Goal: Task Accomplishment & Management: Use online tool/utility

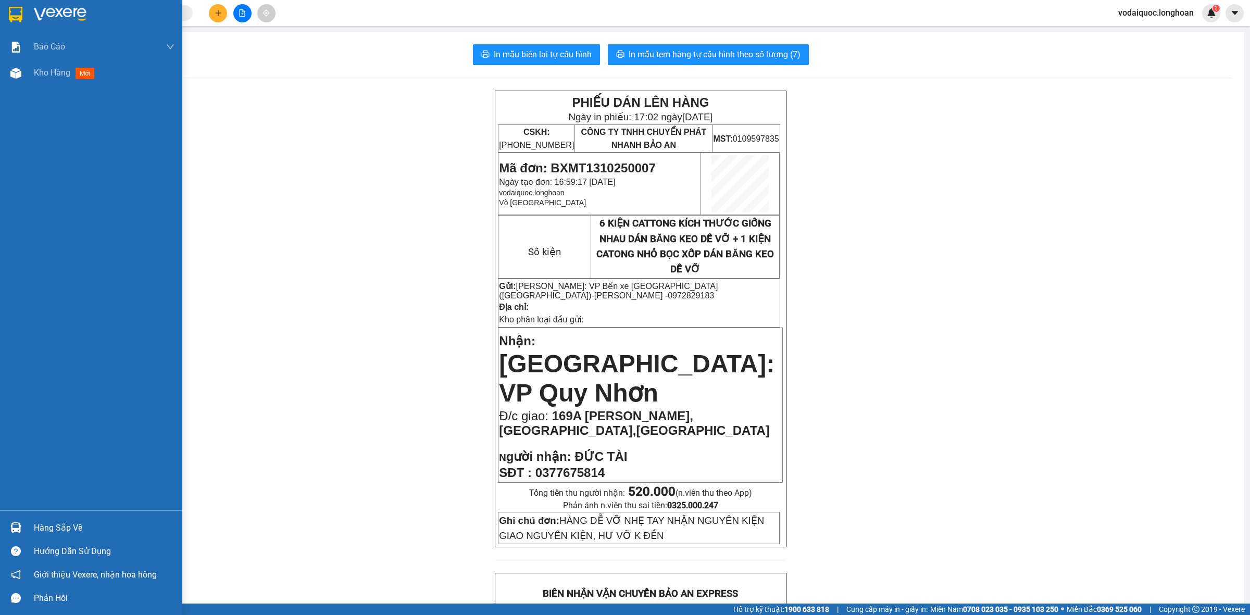
click at [49, 11] on img at bounding box center [60, 15] width 53 height 16
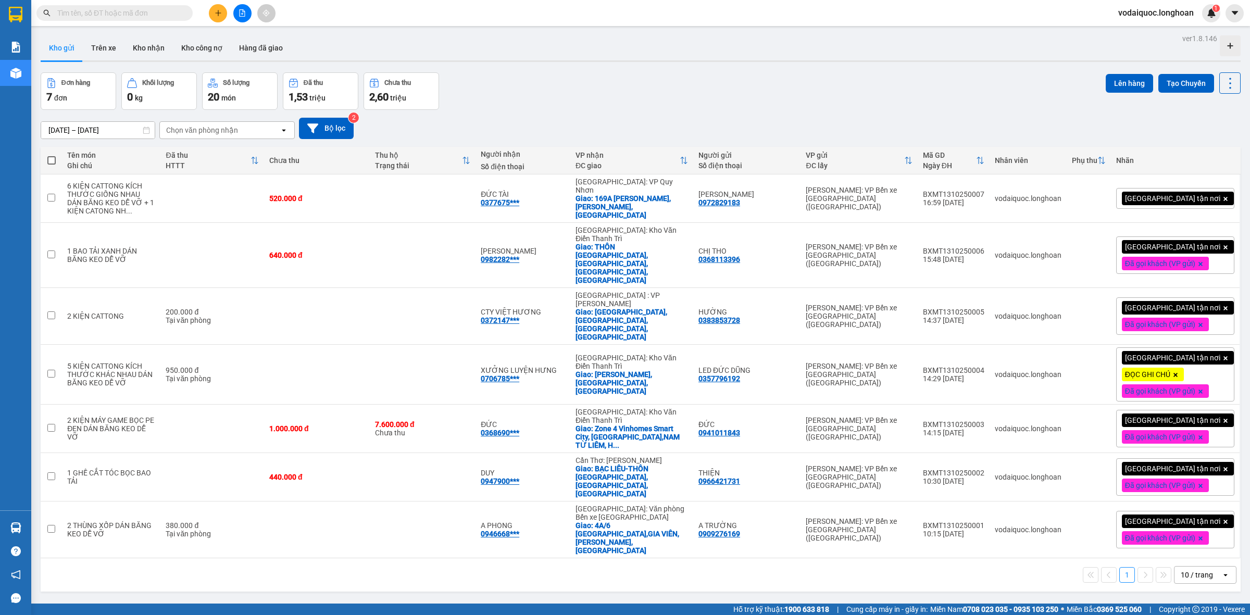
click at [168, 10] on input "text" at bounding box center [118, 12] width 123 height 11
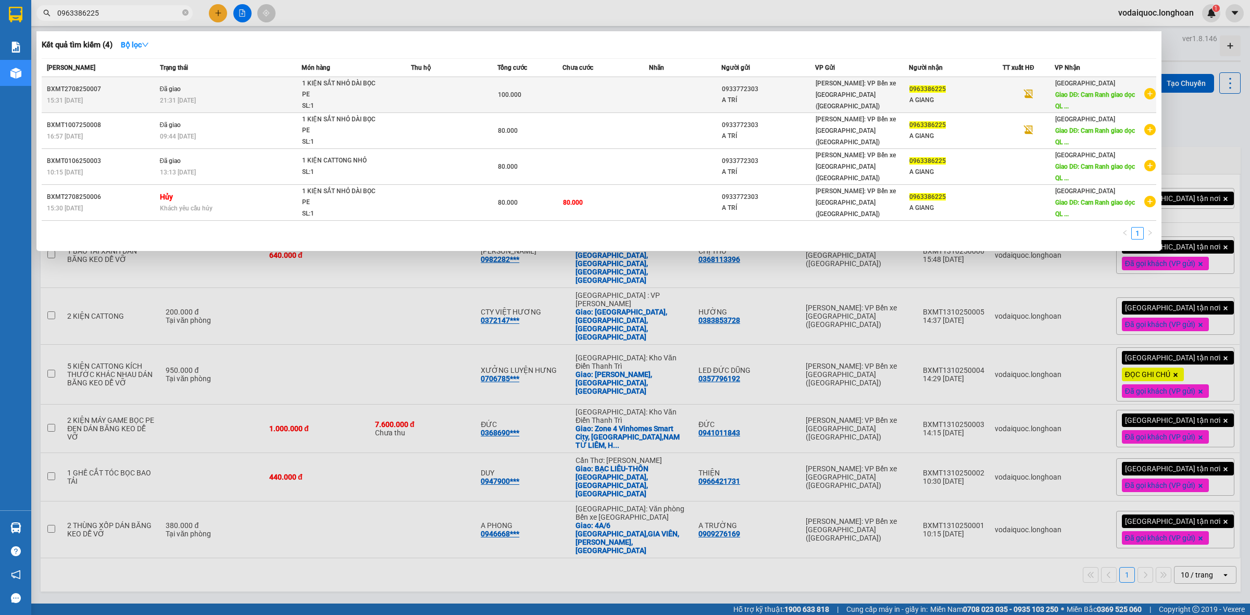
type input "0963386225"
click at [1145, 94] on icon "plus-circle" at bounding box center [1150, 93] width 11 height 11
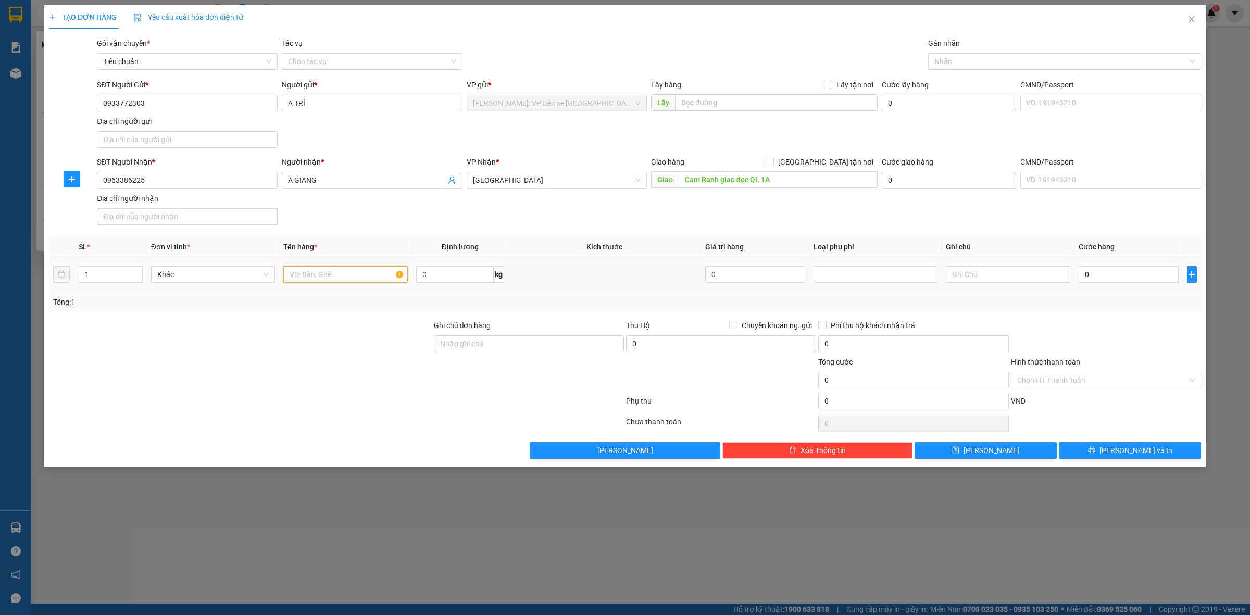
click at [308, 281] on input "text" at bounding box center [345, 274] width 124 height 17
type input "1 KIỆN CATTONG NHỎ"
click at [1106, 269] on input "0" at bounding box center [1129, 274] width 100 height 17
type input "8"
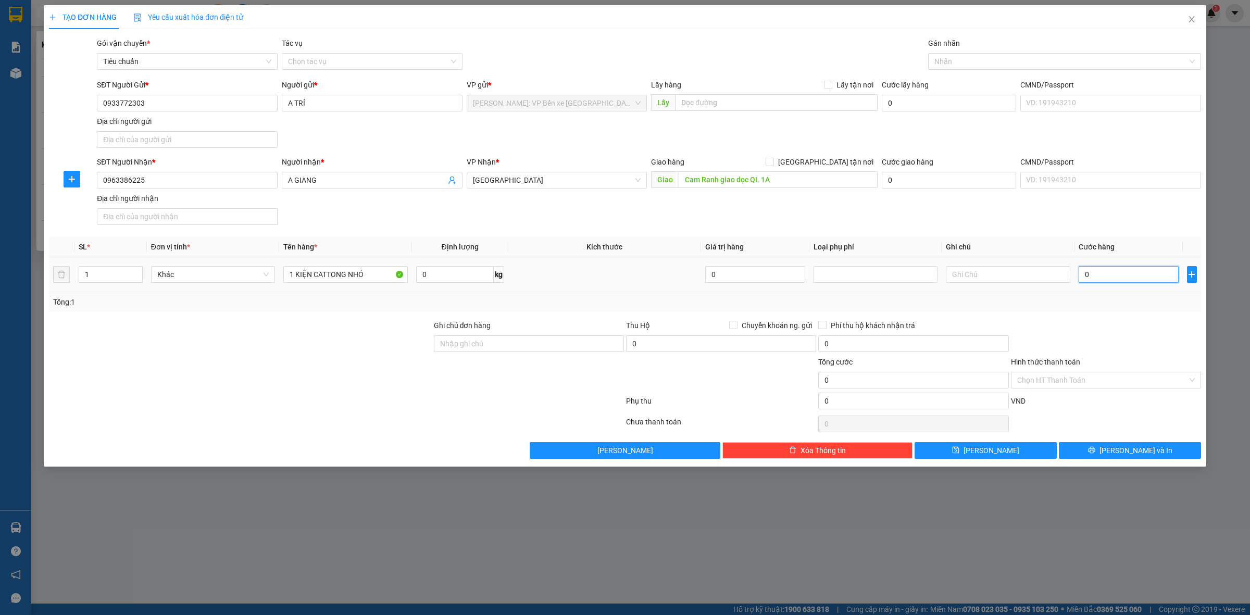
type input "8"
type input "80"
type input "800"
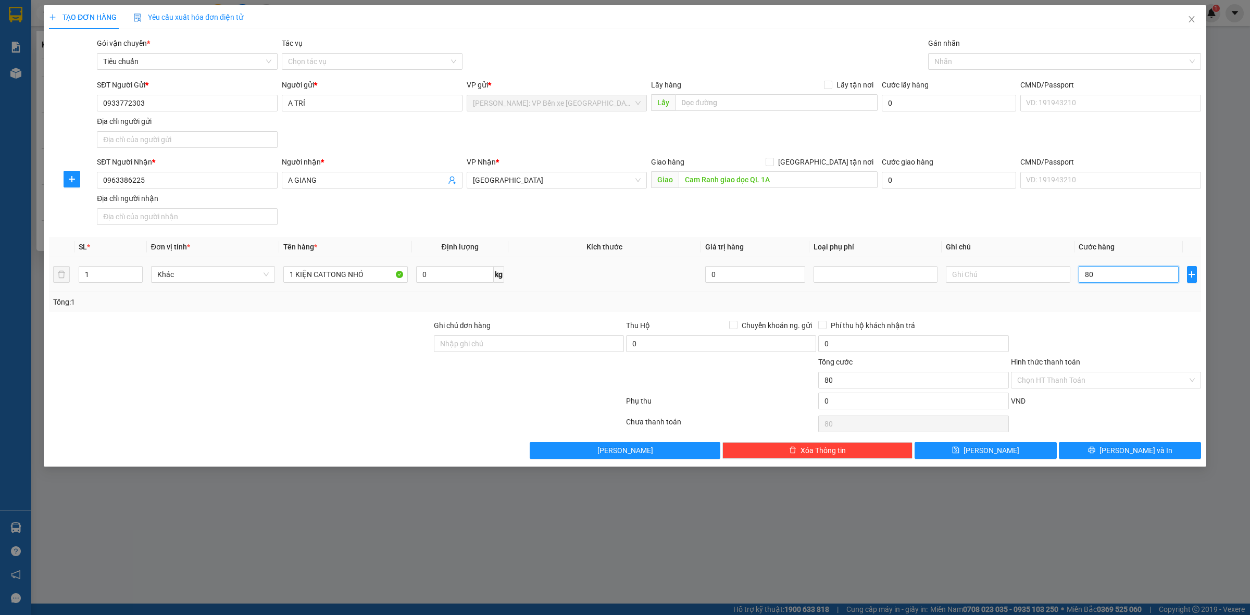
type input "800"
type input "8.000"
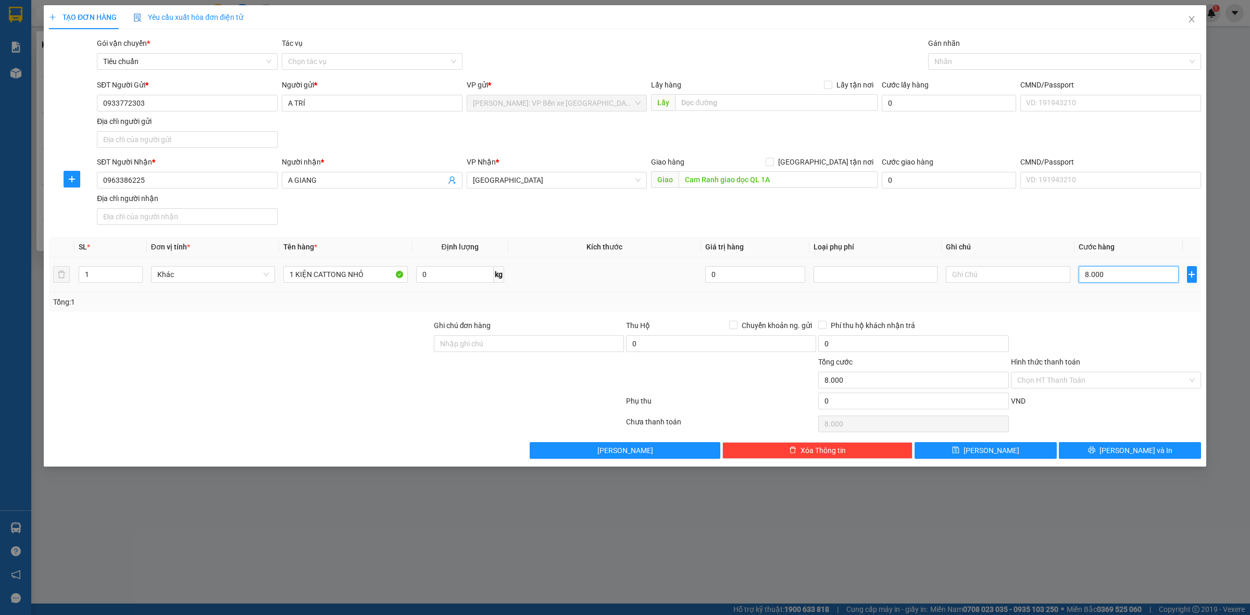
type input "80.000"
click at [1121, 449] on button "[PERSON_NAME] và In" at bounding box center [1130, 450] width 142 height 17
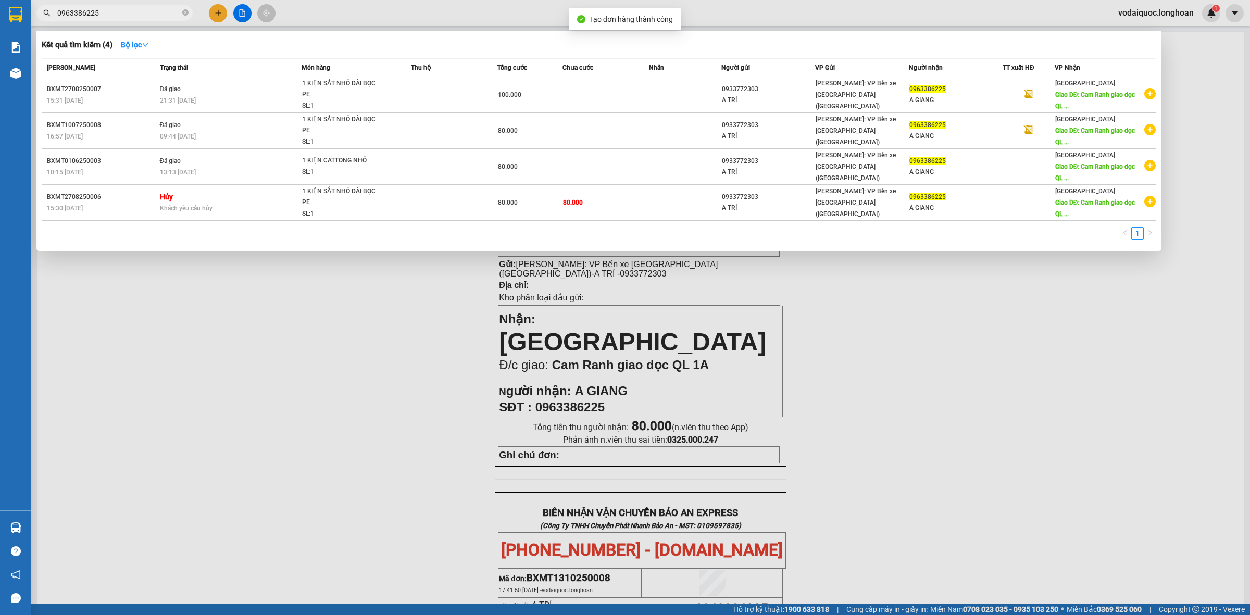
click at [403, 379] on div at bounding box center [625, 307] width 1250 height 615
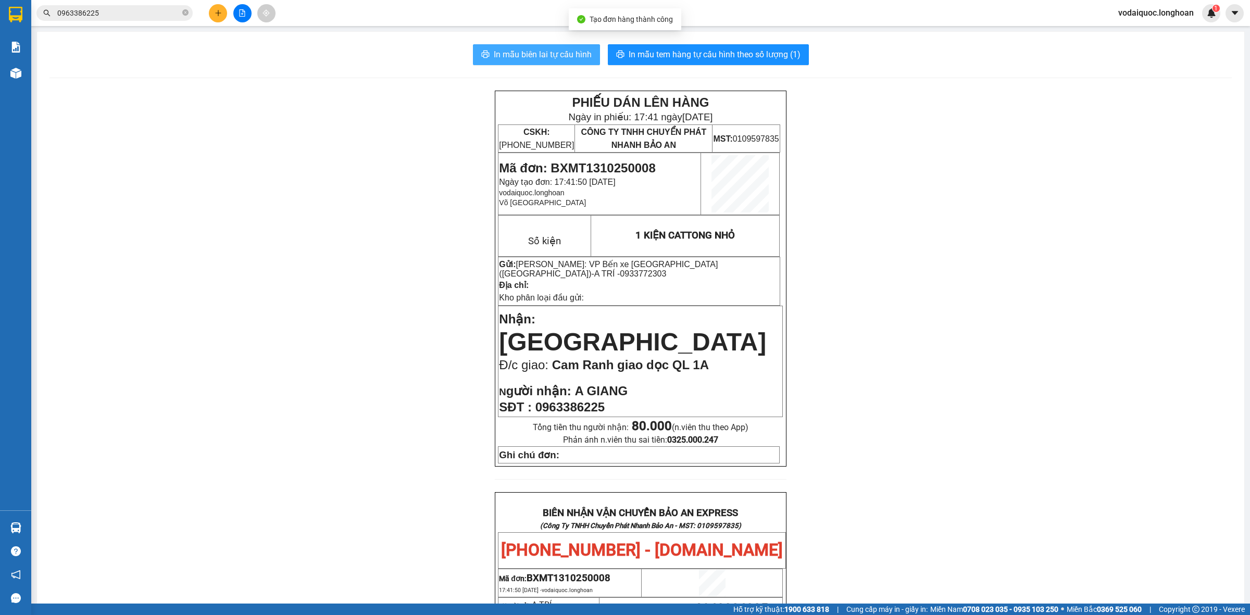
drag, startPoint x: 585, startPoint y: 44, endPoint x: 574, endPoint y: 47, distance: 11.4
click at [582, 45] on button "In mẫu biên lai tự cấu hình" at bounding box center [536, 54] width 127 height 21
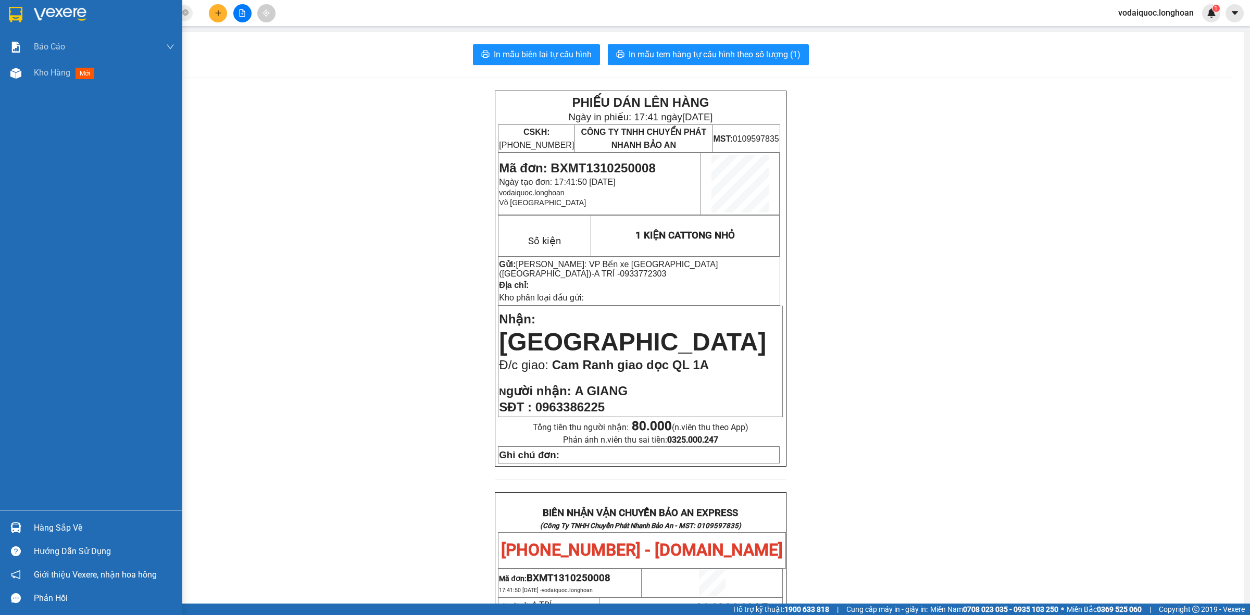
click at [91, 8] on div at bounding box center [104, 15] width 141 height 16
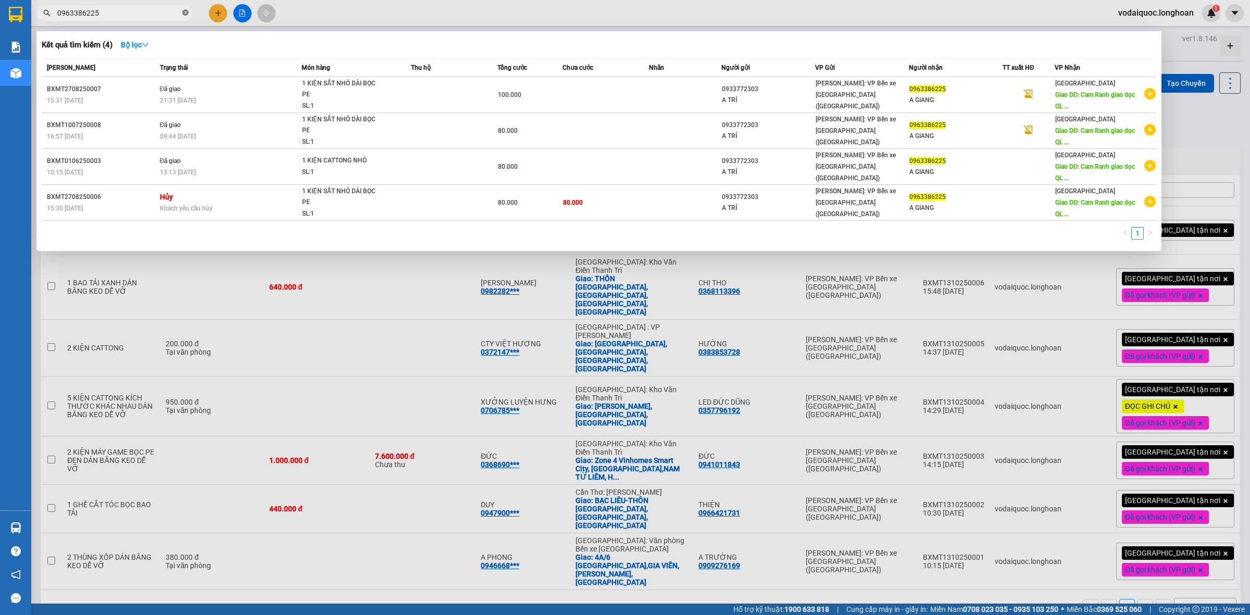
click at [185, 13] on icon "close-circle" at bounding box center [185, 12] width 6 height 6
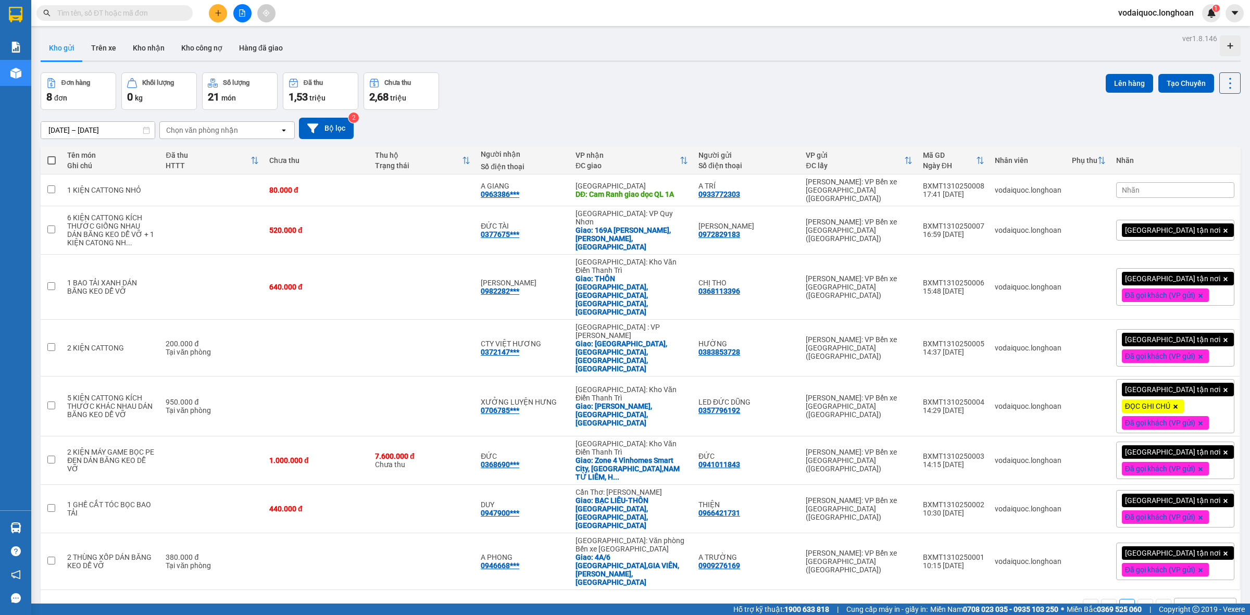
click at [140, 13] on input "text" at bounding box center [118, 12] width 123 height 11
click at [144, 14] on input "text" at bounding box center [118, 12] width 123 height 11
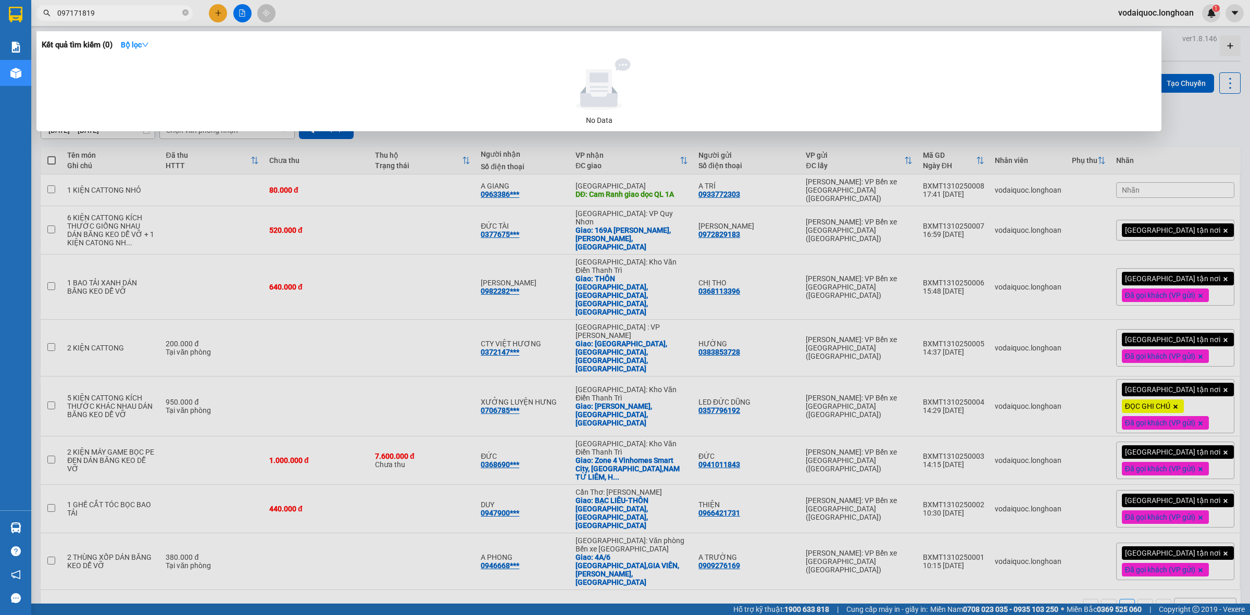
type input "0971718194"
click at [184, 13] on icon "close-circle" at bounding box center [185, 12] width 6 height 6
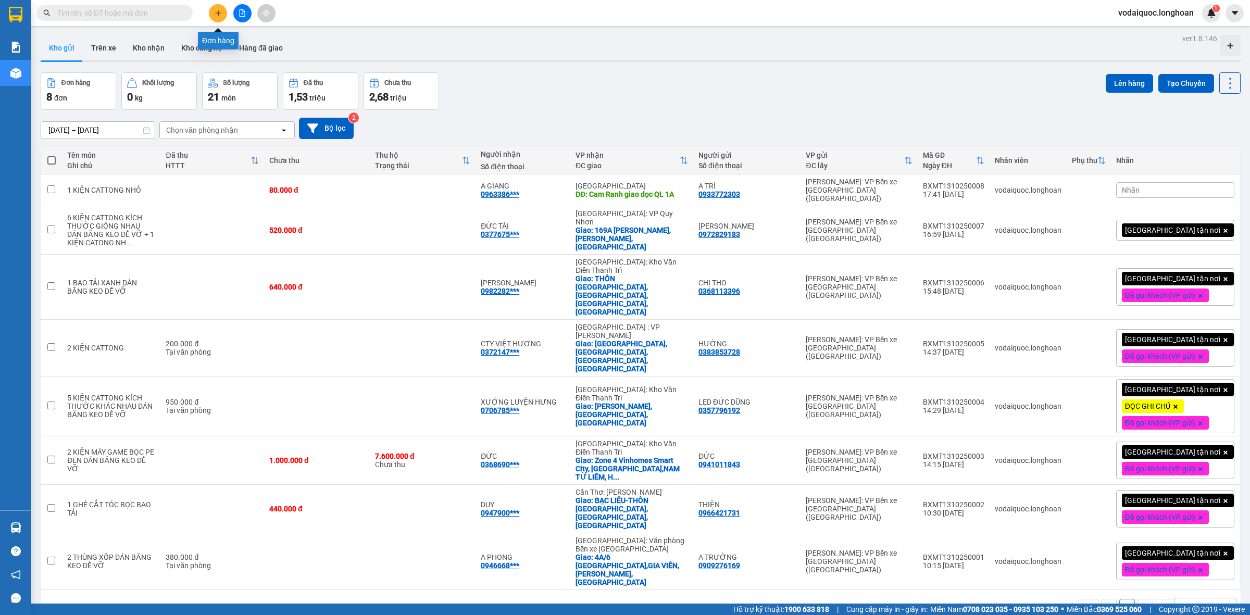
click at [218, 9] on icon "plus" at bounding box center [218, 12] width 7 height 7
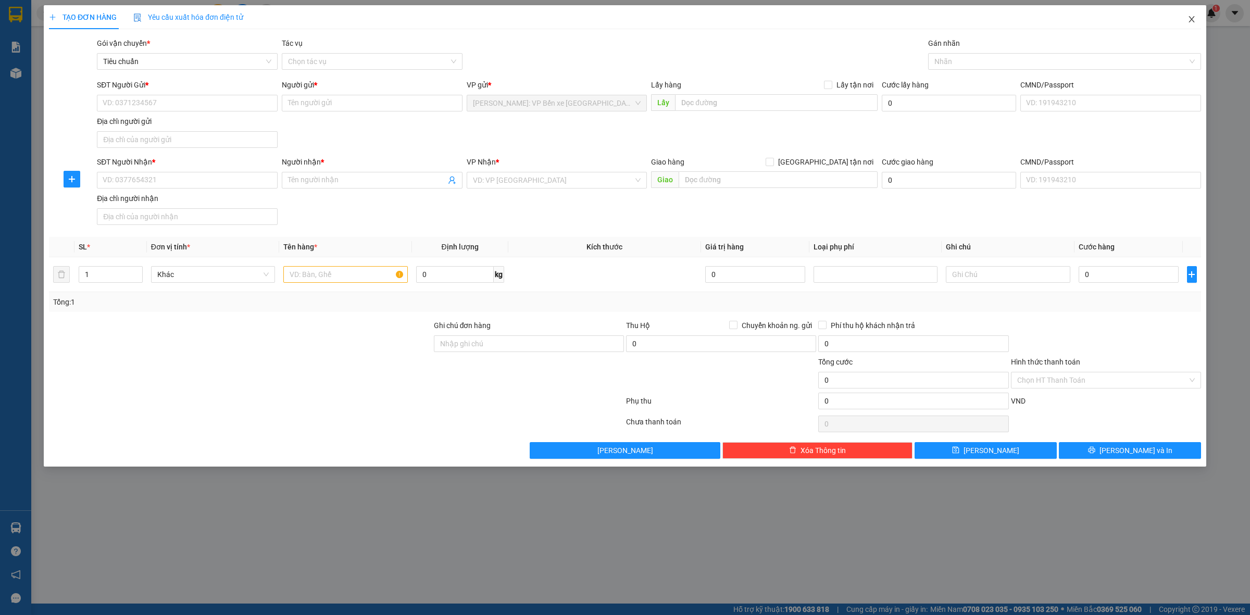
click at [1194, 19] on icon "close" at bounding box center [1192, 19] width 8 height 8
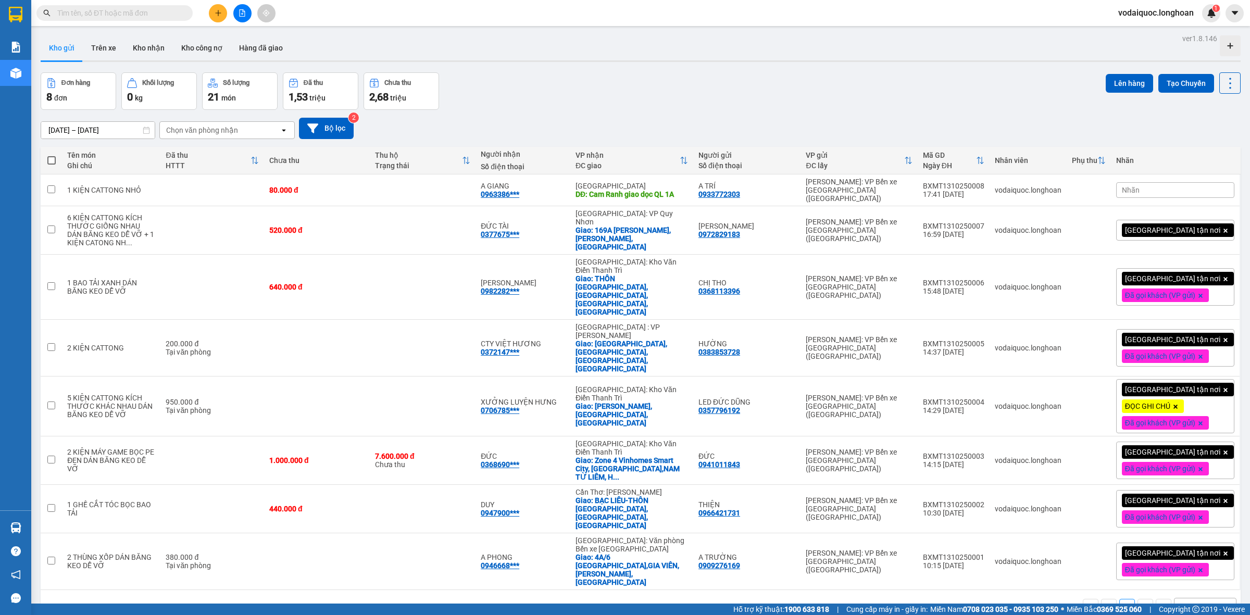
click at [127, 17] on input "text" at bounding box center [118, 12] width 123 height 11
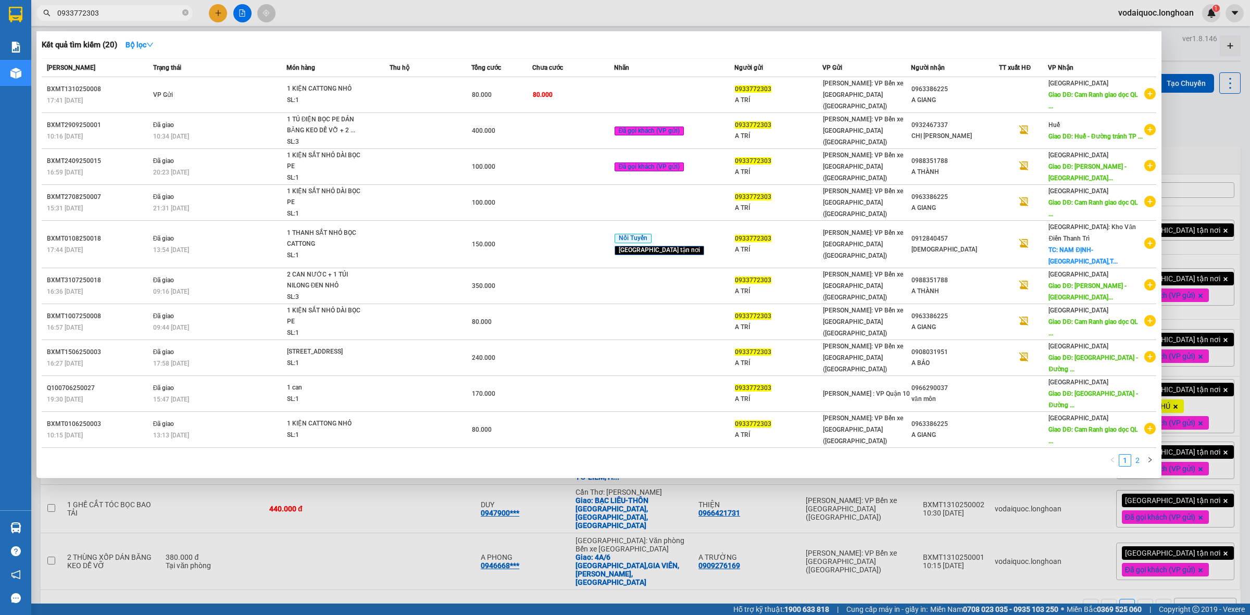
type input "0933772303"
click at [1138, 455] on link "2" at bounding box center [1137, 460] width 11 height 11
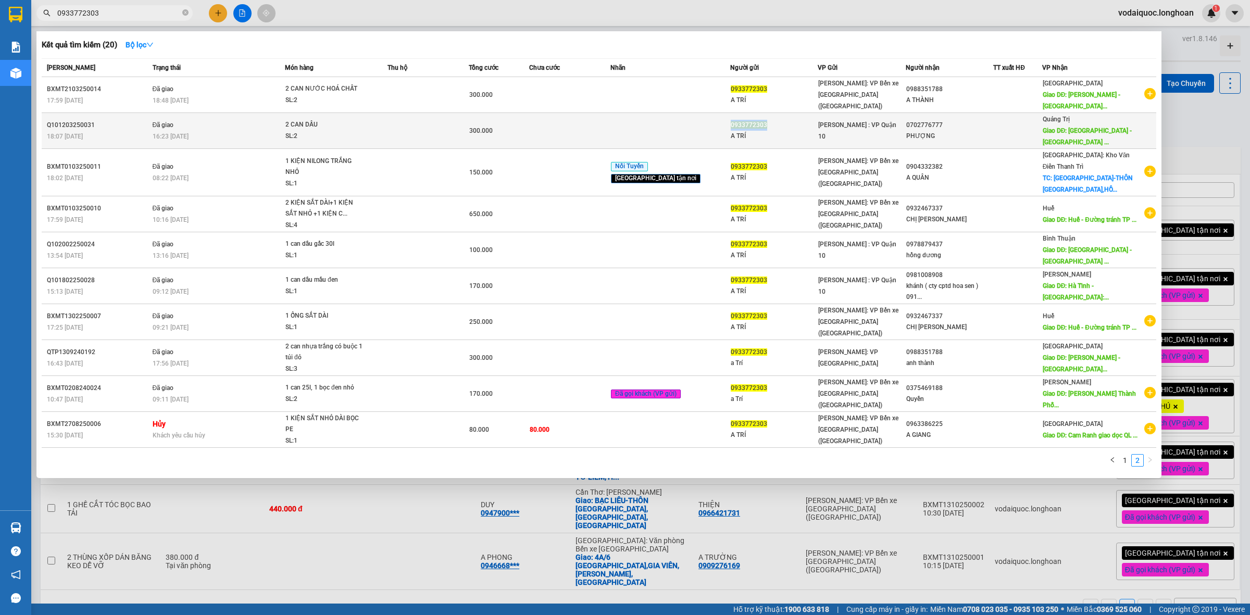
drag, startPoint x: 736, startPoint y: 120, endPoint x: 774, endPoint y: 121, distance: 37.5
click at [774, 121] on td "0933772303 A TRÍ" at bounding box center [774, 131] width 88 height 36
copy span "0933772303"
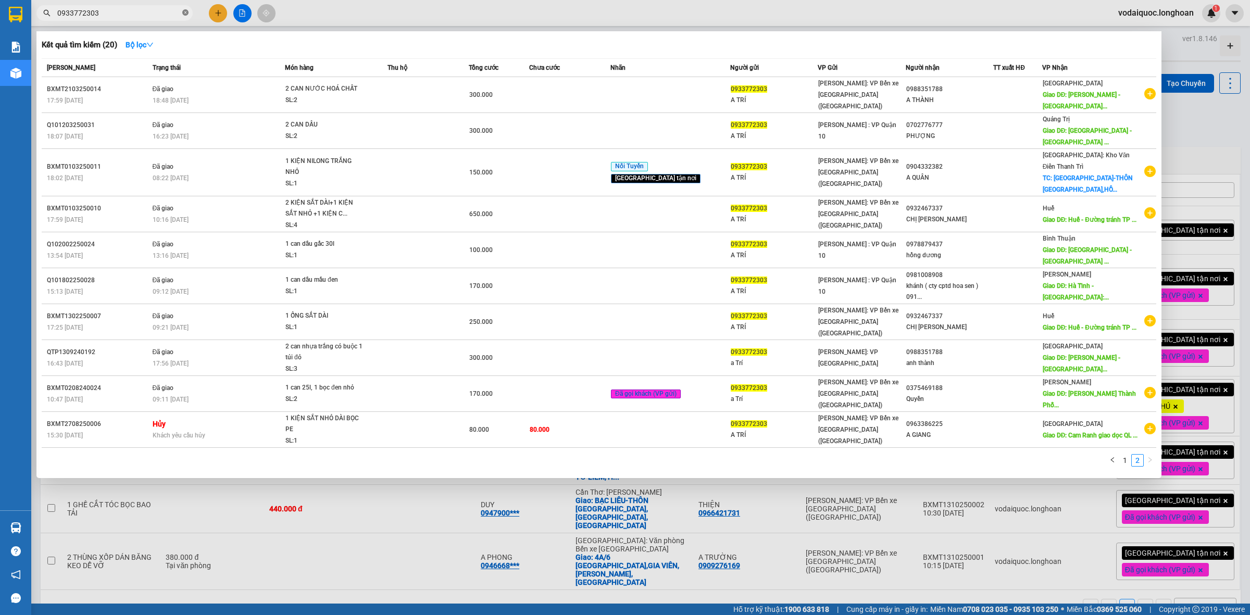
click at [182, 14] on icon "close-circle" at bounding box center [185, 12] width 6 height 6
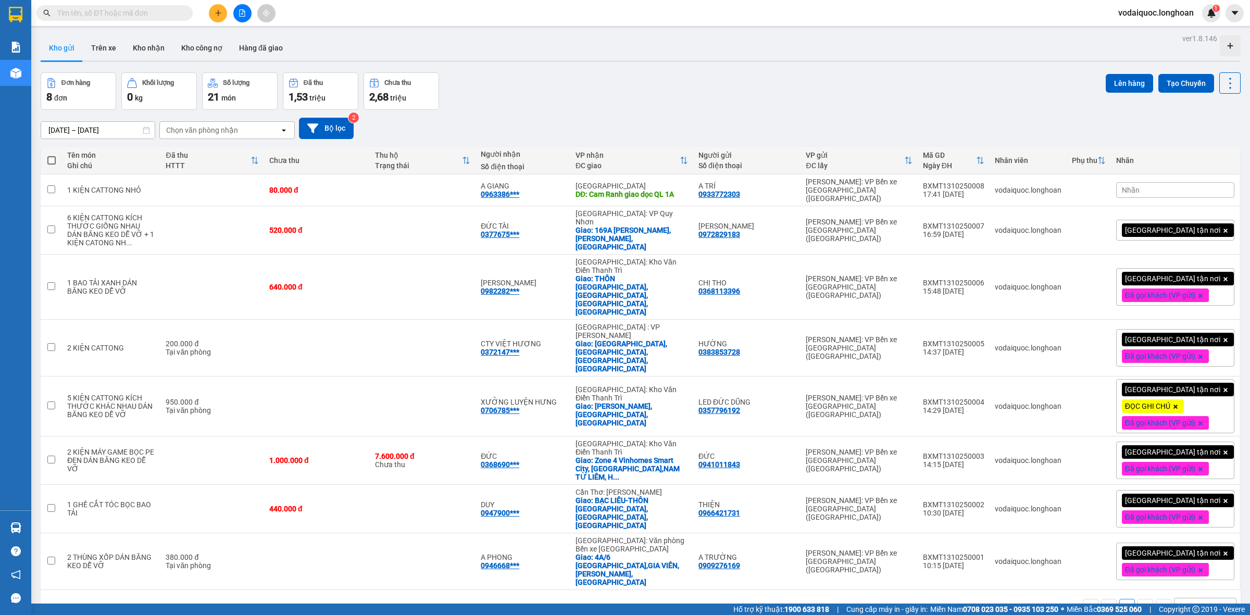
click at [219, 17] on button at bounding box center [218, 13] width 18 height 18
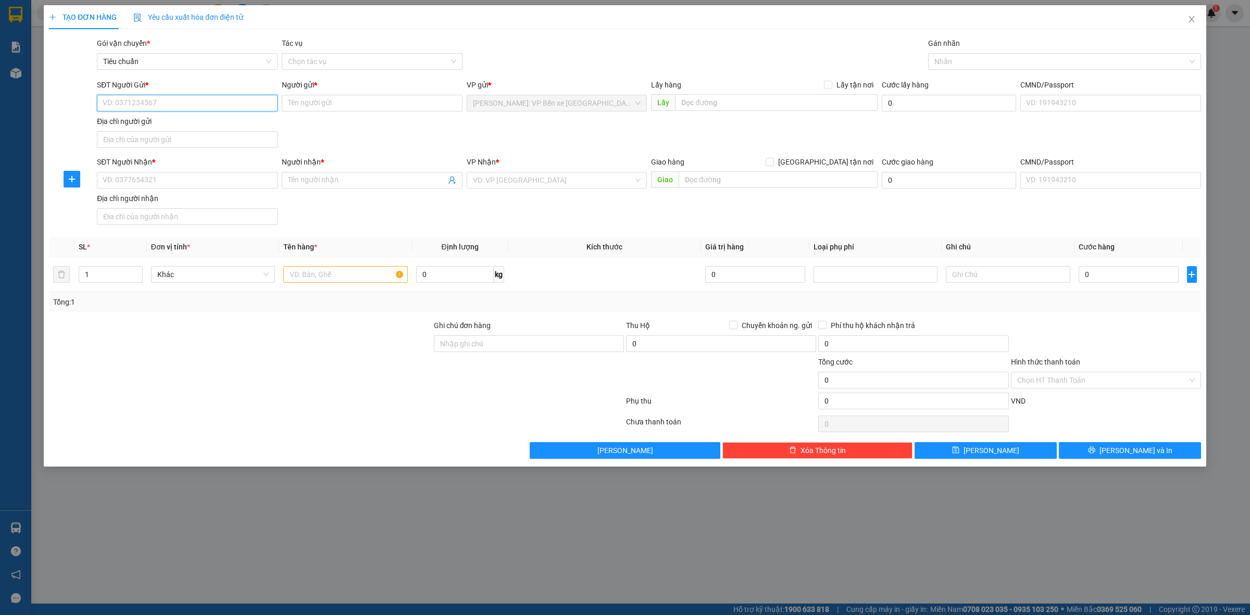
click at [176, 95] on input "SĐT Người Gửi *" at bounding box center [187, 103] width 181 height 17
click at [176, 105] on input "SĐT Người Gửi *" at bounding box center [187, 103] width 181 height 17
paste input "0933772303"
type input "0933772303"
click at [154, 102] on input "0933772303" at bounding box center [187, 103] width 181 height 17
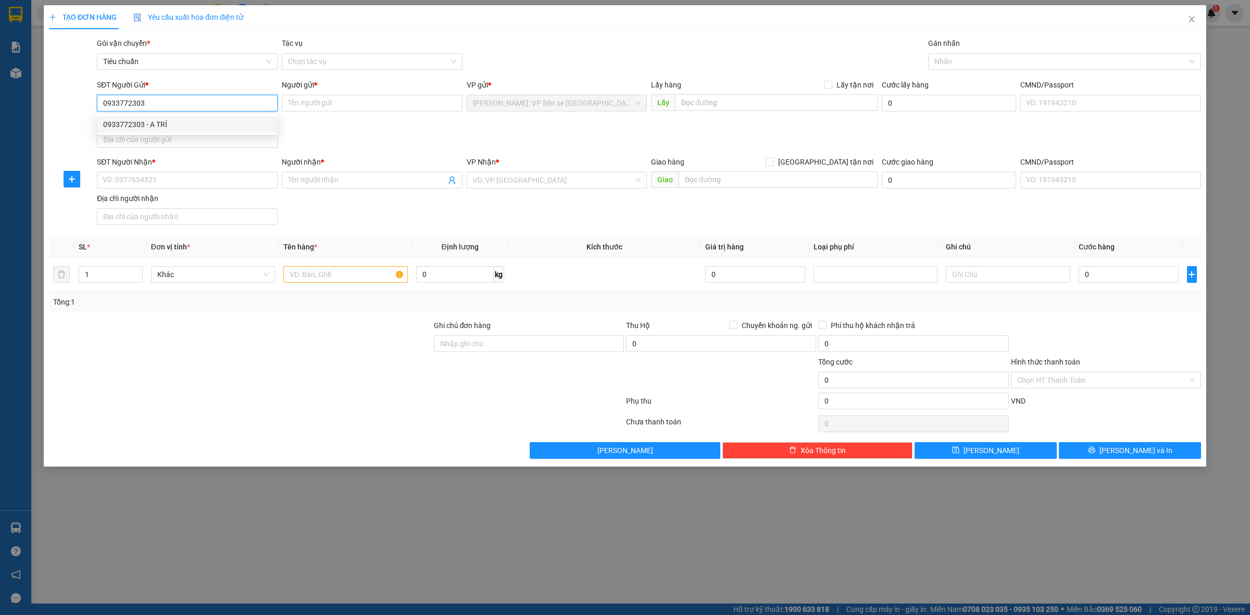
click at [168, 123] on div "0933772303 - A TRÍ" at bounding box center [187, 124] width 168 height 11
type input "A TRÍ"
type input "0933772303"
click at [162, 194] on div "Địa chỉ người nhận" at bounding box center [187, 198] width 181 height 11
click at [162, 208] on input "Địa chỉ người nhận" at bounding box center [187, 216] width 181 height 17
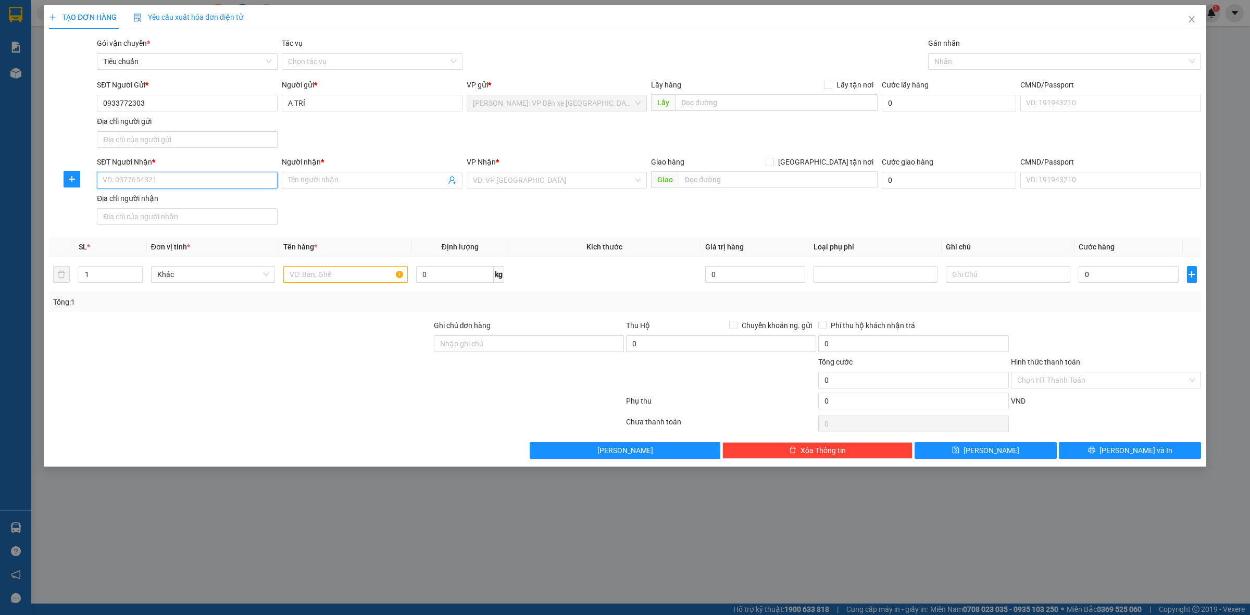
click at [160, 182] on input "SĐT Người Nhận *" at bounding box center [187, 180] width 181 height 17
type input "0971718194"
click at [339, 180] on input "Người nhận *" at bounding box center [367, 180] width 158 height 11
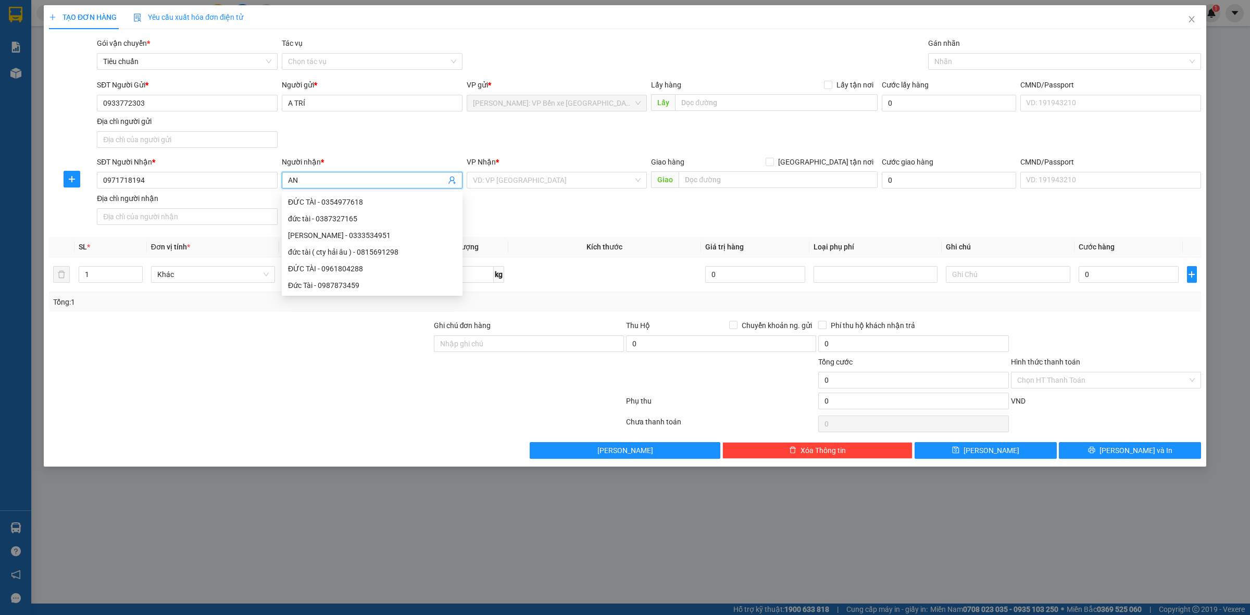
type input "A"
type input "ÁNH"
click at [530, 181] on input "search" at bounding box center [553, 180] width 161 height 16
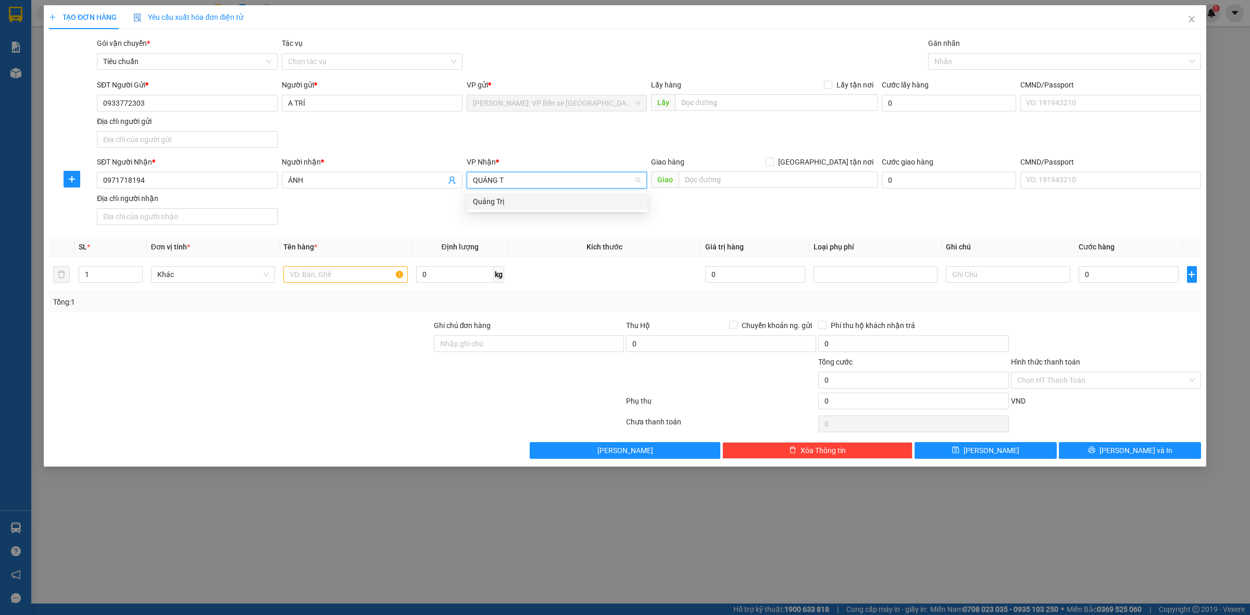
type input "QUẢNG TR"
click at [543, 202] on div "Quảng Trị" at bounding box center [557, 201] width 168 height 11
click at [697, 175] on input "text" at bounding box center [778, 179] width 199 height 17
click at [723, 177] on input "text" at bounding box center [778, 179] width 199 height 17
type input "QUẢNG TRỊ-CAM LỘ QL 1A"
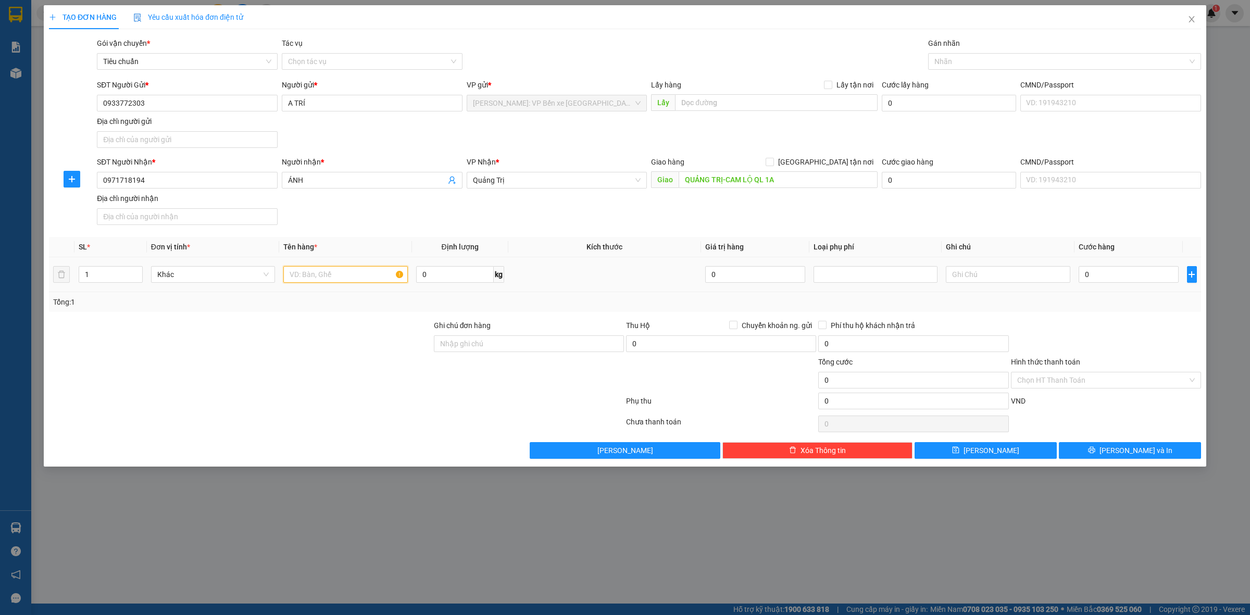
click at [338, 274] on input "text" at bounding box center [345, 274] width 124 height 17
click at [137, 275] on span "Decrease Value" at bounding box center [136, 277] width 11 height 9
type input "2"
click at [137, 272] on icon "up" at bounding box center [137, 272] width 4 height 4
click at [352, 274] on input "text" at bounding box center [345, 274] width 124 height 17
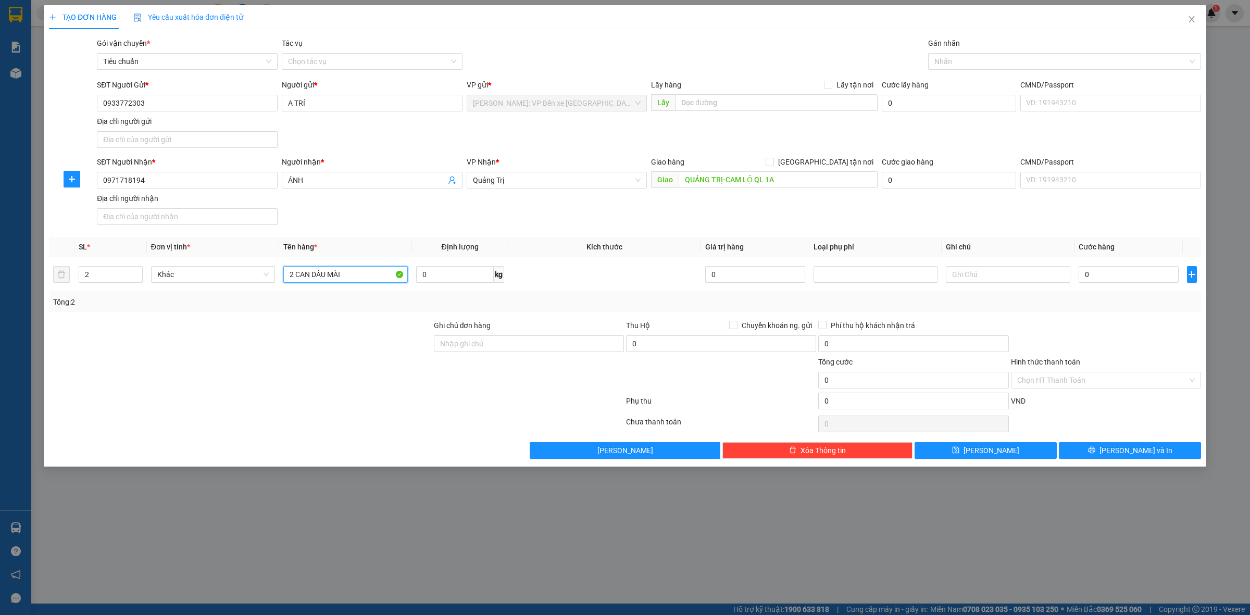
type input "2 CAN DẦU MÀI"
click at [1121, 224] on div "SĐT Người Nhận * 0971718194 Người nhận * ÁNH VP Nhận * [GEOGRAPHIC_DATA] Giao h…" at bounding box center [649, 192] width 1109 height 73
click at [1124, 276] on input "0" at bounding box center [1129, 274] width 100 height 17
type input "3"
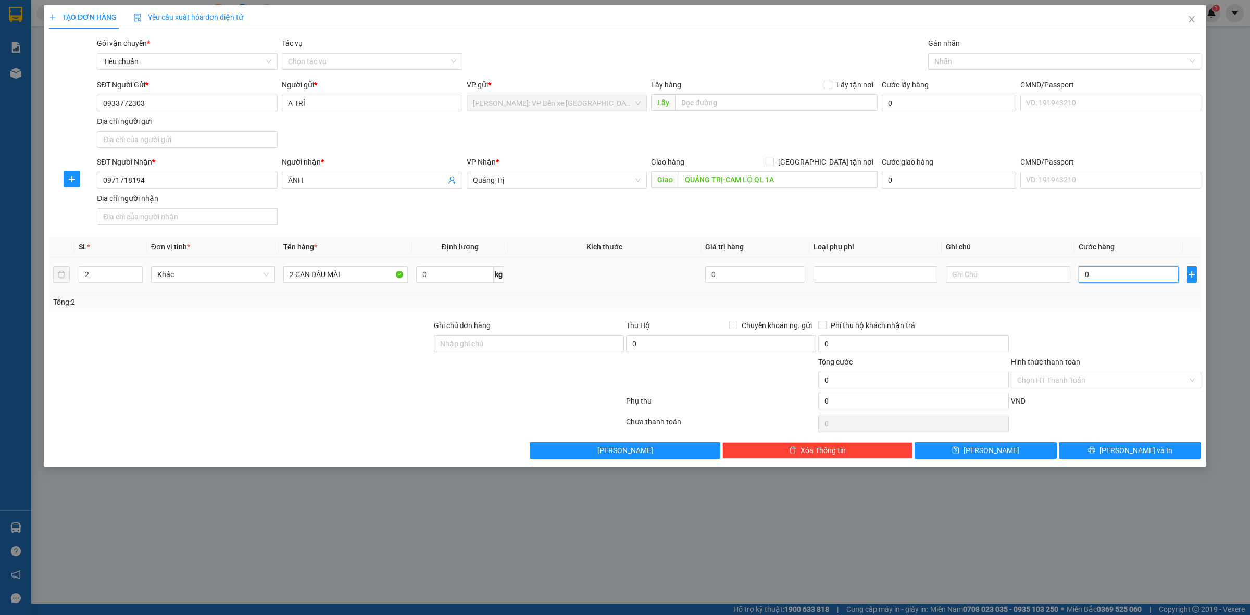
type input "3"
type input "33"
type input "3"
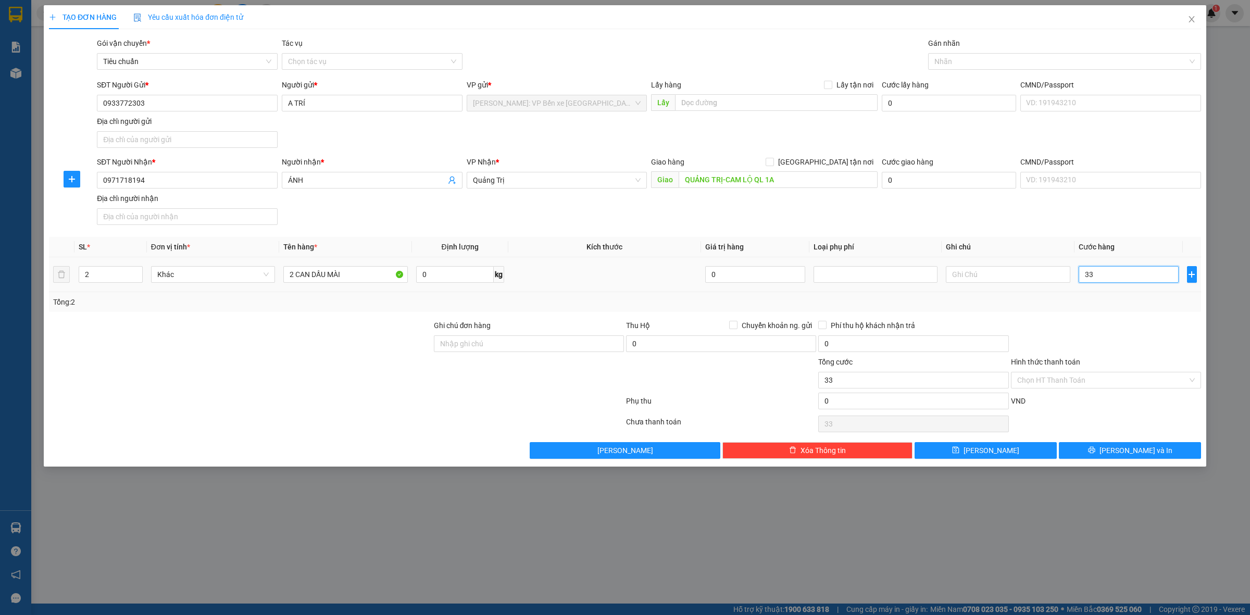
type input "3"
type input "32"
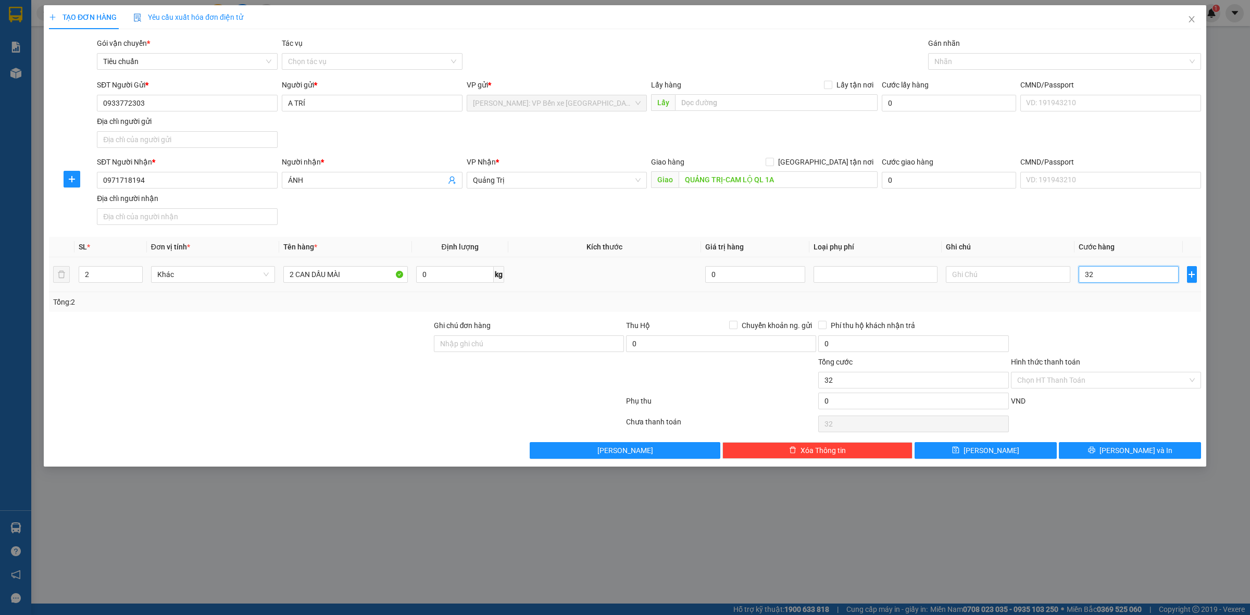
type input "320"
type input "3.200"
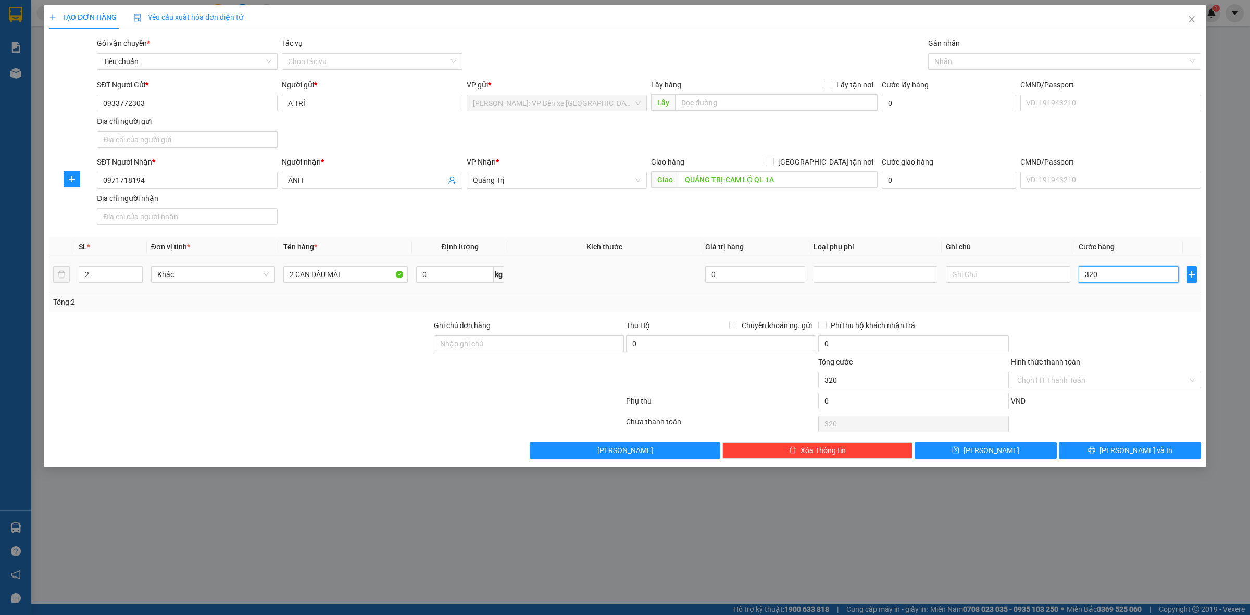
type input "3.200"
type input "32.000"
type input "320.000"
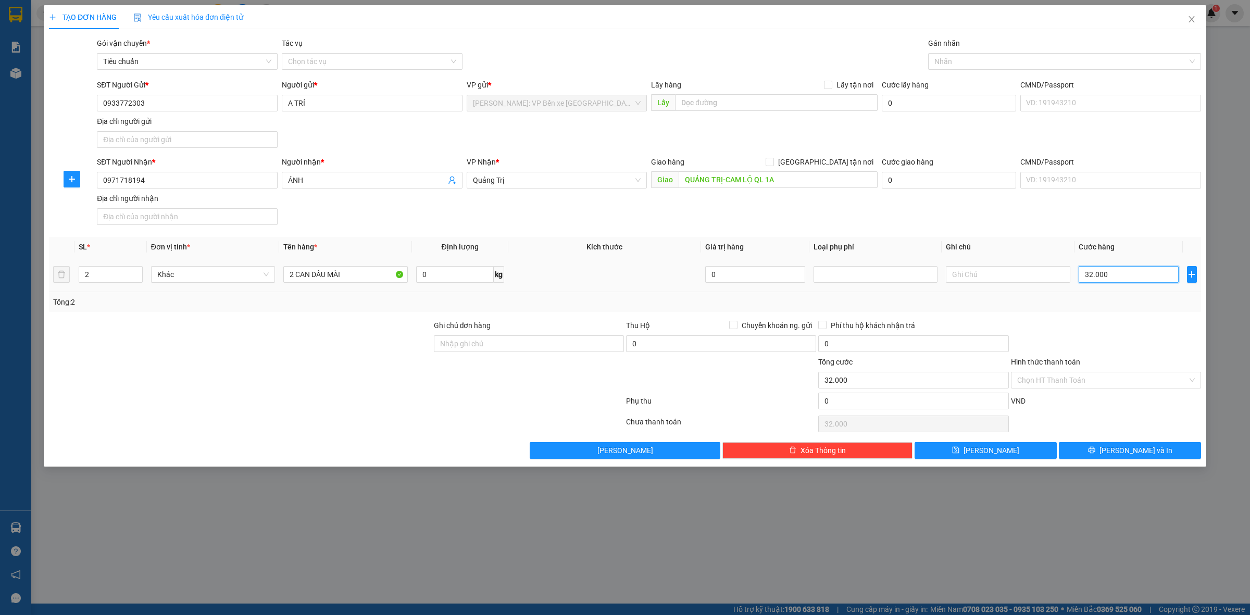
type input "320.000"
click at [1098, 384] on input "Hình thức thanh toán" at bounding box center [1103, 381] width 170 height 16
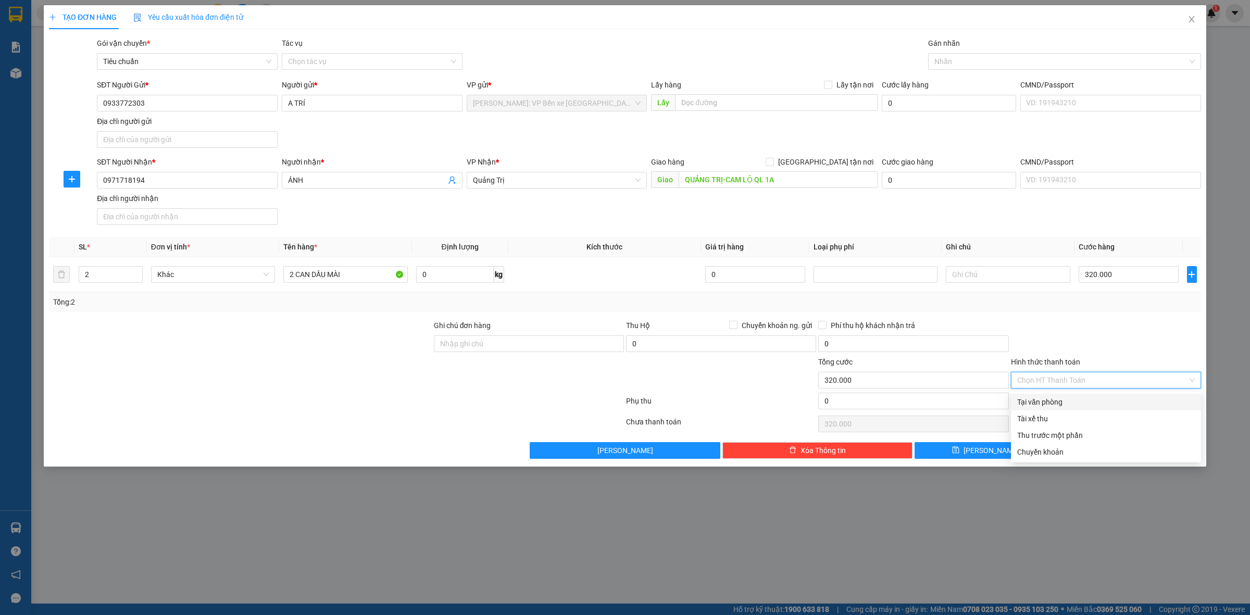
click at [1068, 408] on div "Tại văn phòng" at bounding box center [1106, 402] width 190 height 17
type input "0"
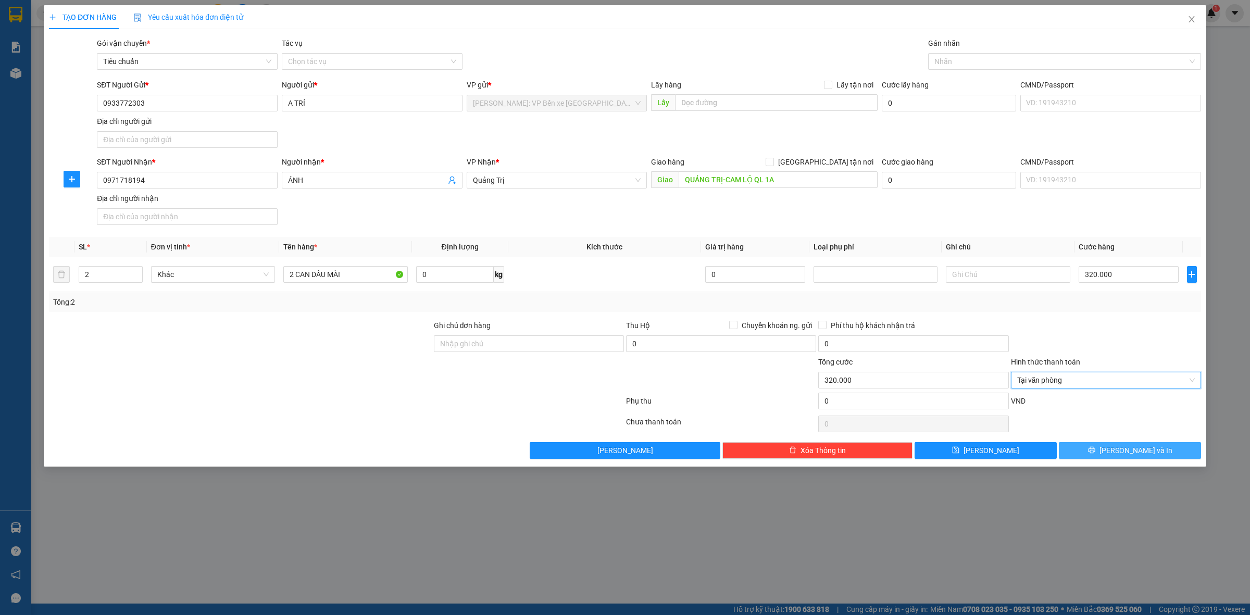
click at [1122, 453] on span "[PERSON_NAME] và In" at bounding box center [1136, 450] width 73 height 11
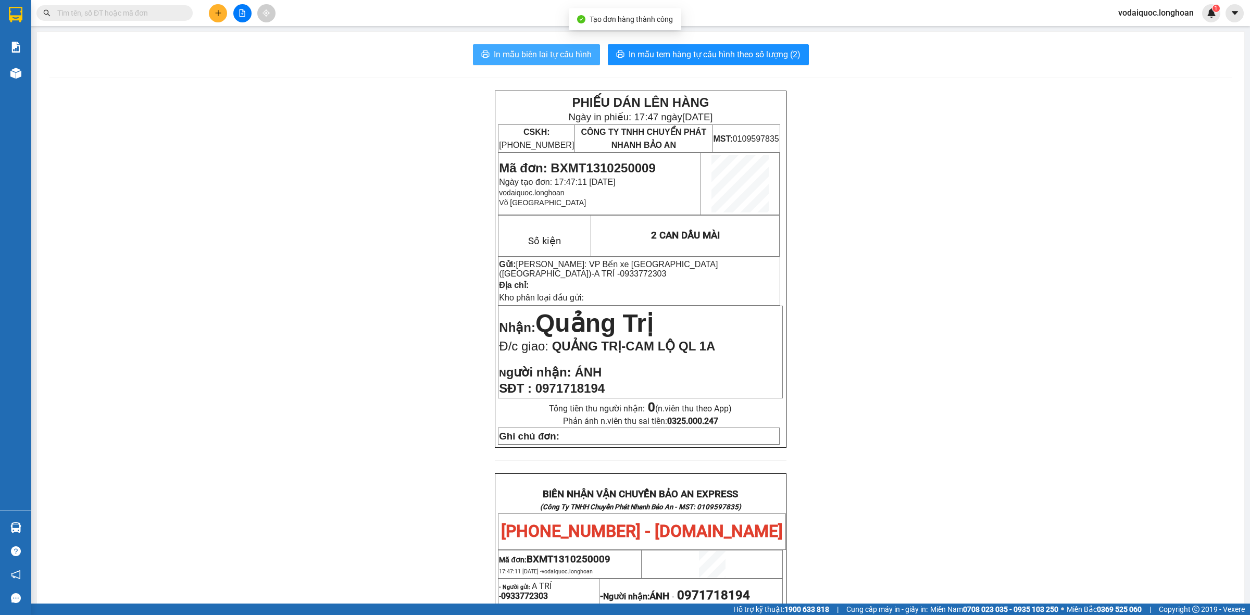
click at [564, 48] on span "In mẫu biên lai tự cấu hình" at bounding box center [543, 54] width 98 height 13
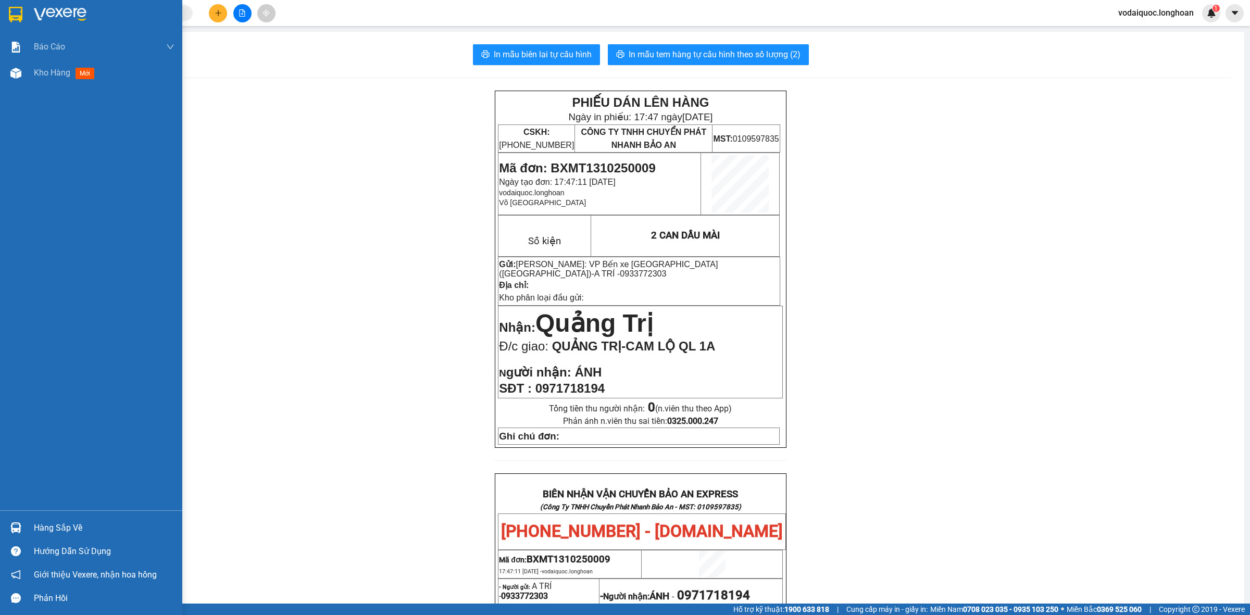
click at [36, 10] on img at bounding box center [60, 15] width 53 height 16
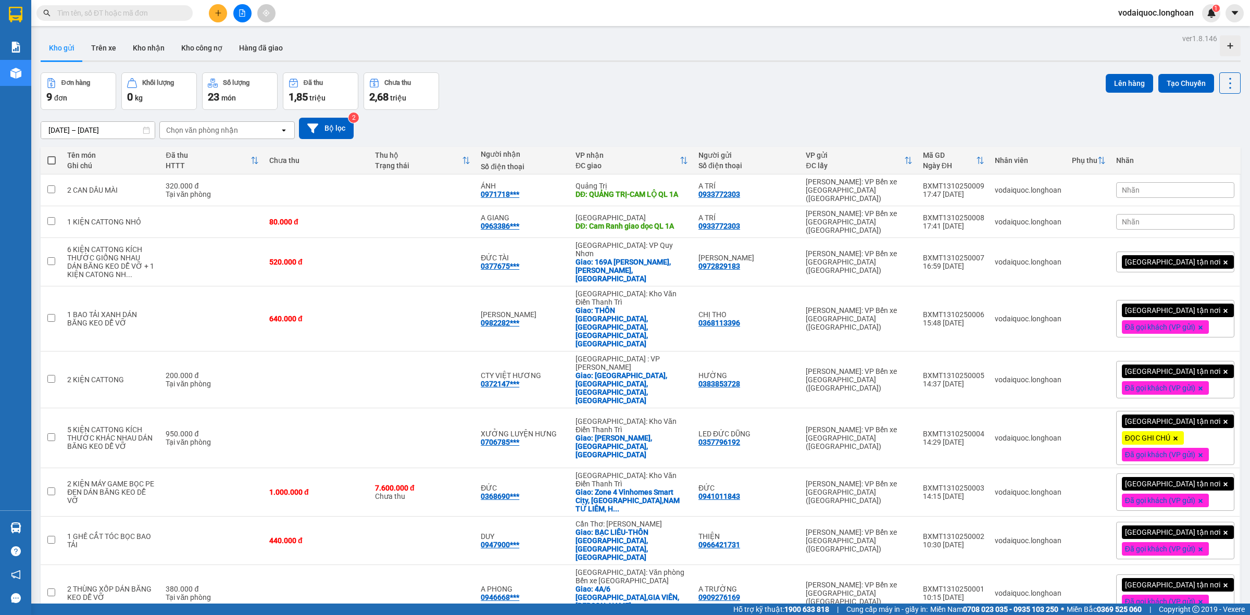
click at [1171, 188] on div "Nhãn" at bounding box center [1176, 190] width 118 height 16
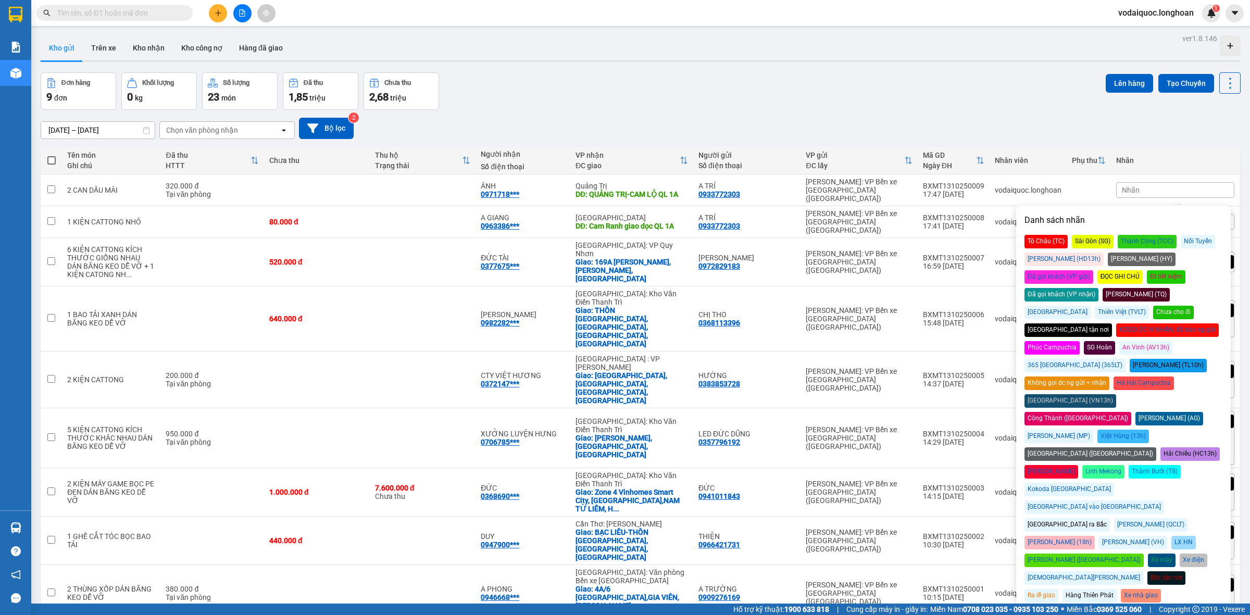
click at [1094, 270] on div "Đã gọi khách (VP gửi)" at bounding box center [1059, 277] width 69 height 14
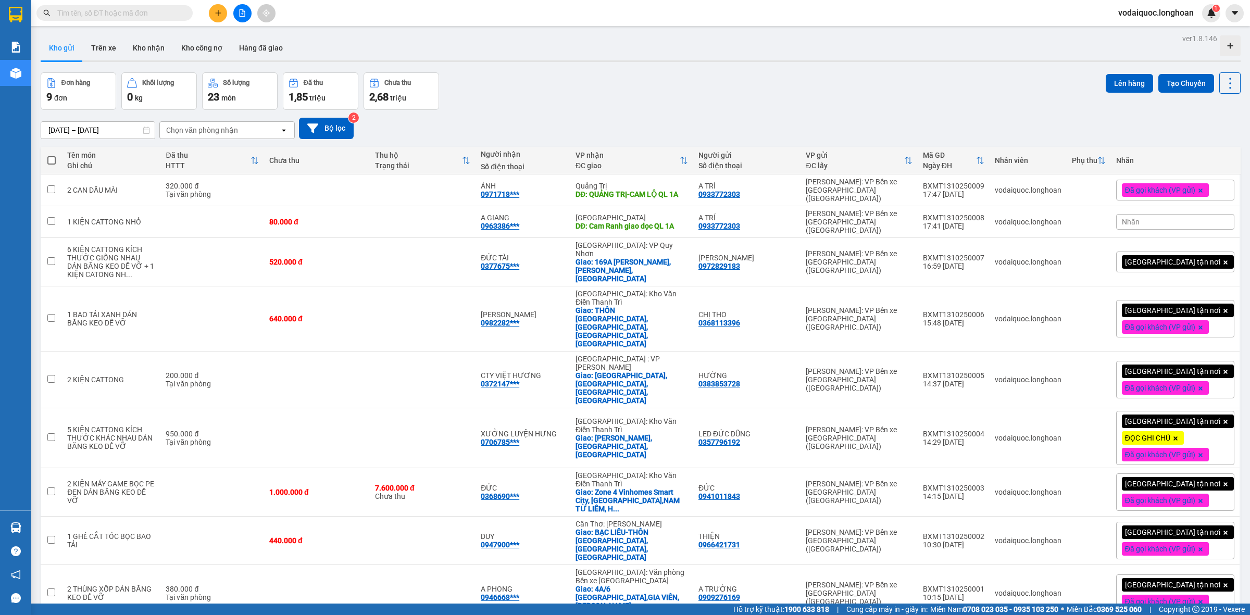
click at [1035, 103] on div "Đơn hàng 9 đơn Khối lượng 0 kg Số lượng 23 món Đã thu 1,85 triệu Chưa thu 2,68 …" at bounding box center [641, 91] width 1200 height 38
click at [1140, 219] on span "Nhãn" at bounding box center [1131, 222] width 18 height 8
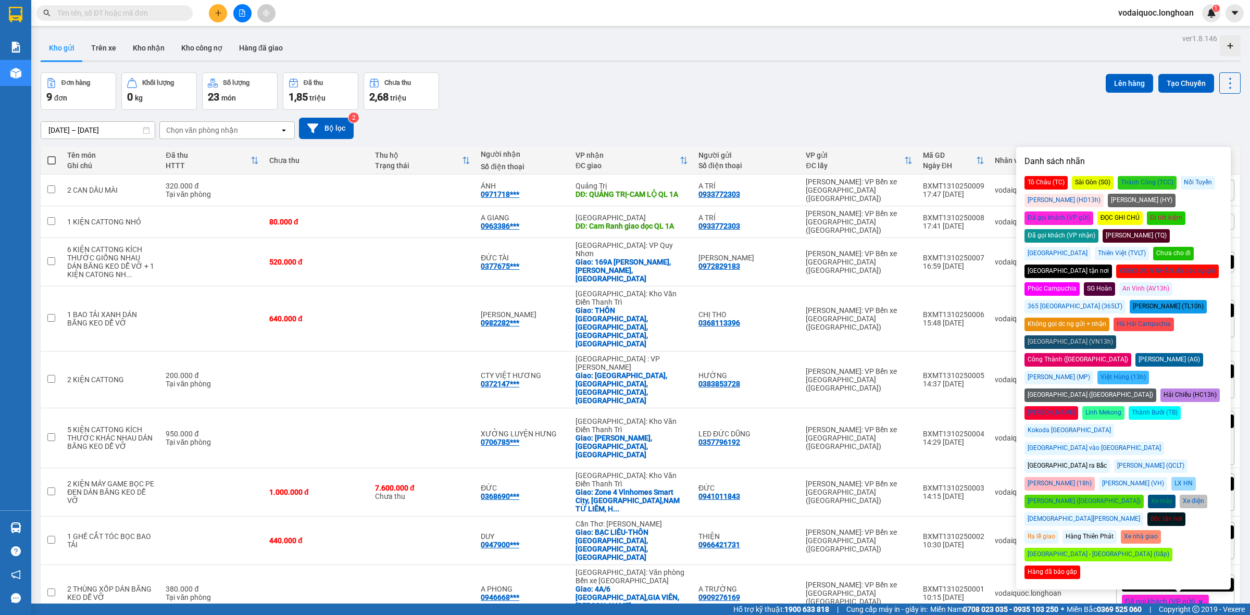
click at [1094, 212] on div "Đã gọi khách (VP gửi)" at bounding box center [1059, 219] width 69 height 14
click at [1012, 146] on div "[DATE] – [DATE] Press the down arrow key to interact with the calendar and sele…" at bounding box center [641, 128] width 1200 height 37
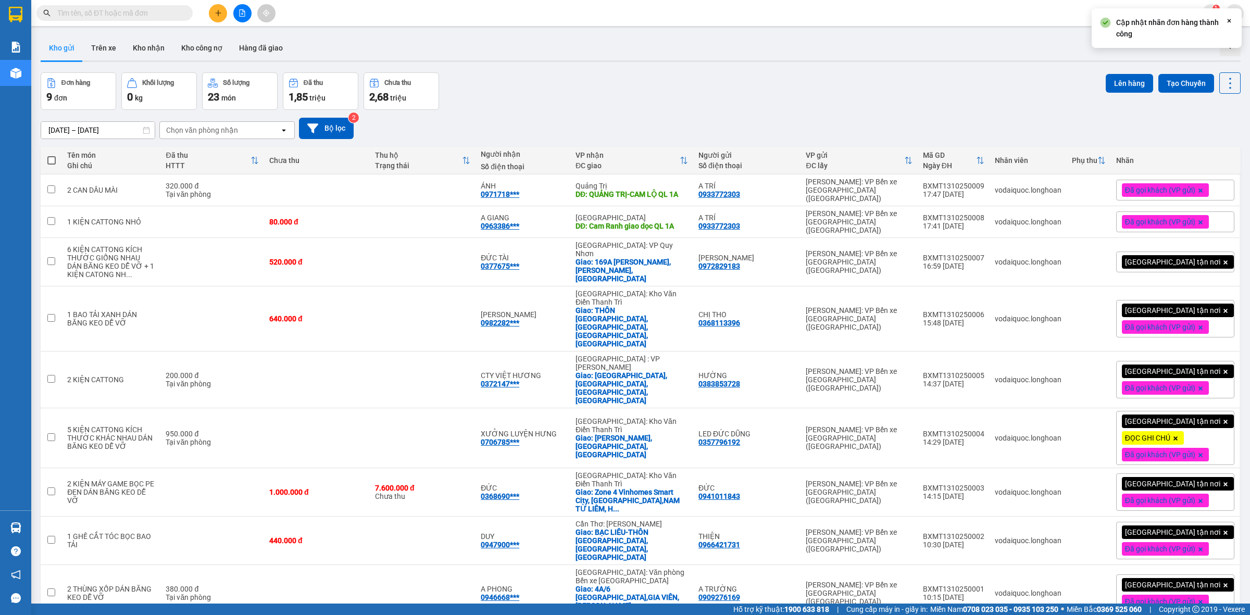
click at [1214, 254] on div "[GEOGRAPHIC_DATA] tận nơi" at bounding box center [1176, 262] width 118 height 21
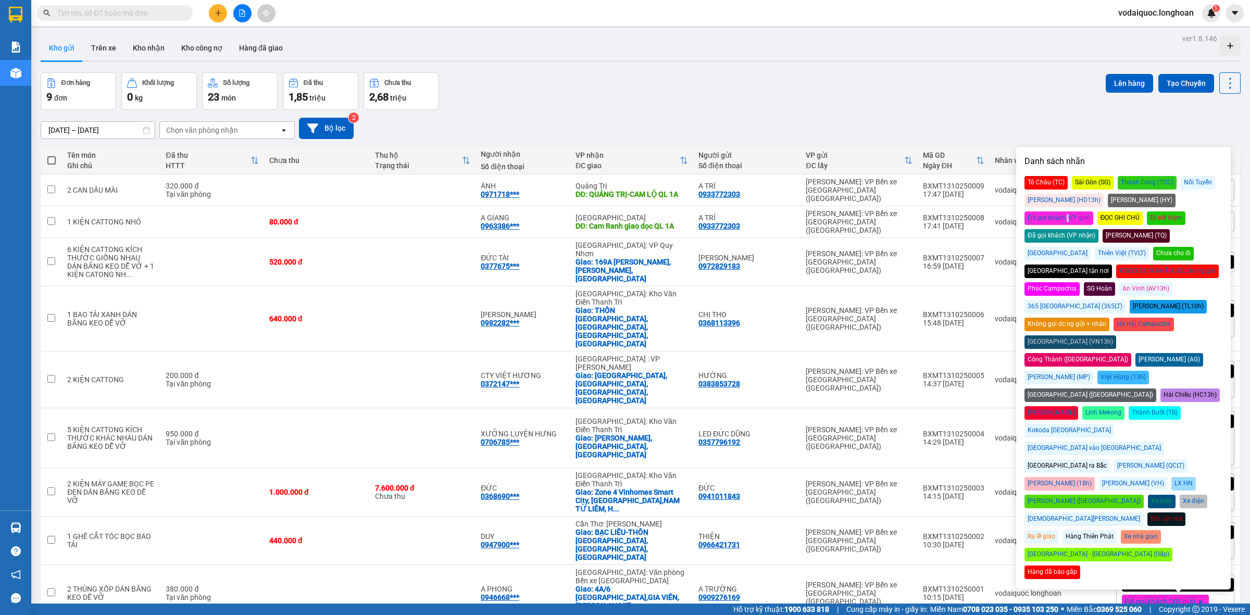
drag, startPoint x: 1187, startPoint y: 202, endPoint x: 1180, endPoint y: 201, distance: 7.0
click at [1094, 212] on div "Đã gọi khách (VP gửi)" at bounding box center [1059, 219] width 69 height 14
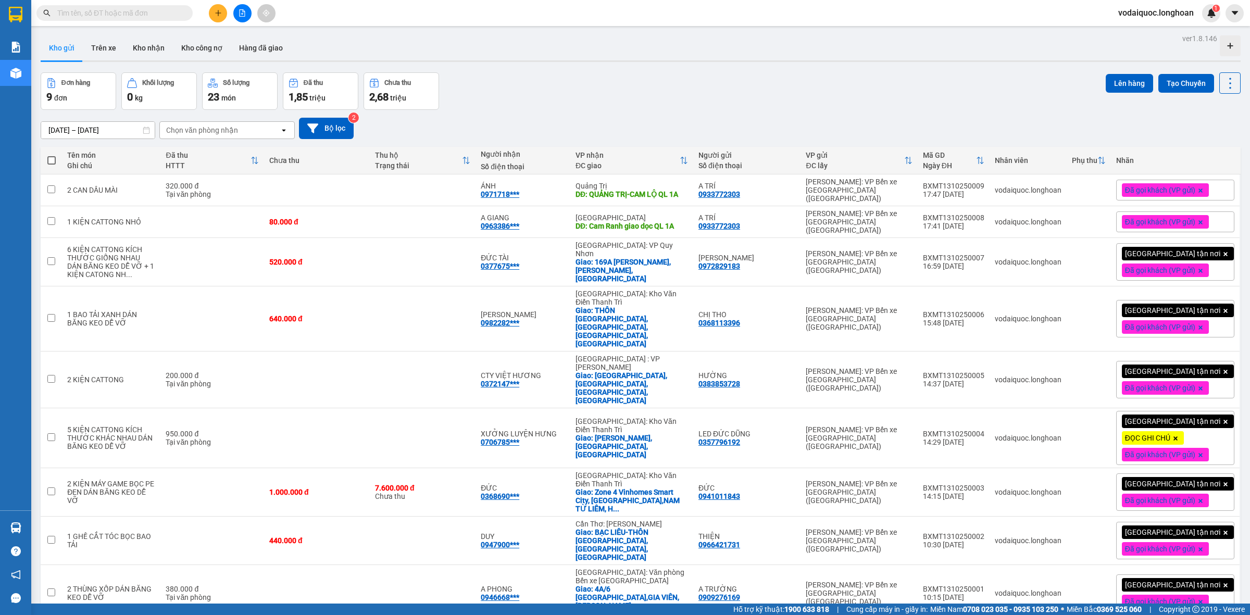
drag, startPoint x: 952, startPoint y: 105, endPoint x: 946, endPoint y: 99, distance: 8.8
click at [952, 105] on div "Đơn hàng 9 đơn Khối lượng 0 kg Số lượng 23 món Đã thu 1,85 triệu Chưa thu 2,68 …" at bounding box center [641, 91] width 1200 height 38
click at [1176, 188] on icon at bounding box center [1179, 190] width 7 height 7
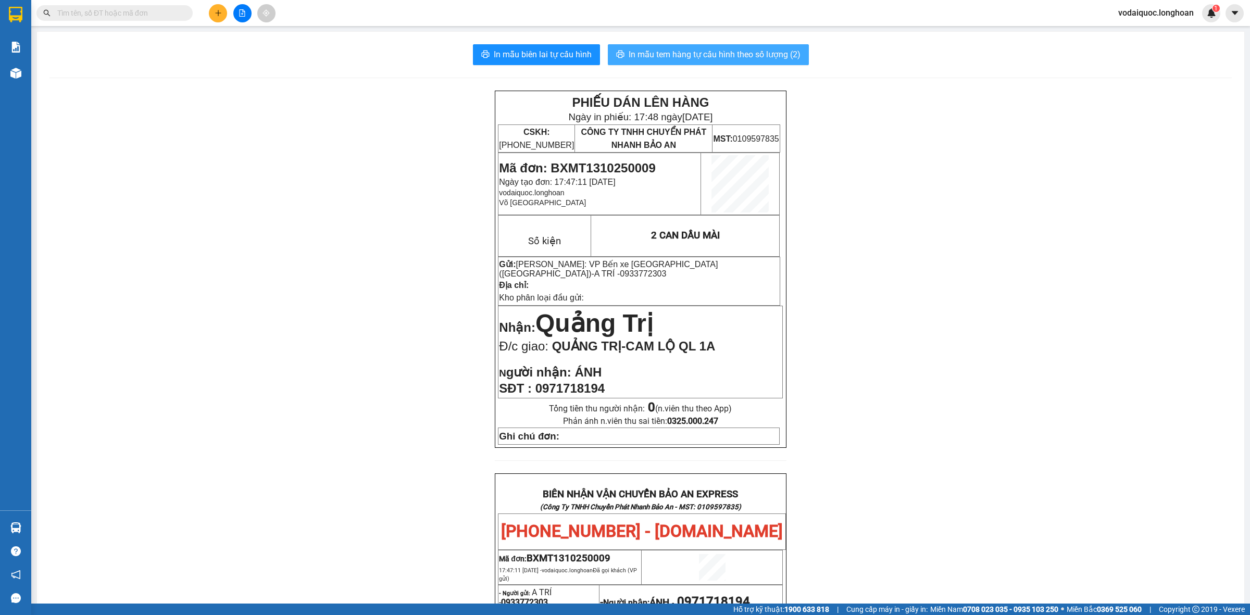
click at [722, 53] on span "In mẫu tem hàng tự cấu hình theo số lượng (2)" at bounding box center [715, 54] width 172 height 13
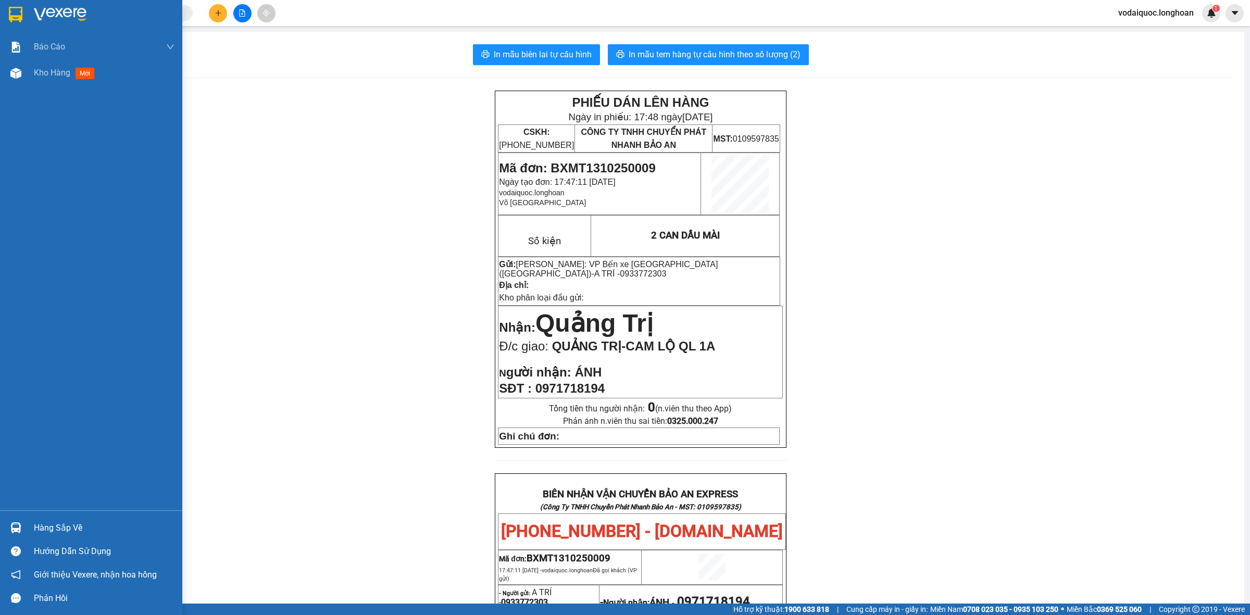
click at [71, 5] on div at bounding box center [91, 17] width 182 height 34
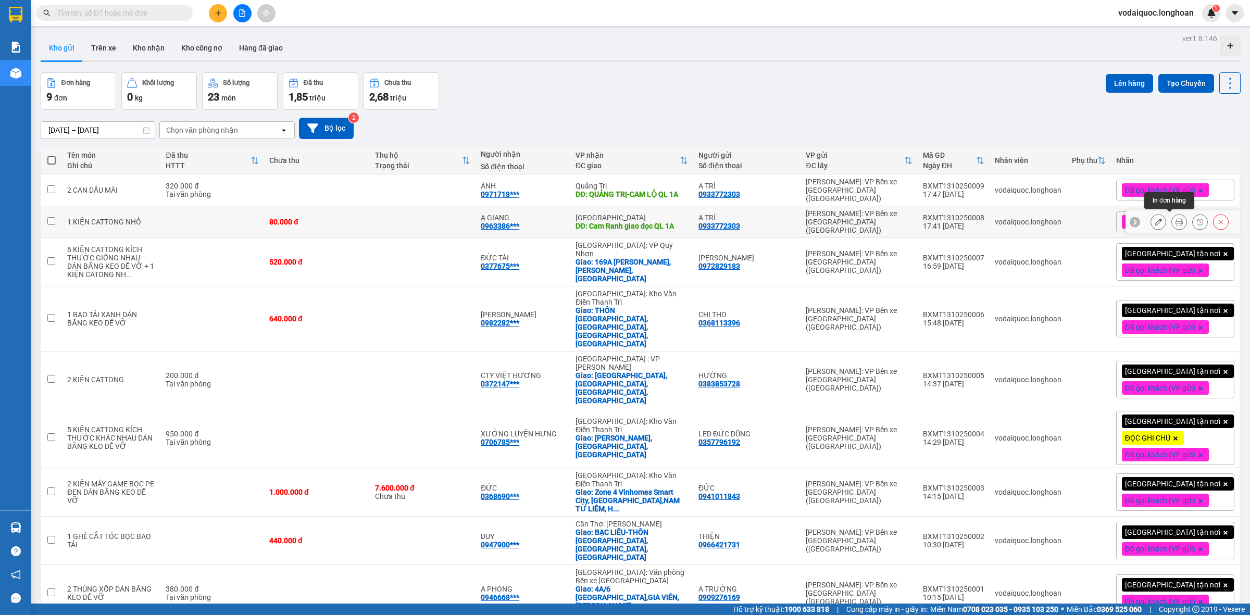
click at [1176, 219] on icon at bounding box center [1179, 221] width 7 height 7
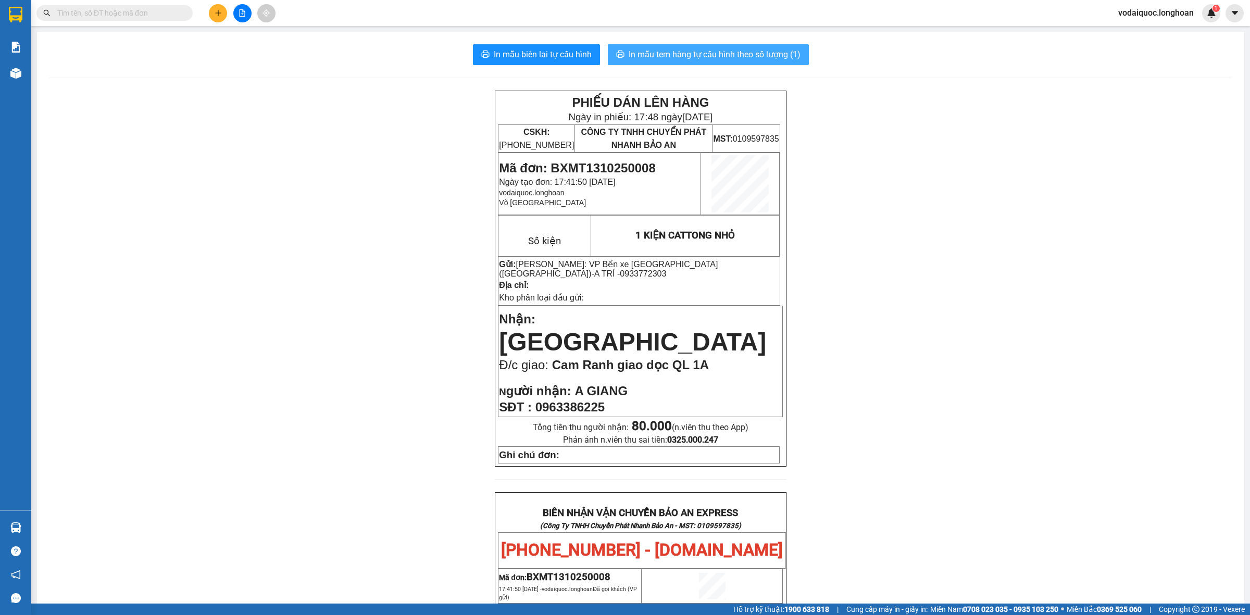
click at [661, 44] on button "In mẫu tem hàng tự cấu hình theo số lượng (1)" at bounding box center [708, 54] width 201 height 21
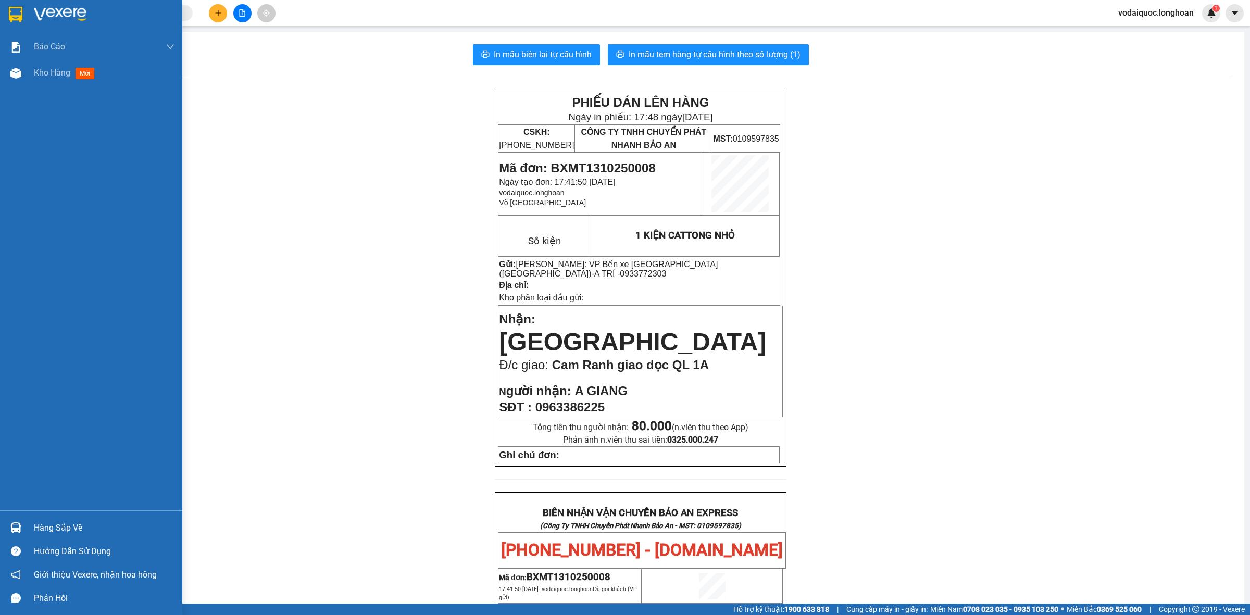
click at [47, 10] on img at bounding box center [60, 15] width 53 height 16
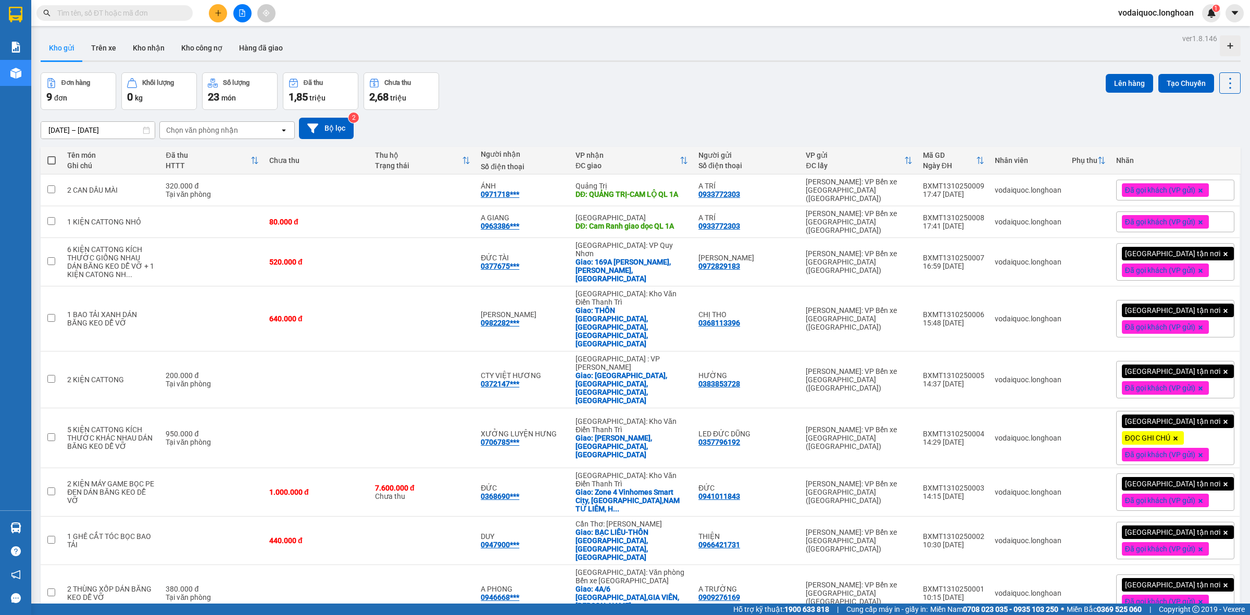
click at [165, 15] on input "text" at bounding box center [118, 12] width 123 height 11
click at [216, 11] on icon "plus" at bounding box center [218, 12] width 7 height 7
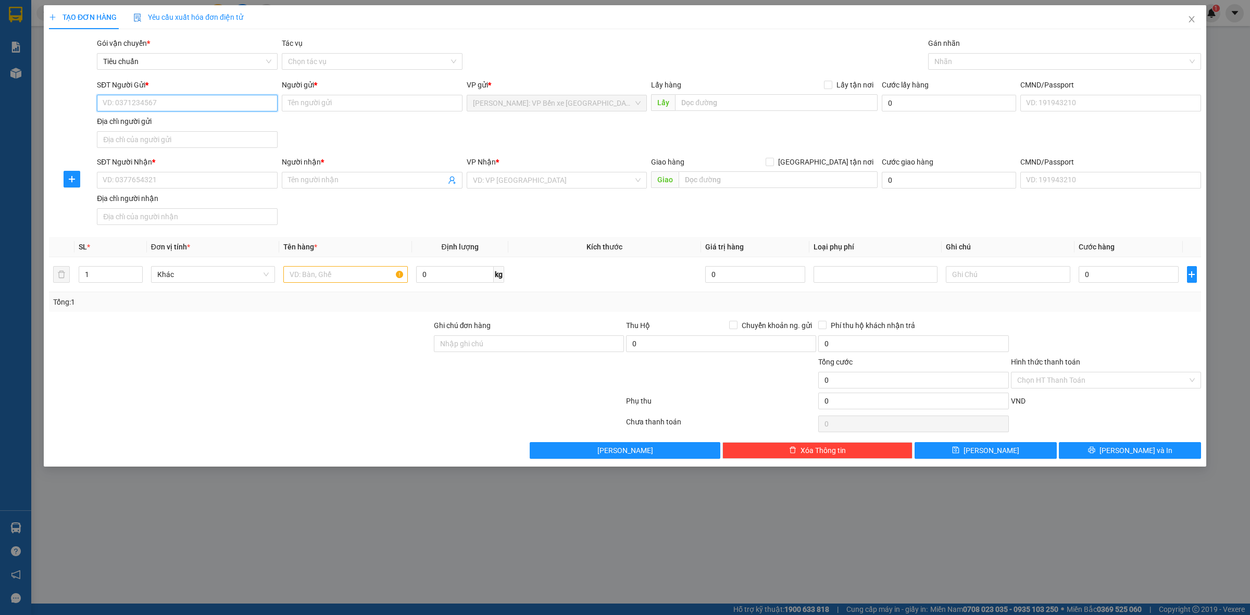
click at [185, 108] on input "SĐT Người Gửi *" at bounding box center [187, 103] width 181 height 17
click at [188, 105] on input "SĐT Người Gửi *" at bounding box center [187, 103] width 181 height 17
click at [166, 121] on div "0378390589 - A THÀNH" at bounding box center [187, 124] width 168 height 11
type input "0378390589"
type input "A THÀNH"
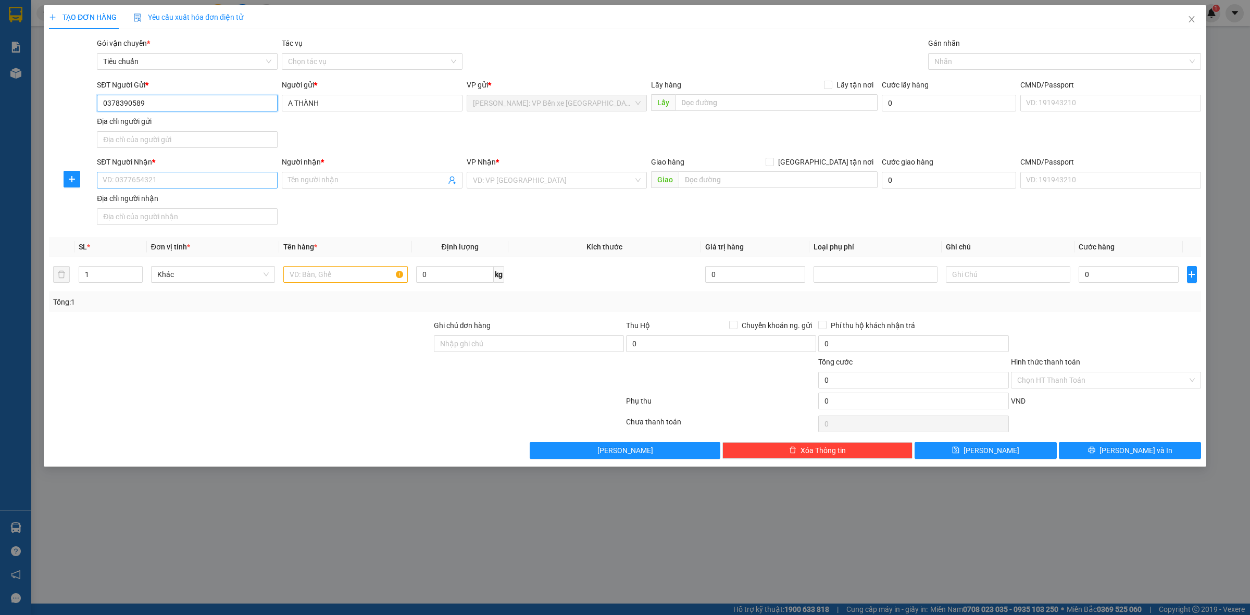
type input "0378390589"
click at [160, 175] on input "SĐT Người Nhận *" at bounding box center [187, 180] width 181 height 17
type input "0969491001"
click at [324, 176] on input "Người nhận *" at bounding box center [367, 180] width 158 height 11
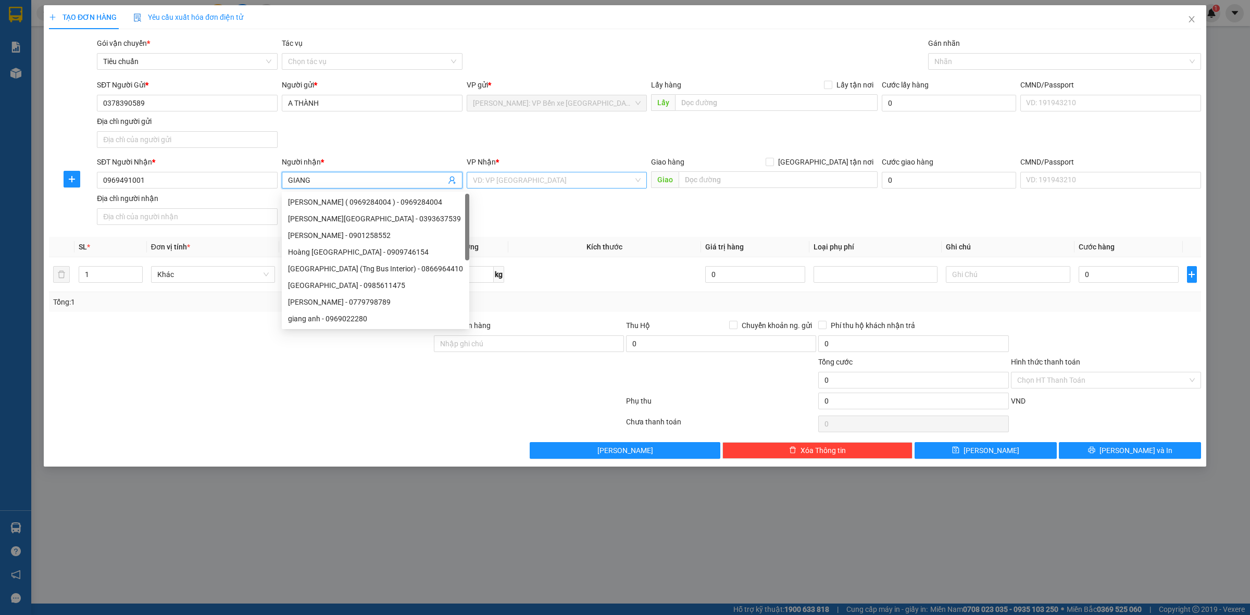
type input "GIANG"
click at [569, 182] on input "search" at bounding box center [553, 180] width 161 height 16
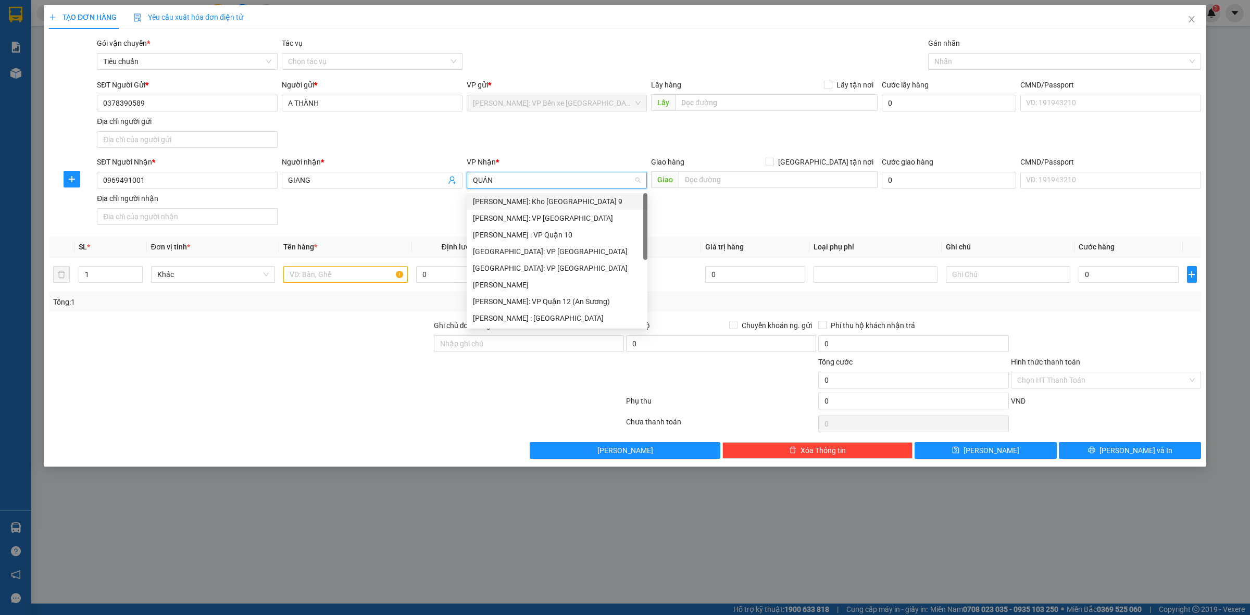
type input "QUẢNG"
click at [550, 200] on div "[GEOGRAPHIC_DATA]: VP [GEOGRAPHIC_DATA]" at bounding box center [557, 201] width 168 height 11
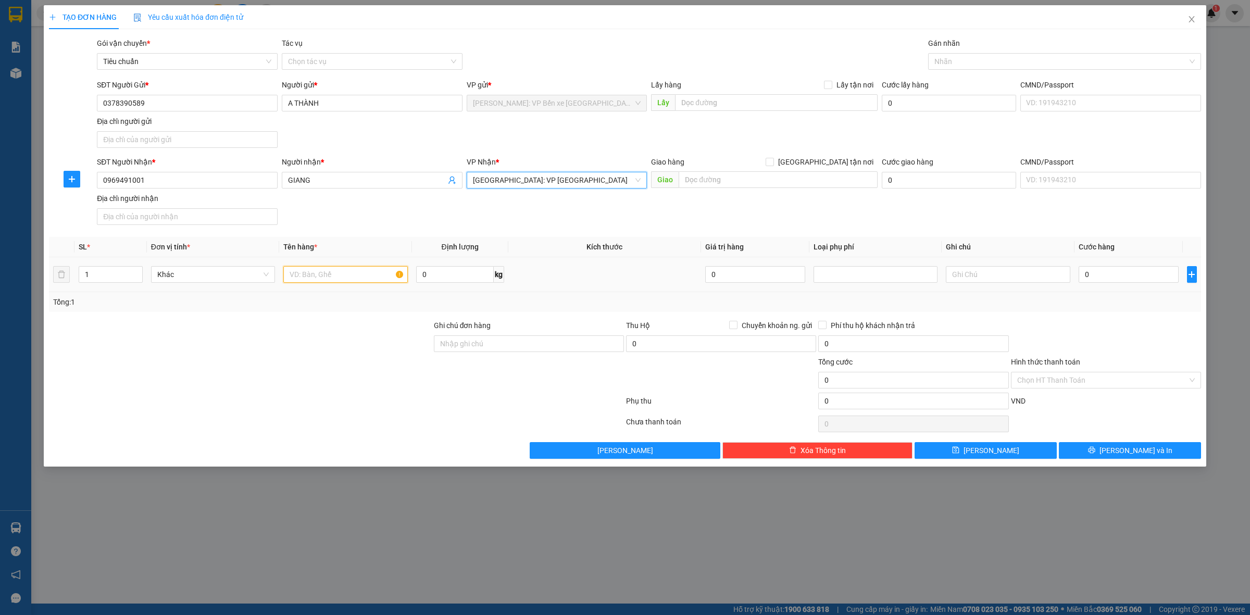
click at [326, 269] on input "text" at bounding box center [345, 274] width 124 height 17
type input "1 CHIẾC XE MÁY BIỂN SỐ"
click at [1113, 275] on input "0" at bounding box center [1129, 274] width 100 height 17
type input "1"
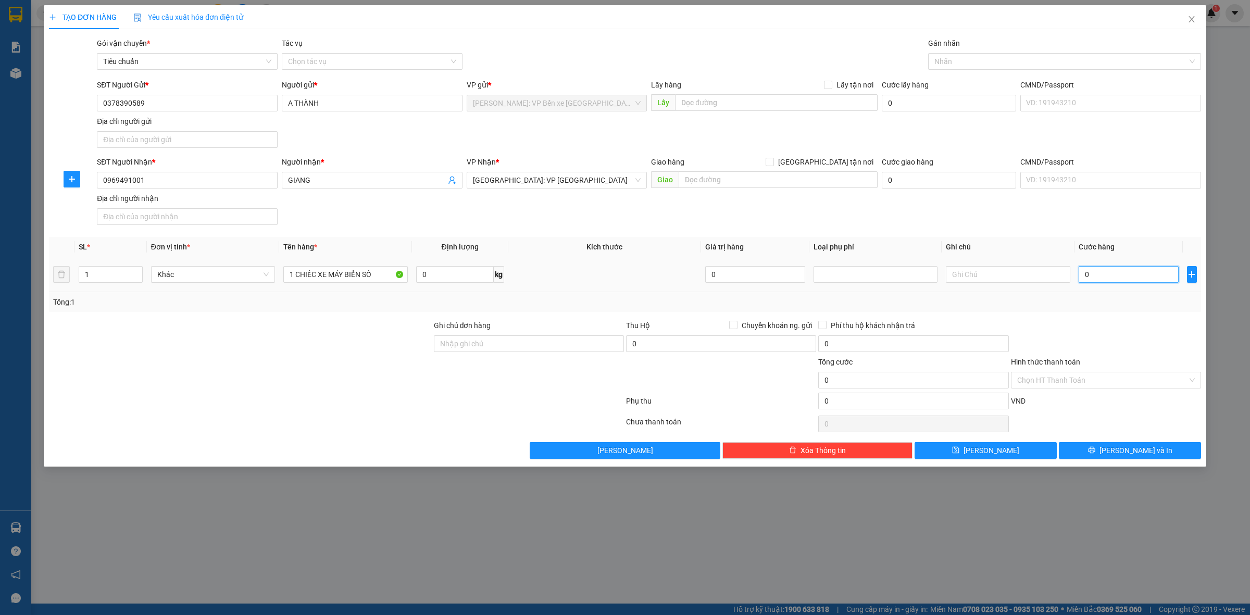
type input "1"
type input "11"
type input "110"
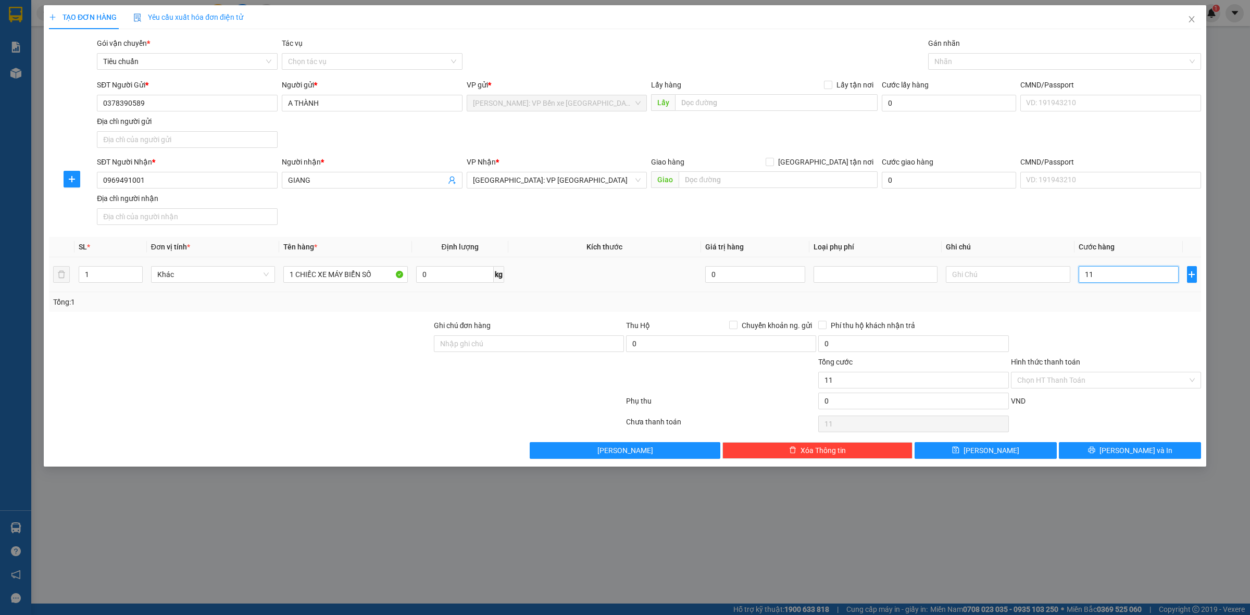
type input "110"
type input "1.100"
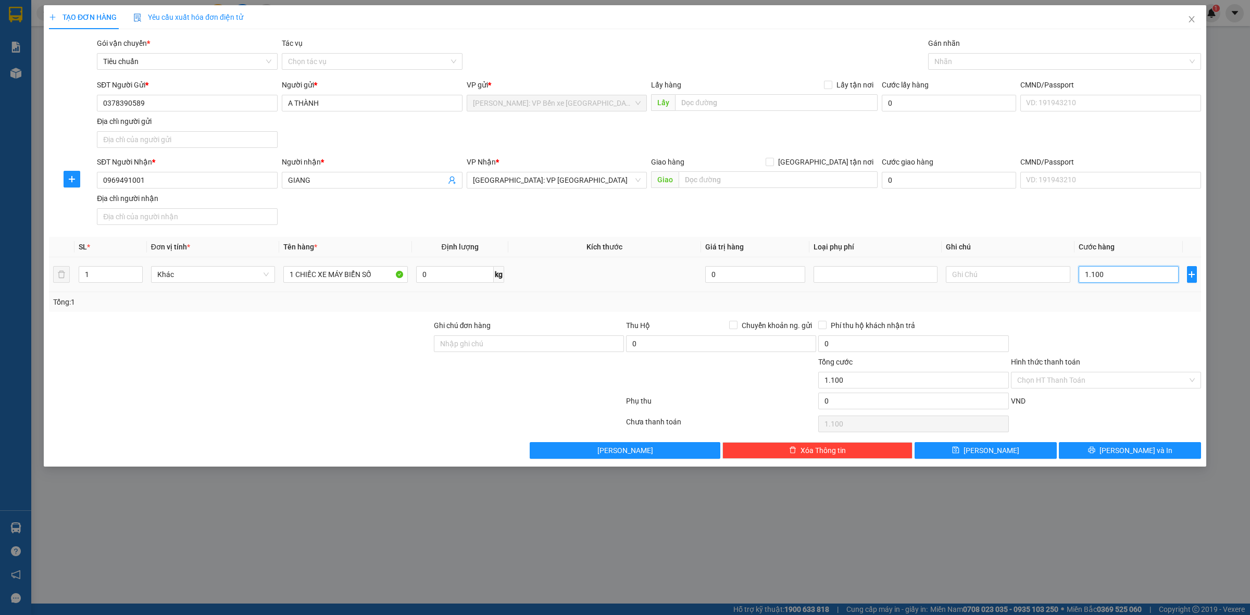
type input "11.000"
type input "110.000"
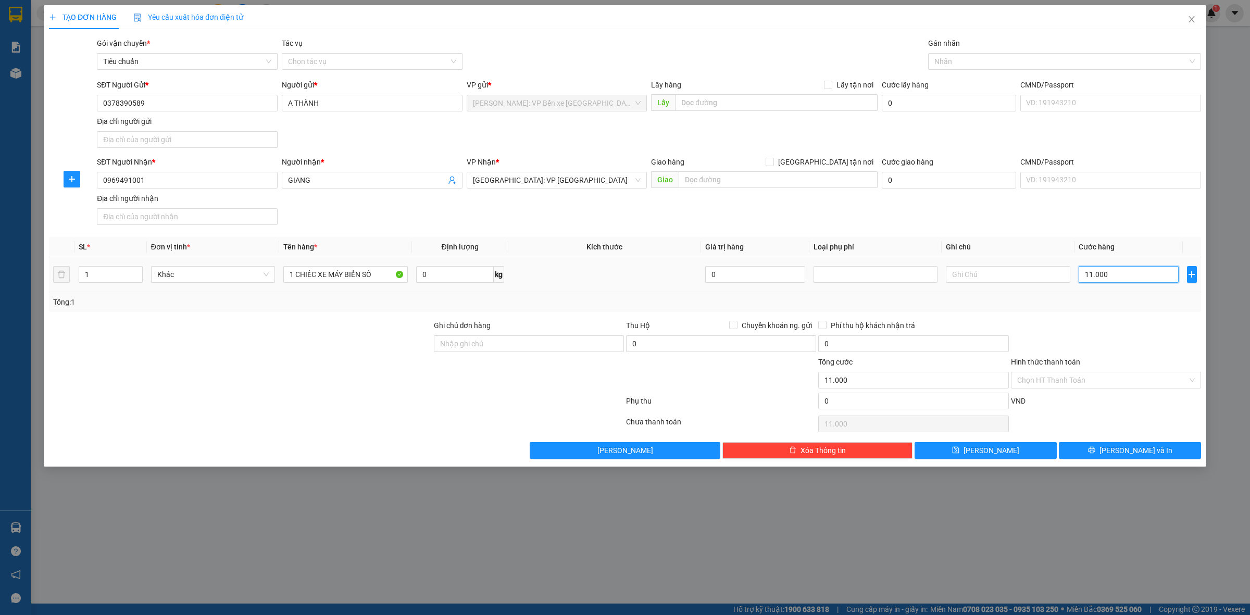
type input "110.000"
type input "1.100.000"
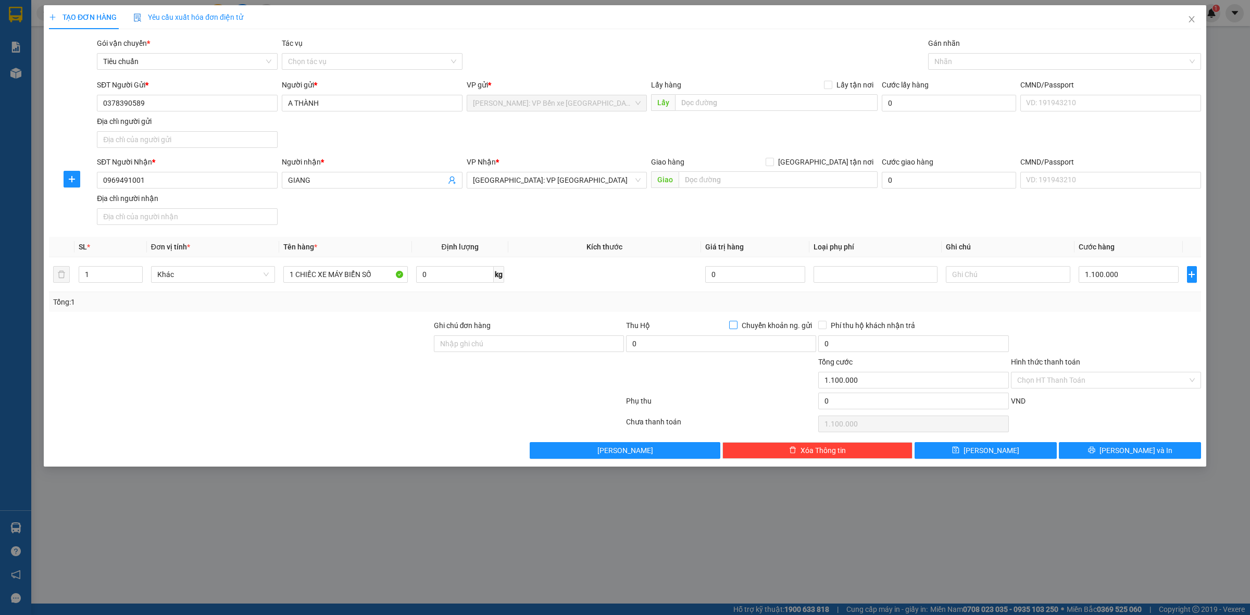
click at [735, 321] on label "Chuyển khoản ng. gửi" at bounding box center [772, 325] width 87 height 11
click at [735, 321] on input "Chuyển khoản ng. gửi" at bounding box center [732, 324] width 7 height 7
checkbox input "true"
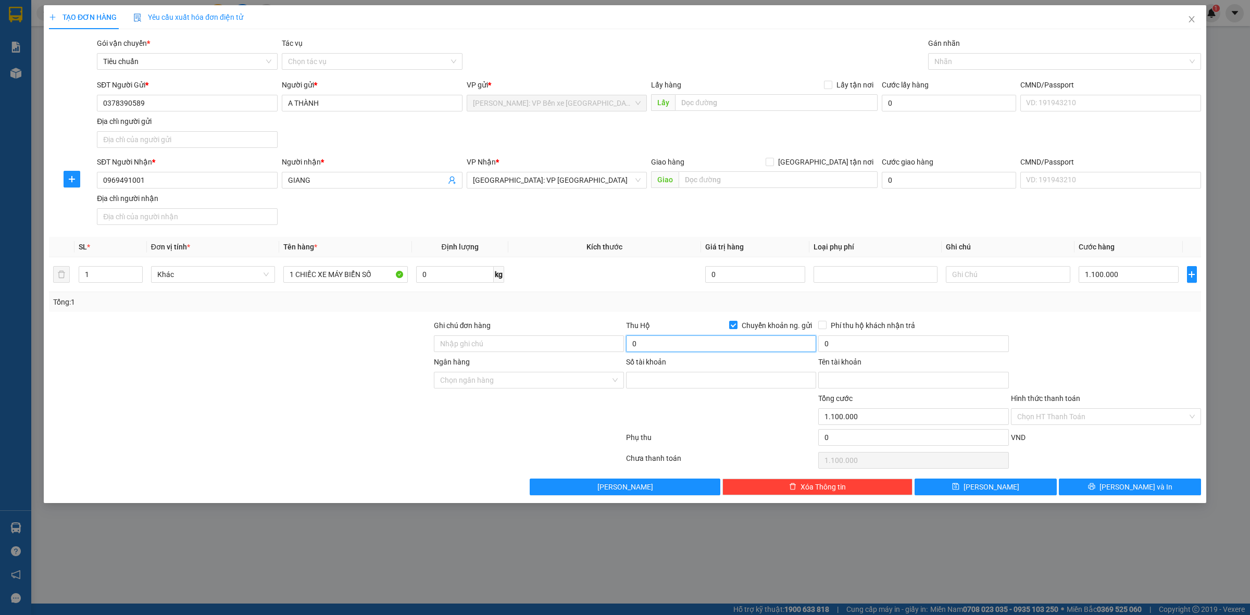
click at [700, 342] on input "0" at bounding box center [721, 344] width 190 height 17
drag, startPoint x: 160, startPoint y: 102, endPoint x: 90, endPoint y: 101, distance: 70.3
click at [89, 101] on div "SĐT Người Gửi * 0378390589 0378390589 Người gửi * A THÀNH VP gửi * [GEOGRAPHIC_…" at bounding box center [625, 115] width 1155 height 73
click at [205, 103] on input "SĐT Người Gửi *" at bounding box center [187, 103] width 181 height 17
paste input "0378390589"
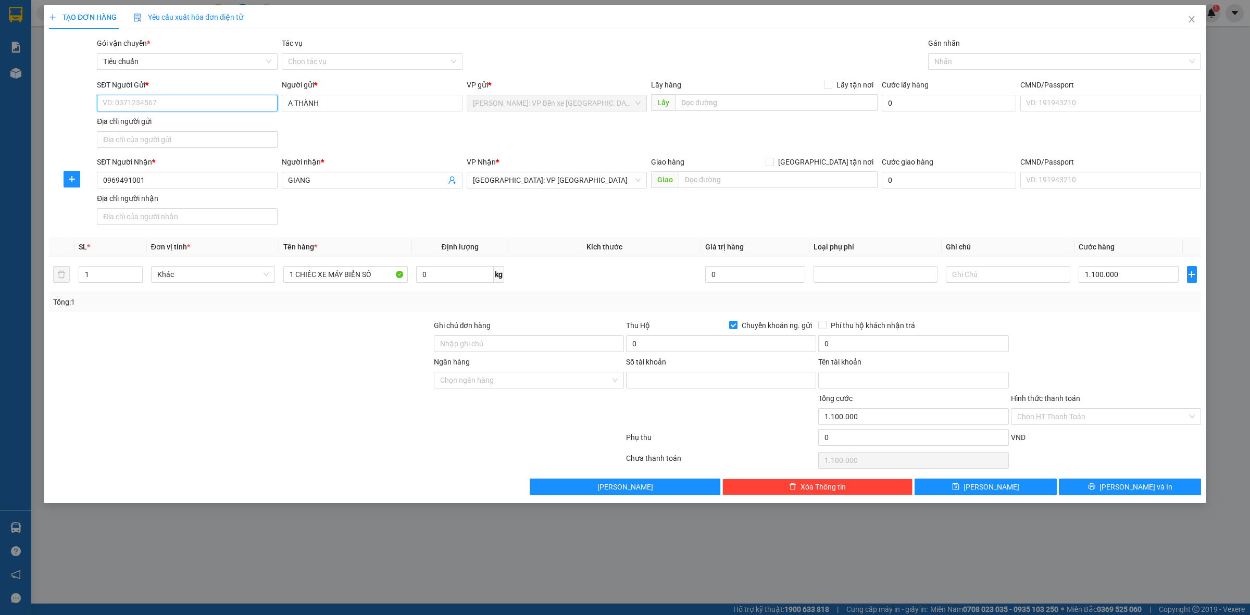
type input "0378390589"
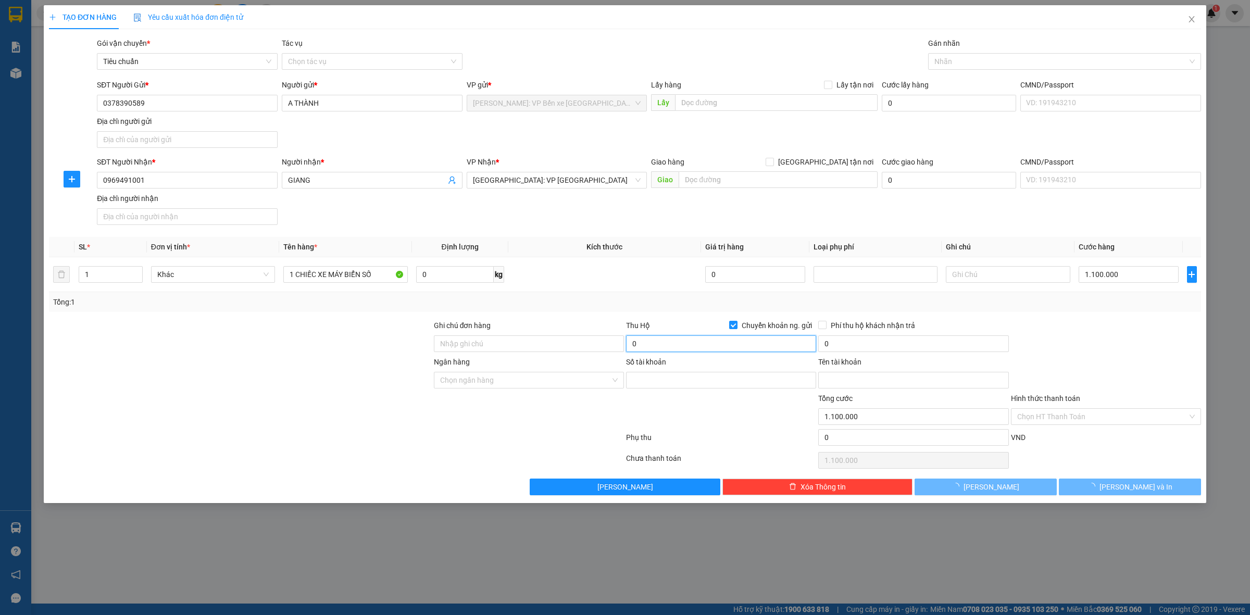
click at [689, 340] on input "0" at bounding box center [721, 344] width 190 height 17
type input "40.000.000"
click at [571, 382] on input "Ngân hàng" at bounding box center [525, 381] width 170 height 16
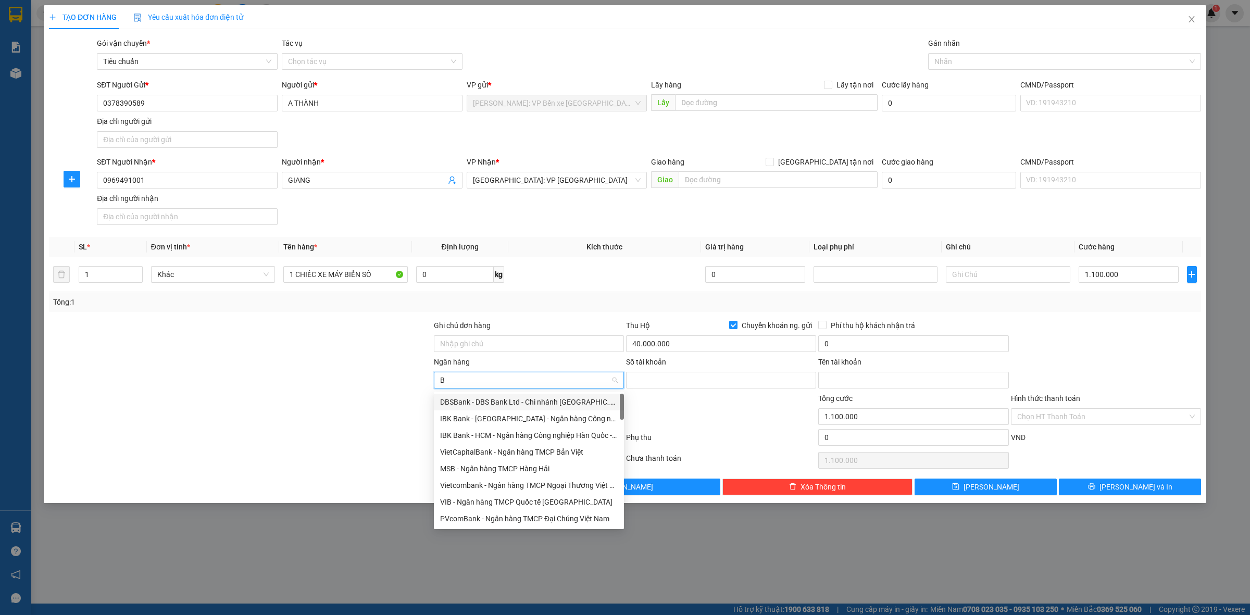
type input "BI"
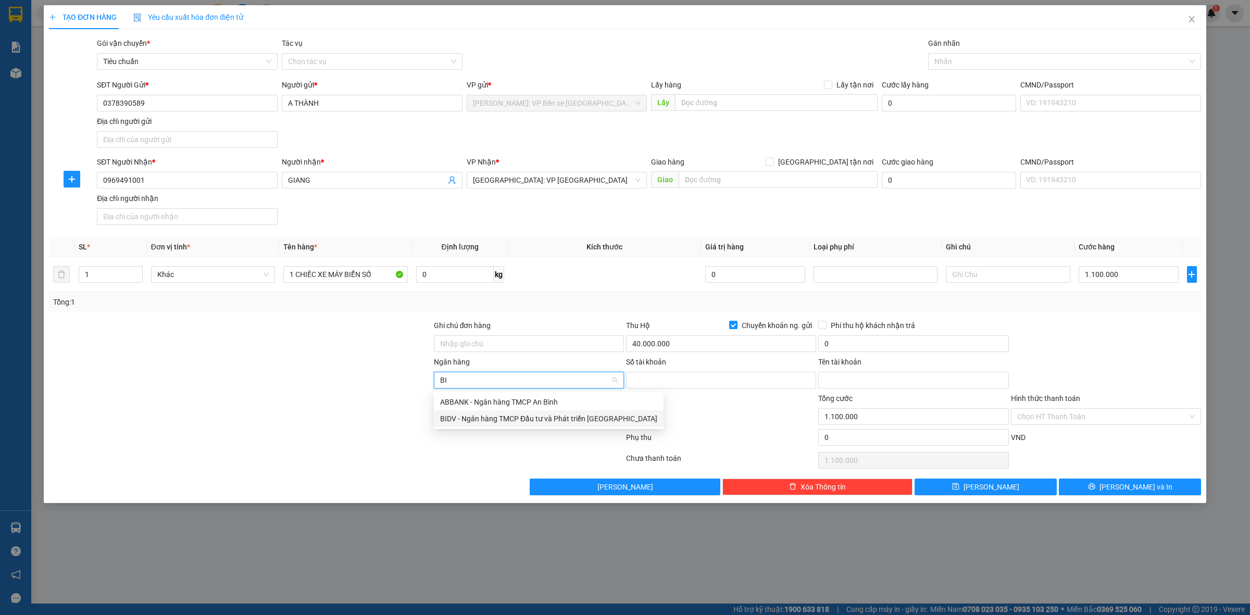
click at [510, 414] on div "BIDV - Ngân hàng TMCP Đầu tư và Phát triển [GEOGRAPHIC_DATA]" at bounding box center [548, 418] width 217 height 11
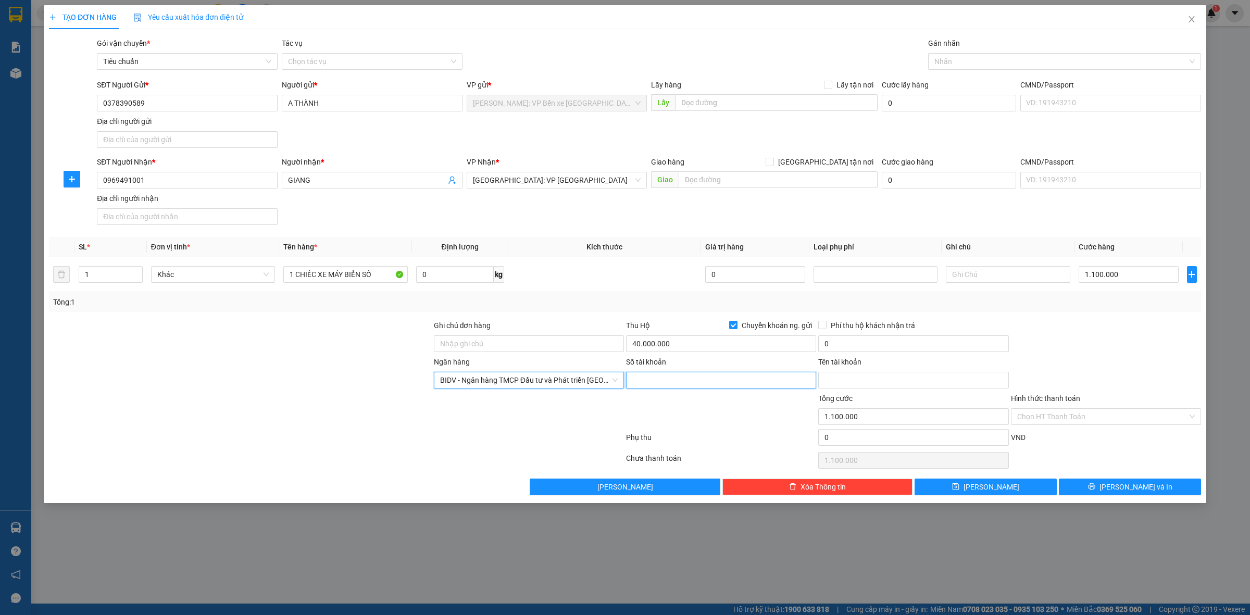
click at [663, 381] on input "Số tài khoản" at bounding box center [721, 380] width 190 height 17
type input "1490331554"
click at [867, 382] on input "Tên tài khoản" at bounding box center [914, 380] width 190 height 17
type input "[PERSON_NAME]"
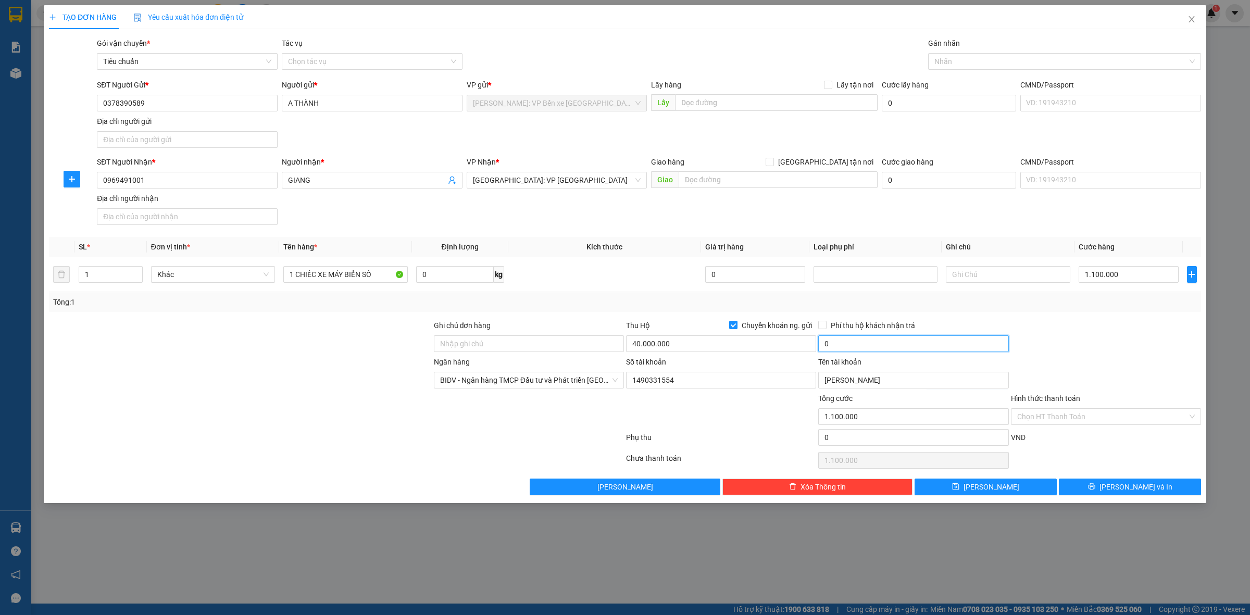
click at [877, 344] on input "0" at bounding box center [914, 344] width 190 height 17
type input "90.000"
drag, startPoint x: 512, startPoint y: 344, endPoint x: 550, endPoint y: 341, distance: 37.6
click at [512, 344] on input "Ghi chú đơn hàng" at bounding box center [529, 344] width 190 height 17
type input "CHÌA KHOÁ QUẤN TAY LÁI ,GIẤY TỜ DÁN YÊN XE"
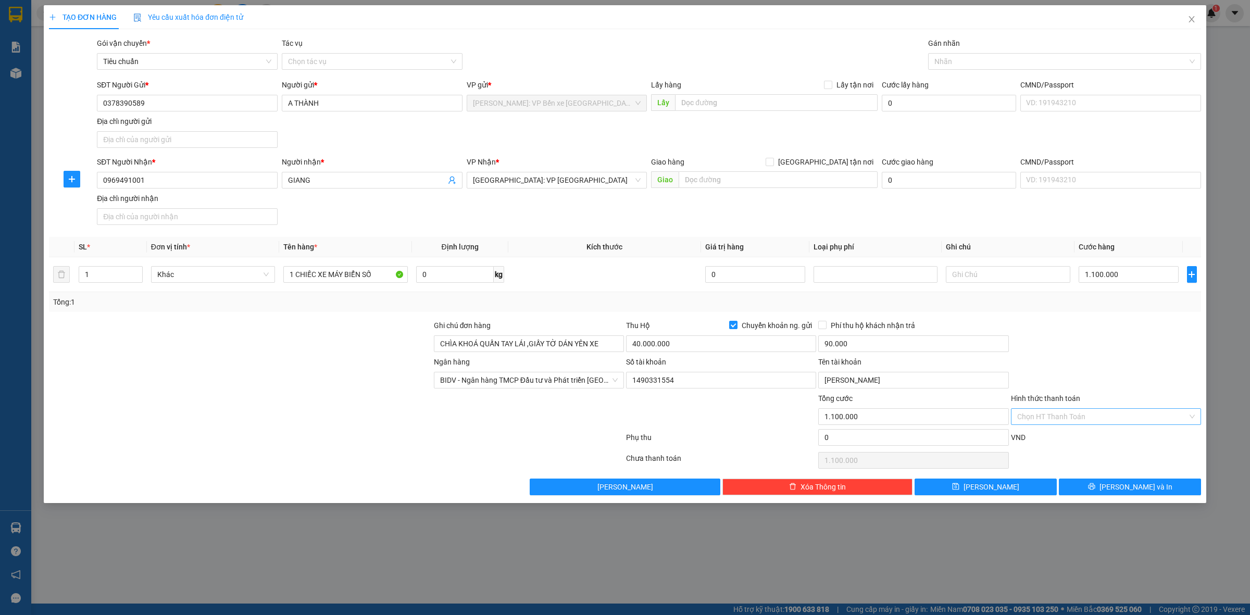
click at [1100, 413] on input "Hình thức thanh toán" at bounding box center [1103, 417] width 170 height 16
click at [1095, 434] on div "Tại văn phòng" at bounding box center [1107, 438] width 178 height 11
type input "0"
click at [1022, 65] on div at bounding box center [1059, 61] width 257 height 13
type input "XE"
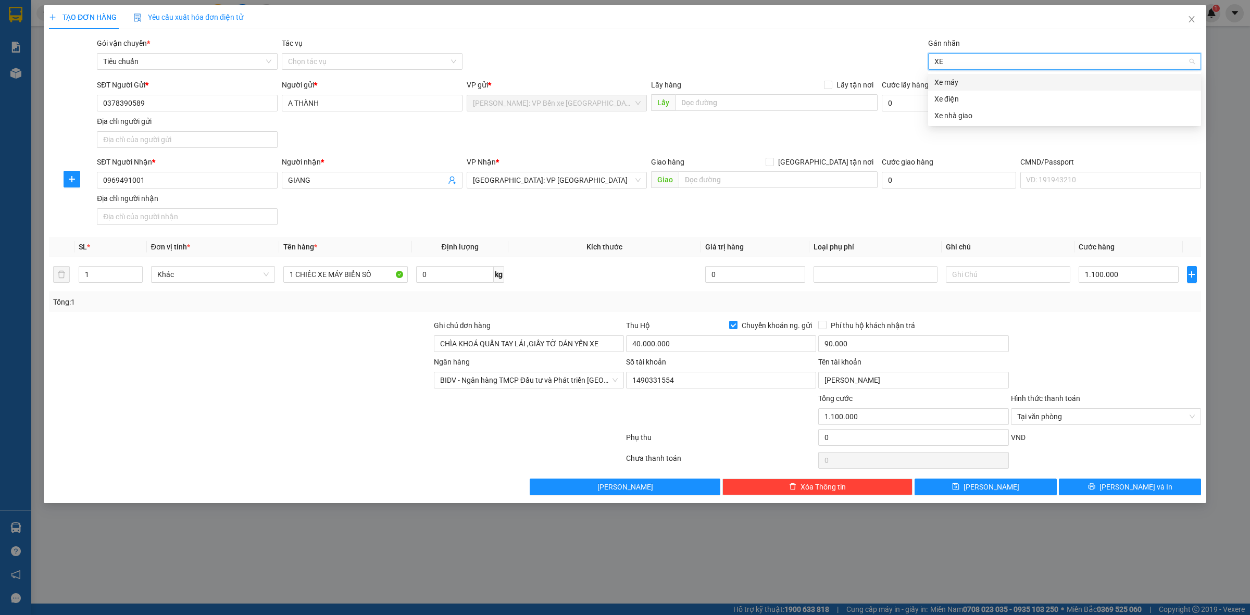
click at [974, 82] on div "Xe máy" at bounding box center [1065, 82] width 261 height 11
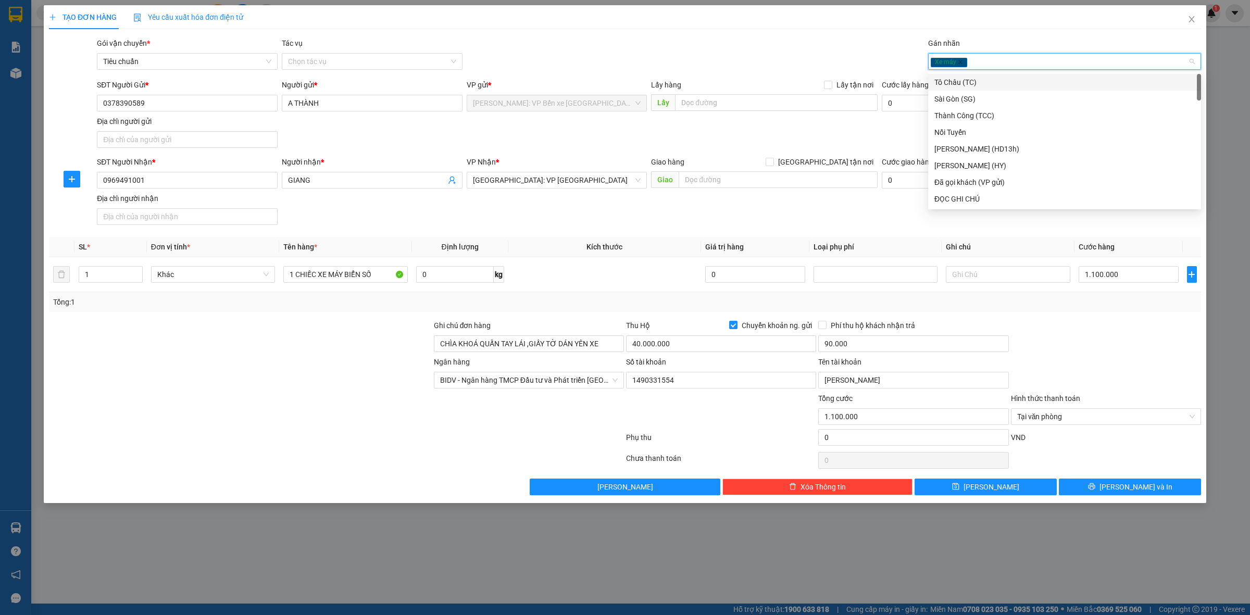
click at [722, 56] on div "Gói vận chuyển * Tiêu chuẩn Tác vụ Chọn tác vụ Gán nhãn Xe máy" at bounding box center [649, 56] width 1109 height 36
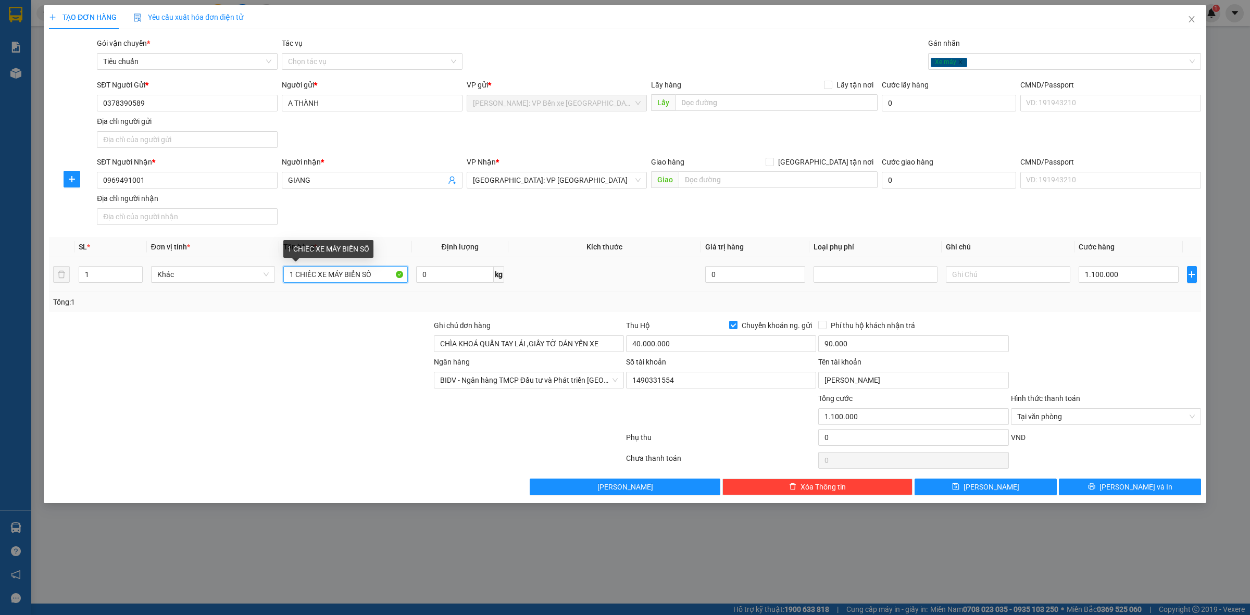
click at [376, 277] on input "1 CHIẾC XE MÁY BIỂN SỐ" at bounding box center [345, 274] width 124 height 17
type input "1 CHIẾC XE MÁY BIỂN SỐ 72A1-01743"
click at [1119, 488] on button "[PERSON_NAME] và In" at bounding box center [1130, 487] width 142 height 17
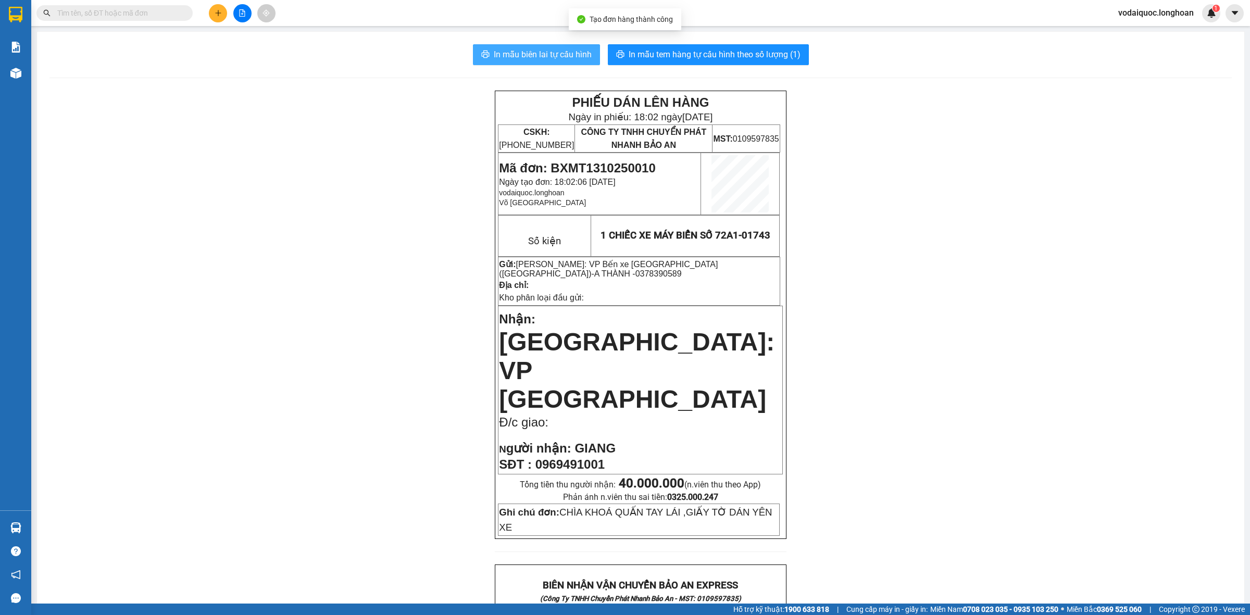
drag, startPoint x: 557, startPoint y: 61, endPoint x: 550, endPoint y: 59, distance: 7.6
click at [556, 60] on span "In mẫu biên lai tự cấu hình" at bounding box center [543, 54] width 98 height 13
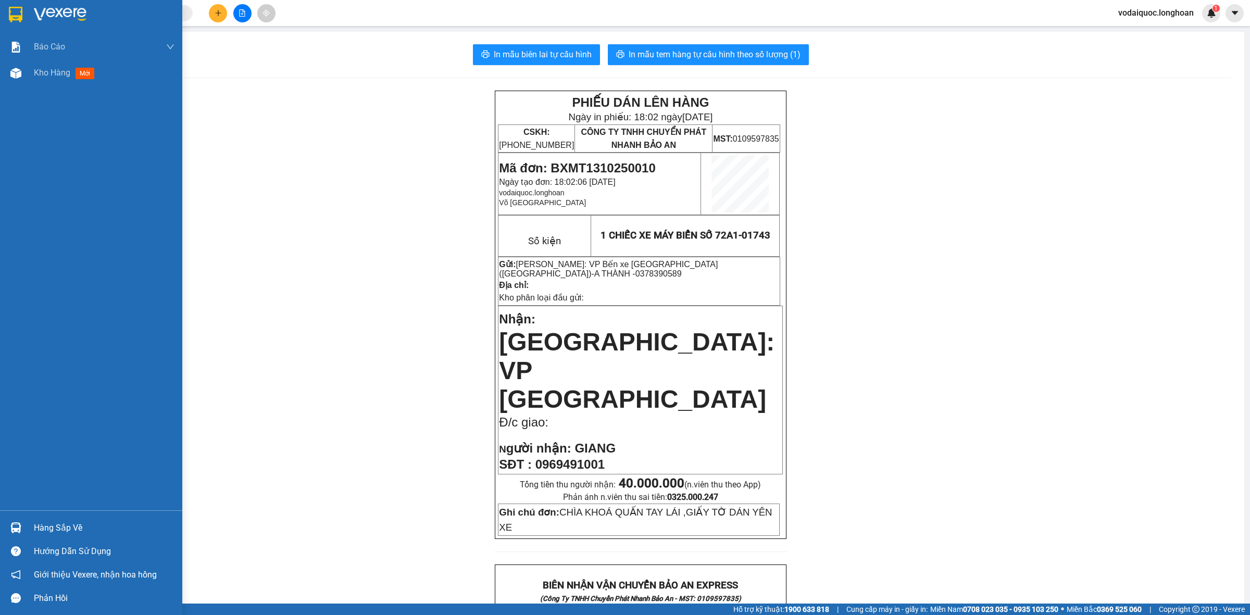
click at [78, 14] on img at bounding box center [60, 15] width 53 height 16
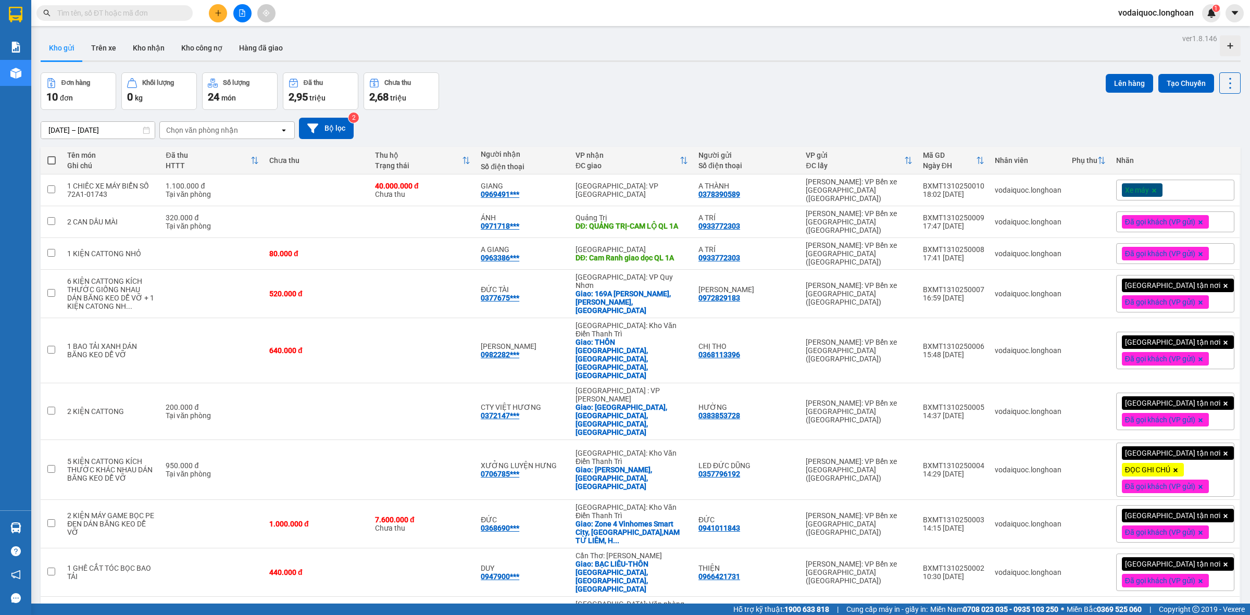
click at [142, 8] on input "text" at bounding box center [118, 12] width 123 height 11
click at [87, 11] on input "text" at bounding box center [118, 12] width 123 height 11
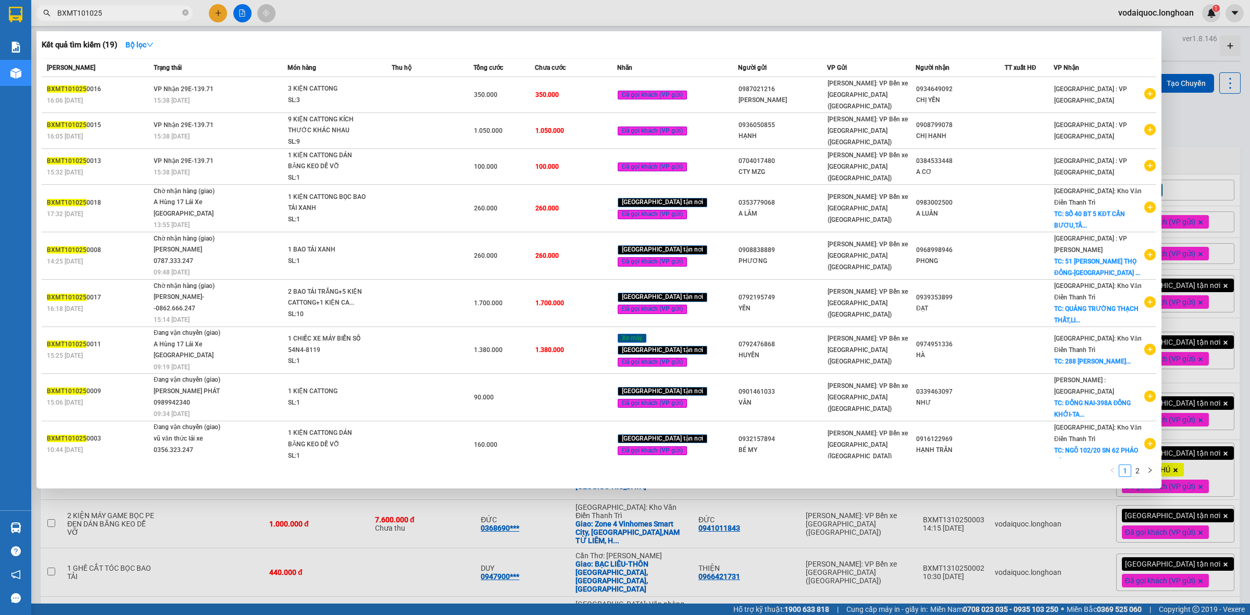
click at [119, 9] on input "BXMT101025" at bounding box center [118, 12] width 123 height 11
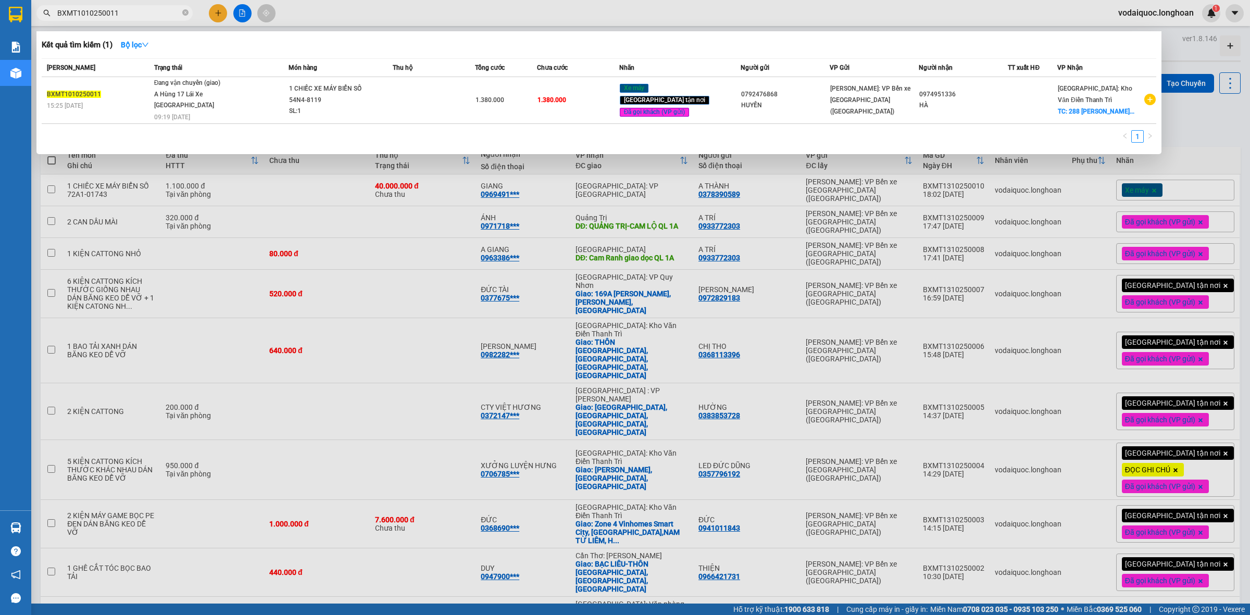
type input "BXMT1010250011"
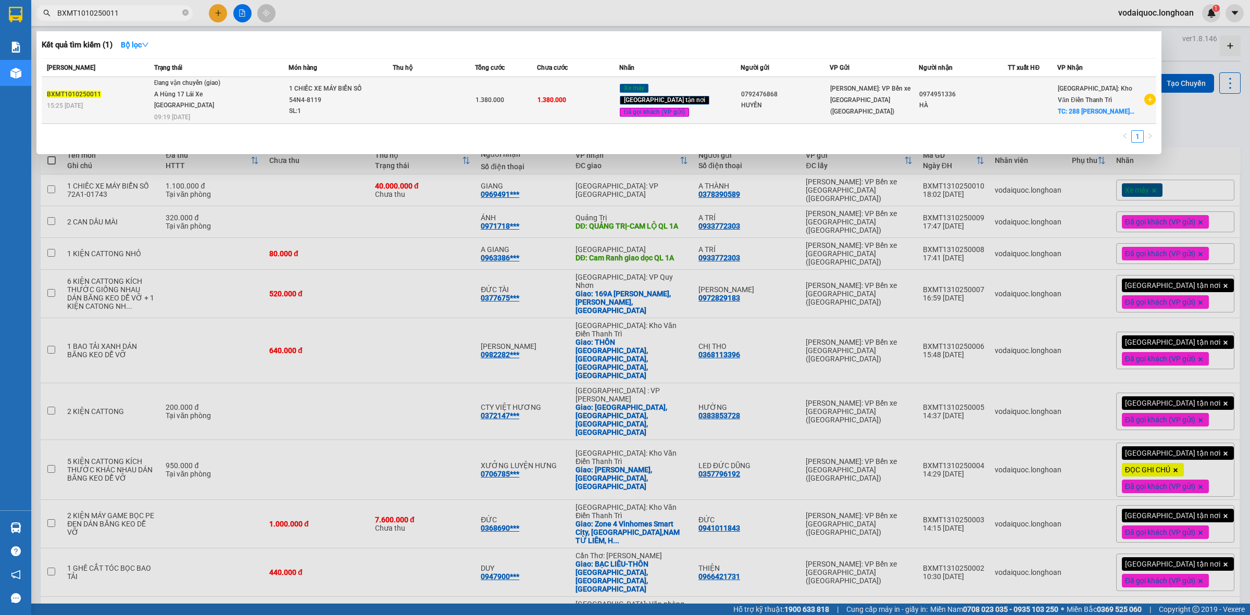
click at [489, 98] on td "1.380.000" at bounding box center [506, 100] width 62 height 47
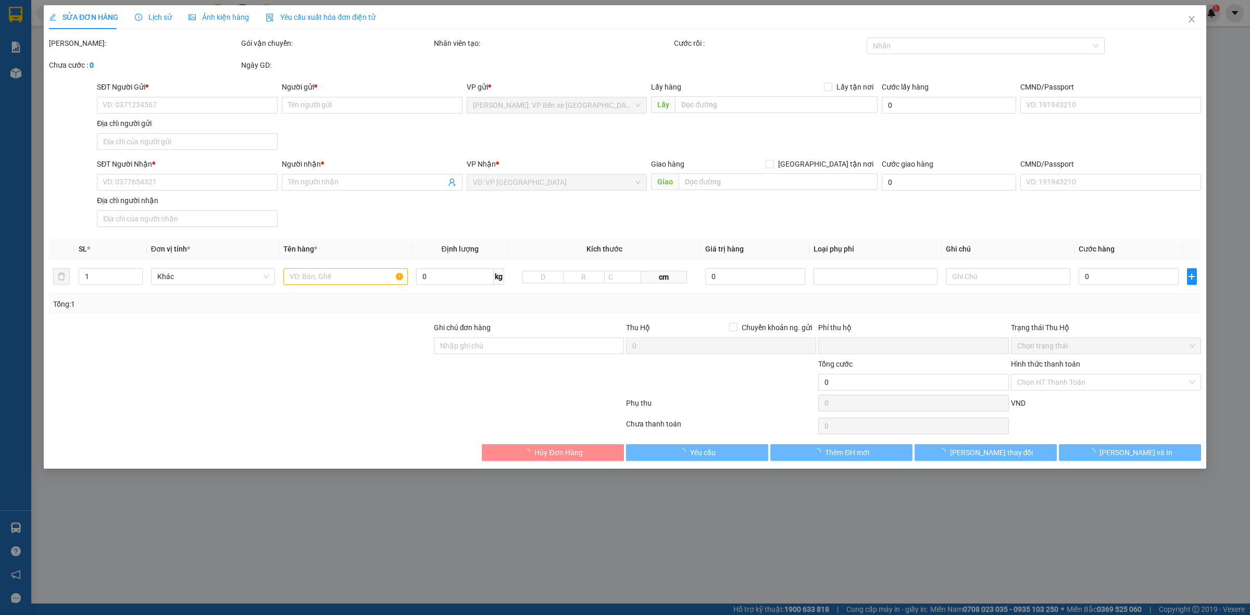
type input "0792476868"
type input "HUYỀN"
type input "0974951336"
type input "HÀ"
checkbox input "true"
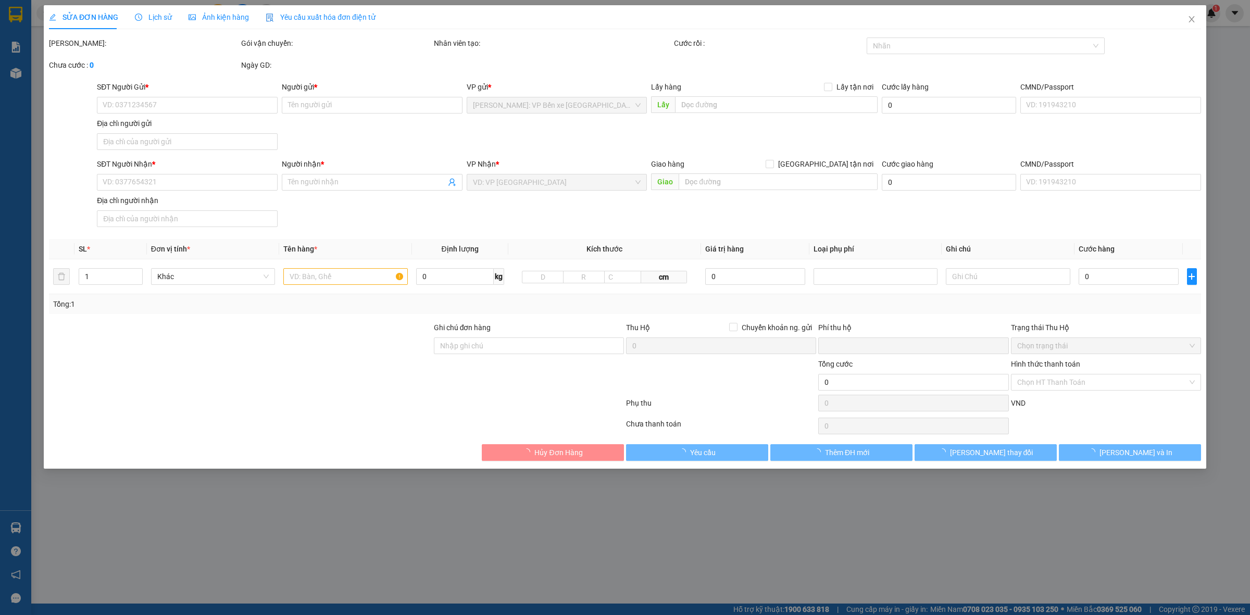
type input "288 [PERSON_NAME]-[GEOGRAPHIC_DATA]-[GEOGRAPHIC_DATA]"
type input "CHÌA KHOÁ+CAVET QUẤN TAY LÁI"
type input "0"
type input "1.380.000"
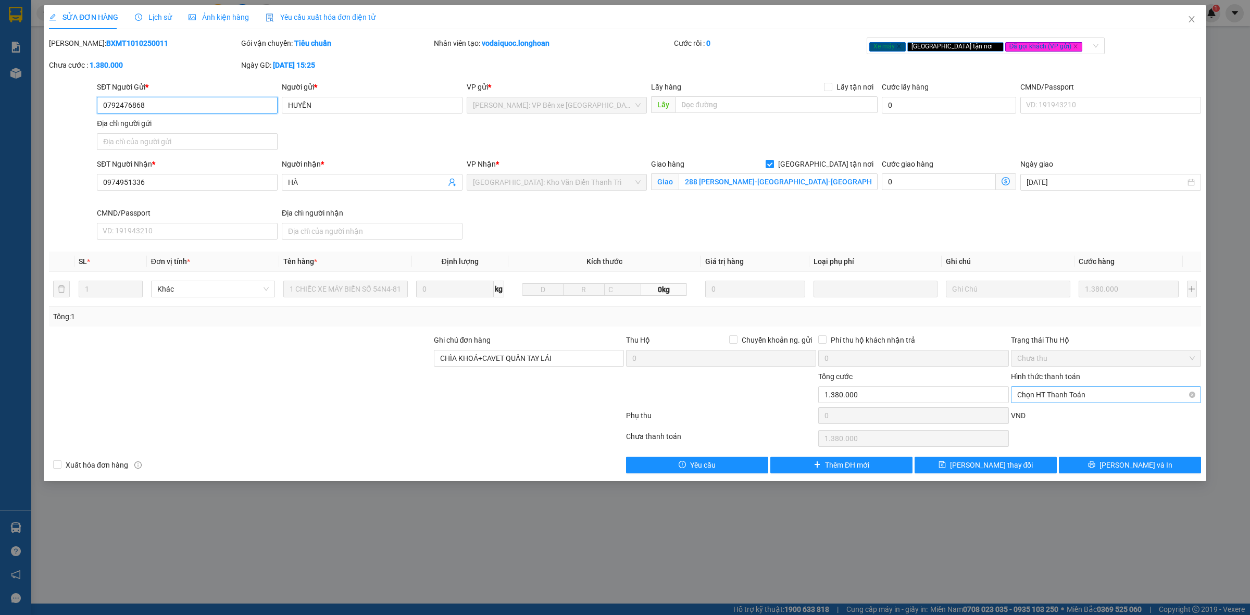
click at [1094, 395] on span "Chọn HT Thanh Toán" at bounding box center [1107, 395] width 178 height 16
click at [1051, 431] on div "Chuyển khoản" at bounding box center [1107, 433] width 178 height 11
type input "0"
click at [1007, 465] on span "[PERSON_NAME] thay đổi" at bounding box center [991, 465] width 83 height 11
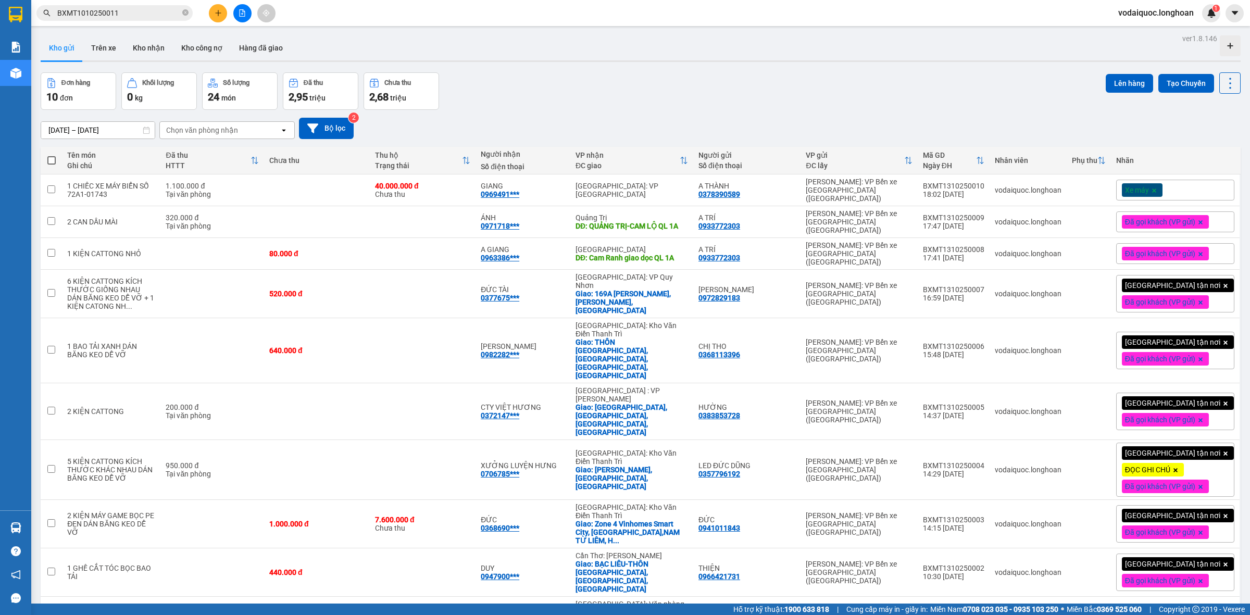
click at [1202, 187] on div "Xe máy" at bounding box center [1176, 190] width 118 height 21
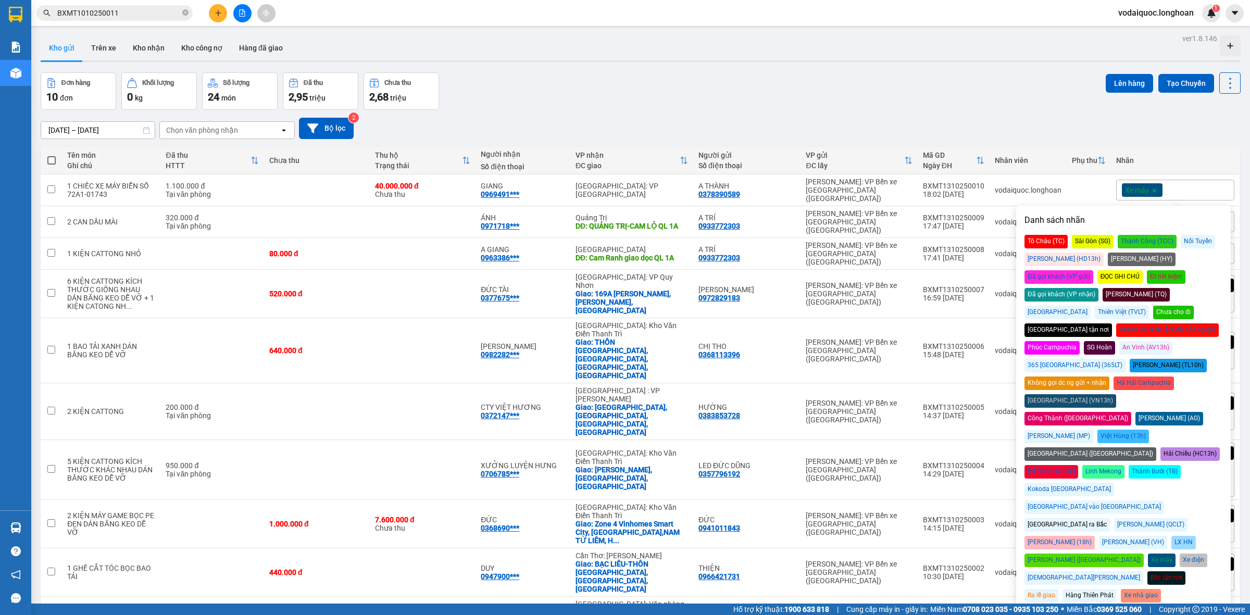
click at [1094, 270] on div "Đã gọi khách (VP gửi)" at bounding box center [1059, 277] width 69 height 14
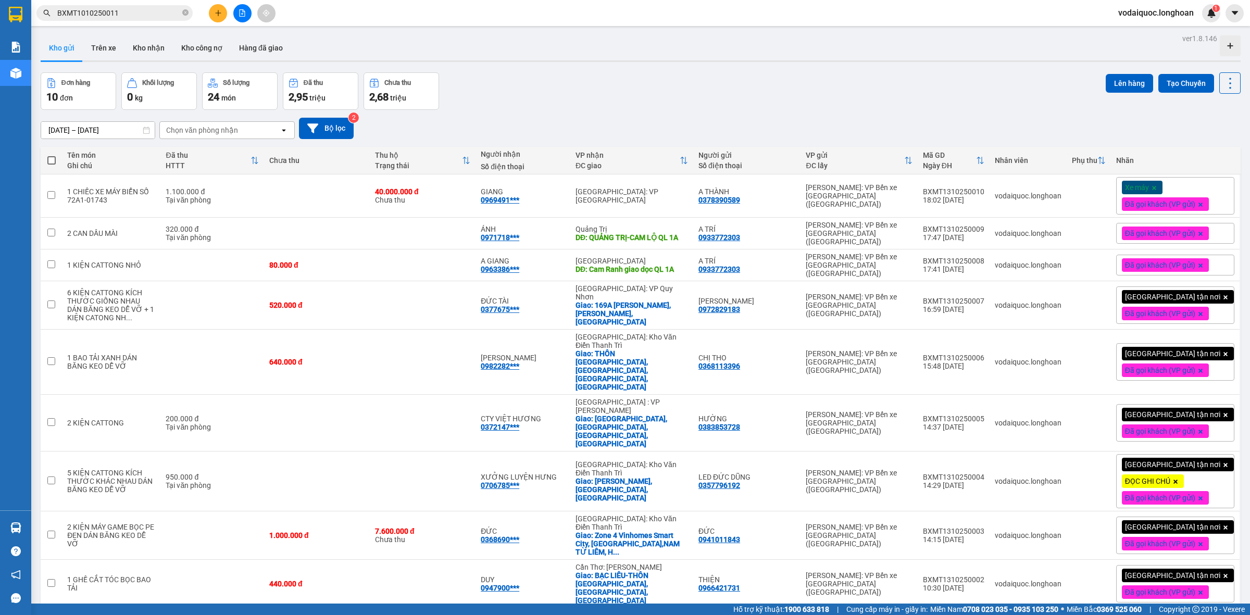
click at [1100, 131] on div "[DATE] – [DATE] Press the down arrow key to interact with the calendar and sele…" at bounding box center [641, 128] width 1200 height 21
click at [1176, 197] on icon at bounding box center [1179, 195] width 7 height 7
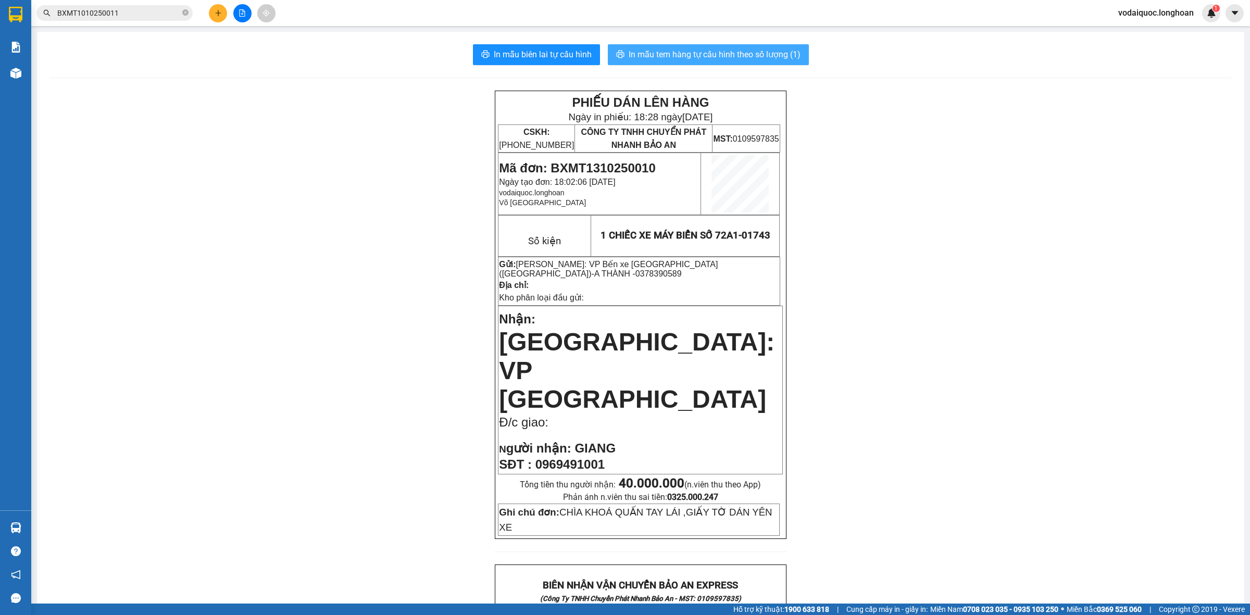
click at [722, 53] on span "In mẫu tem hàng tự cấu hình theo số lượng (1)" at bounding box center [715, 54] width 172 height 13
drag, startPoint x: 189, startPoint y: 120, endPoint x: 173, endPoint y: 105, distance: 22.1
click at [186, 115] on div "PHIẾU DÁN LÊN HÀNG Ngày in phiếu: 18:28 [DATE] CSKH: [PHONE_NUMBER] CÔNG TY TNH…" at bounding box center [640, 619] width 1183 height 1057
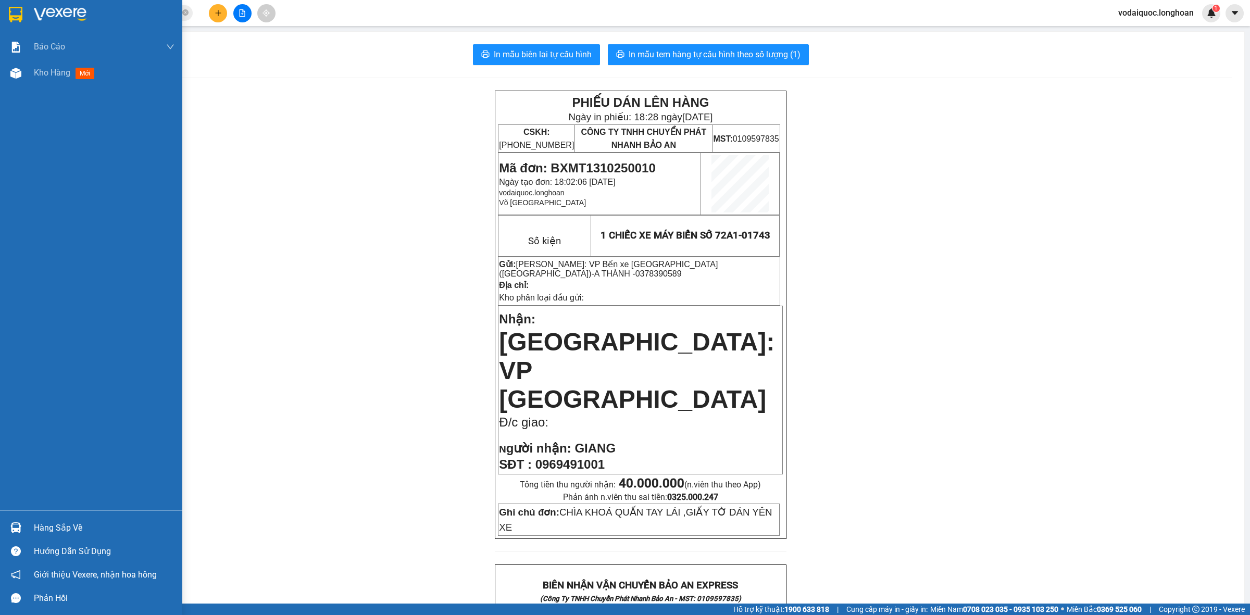
click at [25, 11] on div at bounding box center [91, 17] width 182 height 34
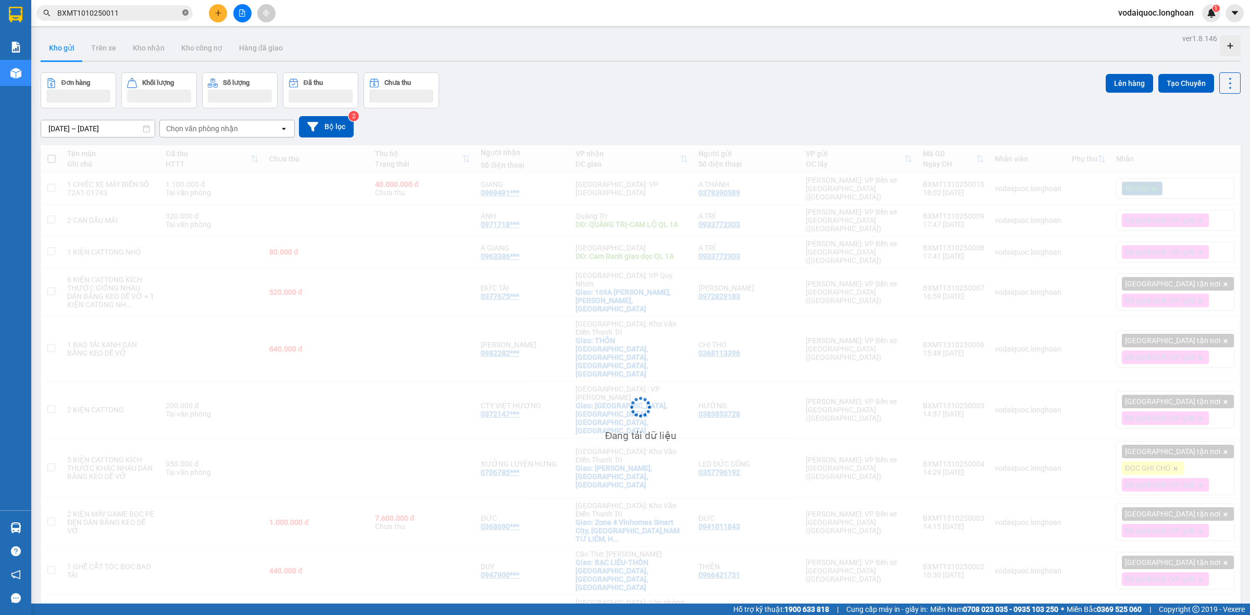
click at [185, 12] on icon "close-circle" at bounding box center [185, 12] width 6 height 6
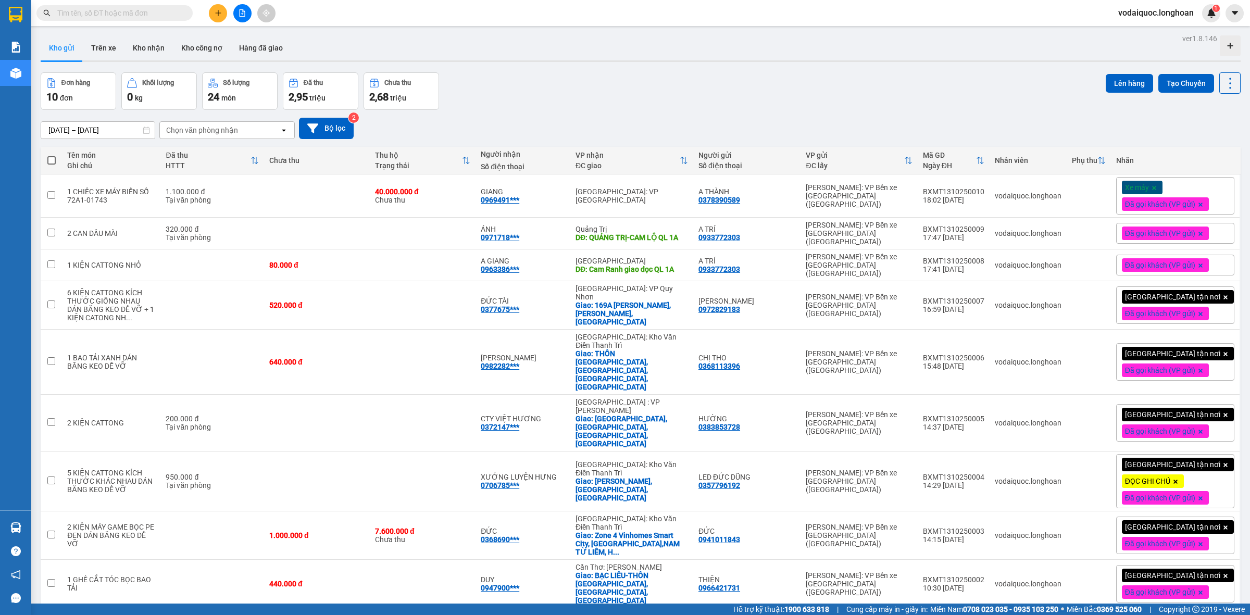
click at [219, 9] on icon "plus" at bounding box center [218, 12] width 7 height 7
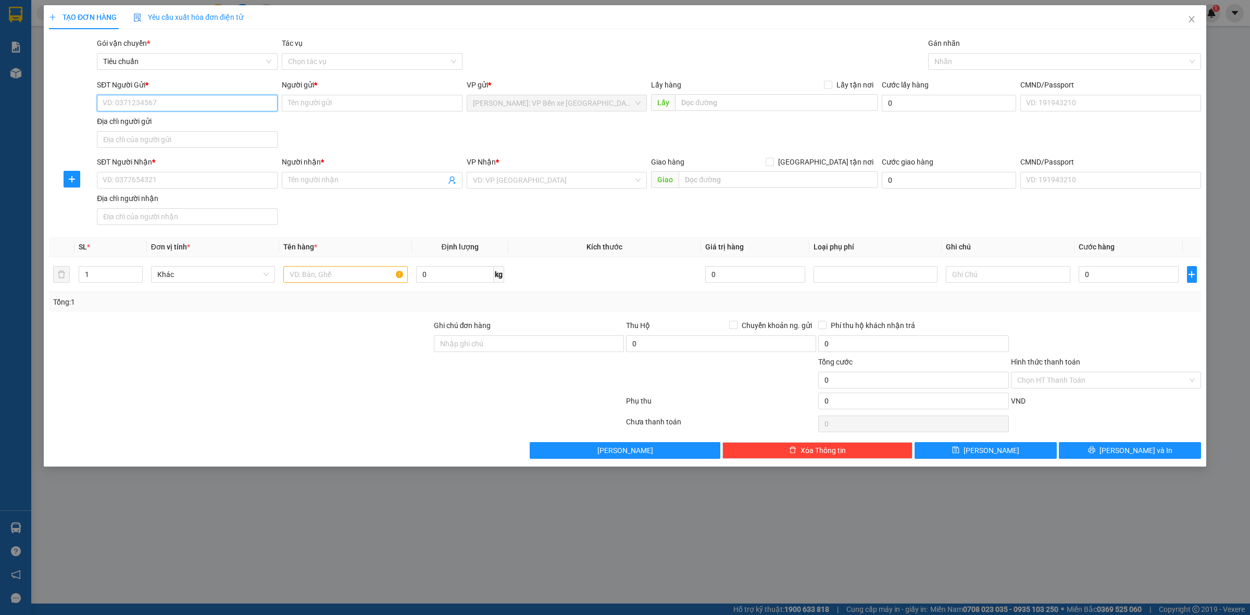
click at [160, 96] on input "SĐT Người Gửi *" at bounding box center [187, 103] width 181 height 17
paste input "0901965791"
type input "0901965791"
click at [313, 102] on input "Người gửi *" at bounding box center [372, 103] width 181 height 17
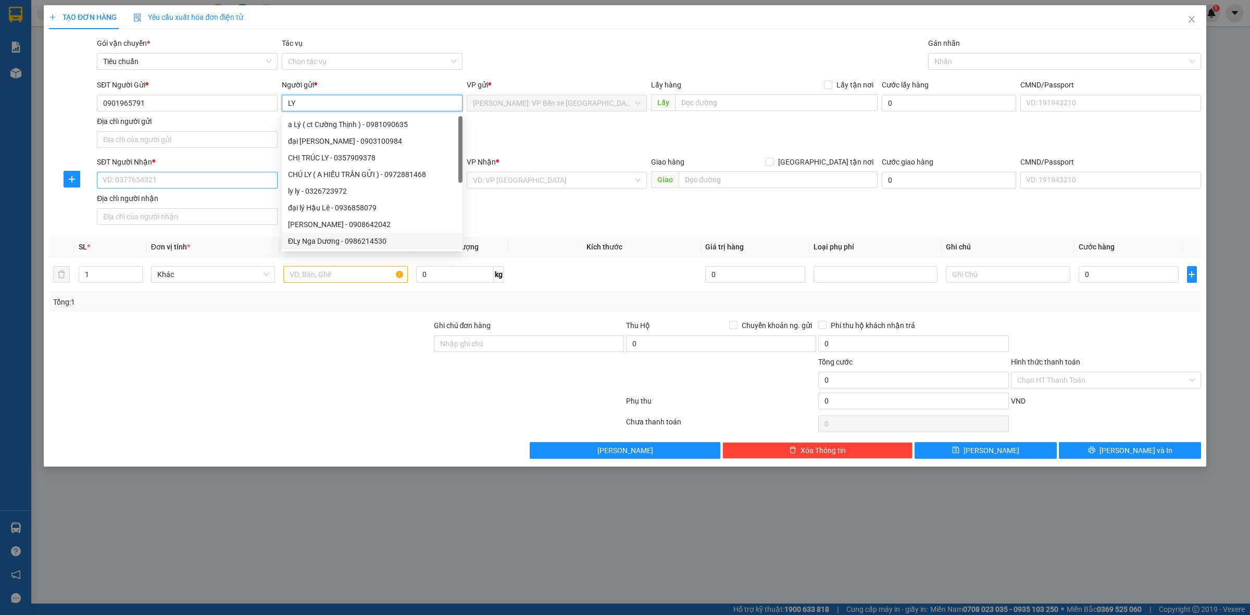
type input "LY"
click at [158, 183] on input "SĐT Người Nhận *" at bounding box center [187, 180] width 181 height 17
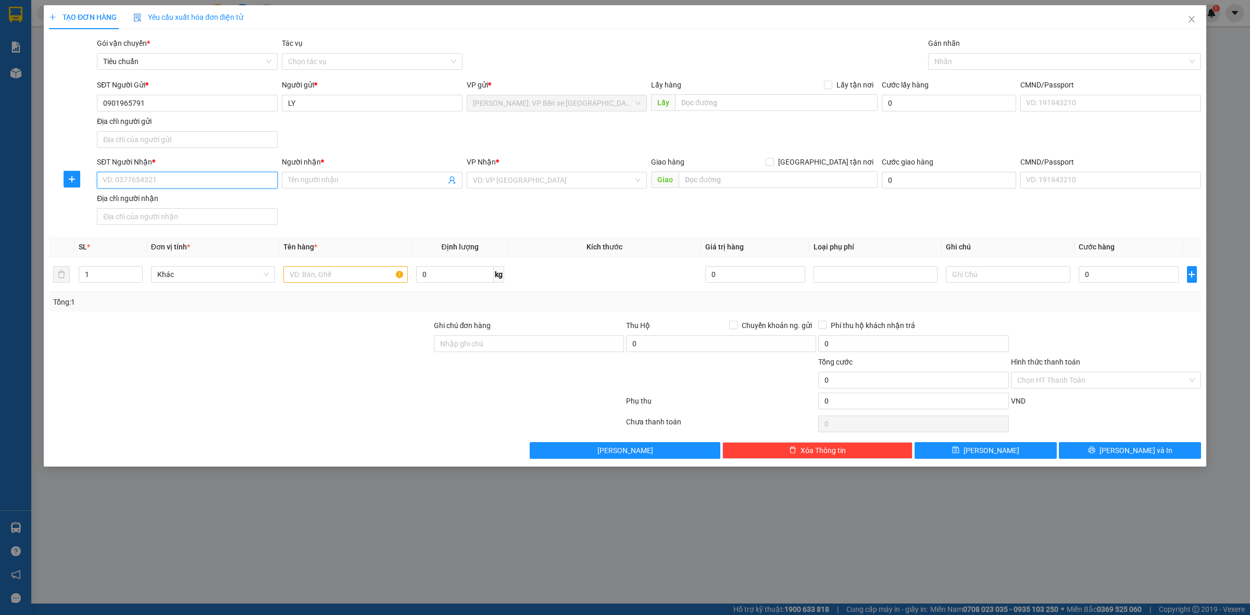
paste input "0901965791"
type input "0901965791"
click at [326, 183] on input "Người nhận *" at bounding box center [367, 180] width 158 height 11
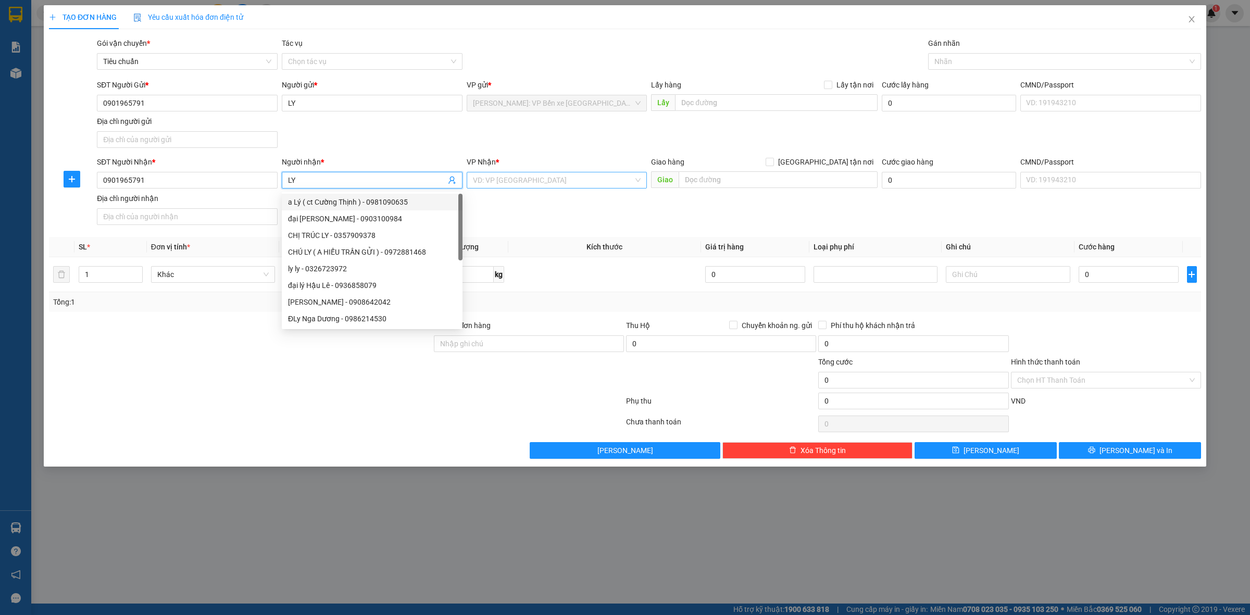
type input "LY"
click at [566, 183] on input "search" at bounding box center [553, 180] width 161 height 16
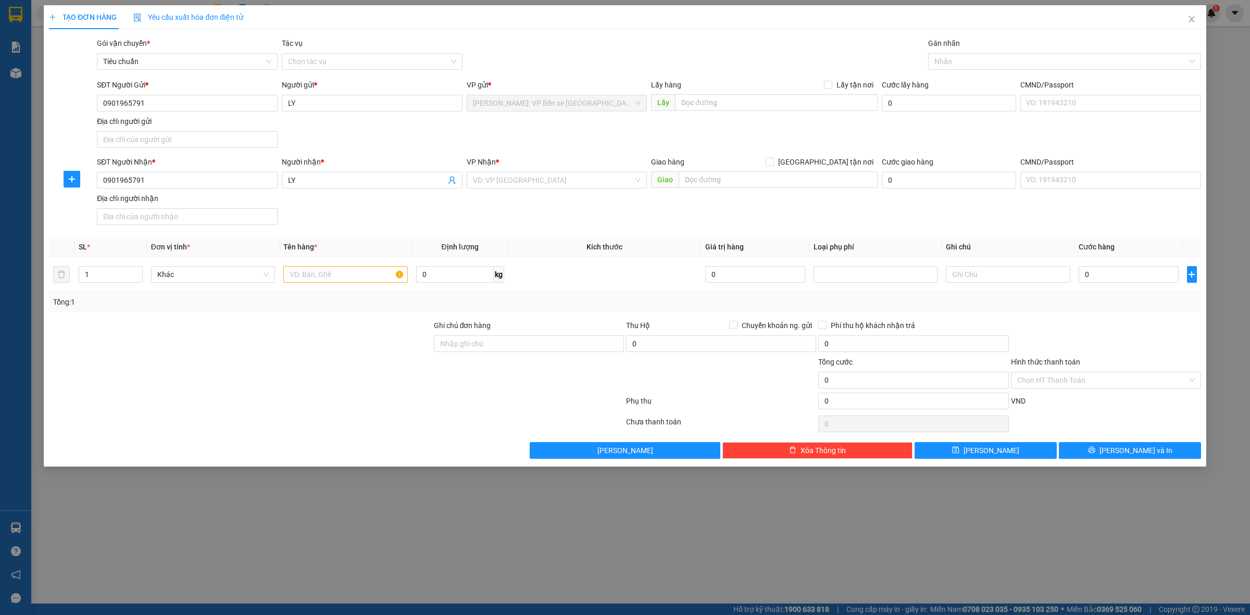
click at [180, 318] on div "Transit Pickup Surcharge Ids Transit Deliver Surcharge Ids Transit Deliver Surc…" at bounding box center [625, 249] width 1152 height 422
click at [544, 177] on input "search" at bounding box center [553, 180] width 161 height 16
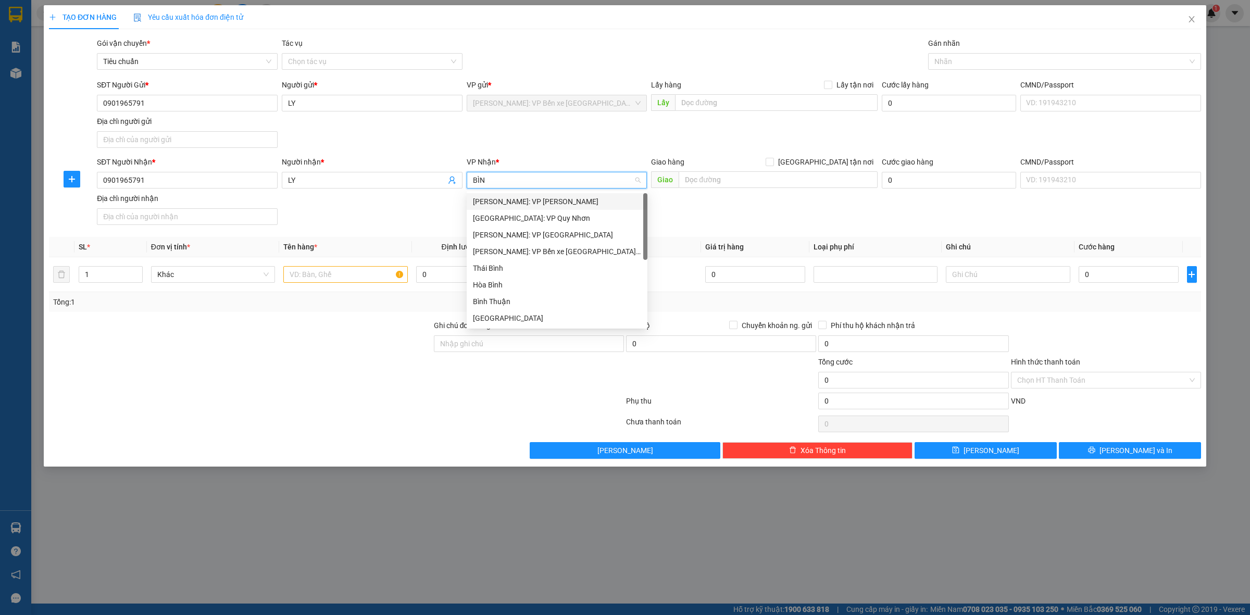
type input "BÌNH"
click at [551, 220] on div "[GEOGRAPHIC_DATA]: VP Quy Nhơn" at bounding box center [557, 218] width 168 height 11
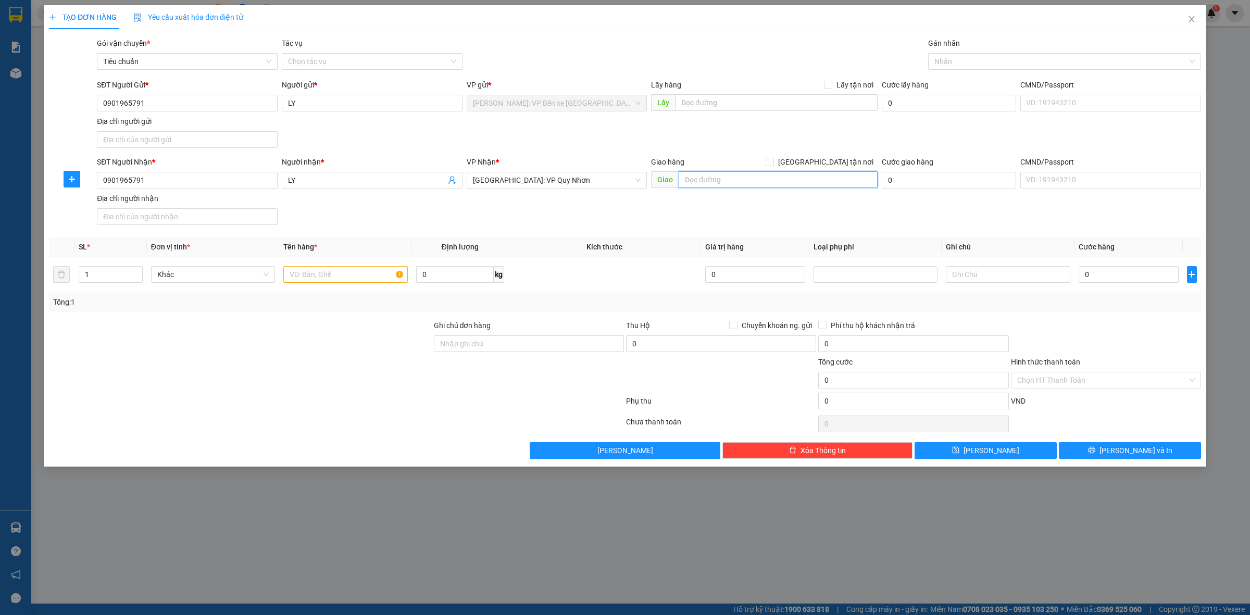
click at [740, 176] on input "text" at bounding box center [778, 179] width 199 height 17
click at [209, 314] on div "Transit Pickup Surcharge Ids Transit Deliver Surcharge Ids Transit Deliver Surc…" at bounding box center [625, 249] width 1152 height 422
click at [773, 172] on input "text" at bounding box center [778, 179] width 199 height 17
paste input "250 lạc long quân, [GEOGRAPHIC_DATA][PERSON_NAME], [GEOGRAPHIC_DATA]"
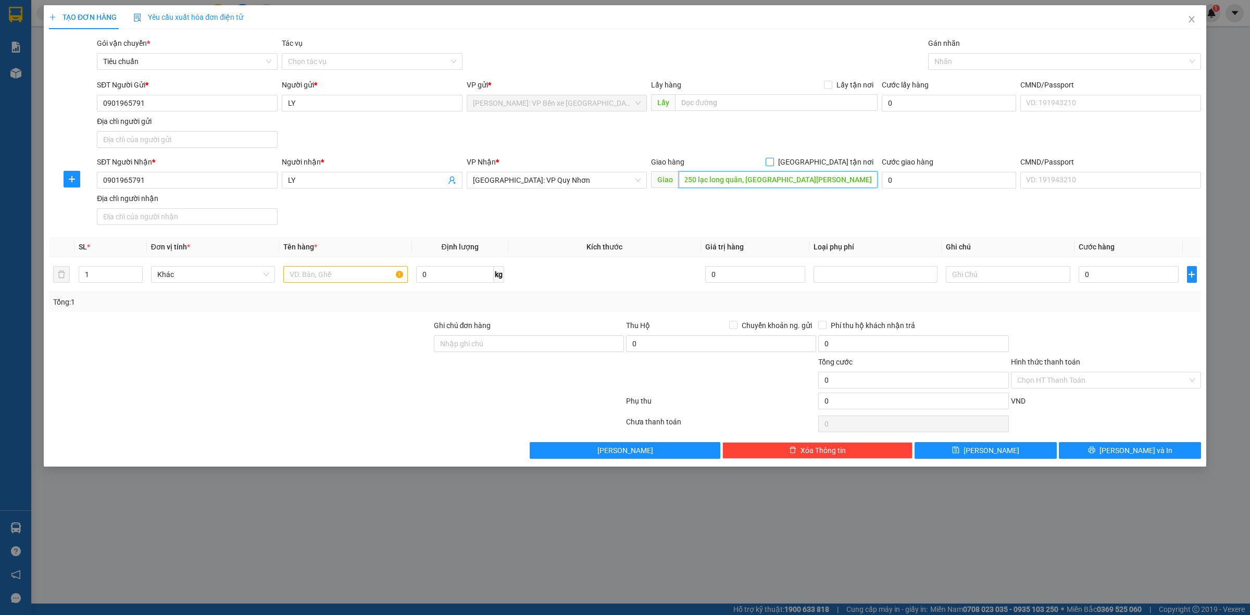
type input "250 lạc long quân, [GEOGRAPHIC_DATA][PERSON_NAME], [GEOGRAPHIC_DATA]"
click at [773, 160] on input "[GEOGRAPHIC_DATA] tận nơi" at bounding box center [769, 161] width 7 height 7
checkbox input "true"
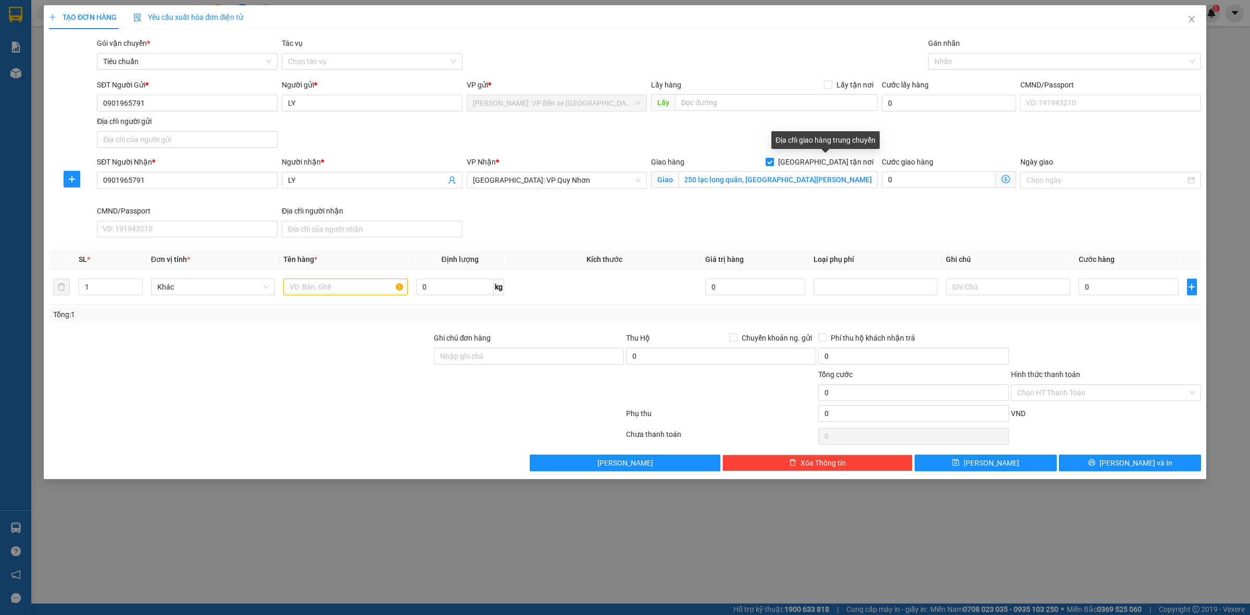
scroll to position [0, 0]
click at [978, 63] on div at bounding box center [1059, 61] width 257 height 13
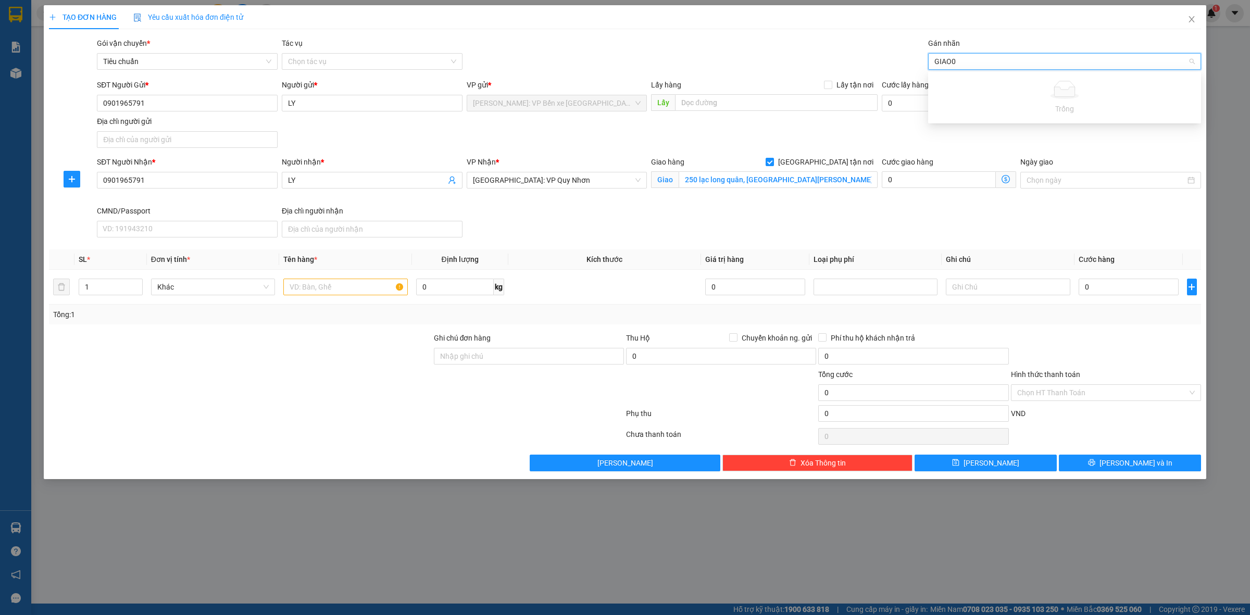
type input "GIAO"
click at [995, 83] on div "[GEOGRAPHIC_DATA] tận nơi" at bounding box center [1065, 82] width 261 height 11
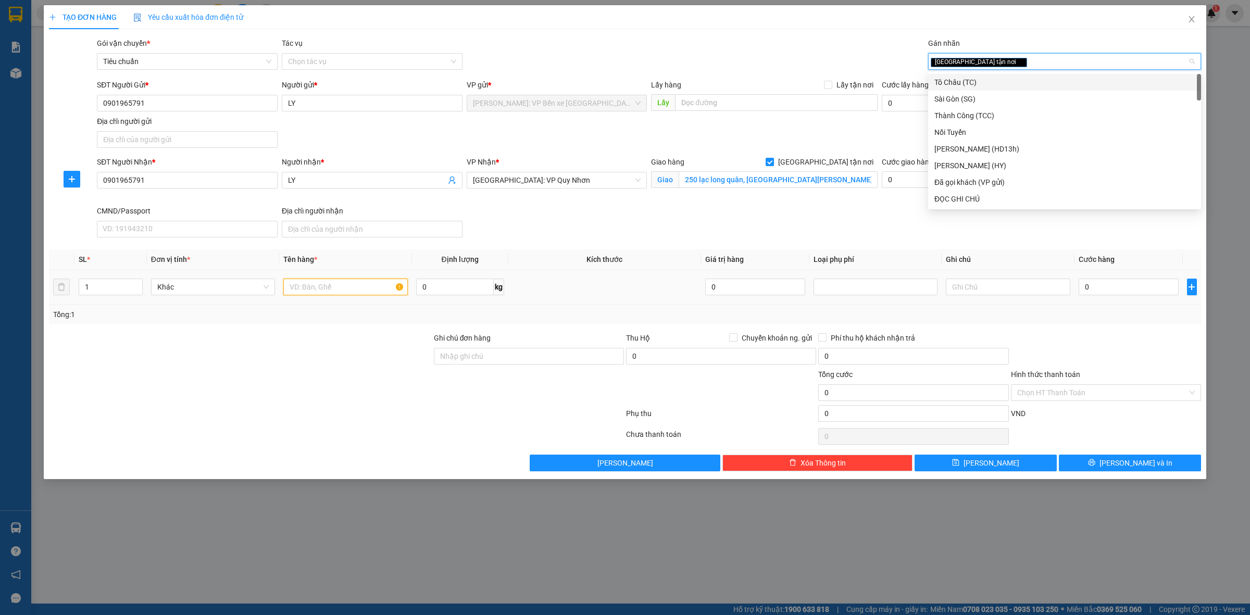
click at [299, 284] on input "text" at bounding box center [345, 287] width 124 height 17
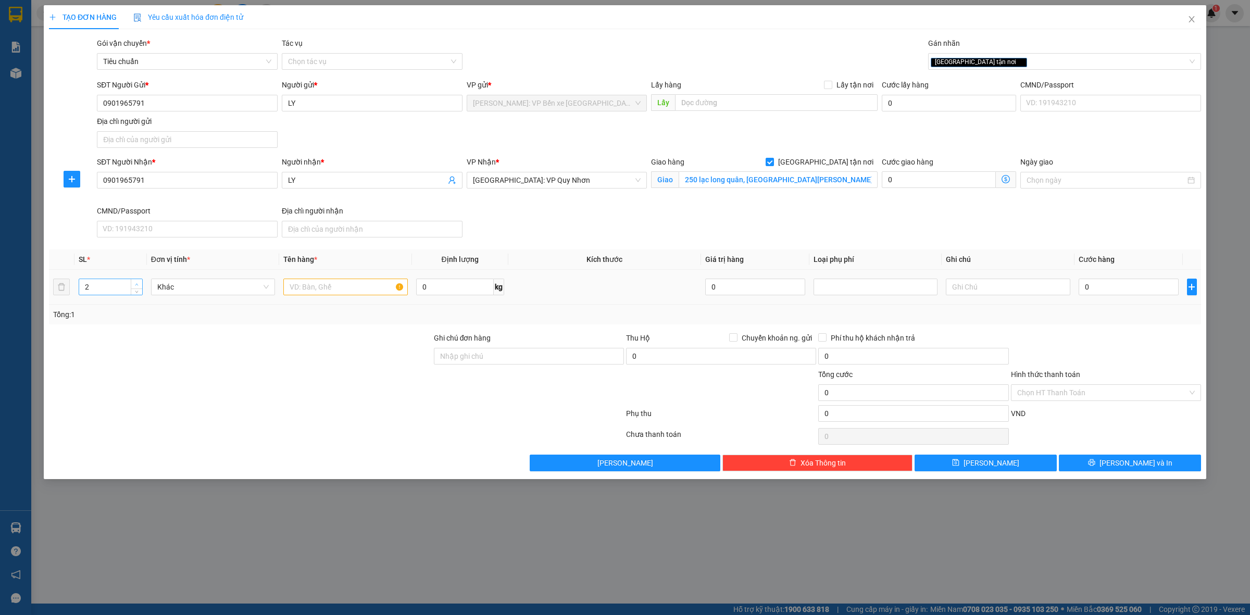
click at [134, 284] on span "up" at bounding box center [137, 284] width 6 height 6
click at [134, 287] on span "up" at bounding box center [137, 284] width 6 height 6
type input "5"
click at [134, 287] on span "up" at bounding box center [137, 284] width 6 height 6
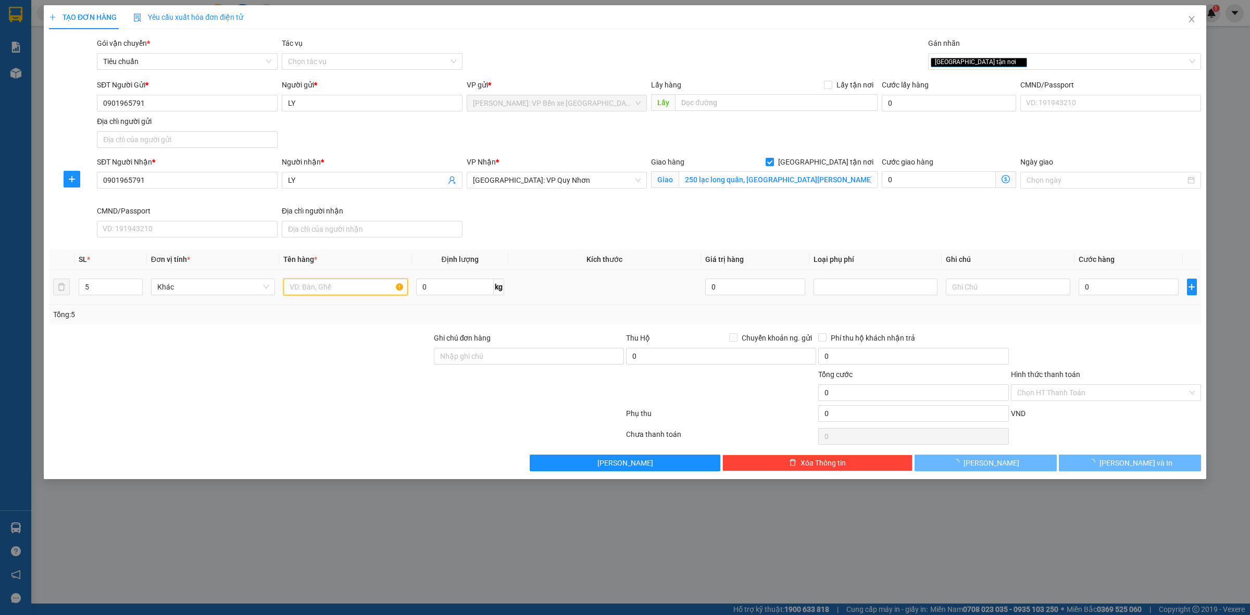
click at [318, 288] on input "text" at bounding box center [345, 287] width 124 height 17
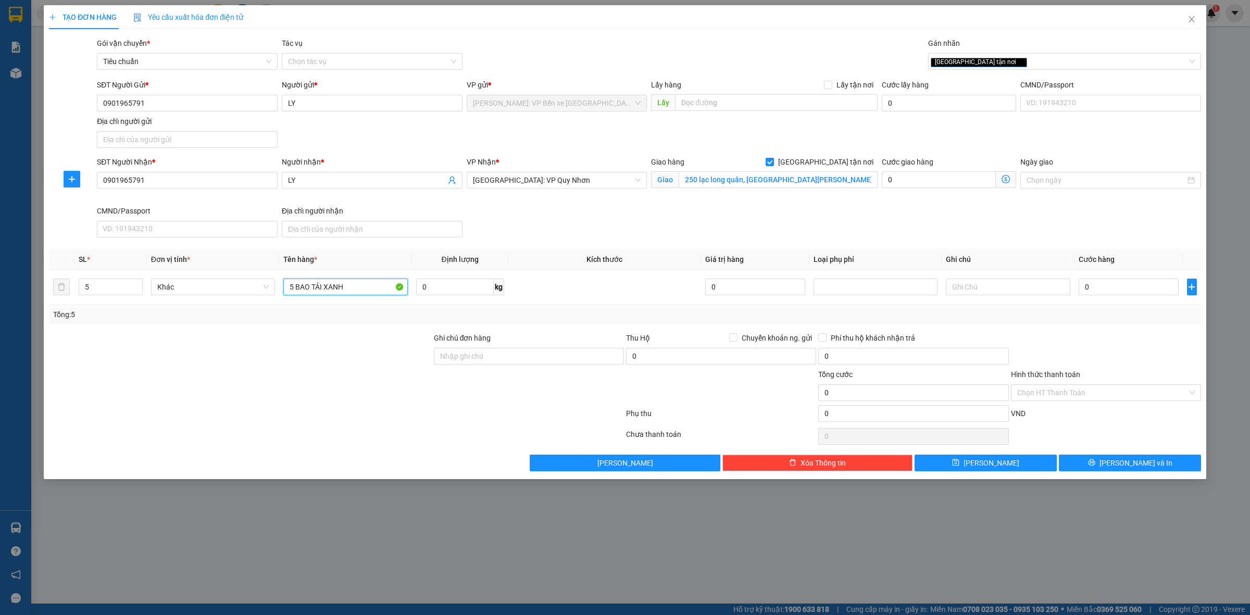
type input "5 BAO TẢI XANH"
click at [850, 182] on input "250 lạc long quân, [GEOGRAPHIC_DATA][PERSON_NAME], [GEOGRAPHIC_DATA]" at bounding box center [778, 179] width 199 height 17
click at [846, 180] on input "250 lạc long quân, [GEOGRAPHIC_DATA][PERSON_NAME], [GEOGRAPHIC_DATA]" at bounding box center [778, 179] width 199 height 17
click at [843, 180] on input "250 lạc long quân, [GEOGRAPHIC_DATA][PERSON_NAME], [GEOGRAPHIC_DATA]" at bounding box center [778, 179] width 199 height 17
drag, startPoint x: 839, startPoint y: 180, endPoint x: 832, endPoint y: 180, distance: 7.8
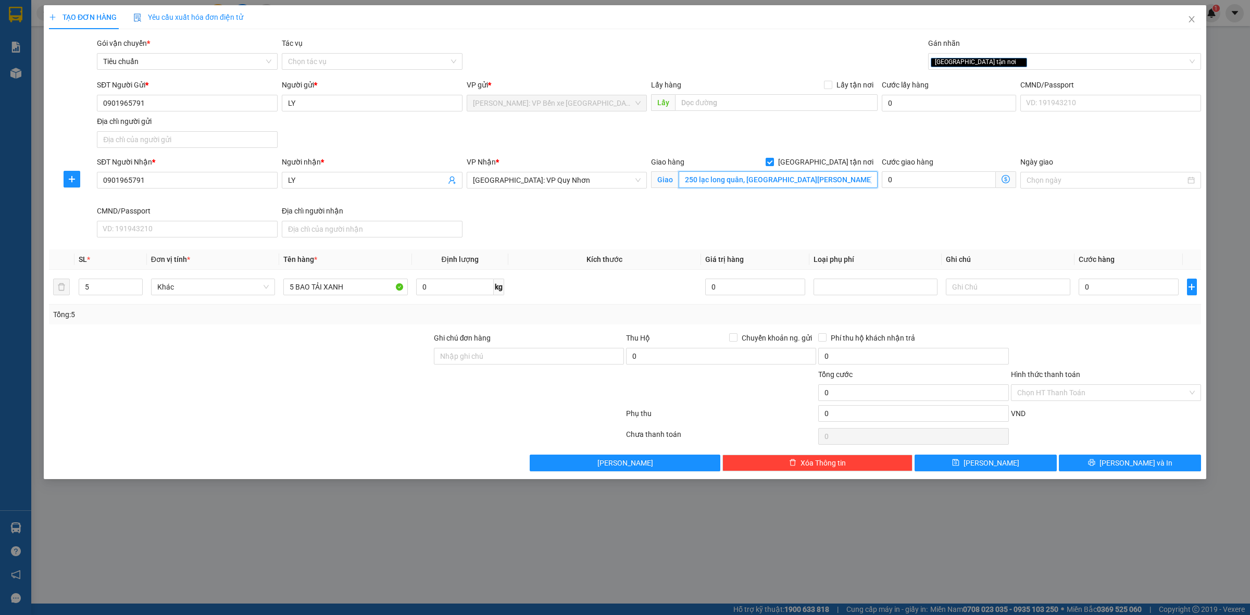
click at [839, 180] on input "250 lạc long quân, [GEOGRAPHIC_DATA][PERSON_NAME], [GEOGRAPHIC_DATA]" at bounding box center [778, 179] width 199 height 17
click at [829, 180] on input "250 lạc long quân, [GEOGRAPHIC_DATA][PERSON_NAME], [GEOGRAPHIC_DATA]" at bounding box center [778, 179] width 199 height 17
click at [825, 180] on input "250 lạc long quân, [GEOGRAPHIC_DATA][PERSON_NAME], [GEOGRAPHIC_DATA]" at bounding box center [778, 179] width 199 height 17
drag, startPoint x: 819, startPoint y: 180, endPoint x: 815, endPoint y: 185, distance: 6.8
click at [815, 185] on input "250 lạc long quân, [GEOGRAPHIC_DATA][PERSON_NAME], [GEOGRAPHIC_DATA]" at bounding box center [778, 179] width 199 height 17
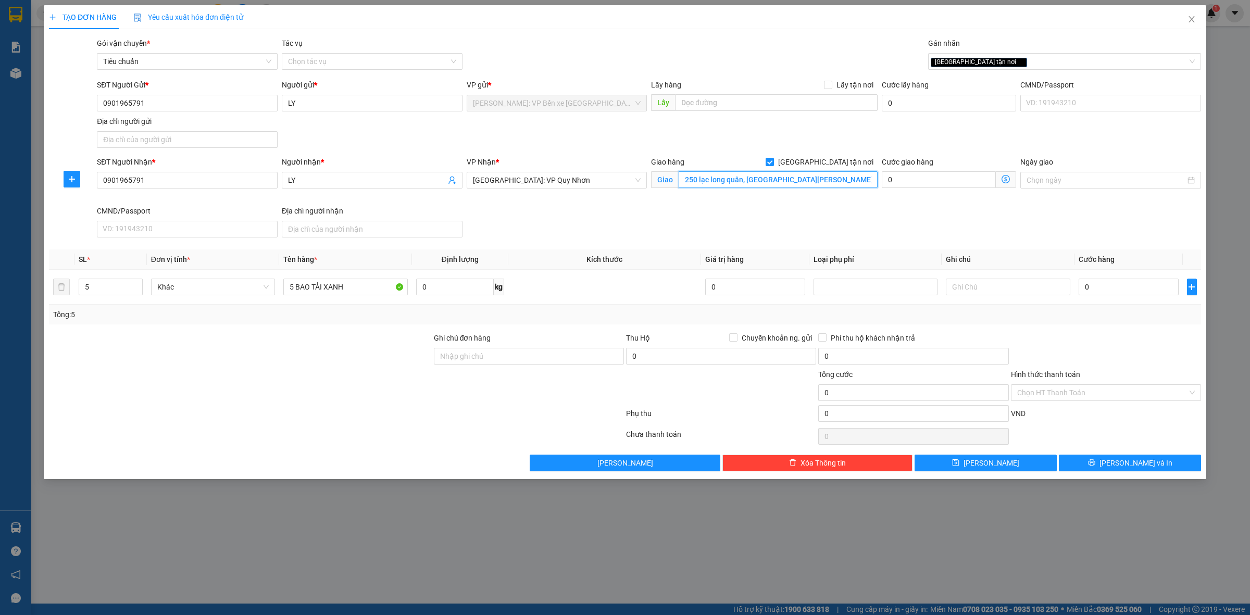
click at [845, 184] on input "250 lạc long quân, [GEOGRAPHIC_DATA][PERSON_NAME], [GEOGRAPHIC_DATA]" at bounding box center [778, 179] width 199 height 17
click at [818, 180] on input "250 lạc long quân, [GEOGRAPHIC_DATA][PERSON_NAME], [GEOGRAPHIC_DATA]" at bounding box center [778, 179] width 199 height 17
click at [811, 181] on input "250 lạc long quân, [GEOGRAPHIC_DATA][PERSON_NAME], [GEOGRAPHIC_DATA]" at bounding box center [778, 179] width 199 height 17
click at [800, 181] on input "250 lạc long quân, [GEOGRAPHIC_DATA][PERSON_NAME], [GEOGRAPHIC_DATA]" at bounding box center [778, 179] width 199 height 17
click at [555, 69] on div "Gói vận chuyển * Tiêu chuẩn Tác vụ Chọn tác vụ Gán nhãn Giao tận nơi" at bounding box center [649, 56] width 1109 height 36
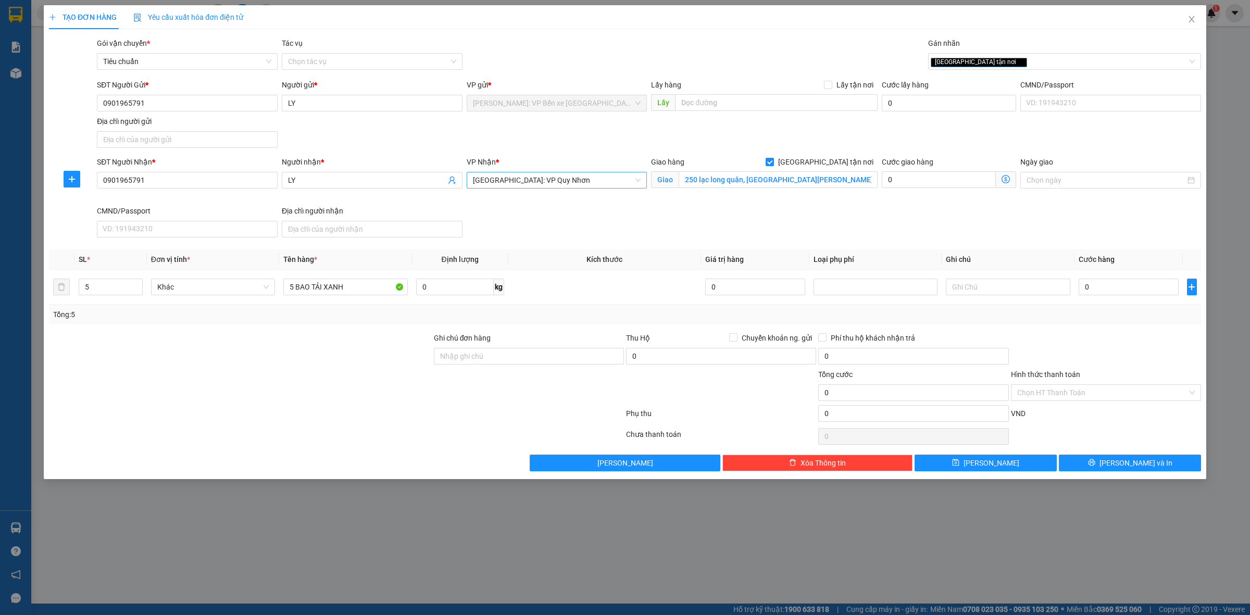
click at [584, 173] on span "[GEOGRAPHIC_DATA]: VP Quy Nhơn" at bounding box center [557, 180] width 168 height 16
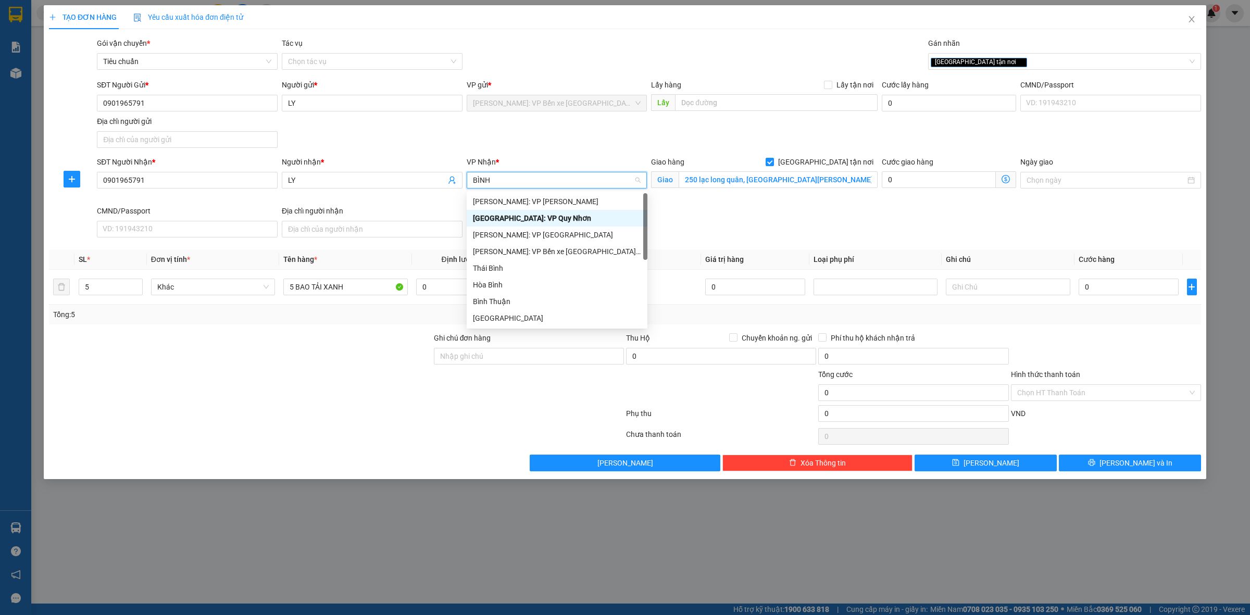
type input "BÌNH D"
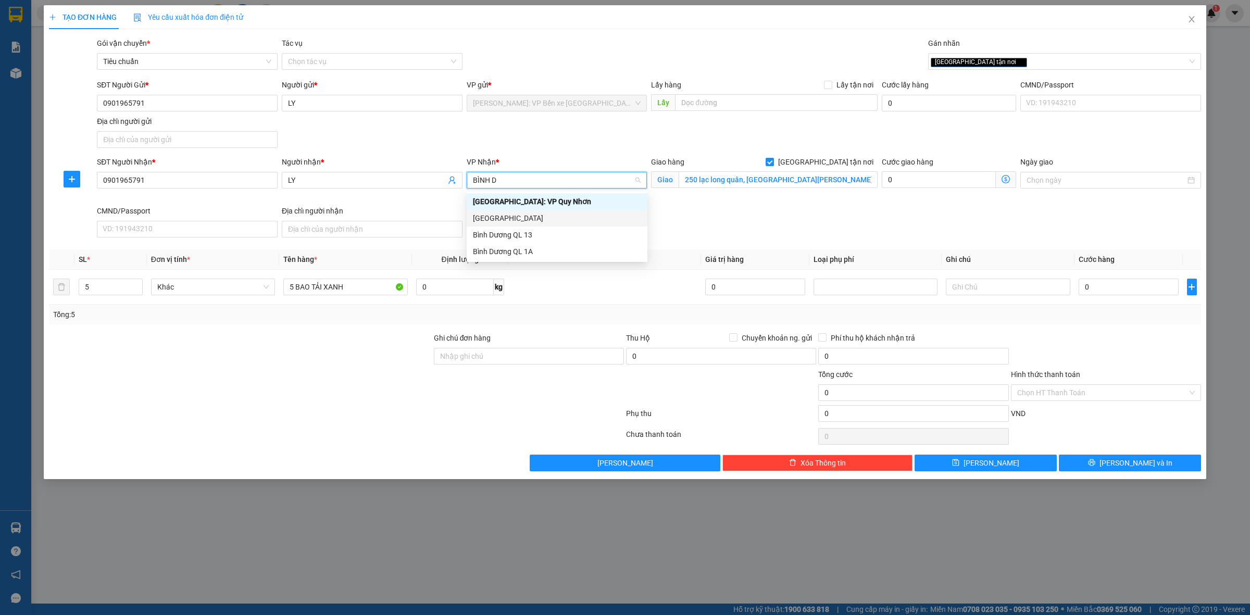
click at [538, 214] on div "[GEOGRAPHIC_DATA]" at bounding box center [557, 218] width 168 height 11
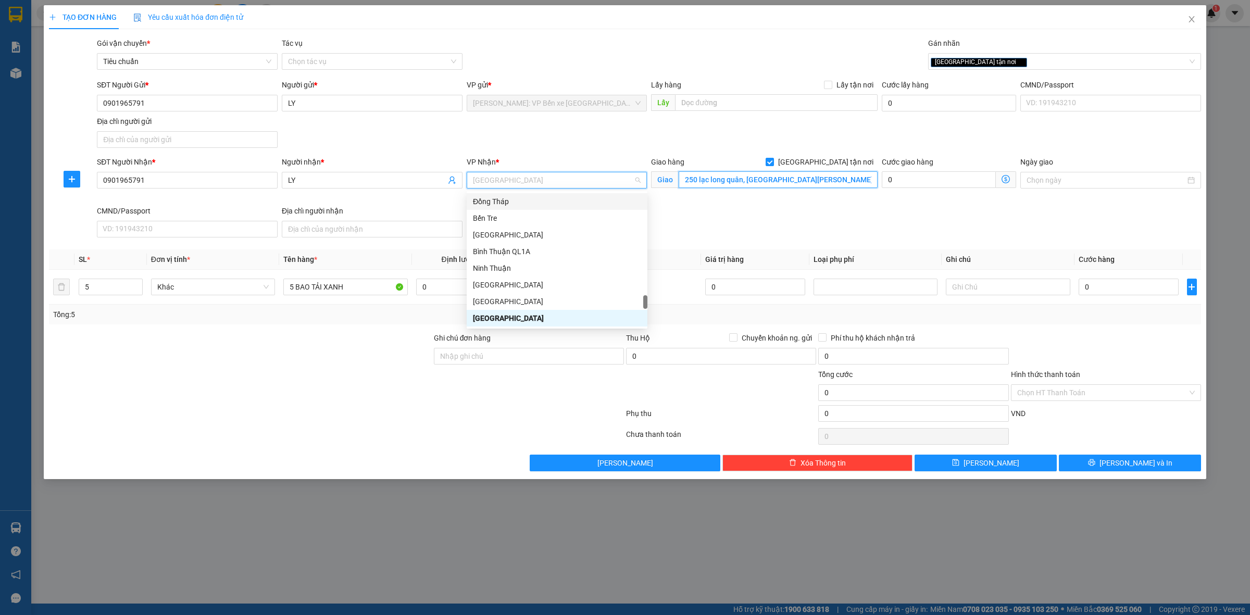
click at [785, 182] on input "250 lạc long quân, [GEOGRAPHIC_DATA][PERSON_NAME], [GEOGRAPHIC_DATA]" at bounding box center [778, 179] width 199 height 17
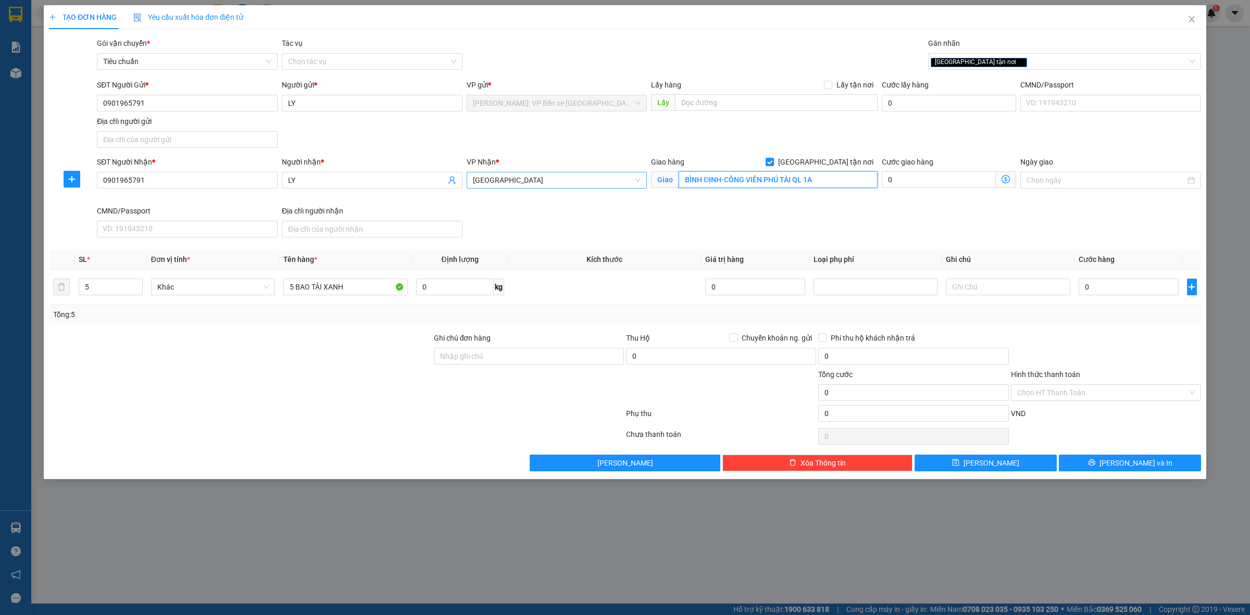
click at [727, 180] on input "BÌNH ĐỊNH-CÔNG VIÊN PHÚ TÀI QL 1A" at bounding box center [778, 179] width 199 height 17
click at [809, 180] on input "BÌNH ĐỊNH-GẦN [GEOGRAPHIC_DATA],CÔNG VIÊN PHÚ TÀI QL 1A" at bounding box center [778, 179] width 199 height 17
click at [841, 180] on input "BÌNH ĐỊNH-GẦN [GEOGRAPHIC_DATA],CÔNG VIÊN PHÚ TÀI QL 1A" at bounding box center [778, 179] width 199 height 17
click at [863, 179] on input "BÌNH ĐỊNH-GẦN [GEOGRAPHIC_DATA],CÔNG VIÊN PHÚ TÀI QL 1A" at bounding box center [778, 179] width 199 height 17
type input "BÌNH ĐỊNH-GẦN [GEOGRAPHIC_DATA],CÔNG VIÊN PHÚ TÀI QL 1A"
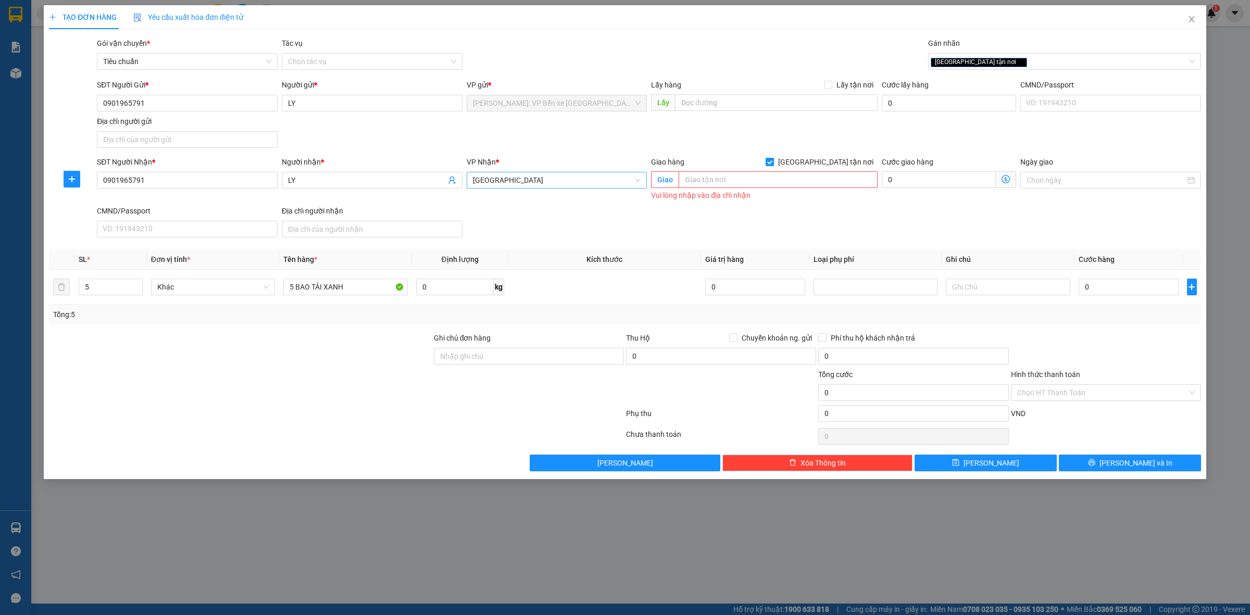
click at [773, 162] on input "[GEOGRAPHIC_DATA] tận nơi" at bounding box center [769, 161] width 7 height 7
checkbox input "false"
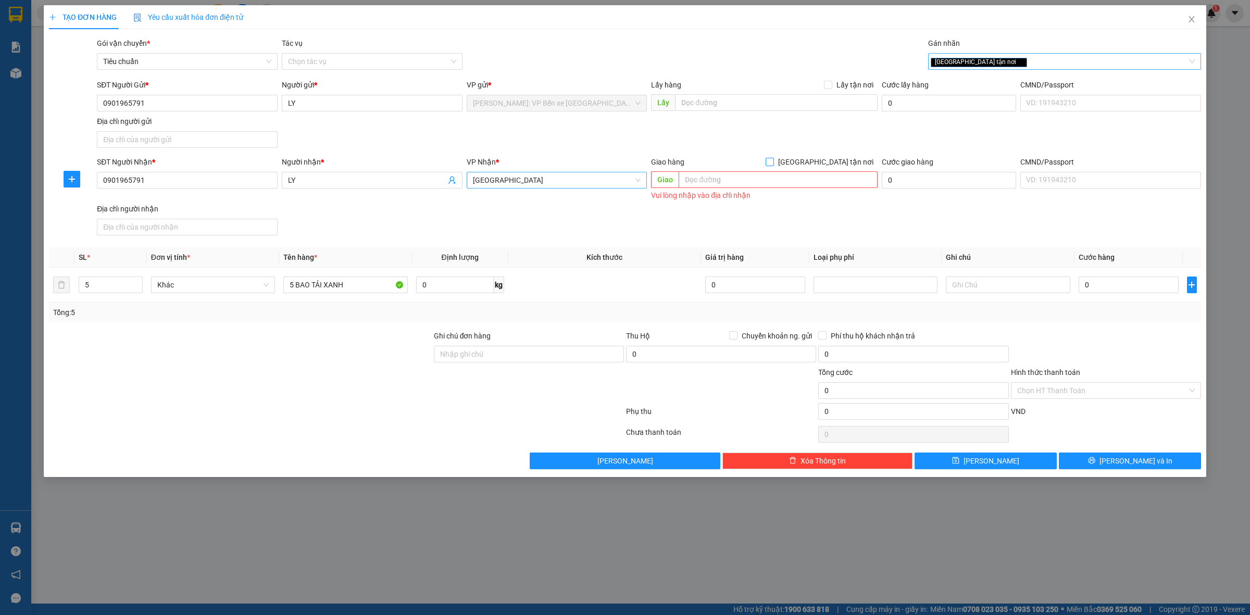
click at [976, 64] on span "[GEOGRAPHIC_DATA] tận nơi" at bounding box center [979, 62] width 96 height 9
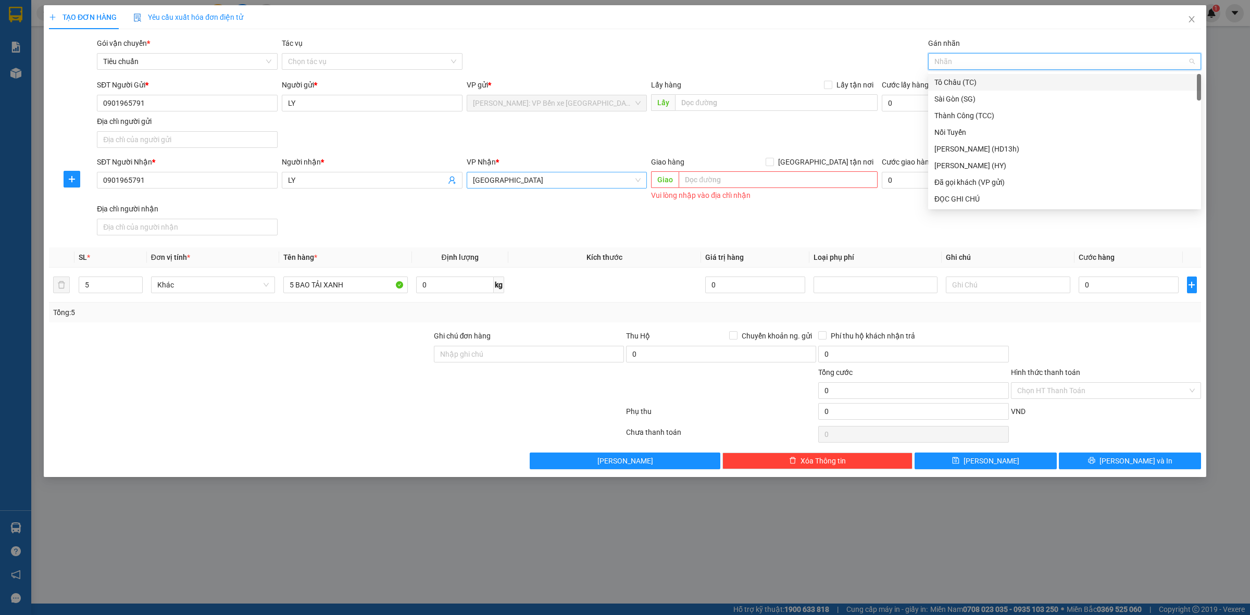
click at [578, 181] on span "[GEOGRAPHIC_DATA]" at bounding box center [557, 180] width 168 height 16
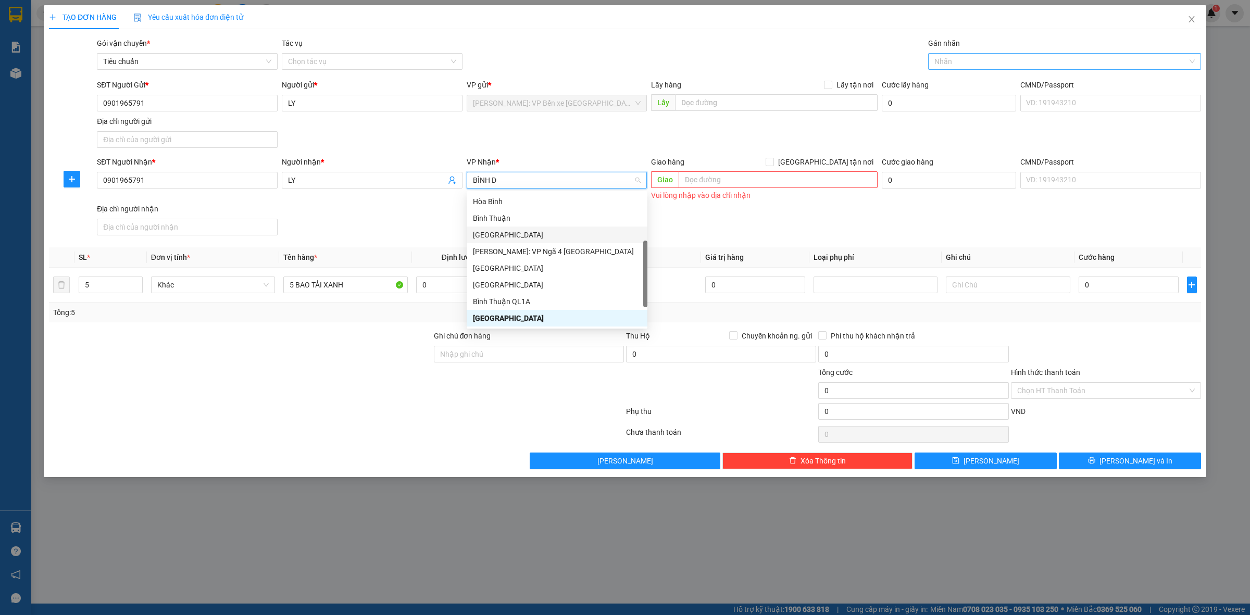
scroll to position [0, 0]
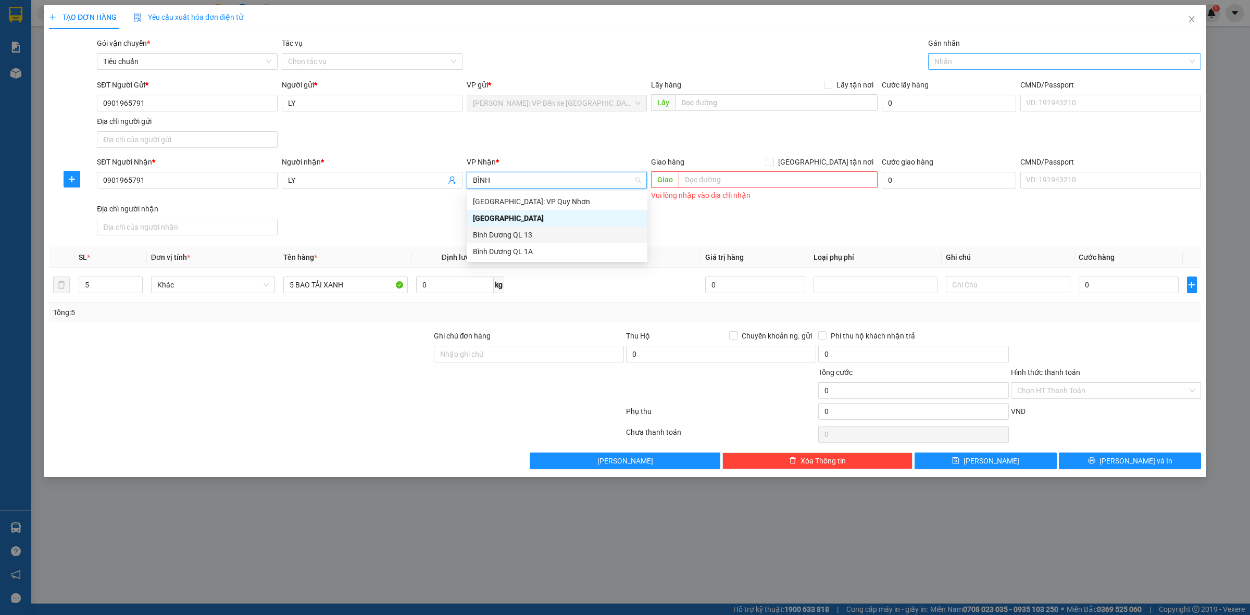
type input "BÌNH Đ"
click at [562, 201] on div "[GEOGRAPHIC_DATA]: VP Quy Nhơn" at bounding box center [557, 201] width 168 height 11
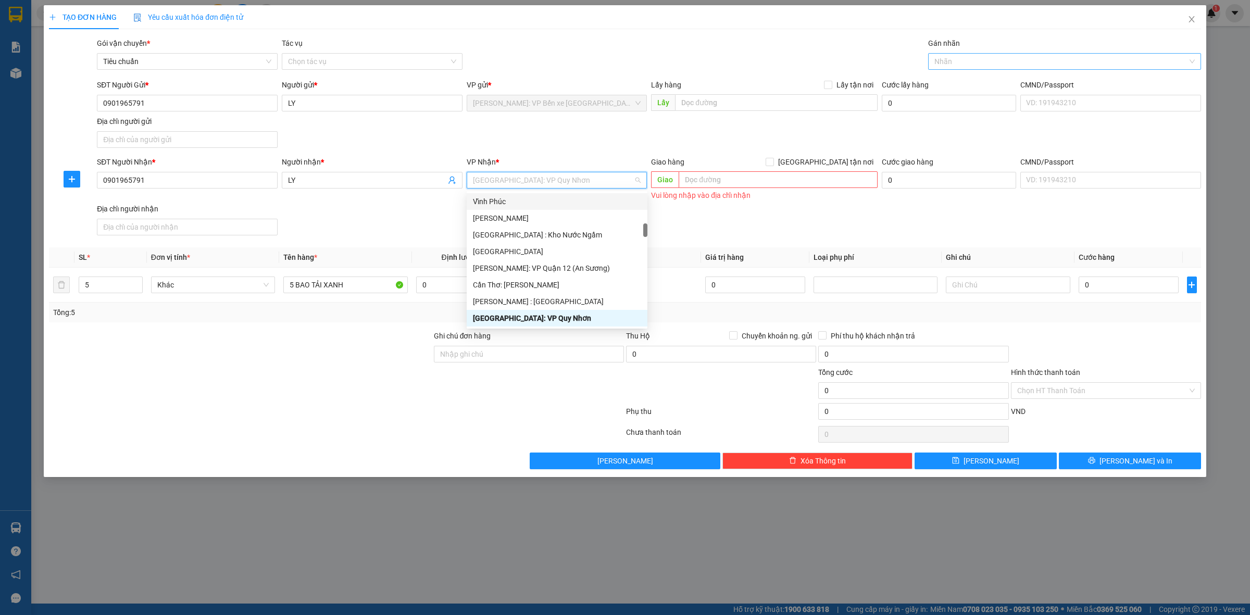
click at [821, 224] on div "SĐT Người Nhận * 0901965791 Người nhận * LY VP Nhận * [GEOGRAPHIC_DATA]: VP Quy…" at bounding box center [649, 197] width 1109 height 83
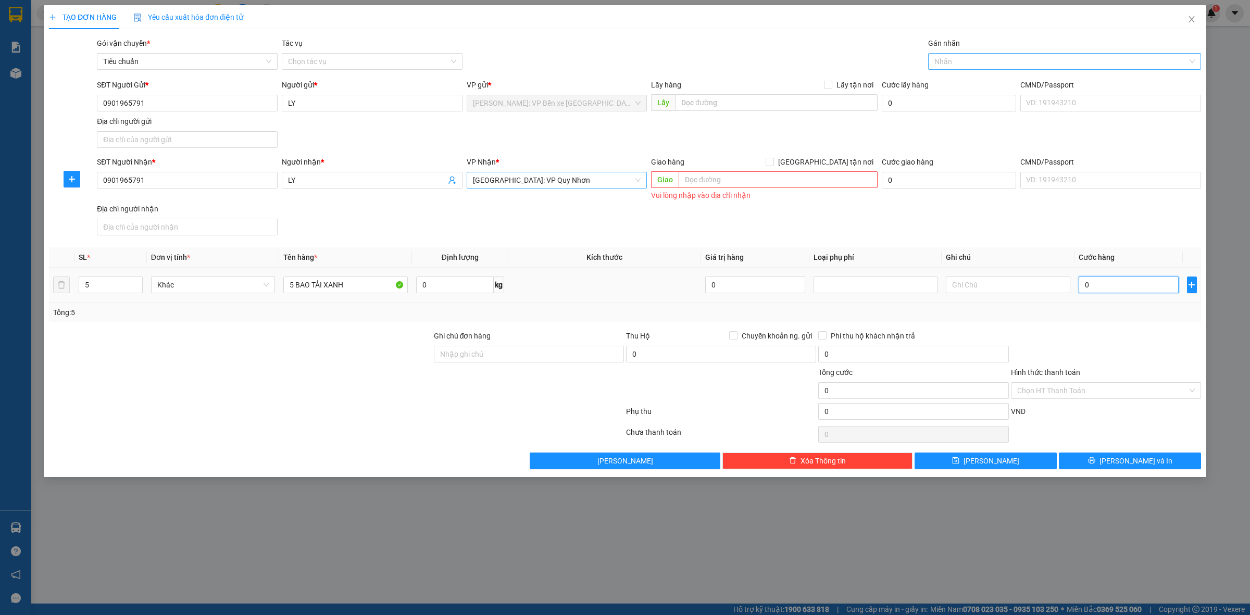
click at [1132, 286] on input "0" at bounding box center [1129, 285] width 100 height 17
drag, startPoint x: 1129, startPoint y: 284, endPoint x: 1129, endPoint y: 300, distance: 15.6
click at [1128, 284] on input "0" at bounding box center [1129, 285] width 100 height 17
type input "6"
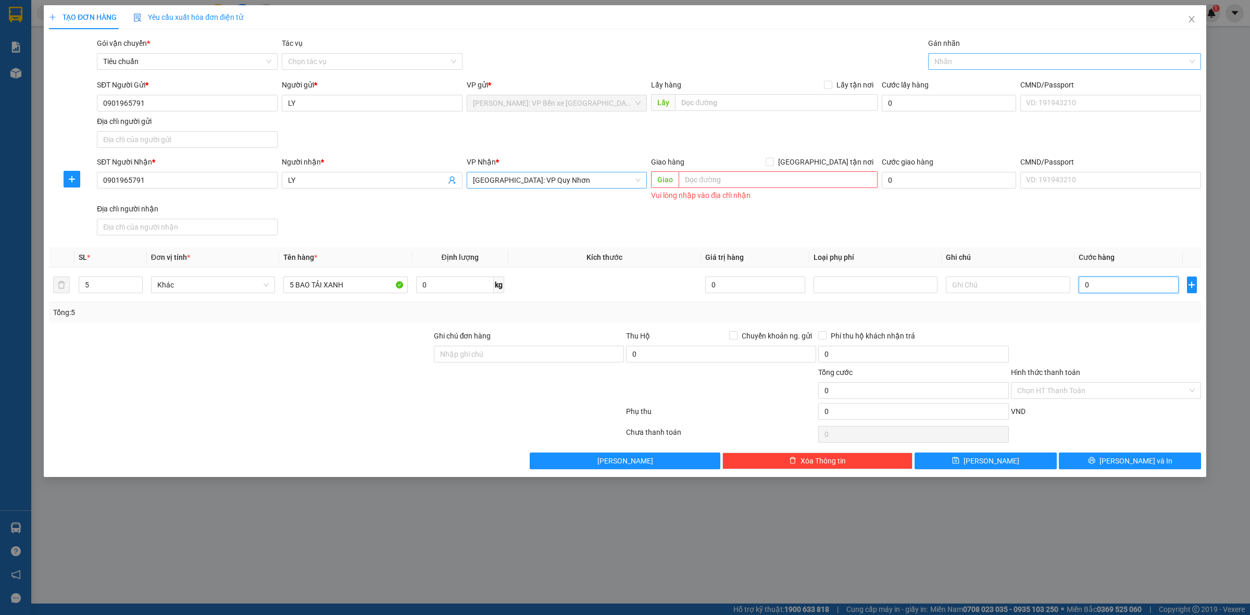
type input "6"
type input "65"
type input "650"
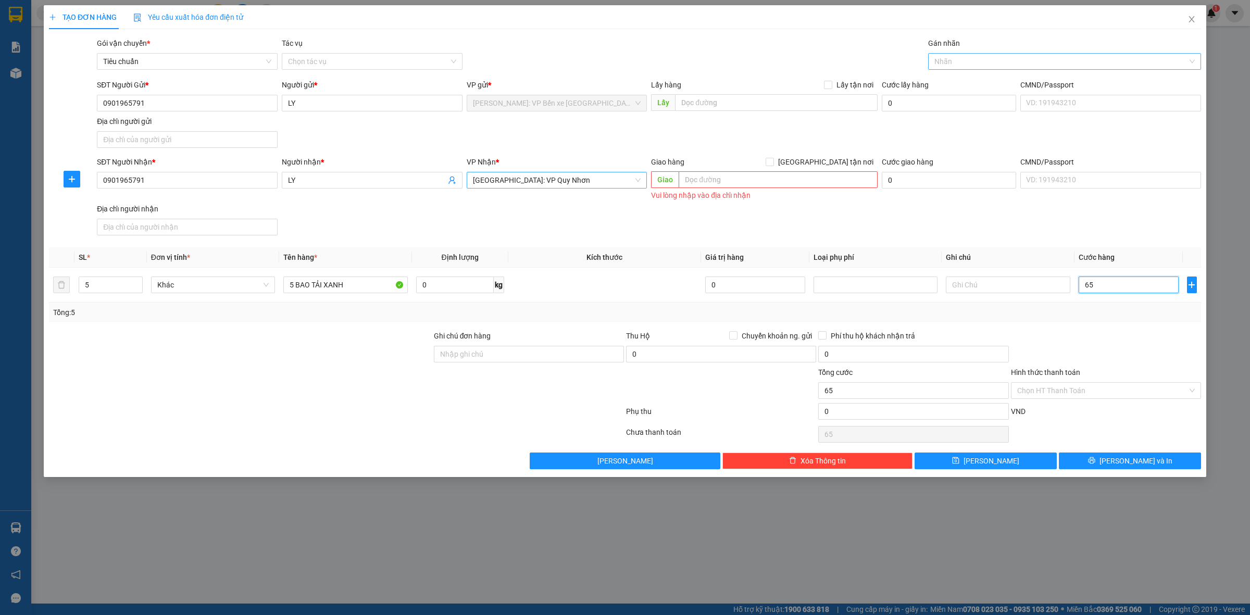
type input "650"
type input "6.500"
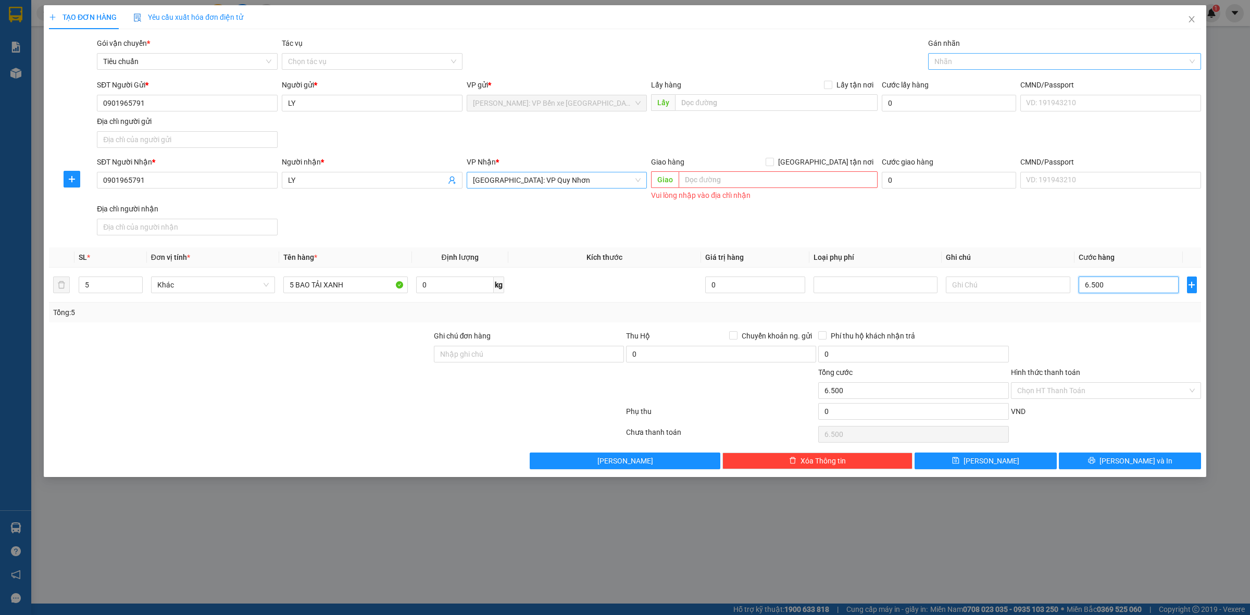
type input "65.000"
type input "650.000"
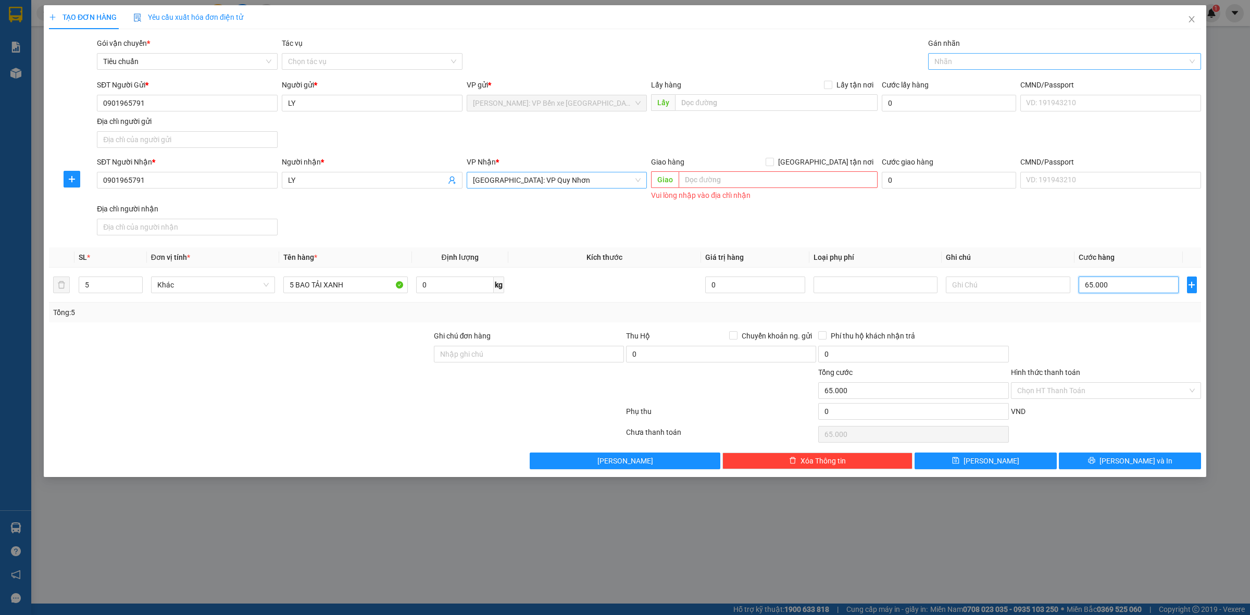
type input "650.000"
type input "6.500.000"
type input "650.000"
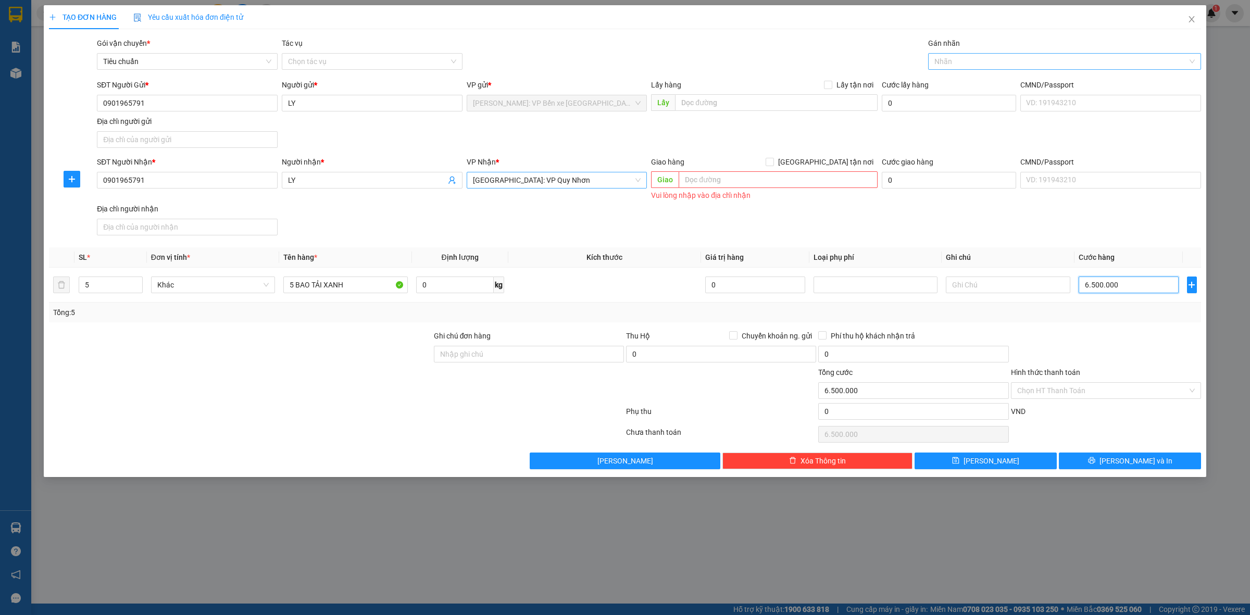
type input "650.000"
click at [498, 362] on input "Ghi chú đơn hàng" at bounding box center [529, 354] width 190 height 17
type input "NHẬN NGUYÊN KIỆN GIAO NGUYÊN KIỆN, HƯ VỠ K ĐỀN"
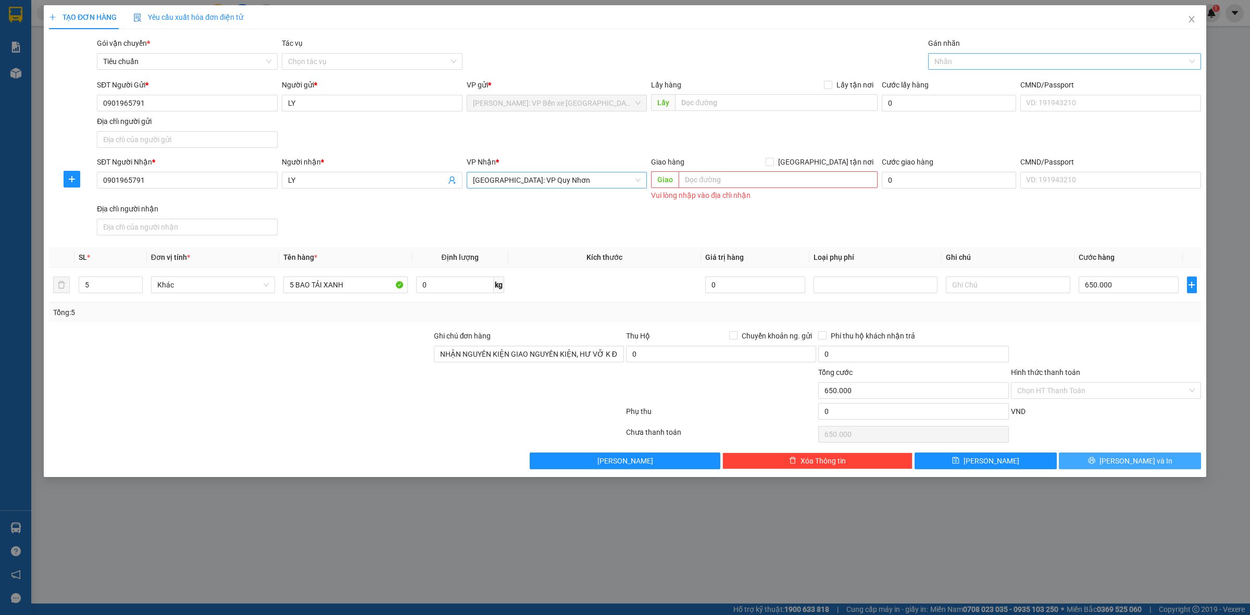
click at [1132, 467] on span "[PERSON_NAME] và In" at bounding box center [1136, 460] width 73 height 11
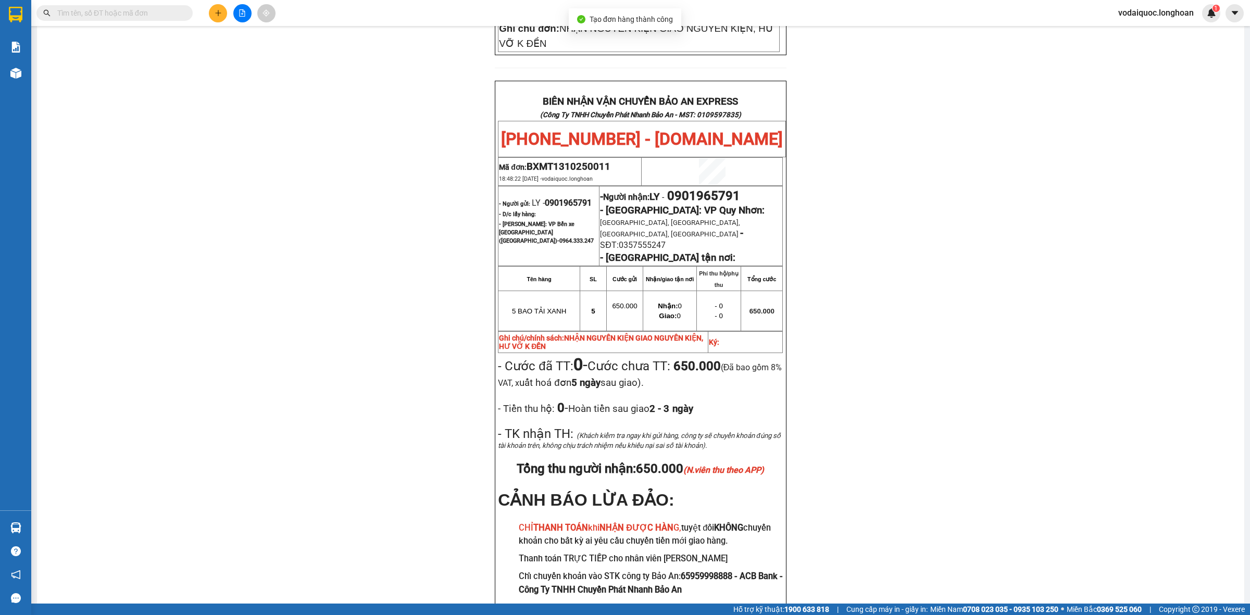
scroll to position [477, 0]
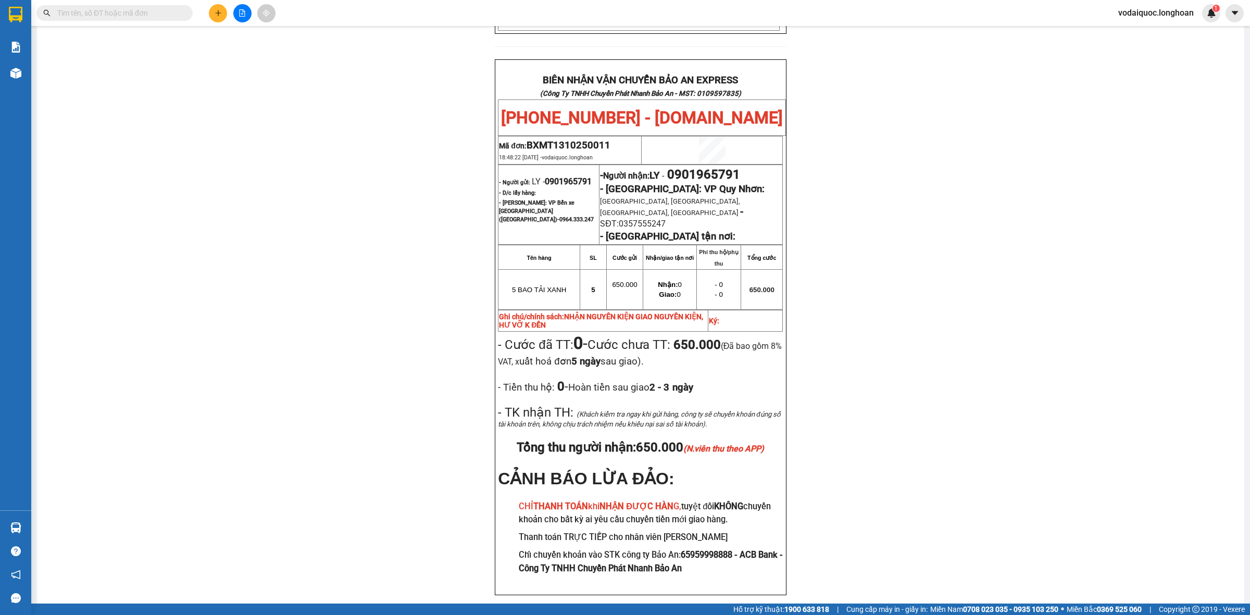
click at [251, 307] on div "PHIẾU DÁN LÊN HÀNG Ngày in phiếu: 18:48 [DATE] CSKH: [PHONE_NUMBER] CÔNG TY TNH…" at bounding box center [640, 117] width 1183 height 1008
drag, startPoint x: 185, startPoint y: 266, endPoint x: 254, endPoint y: 275, distance: 69.3
click at [183, 266] on div "PHIẾU DÁN LÊN HÀNG Ngày in phiếu: 18:48 [DATE] CSKH: [PHONE_NUMBER] CÔNG TY TNH…" at bounding box center [640, 117] width 1183 height 1008
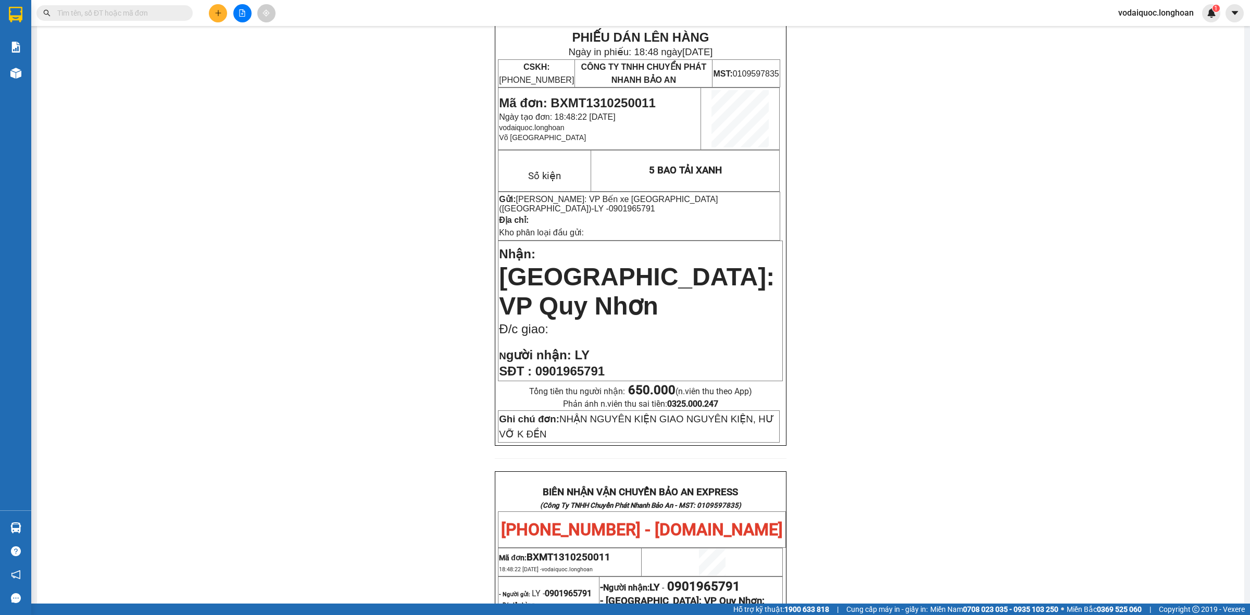
scroll to position [0, 0]
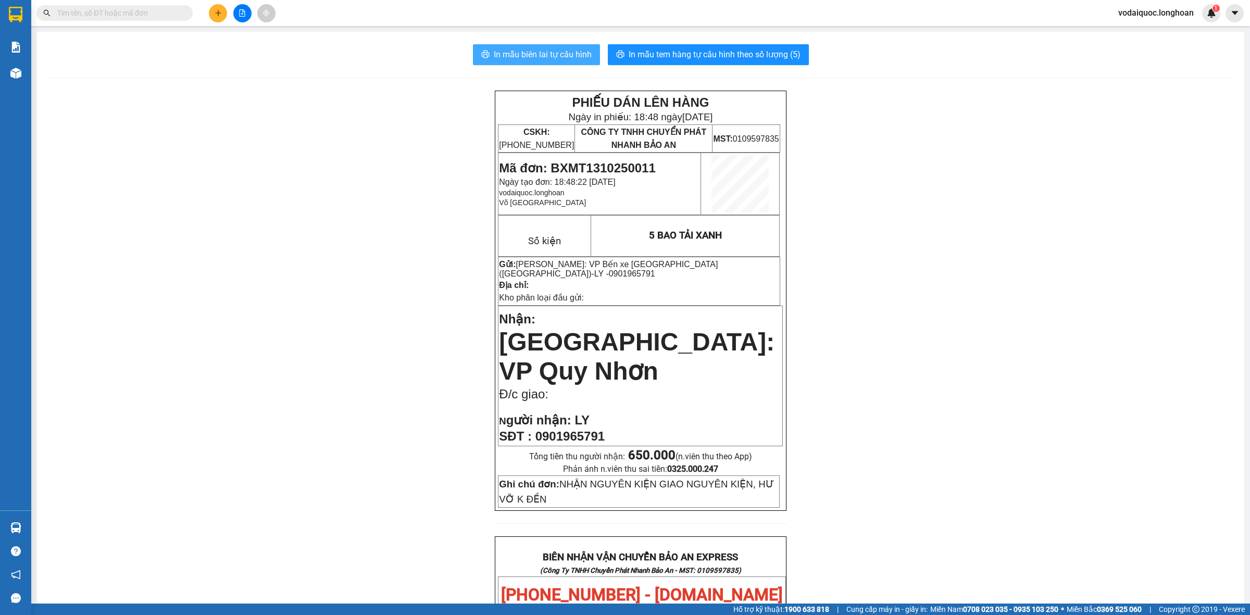
click at [546, 52] on span "In mẫu biên lai tự cấu hình" at bounding box center [543, 54] width 98 height 13
click at [749, 47] on button "In mẫu tem hàng tự cấu hình theo số lượng (5)" at bounding box center [708, 54] width 201 height 21
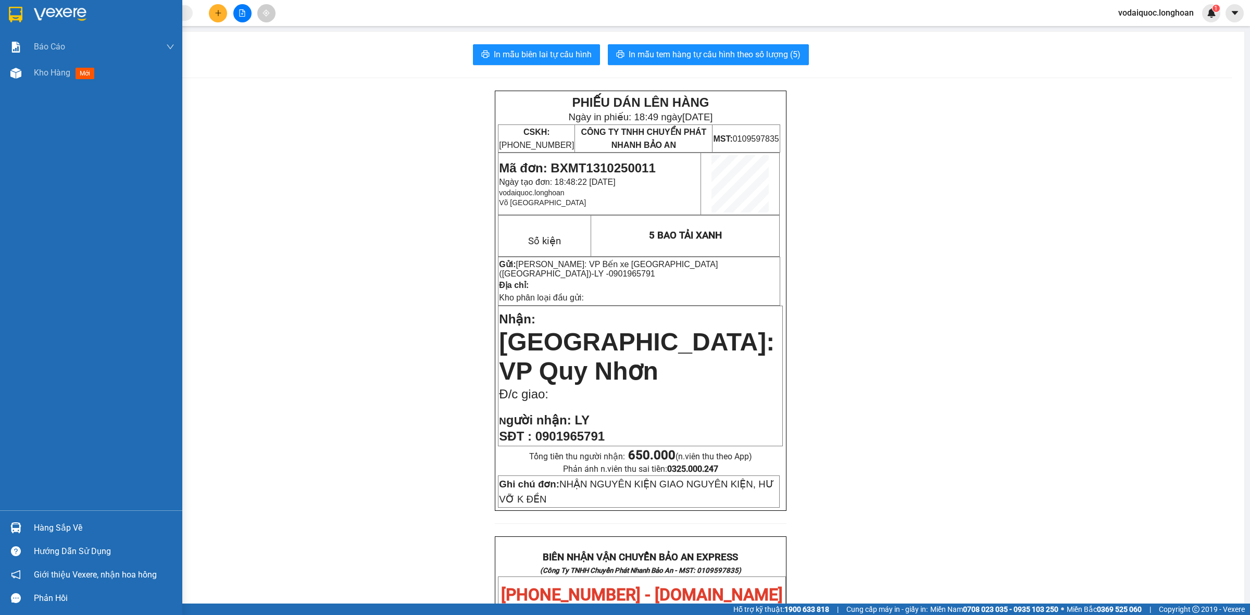
click at [43, 11] on img at bounding box center [60, 15] width 53 height 16
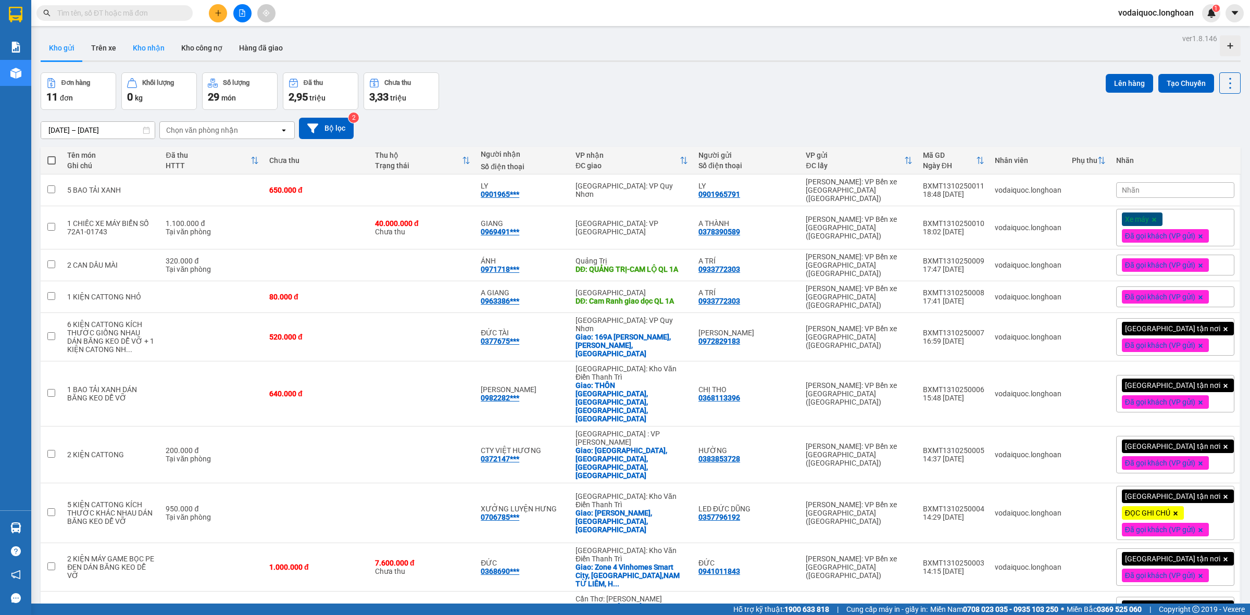
click at [152, 46] on button "Kho nhận" at bounding box center [149, 47] width 48 height 25
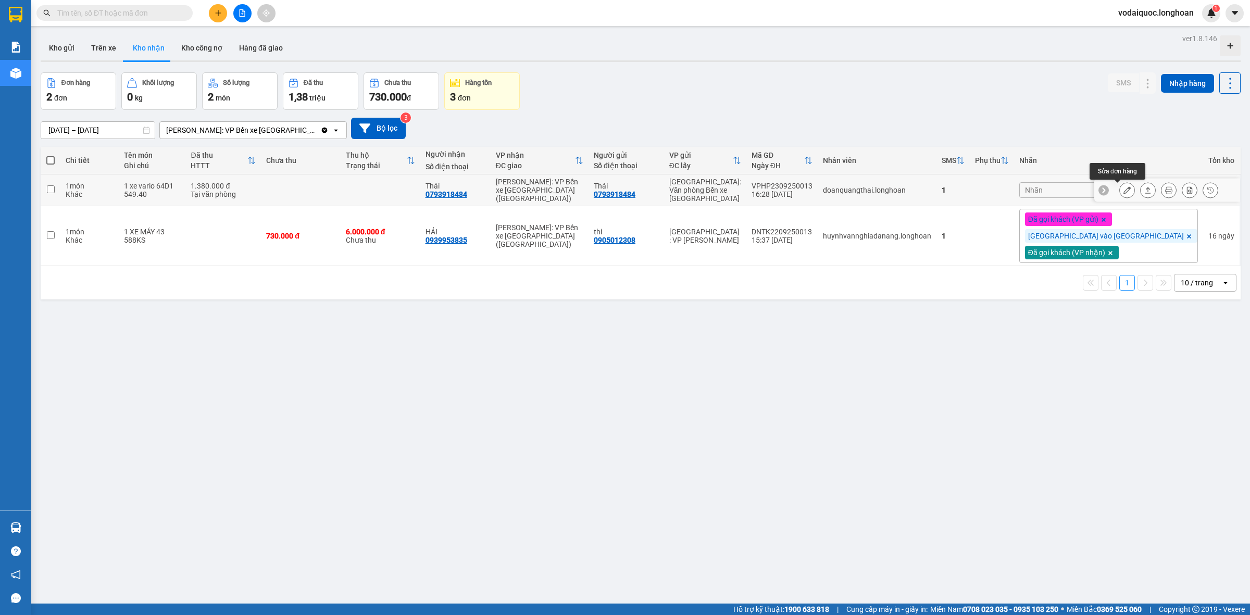
click at [1121, 188] on button at bounding box center [1127, 190] width 15 height 18
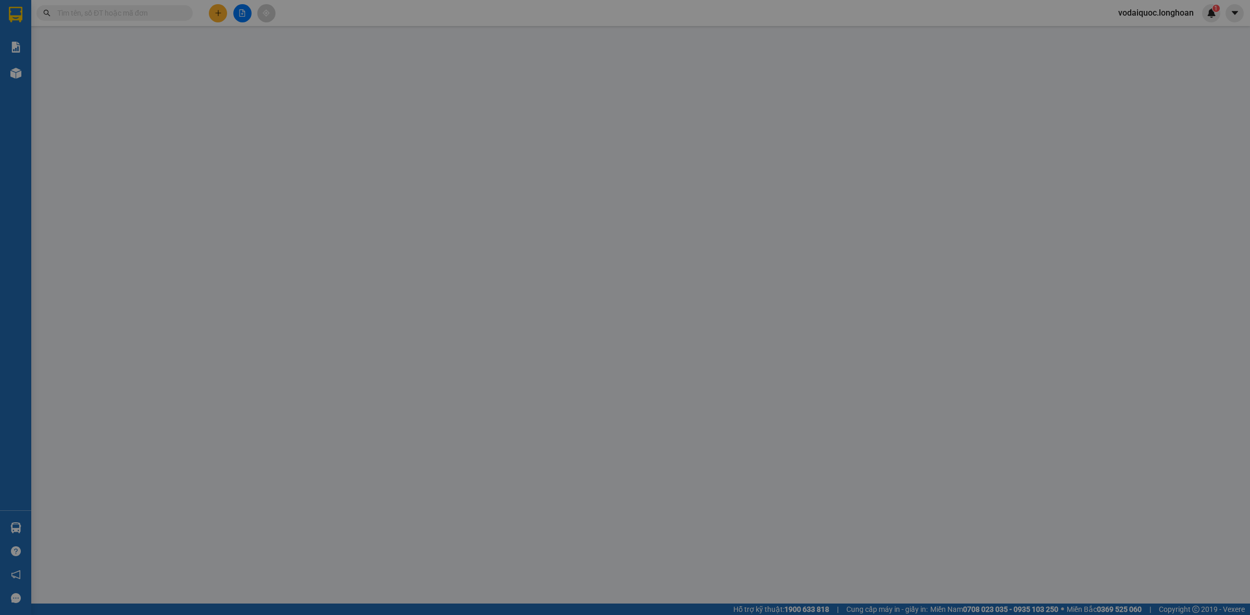
type input "0793918484"
type input "Thái"
type input "0793918484"
type input "Thái"
type input "1 CHÌA KHÓA +1 GIẤY TỜ XE PHOTO BỎ CỐP XE"
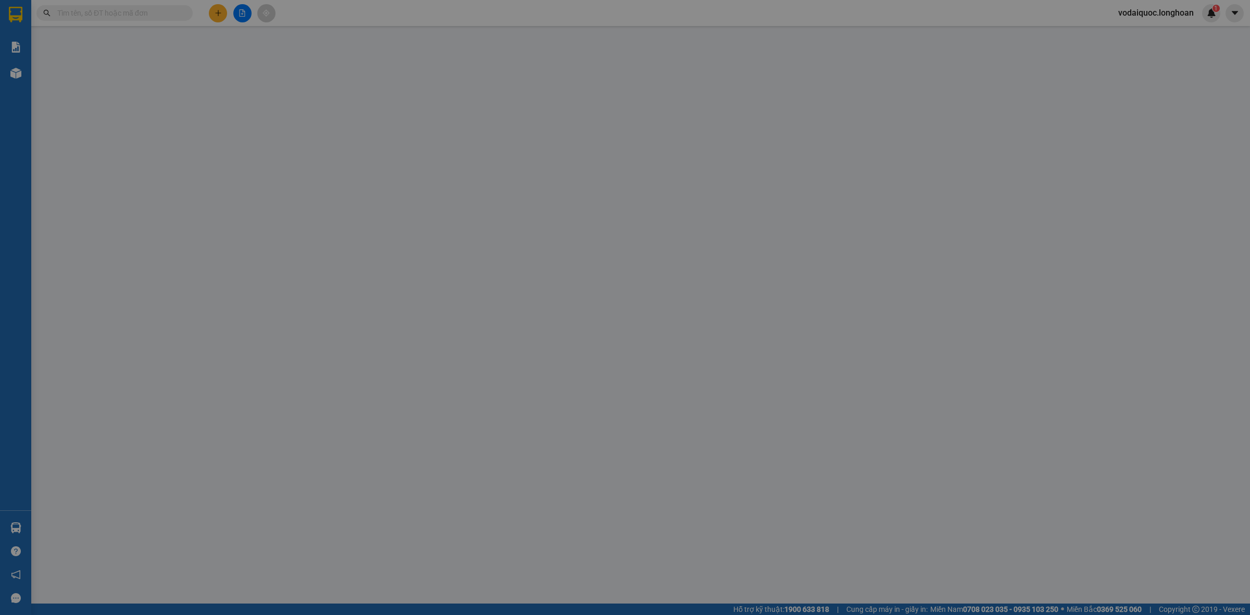
type input "0"
type input "1.380.000"
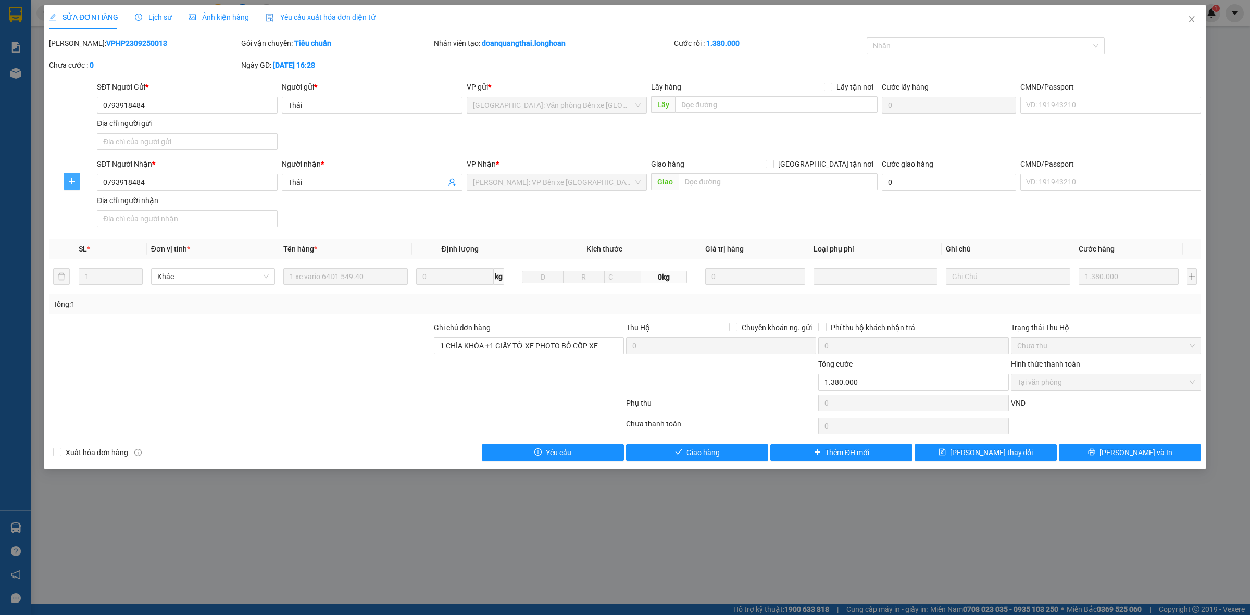
click at [72, 181] on icon "plus" at bounding box center [72, 181] width 6 height 1
click at [100, 204] on span "Chuyển kho" at bounding box center [91, 202] width 43 height 11
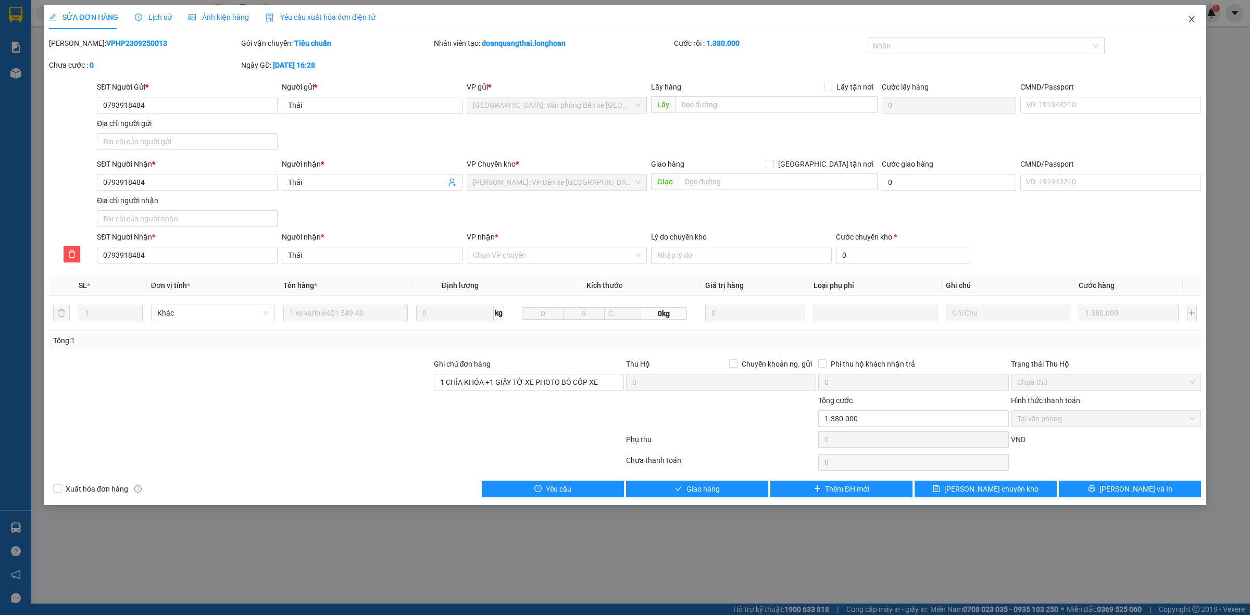
click at [1192, 19] on icon "close" at bounding box center [1192, 19] width 6 height 6
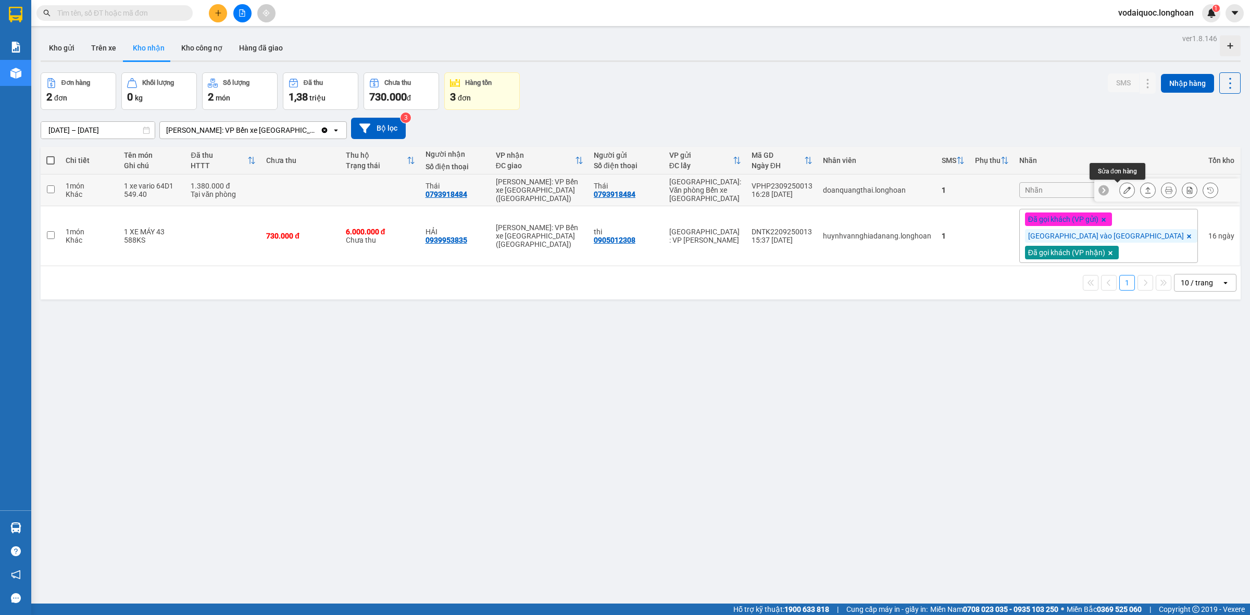
click at [1124, 188] on icon at bounding box center [1127, 190] width 7 height 7
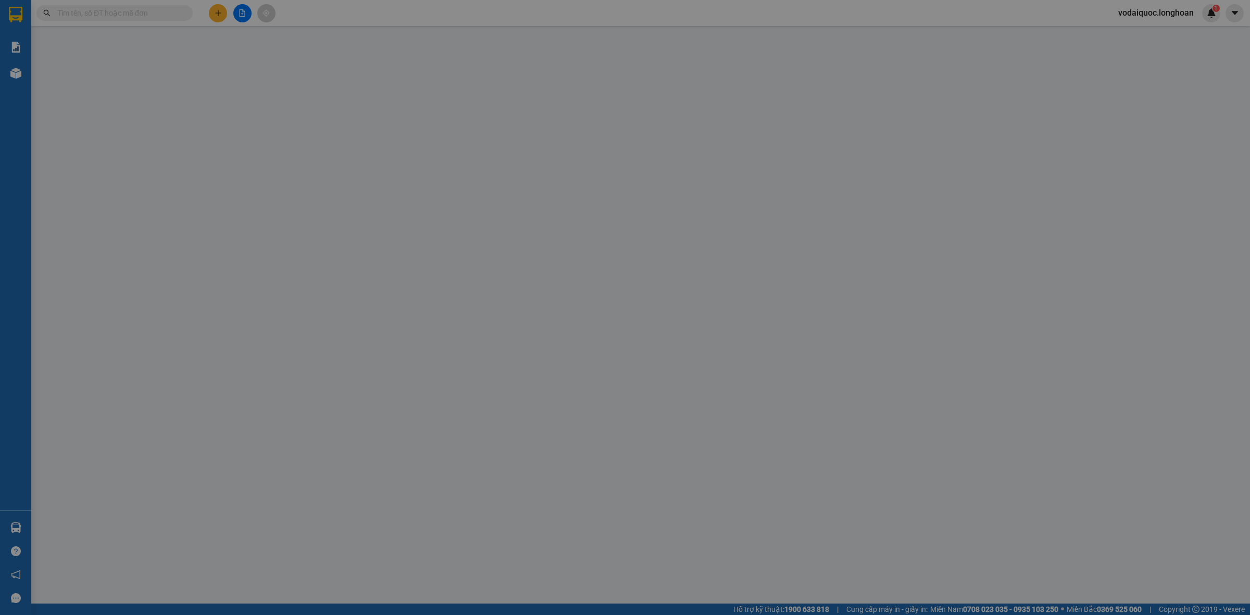
type input "0793918484"
type input "Thái"
type input "0793918484"
type input "Thái"
type input "1 CHÌA KHÓA +1 GIẤY TỜ XE PHOTO BỎ CỐP XE"
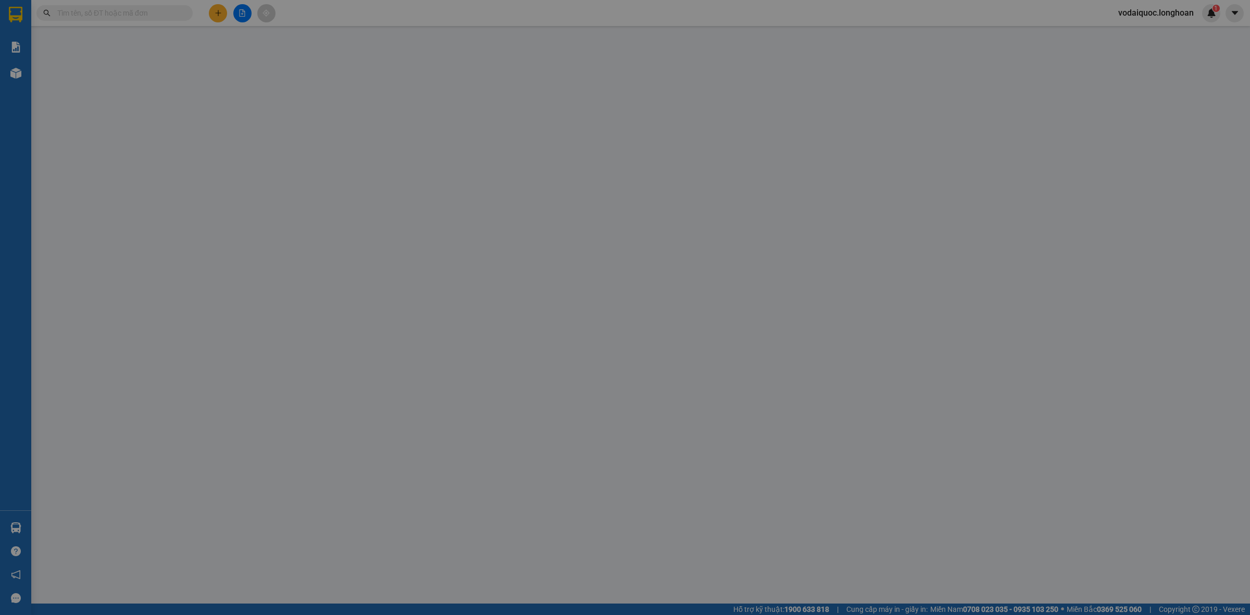
type input "0"
type input "1.380.000"
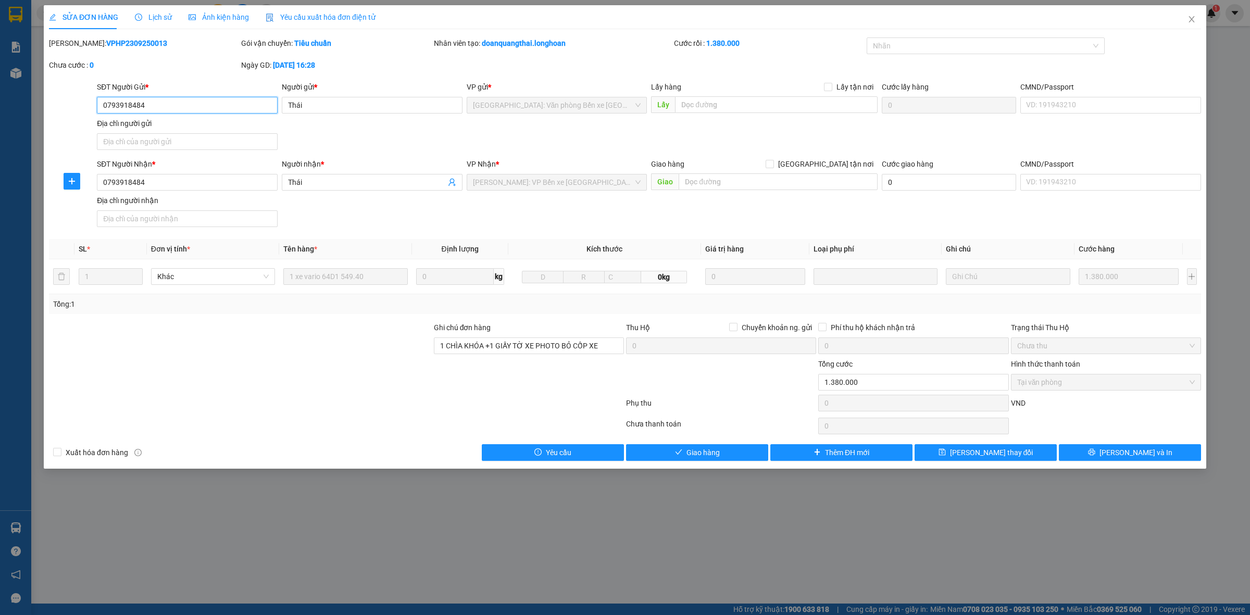
click at [615, 184] on span "[PERSON_NAME]: VP Bến xe [GEOGRAPHIC_DATA] ([GEOGRAPHIC_DATA])" at bounding box center [557, 183] width 168 height 16
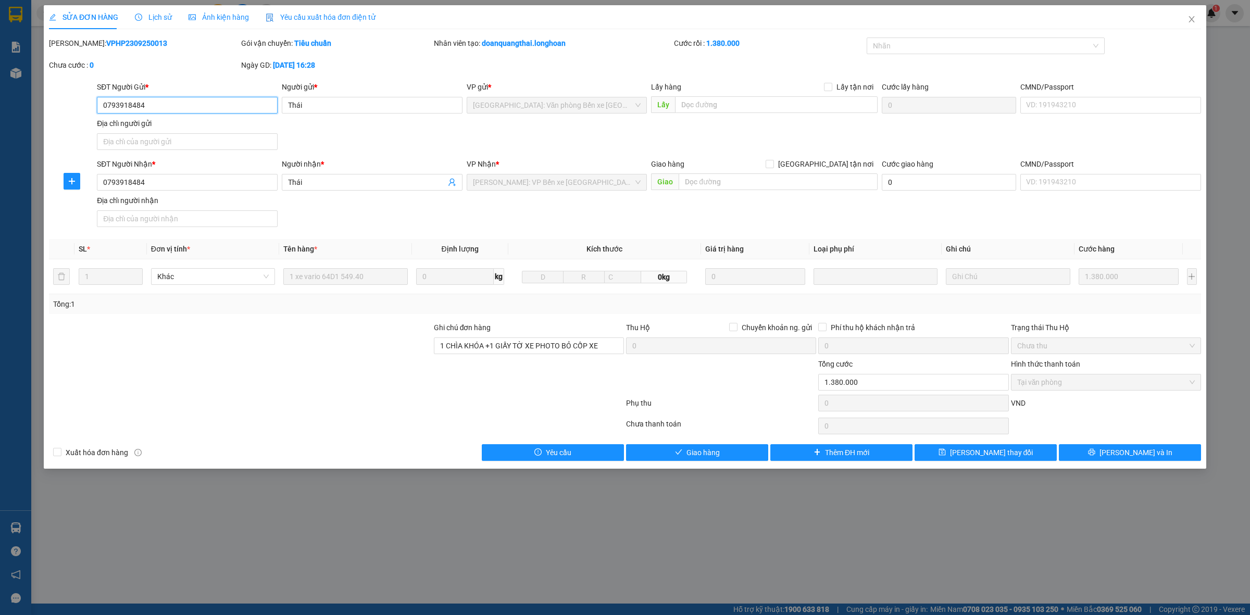
click at [615, 184] on span "[PERSON_NAME]: VP Bến xe [GEOGRAPHIC_DATA] ([GEOGRAPHIC_DATA])" at bounding box center [557, 183] width 168 height 16
click at [626, 97] on span "[GEOGRAPHIC_DATA]: Văn phòng Bến xe [GEOGRAPHIC_DATA]" at bounding box center [557, 105] width 168 height 16
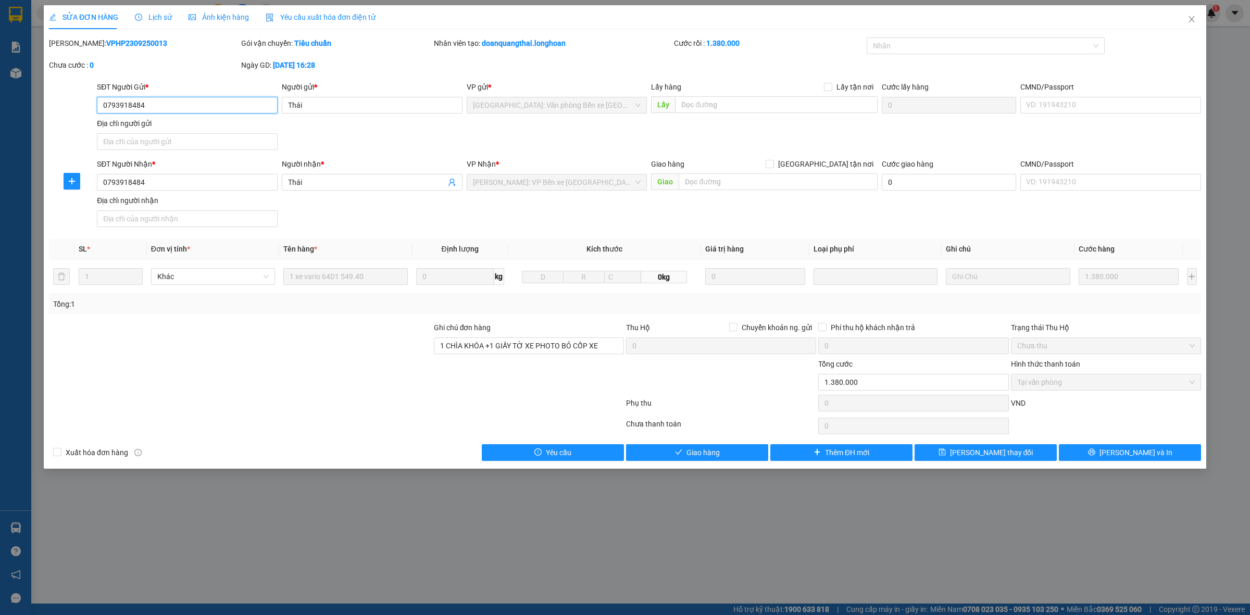
click at [626, 101] on span "[GEOGRAPHIC_DATA]: Văn phòng Bến xe [GEOGRAPHIC_DATA]" at bounding box center [557, 105] width 168 height 16
click at [590, 197] on div "SĐT Người Nhận * 0793918484 Người nhận * Thái VP Nhận * [GEOGRAPHIC_DATA]: VP B…" at bounding box center [649, 194] width 1109 height 73
click at [598, 184] on span "[PERSON_NAME]: VP Bến xe [GEOGRAPHIC_DATA] ([GEOGRAPHIC_DATA])" at bounding box center [557, 183] width 168 height 16
click at [624, 179] on span "[PERSON_NAME]: VP Bến xe [GEOGRAPHIC_DATA] ([GEOGRAPHIC_DATA])" at bounding box center [557, 183] width 168 height 16
click at [1196, 16] on icon "close" at bounding box center [1192, 19] width 8 height 8
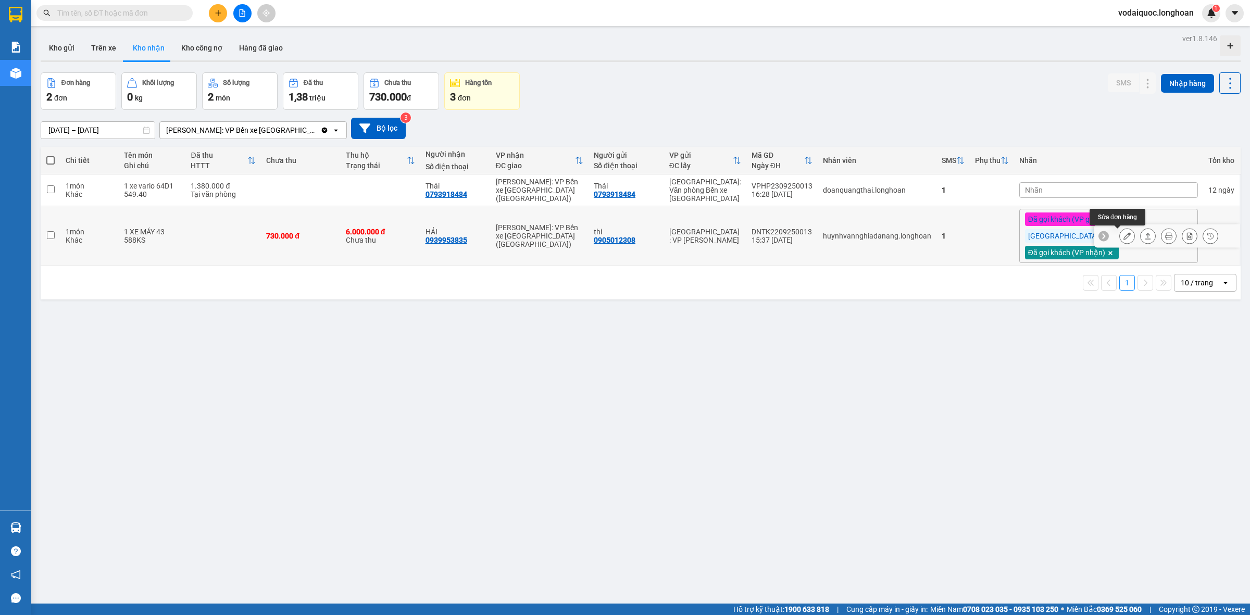
click at [1121, 233] on button at bounding box center [1127, 236] width 15 height 18
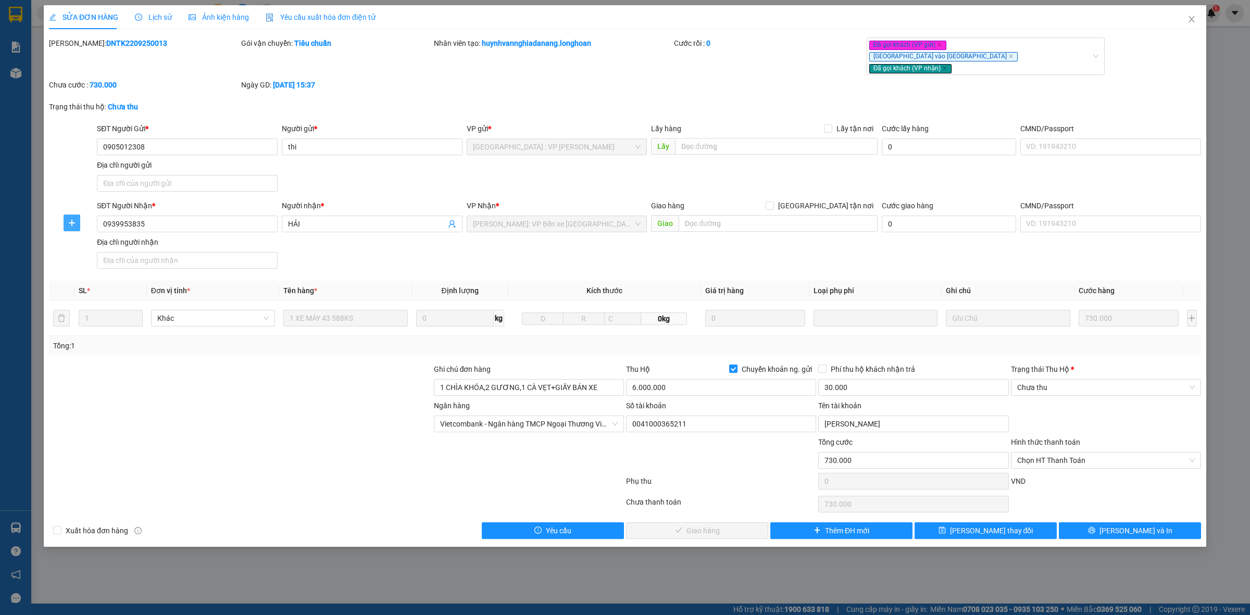
click at [70, 219] on icon "plus" at bounding box center [72, 223] width 8 height 8
click at [88, 249] on span "Chuyển hoàn" at bounding box center [91, 249] width 43 height 11
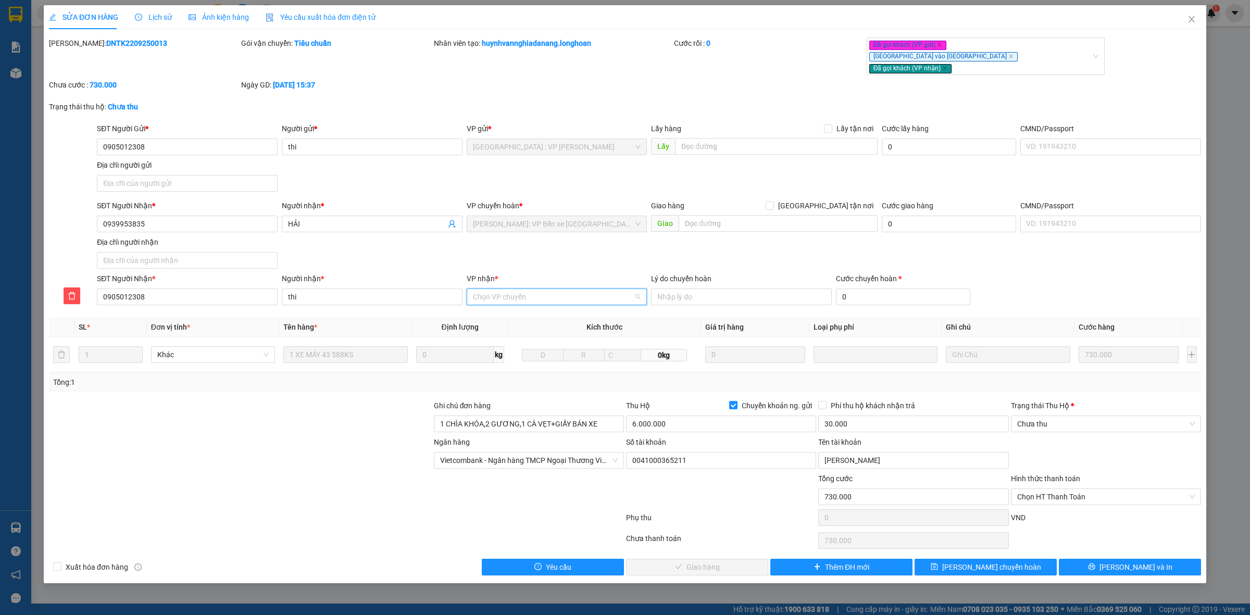
click at [540, 289] on input "VP nhận *" at bounding box center [553, 297] width 161 height 16
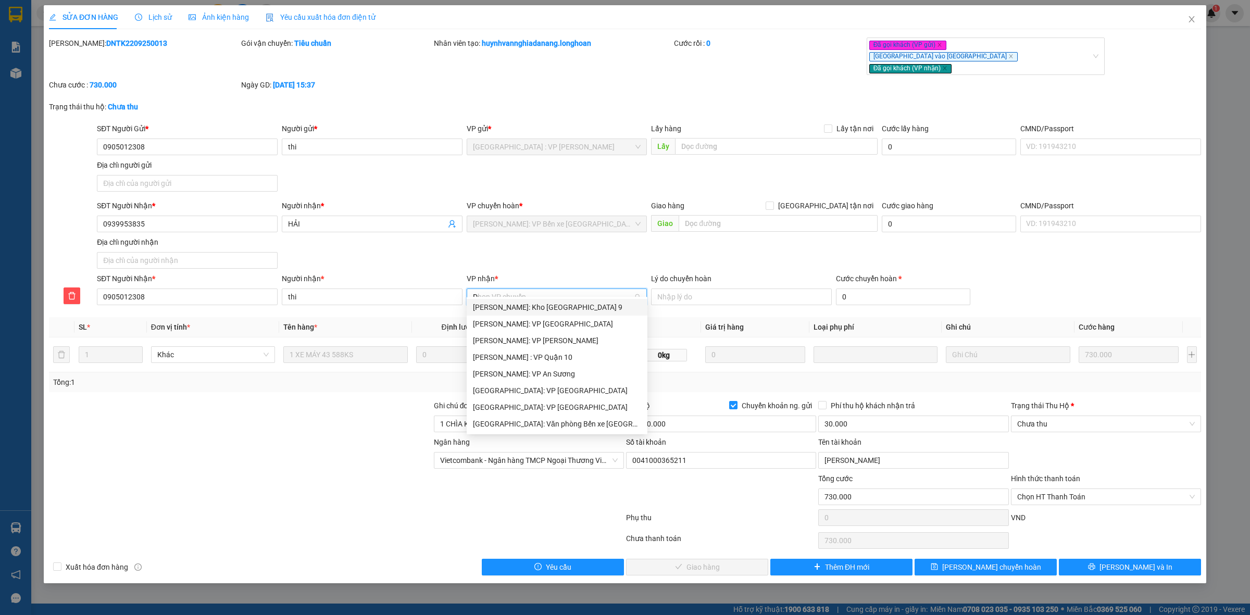
type input "D"
type input "ĐA"
click at [569, 305] on div "[GEOGRAPHIC_DATA] : VP [PERSON_NAME]" at bounding box center [569, 307] width 192 height 11
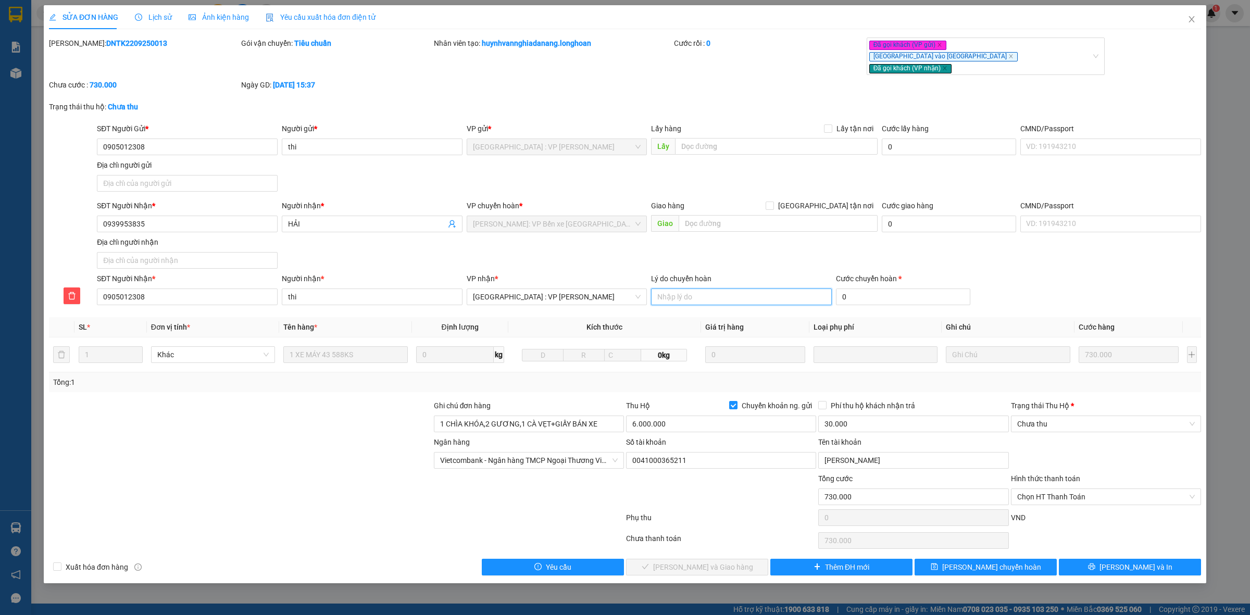
click at [715, 289] on input "Lý do chuyển hoàn" at bounding box center [741, 297] width 181 height 17
type input "khách yêu cầu hoàn hàng"
click at [898, 289] on input "0" at bounding box center [903, 297] width 134 height 17
type input "730.009"
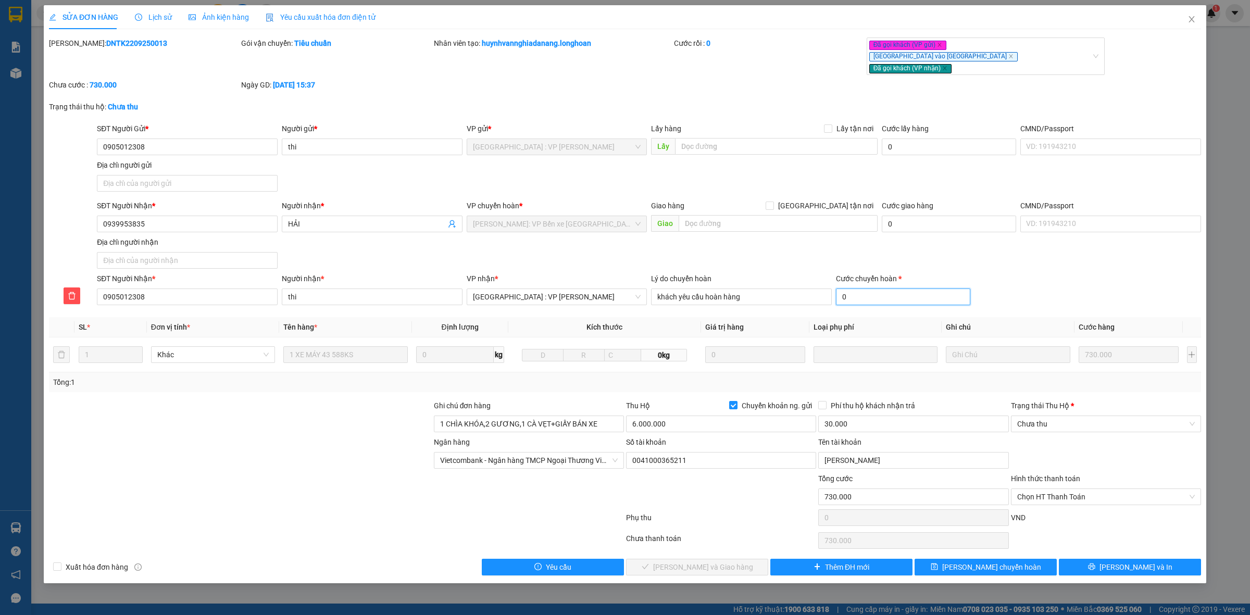
type input "9"
type input "730.090"
type input "90"
type input "730.900"
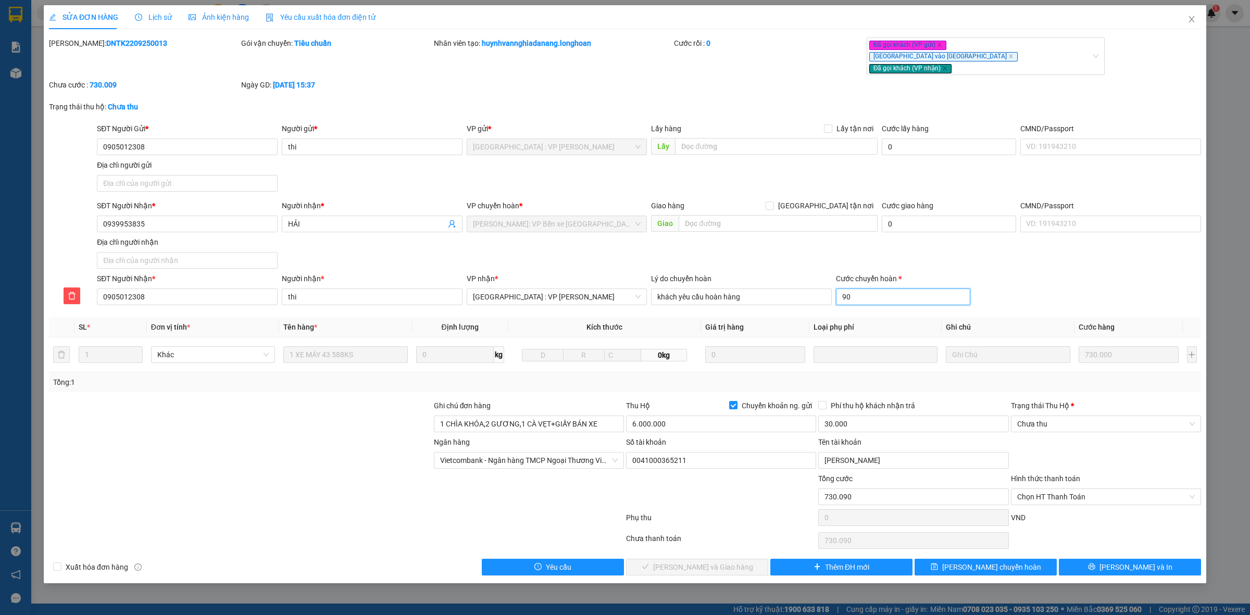
type input "730.900"
type input "9000"
type input "739.000"
type input "820.000"
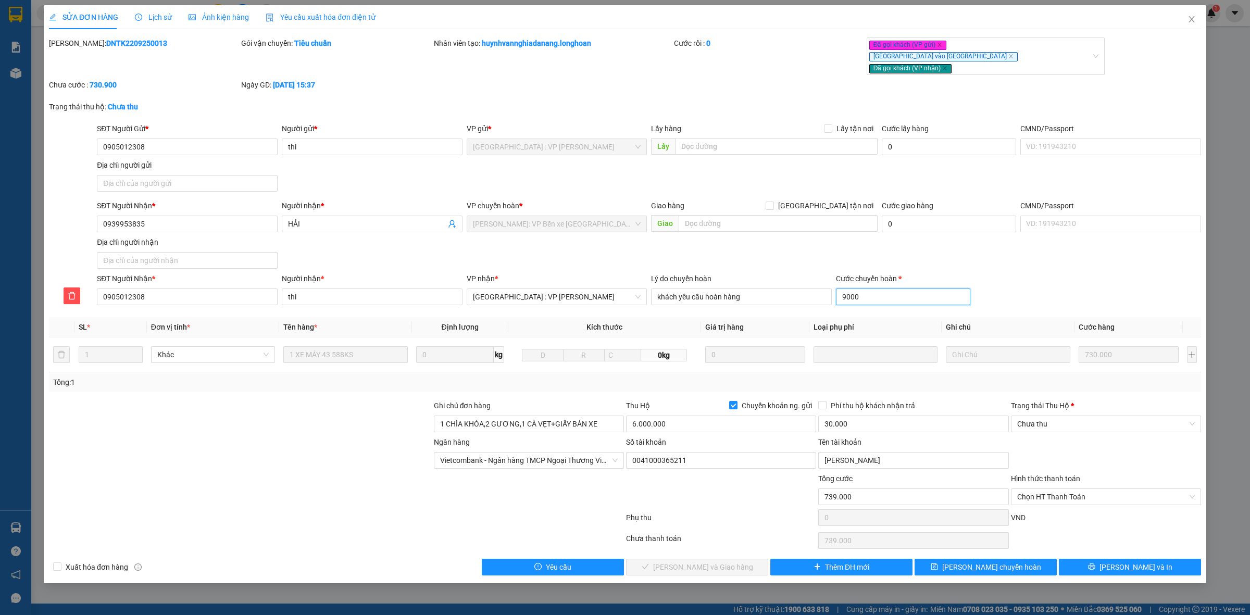
type input "820.000"
type input "90000"
type input "1.630.000"
type input "900.000"
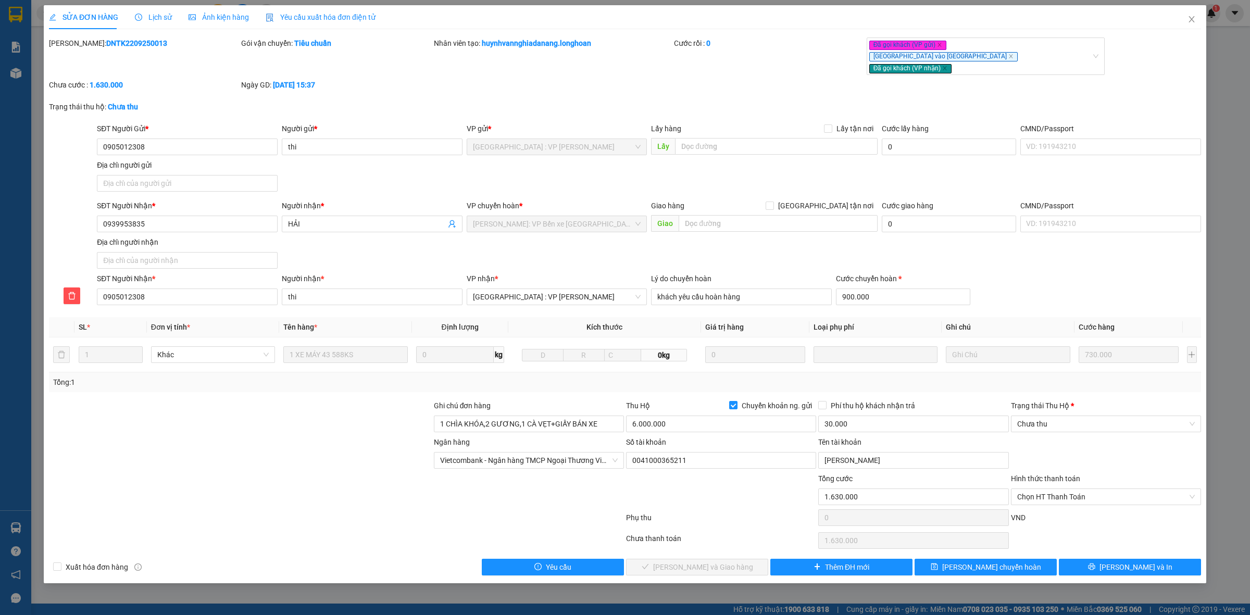
click at [200, 419] on div at bounding box center [240, 418] width 385 height 36
click at [178, 458] on div at bounding box center [240, 455] width 385 height 36
click at [1136, 562] on span "[PERSON_NAME] và In" at bounding box center [1136, 567] width 73 height 11
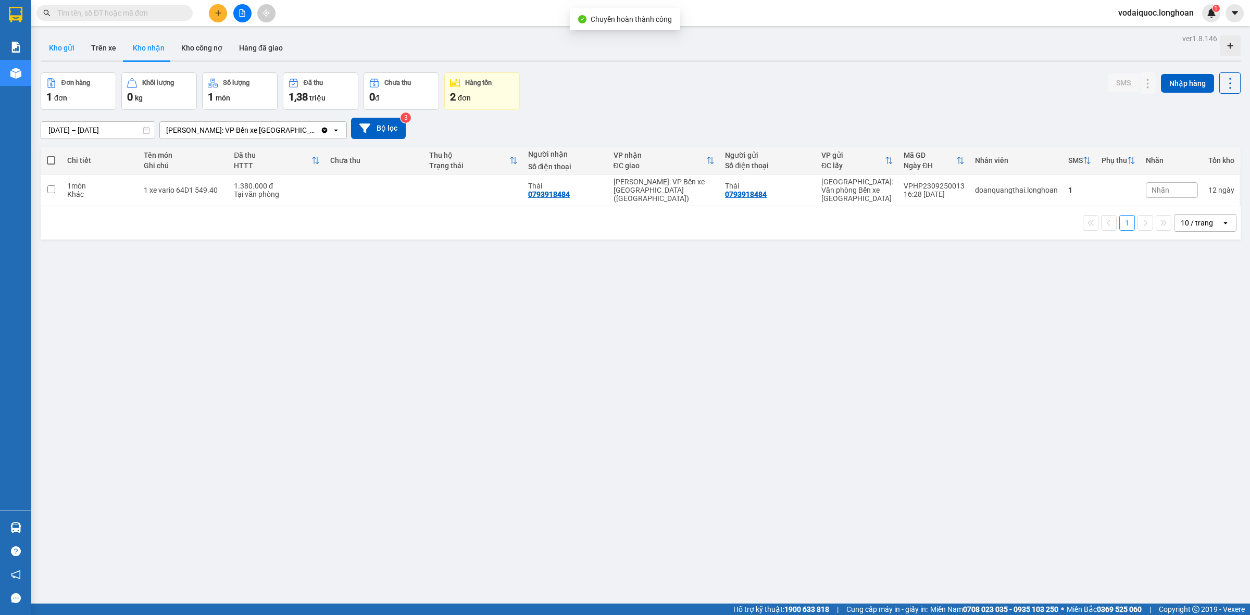
click at [67, 45] on button "Kho gửi" at bounding box center [62, 47] width 42 height 25
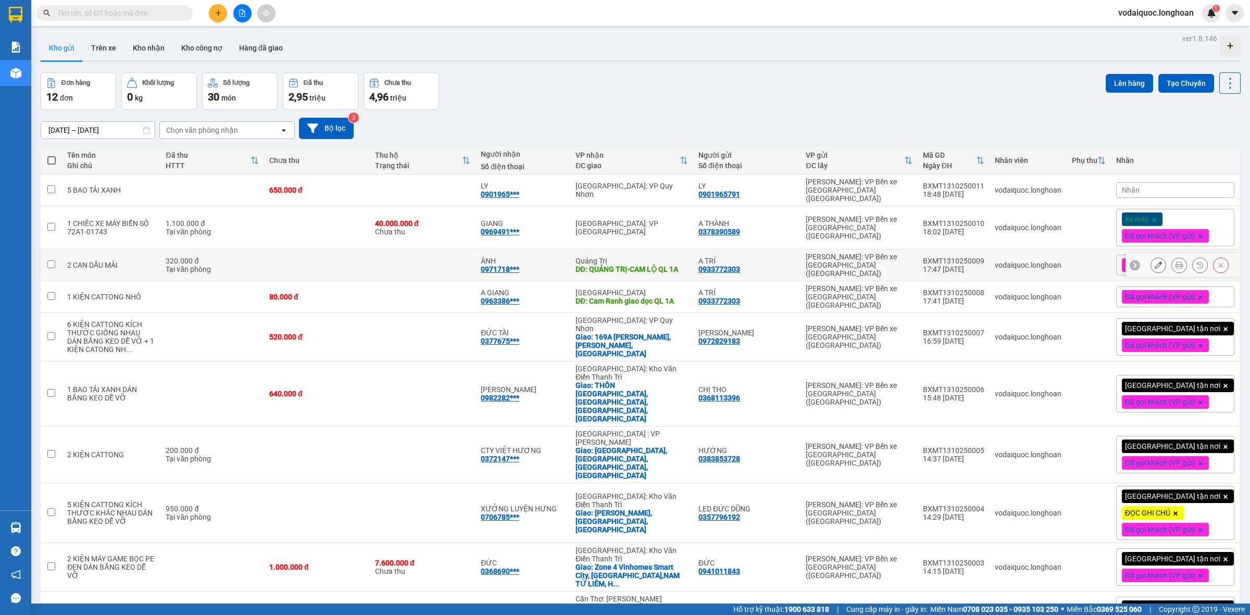
scroll to position [48, 0]
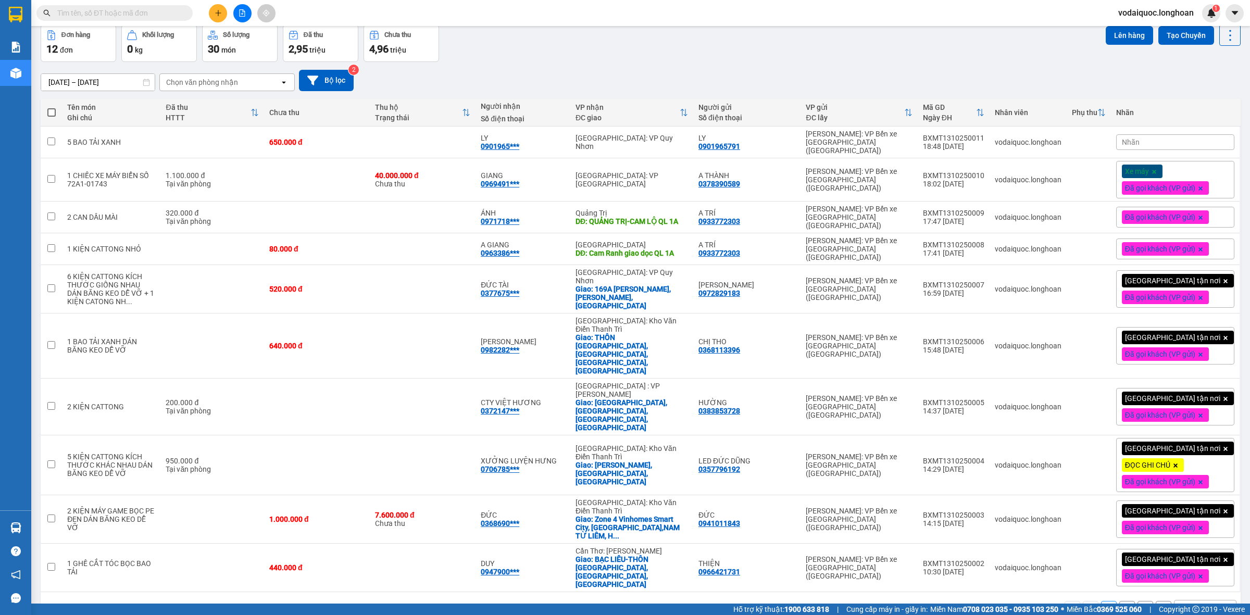
click at [1120, 601] on button "2" at bounding box center [1128, 609] width 16 height 16
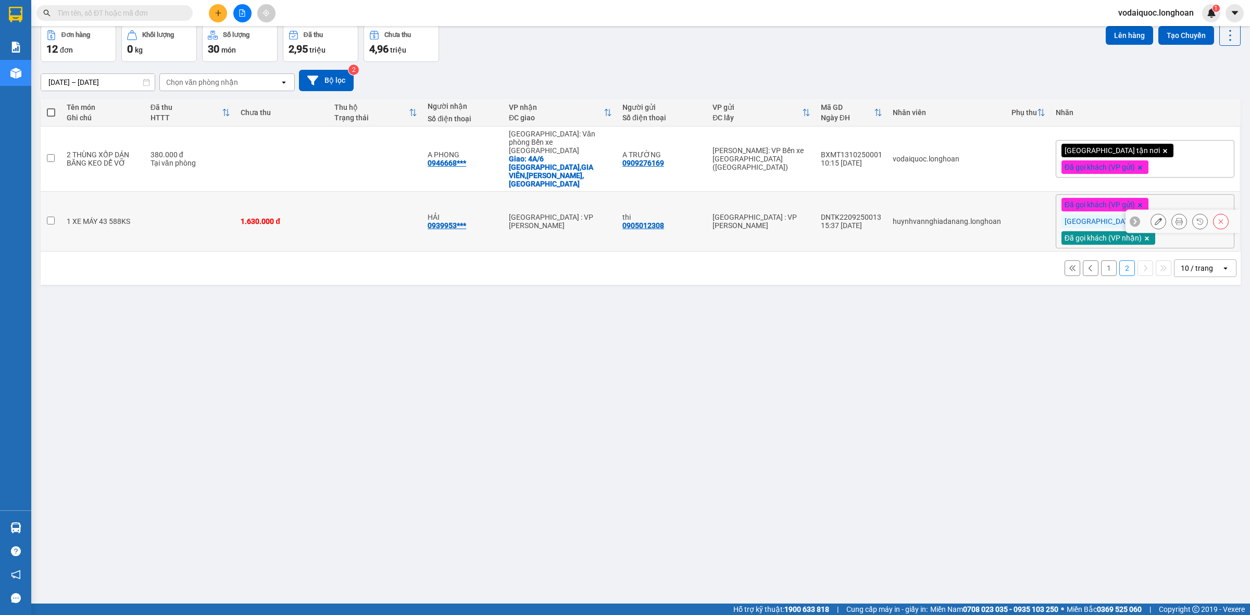
click at [1155, 218] on icon at bounding box center [1158, 221] width 7 height 7
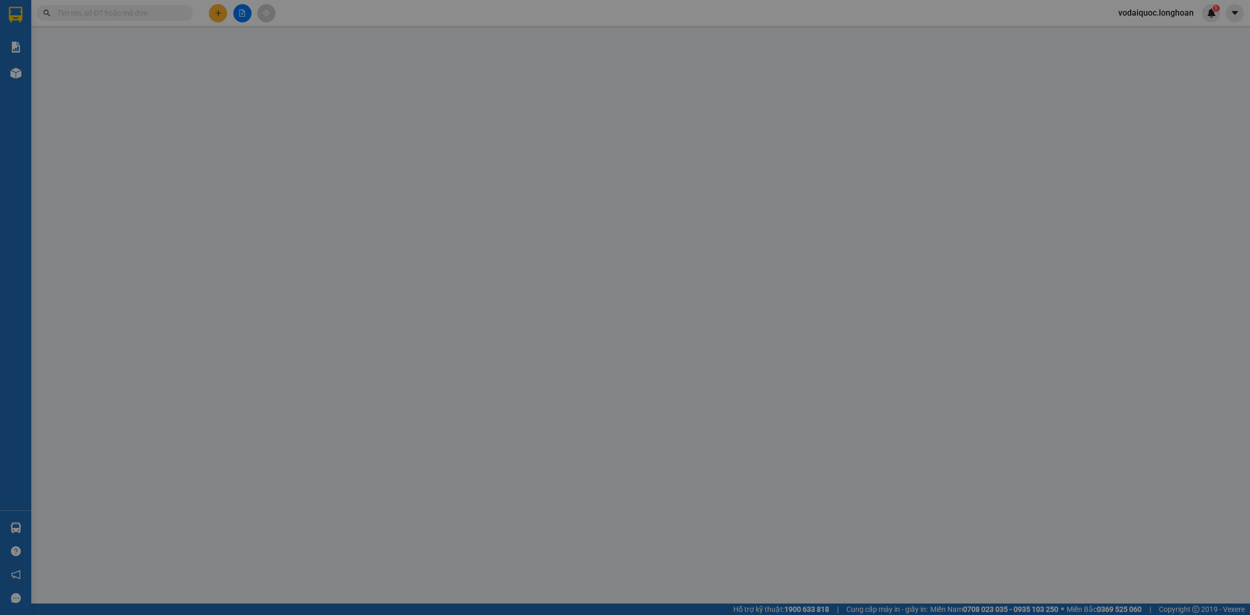
type input "0905012308"
type input "thi"
type input "0939953835"
type input "HẢI"
type input "1 CHÌA KHÓA,2 GƯƠNG,1 CÀ VẸT+GIẤY BÁN XE"
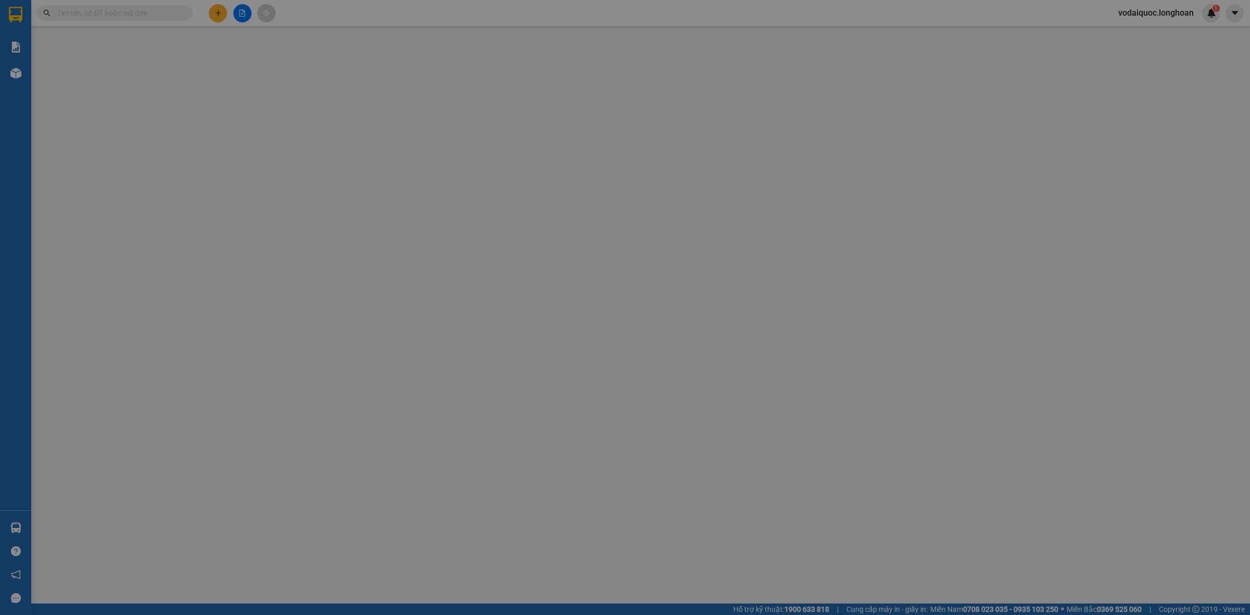
checkbox input "true"
type input "30.000"
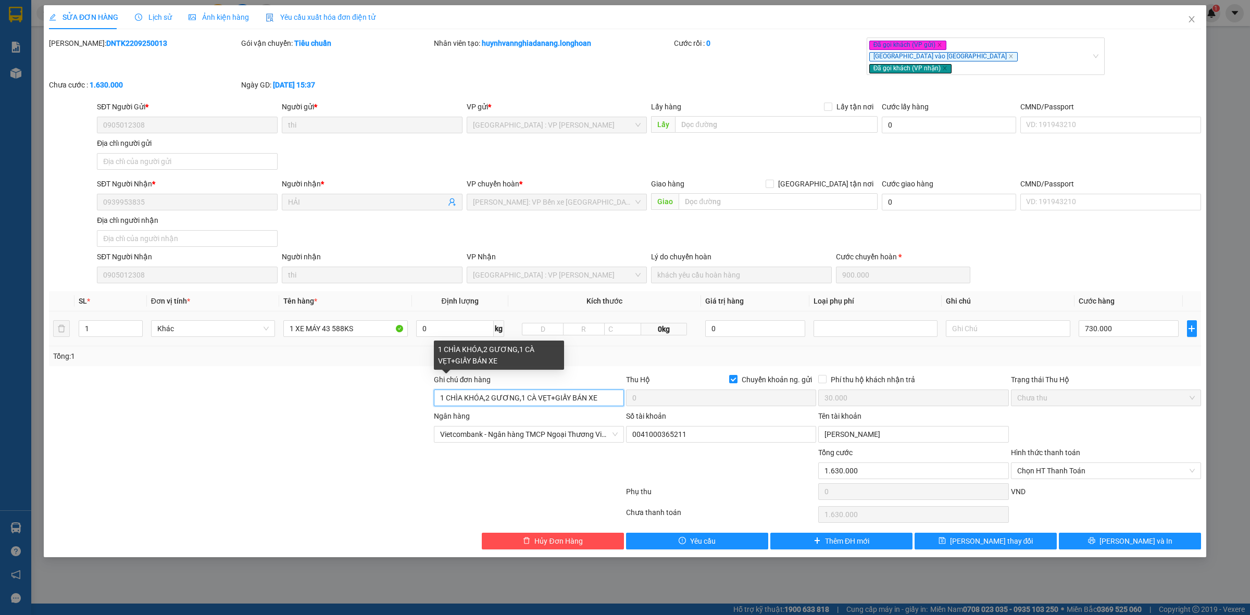
click at [603, 390] on input "1 CHÌA KHÓA,2 GƯƠNG,1 CÀ VẸT+GIẤY BÁN XE" at bounding box center [529, 398] width 190 height 17
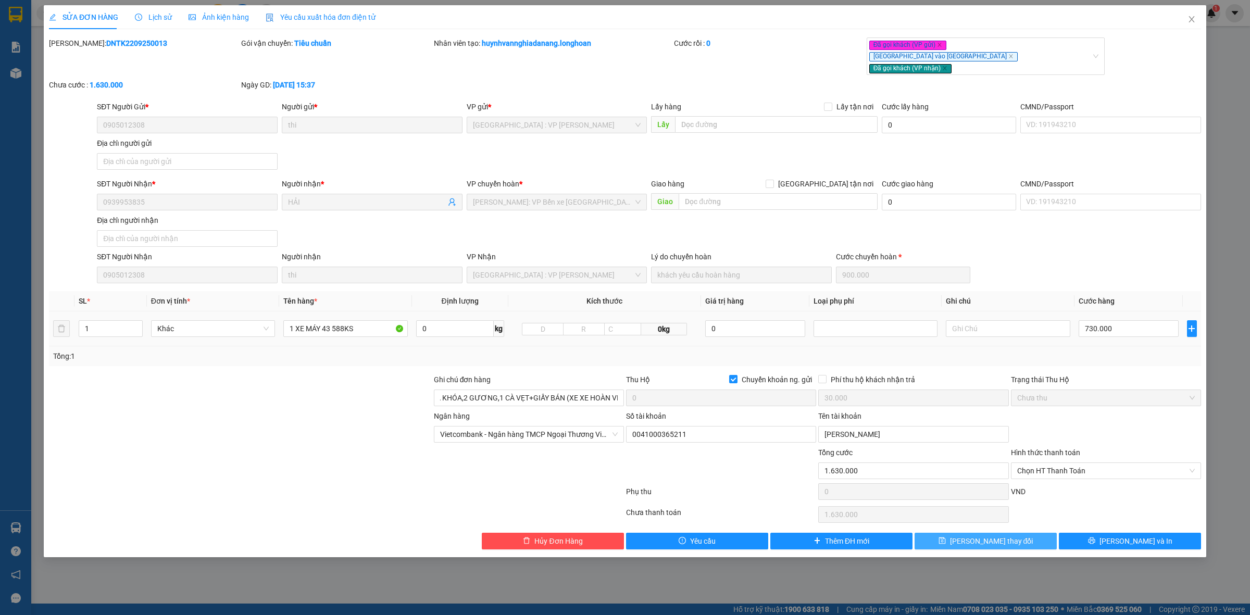
click at [1006, 536] on span "[PERSON_NAME] thay đổi" at bounding box center [991, 541] width 83 height 11
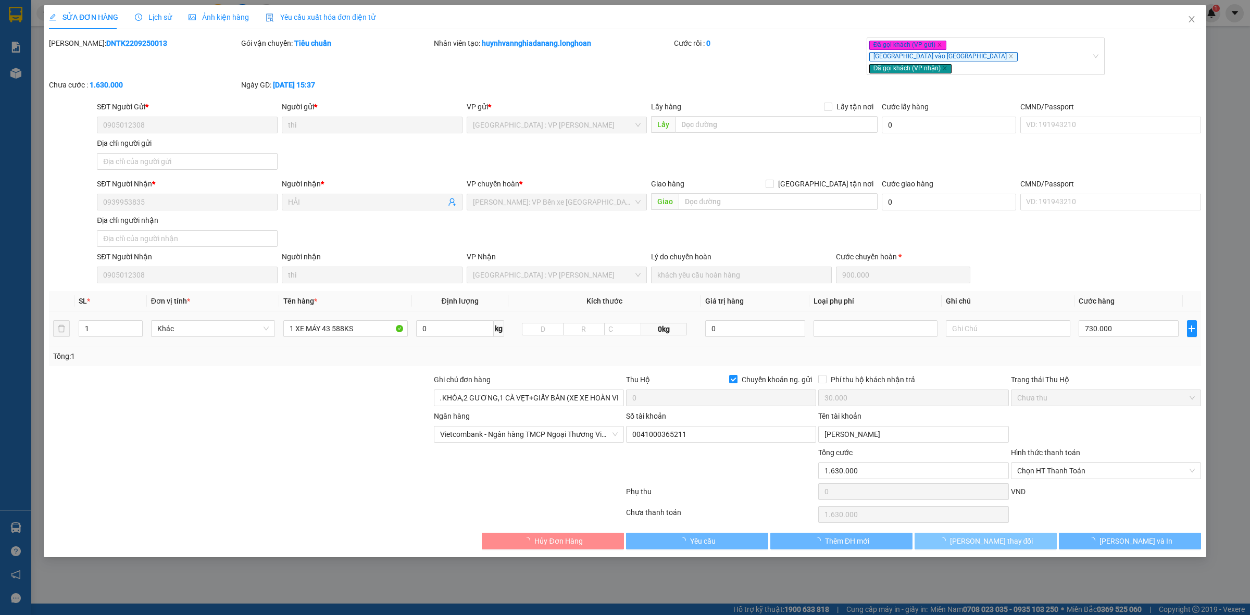
scroll to position [0, 0]
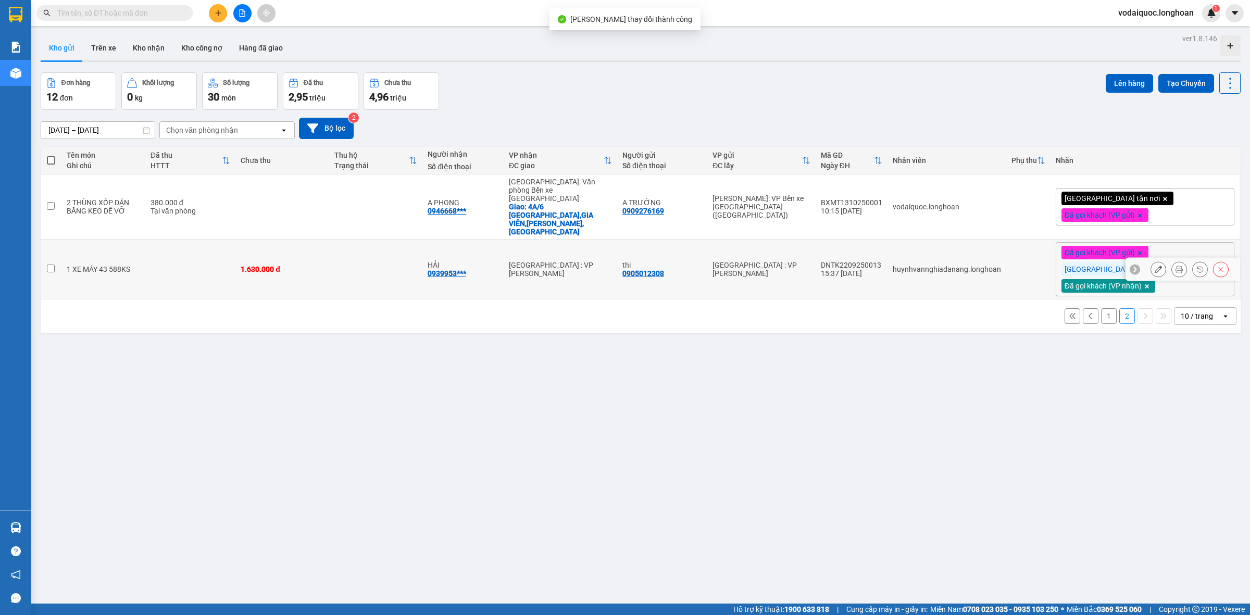
click at [1176, 266] on icon at bounding box center [1179, 269] width 7 height 7
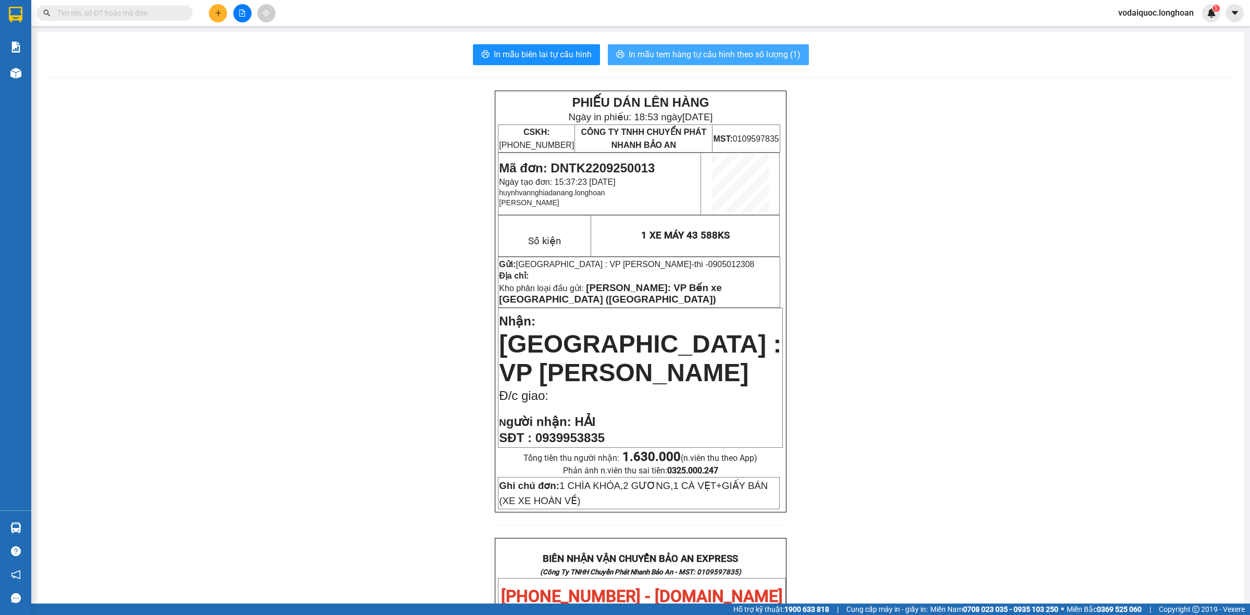
click at [688, 50] on span "In mẫu tem hàng tự cấu hình theo số lượng (1)" at bounding box center [715, 54] width 172 height 13
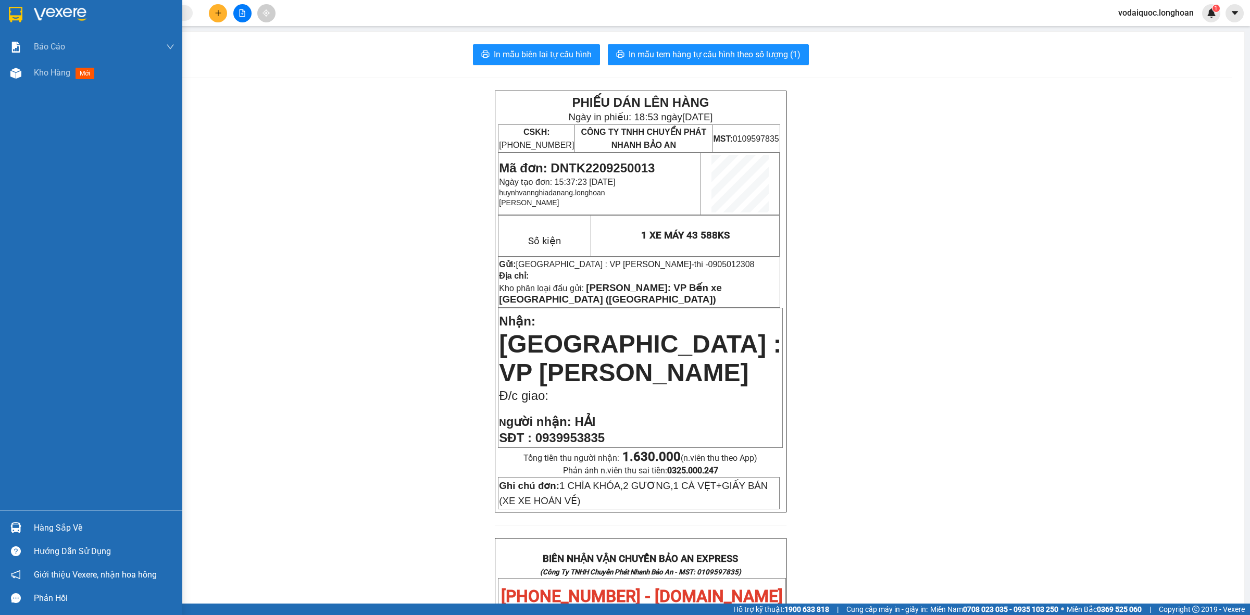
click at [24, 10] on div at bounding box center [91, 17] width 182 height 34
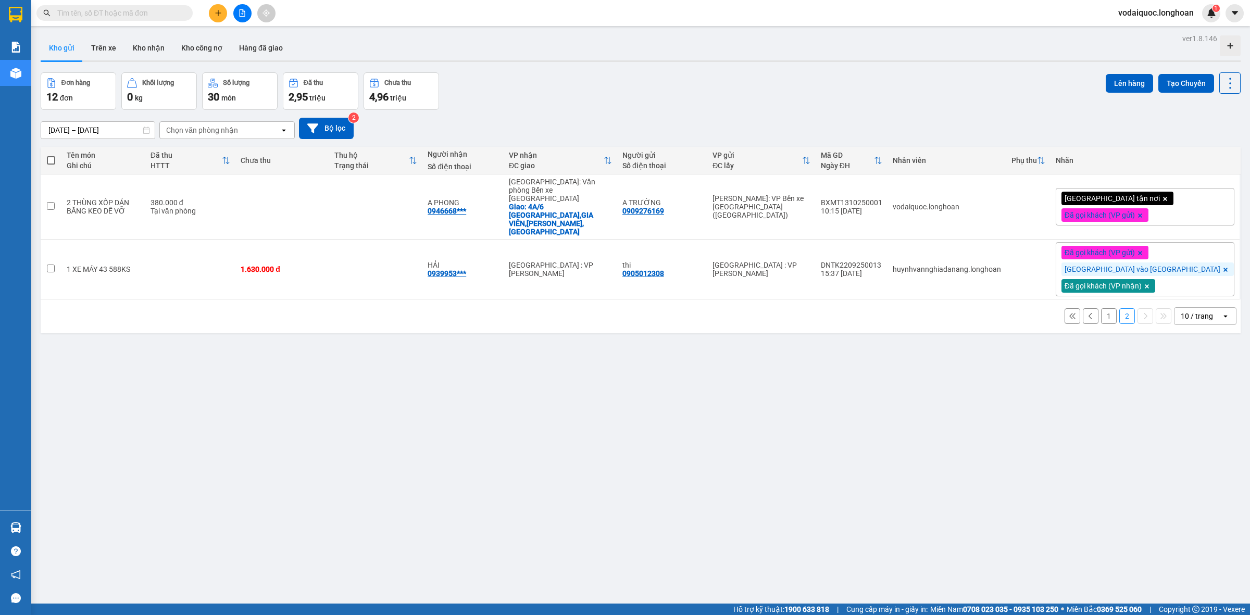
click at [1101, 308] on button "1" at bounding box center [1109, 316] width 16 height 16
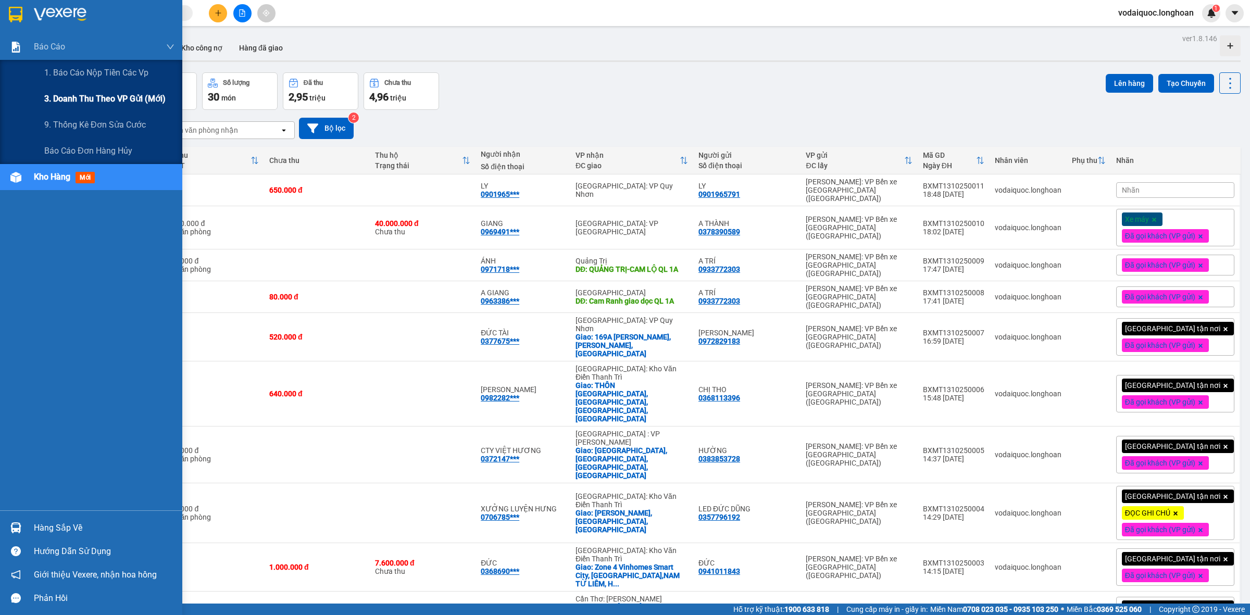
click at [104, 99] on span "3. Doanh Thu theo VP Gửi (mới)" at bounding box center [104, 98] width 121 height 13
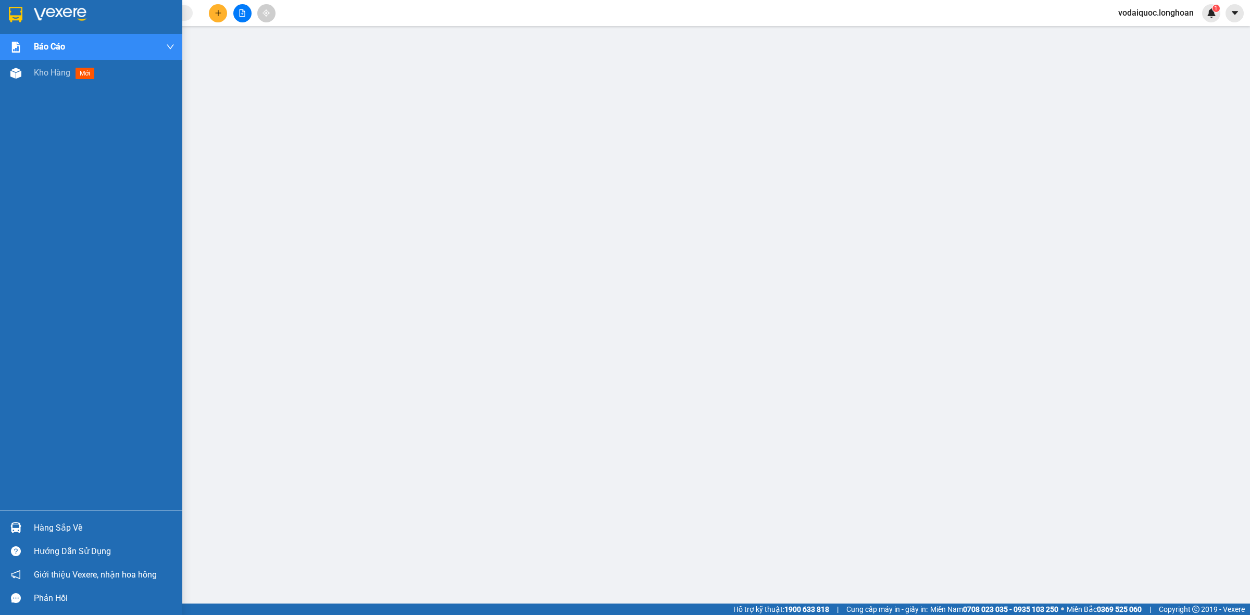
click at [47, 14] on img at bounding box center [60, 15] width 53 height 16
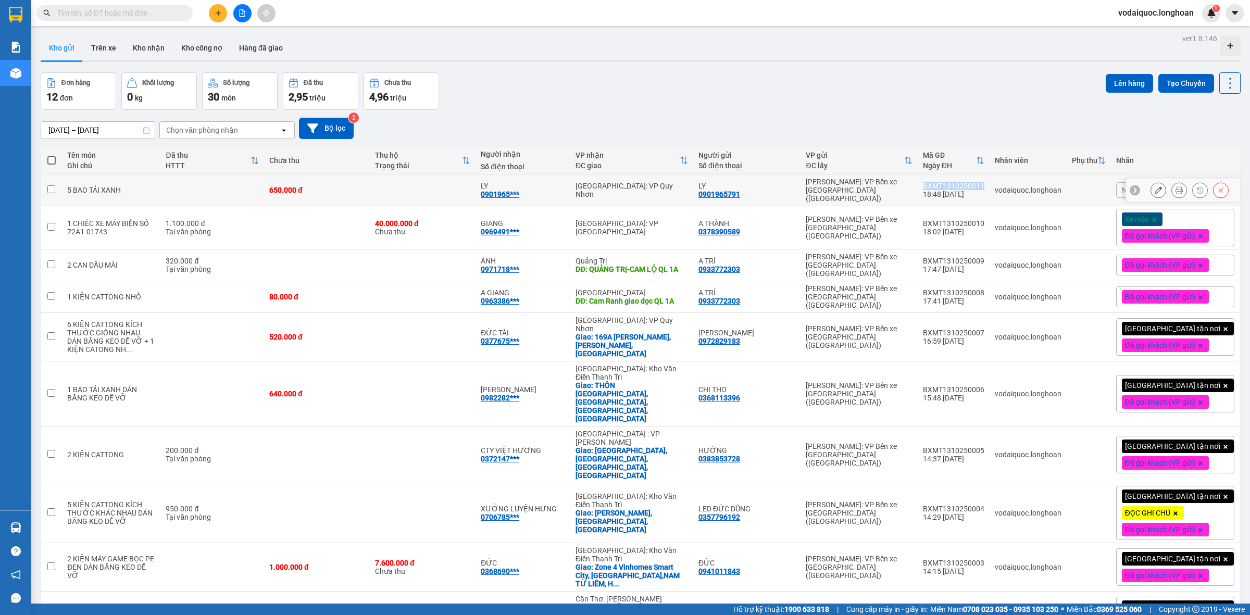
drag, startPoint x: 944, startPoint y: 181, endPoint x: 1003, endPoint y: 181, distance: 59.9
click at [990, 181] on td "BXMT1310250011 18:48 [DATE]" at bounding box center [954, 191] width 72 height 32
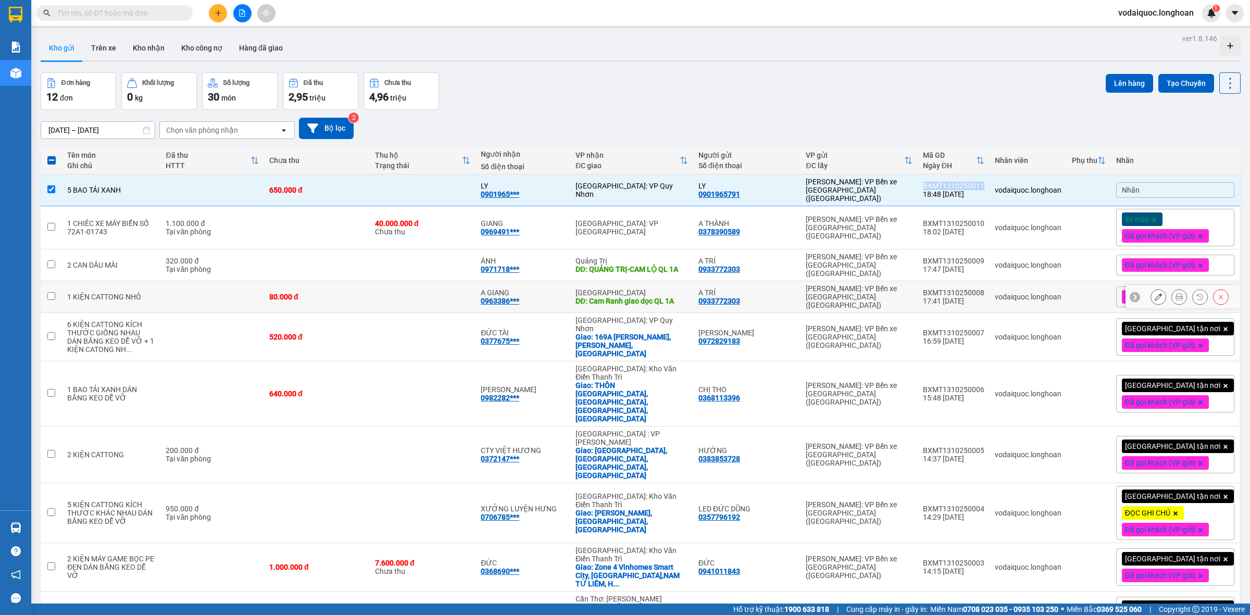
copy div "BXMT1310250011"
drag, startPoint x: 942, startPoint y: 212, endPoint x: 1001, endPoint y: 214, distance: 59.4
click at [990, 214] on td "BXMT1310250010 18:02 [DATE]" at bounding box center [954, 227] width 72 height 43
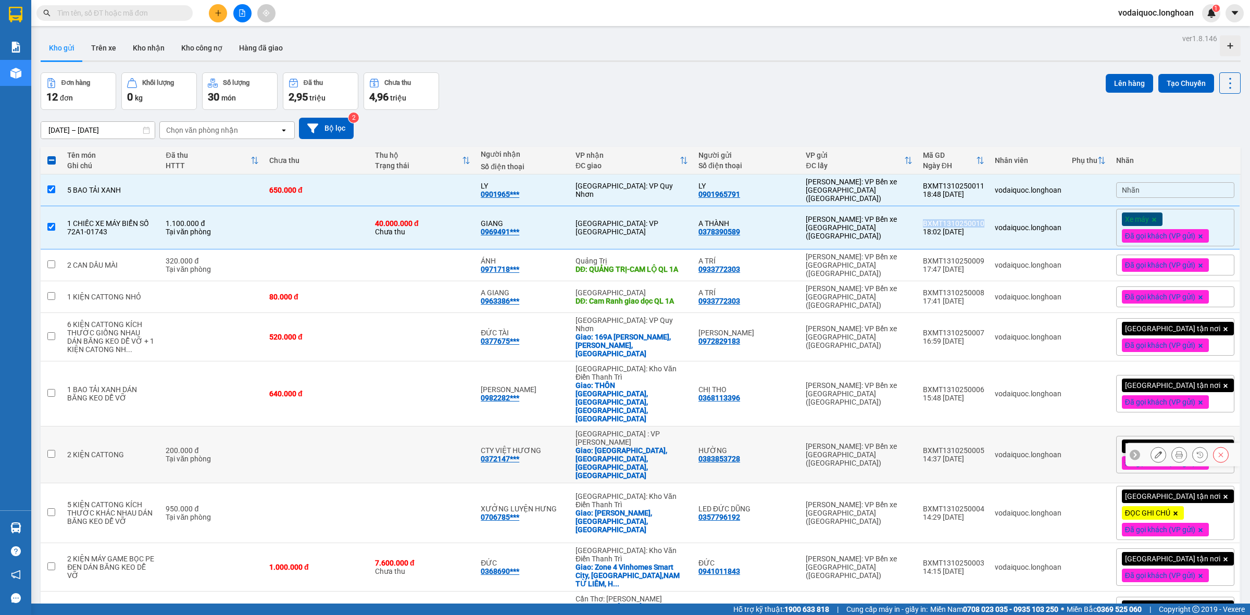
copy div "BXMT1310250010"
drag, startPoint x: 942, startPoint y: 251, endPoint x: 999, endPoint y: 252, distance: 57.3
click at [985, 257] on div "BXMT1310250009" at bounding box center [953, 261] width 61 height 8
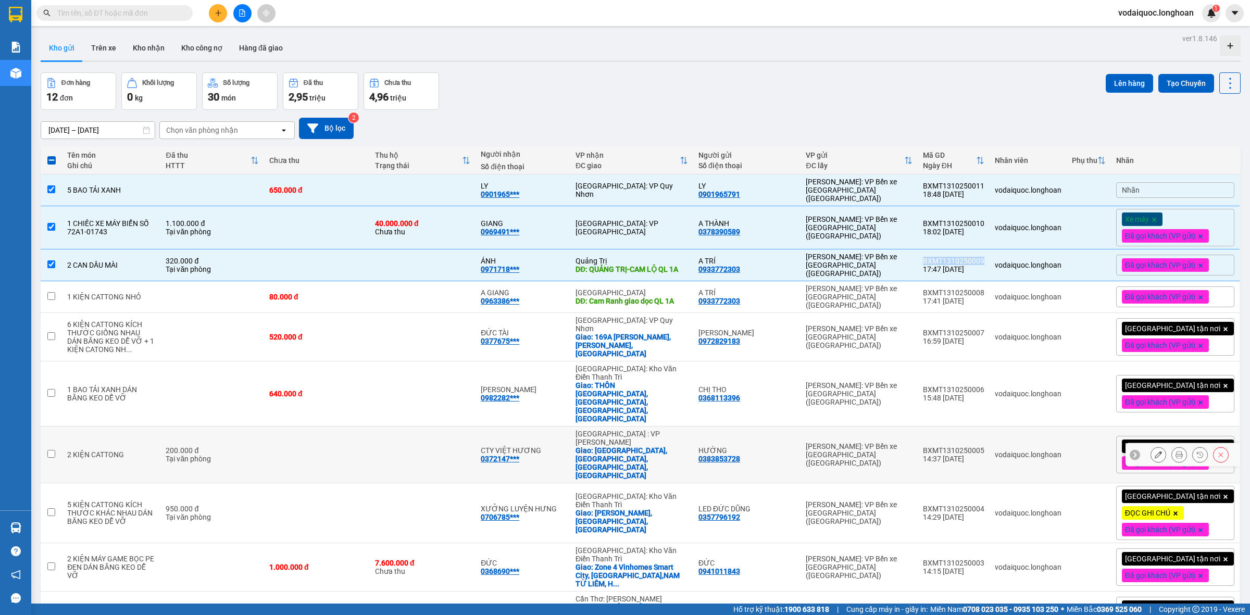
copy div "BXMT1310250009"
drag, startPoint x: 941, startPoint y: 282, endPoint x: 998, endPoint y: 291, distance: 57.4
click at [990, 281] on td "BXMT1310250008 17:41 [DATE]" at bounding box center [954, 297] width 72 height 32
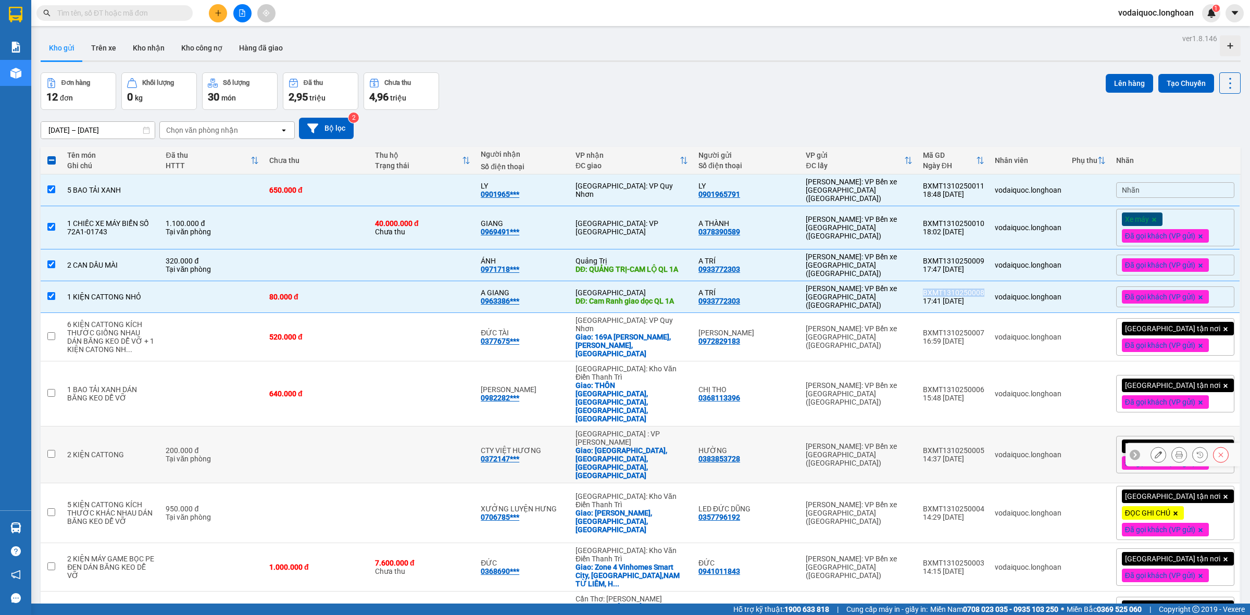
copy div "BXMT1310250008"
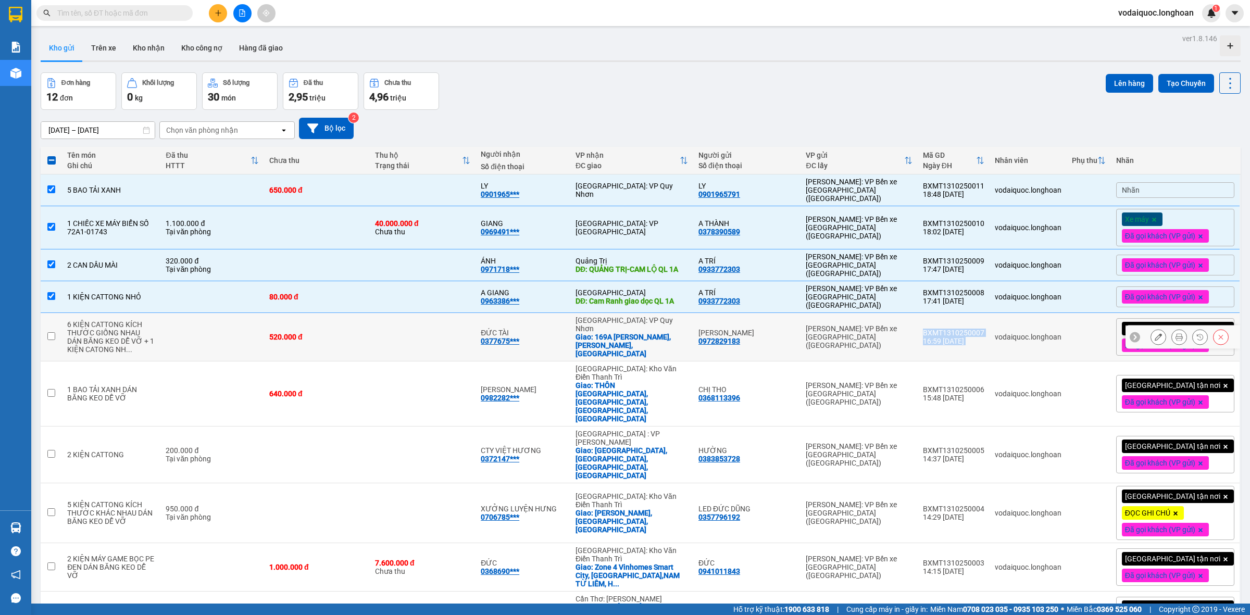
drag, startPoint x: 943, startPoint y: 313, endPoint x: 1006, endPoint y: 321, distance: 63.6
click at [1006, 321] on tr "6 KIỆN CATTONG KÍCH THƯỚC GIỐNG NHAU DÁN BĂNG KEO DỄ VỠ + 1 KIỆN CATONG NH ... …" at bounding box center [641, 337] width 1200 height 48
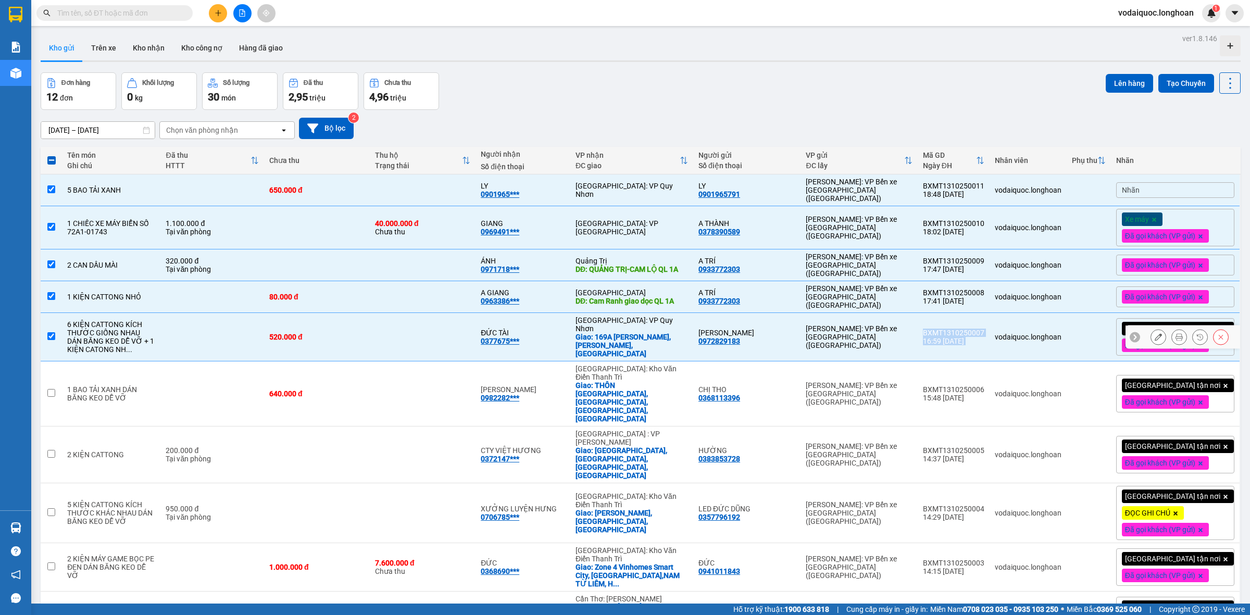
click at [987, 313] on td "BXMT1310250007 16:59 [DATE]" at bounding box center [954, 337] width 72 height 48
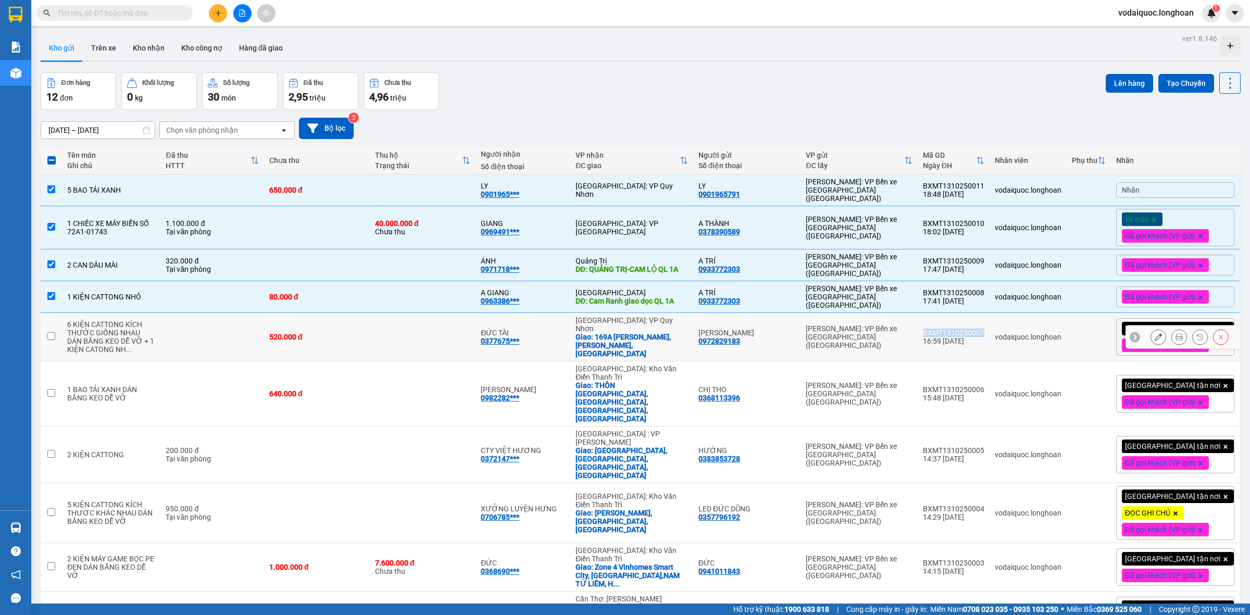
drag, startPoint x: 942, startPoint y: 314, endPoint x: 1002, endPoint y: 318, distance: 60.1
click at [990, 318] on td "BXMT1310250007 16:59 [DATE]" at bounding box center [954, 337] width 72 height 48
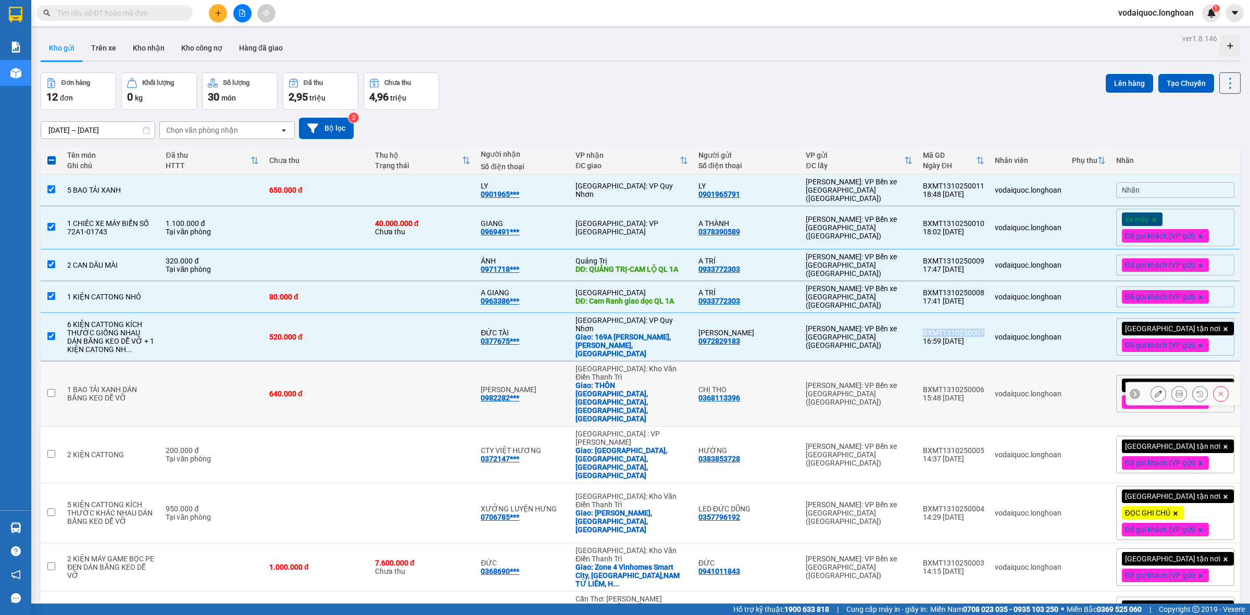
copy div "BXMT1310250007"
drag, startPoint x: 941, startPoint y: 358, endPoint x: 1000, endPoint y: 394, distance: 69.7
click at [990, 362] on td "BXMT1310250006 15:48 [DATE]" at bounding box center [954, 394] width 72 height 65
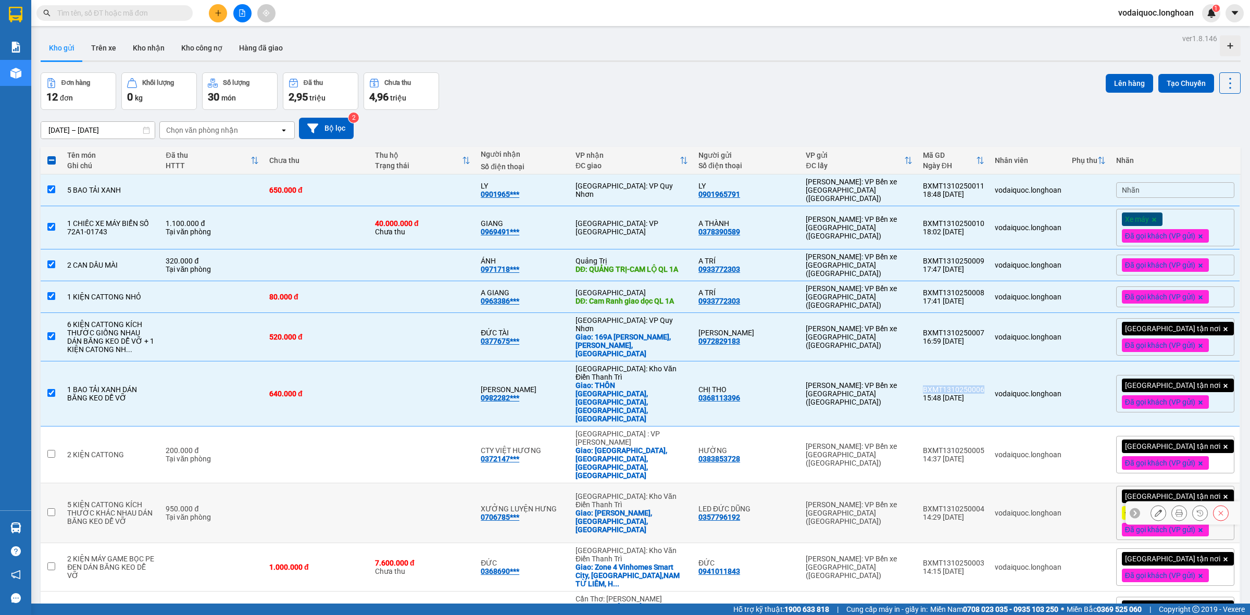
copy div "BXMT1310250006"
drag, startPoint x: 943, startPoint y: 402, endPoint x: 1001, endPoint y: 404, distance: 57.9
click at [990, 427] on td "BXMT1310250005 14:37 [DATE]" at bounding box center [954, 455] width 72 height 57
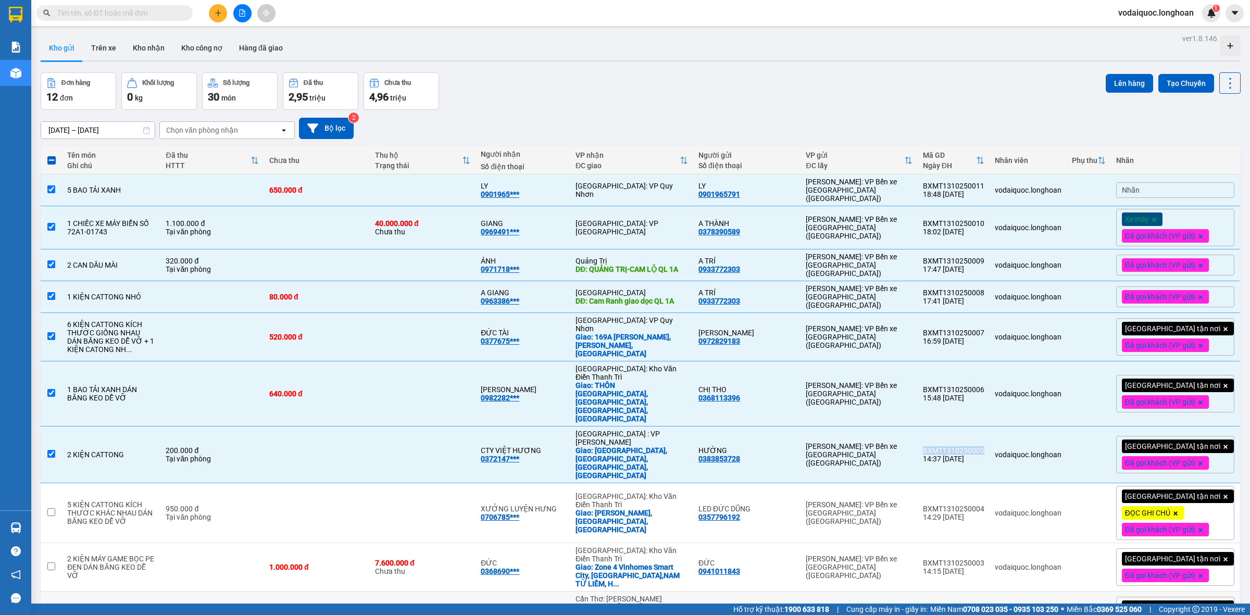
copy div "BXMT1310250005"
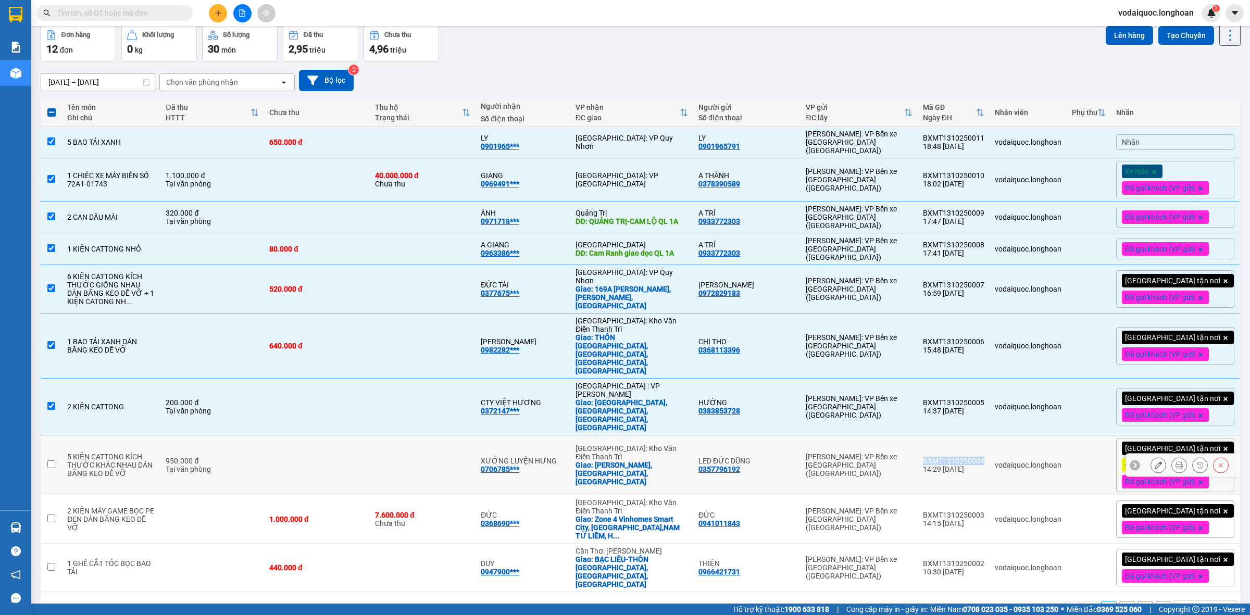
drag, startPoint x: 944, startPoint y: 409, endPoint x: 997, endPoint y: 434, distance: 58.3
click at [990, 436] on td "BXMT1310250004 14:29 [DATE]" at bounding box center [954, 466] width 72 height 60
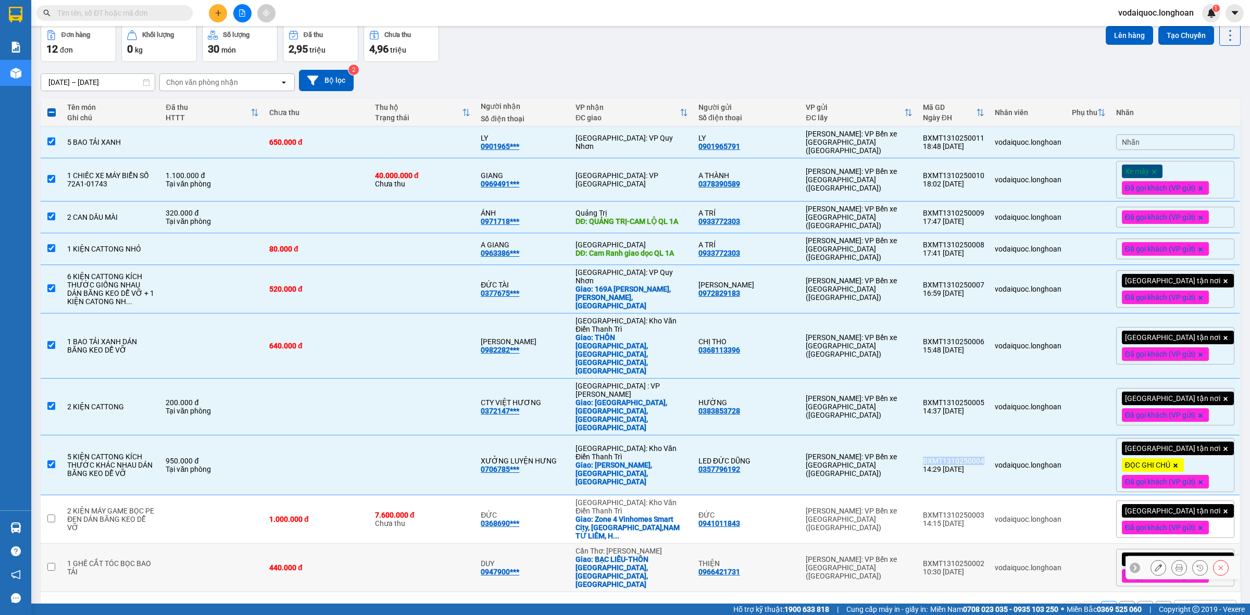
copy div "BXMT1310250004"
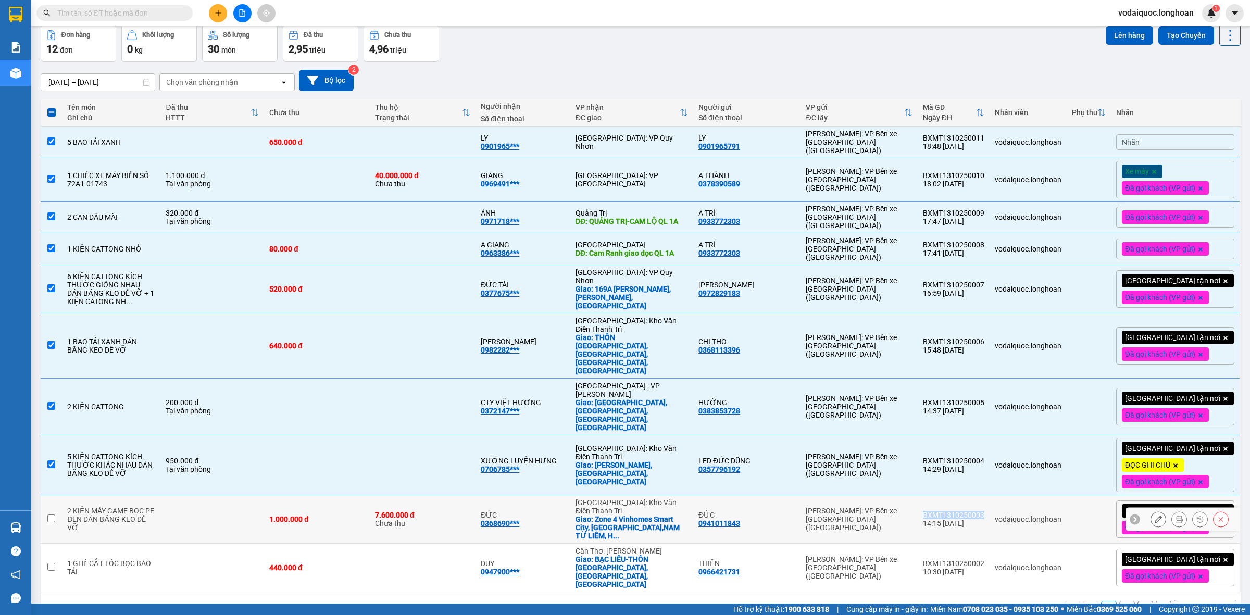
drag, startPoint x: 944, startPoint y: 458, endPoint x: 1001, endPoint y: 460, distance: 57.9
click at [990, 495] on td "BXMT1310250003 14:15 [DATE]" at bounding box center [954, 519] width 72 height 48
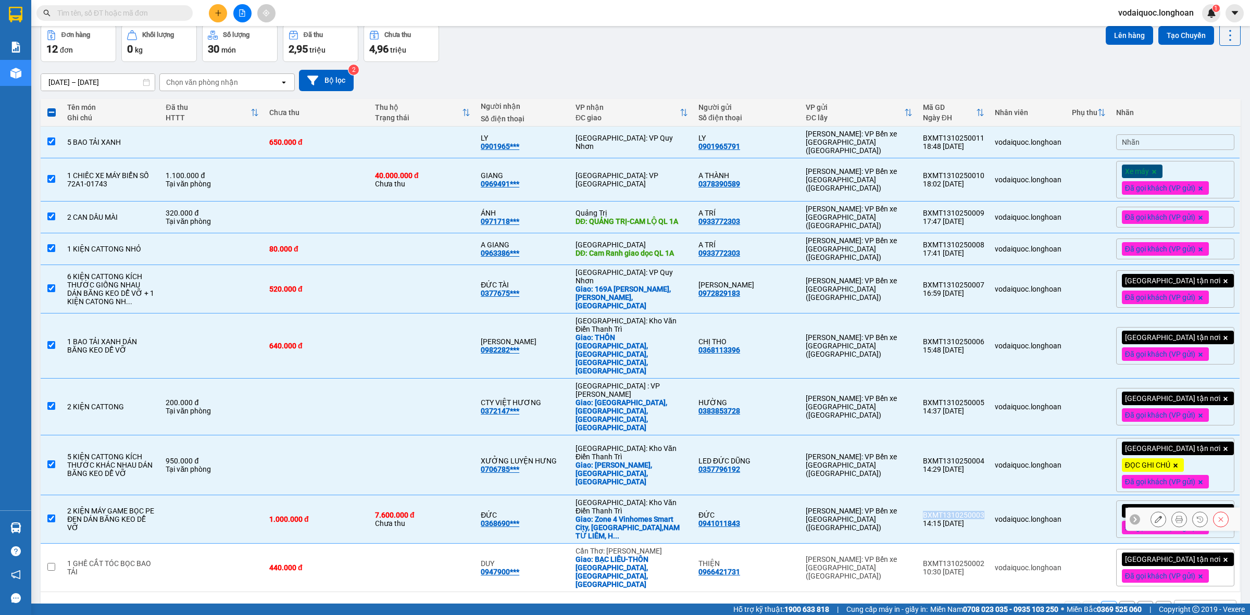
copy div "BXMT1310250003"
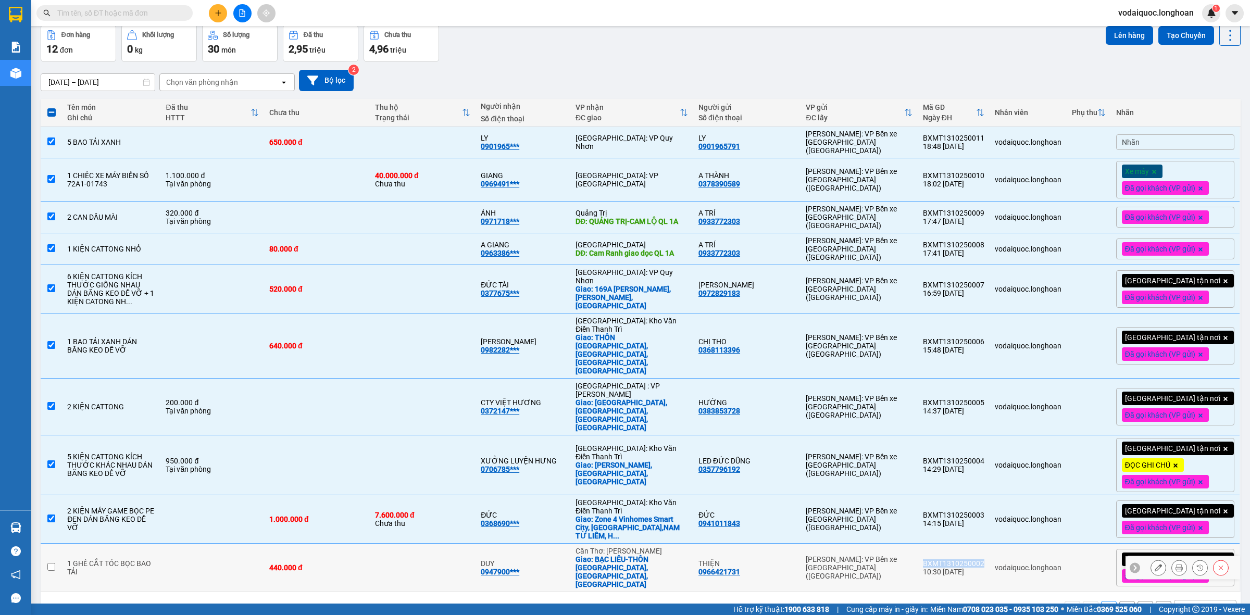
drag, startPoint x: 944, startPoint y: 502, endPoint x: 1000, endPoint y: 504, distance: 56.8
click at [985, 560] on div "BXMT1310250002" at bounding box center [953, 564] width 61 height 8
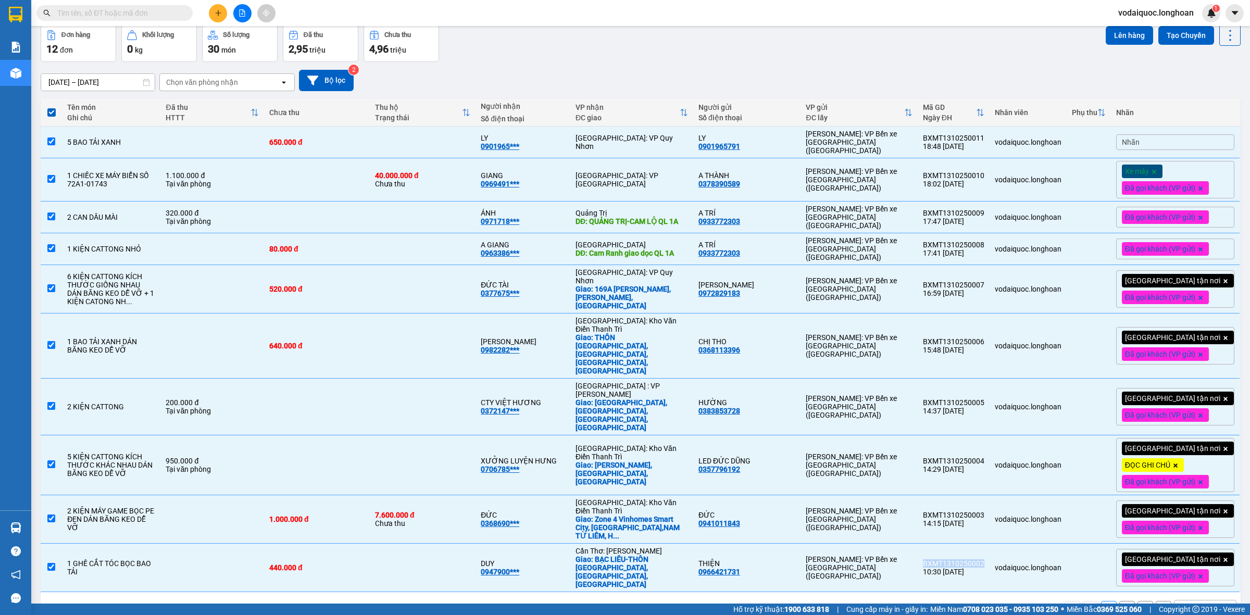
click at [1120, 601] on button "2" at bounding box center [1128, 609] width 16 height 16
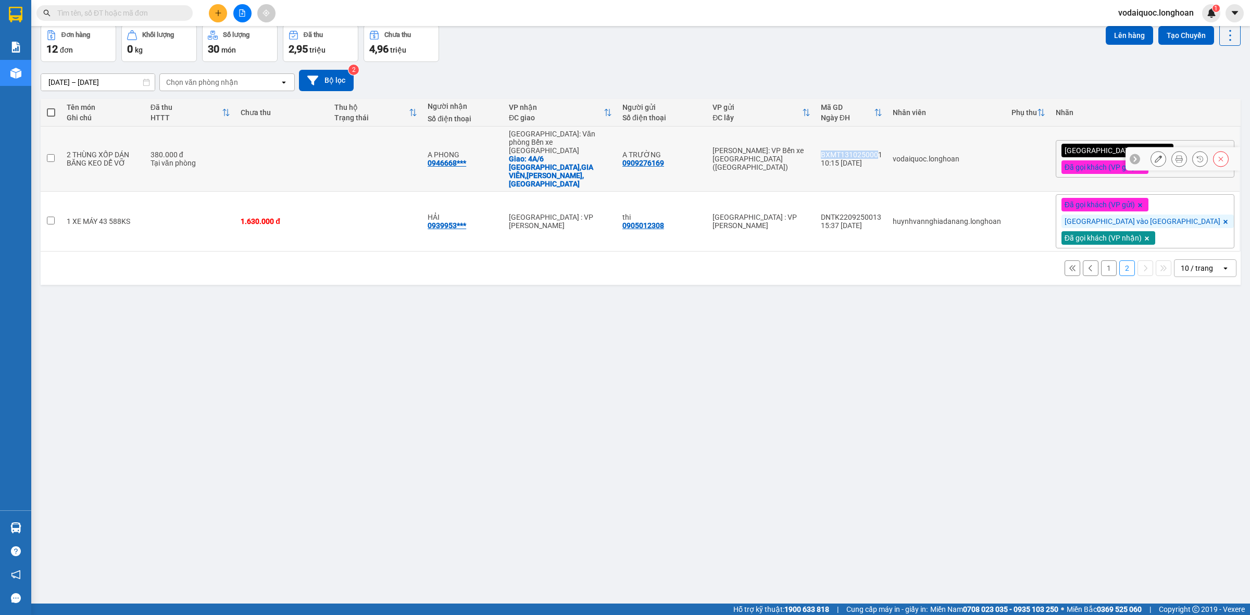
drag, startPoint x: 898, startPoint y: 146, endPoint x: 953, endPoint y: 146, distance: 55.8
click at [883, 151] on div "BXMT1310250001" at bounding box center [851, 155] width 61 height 8
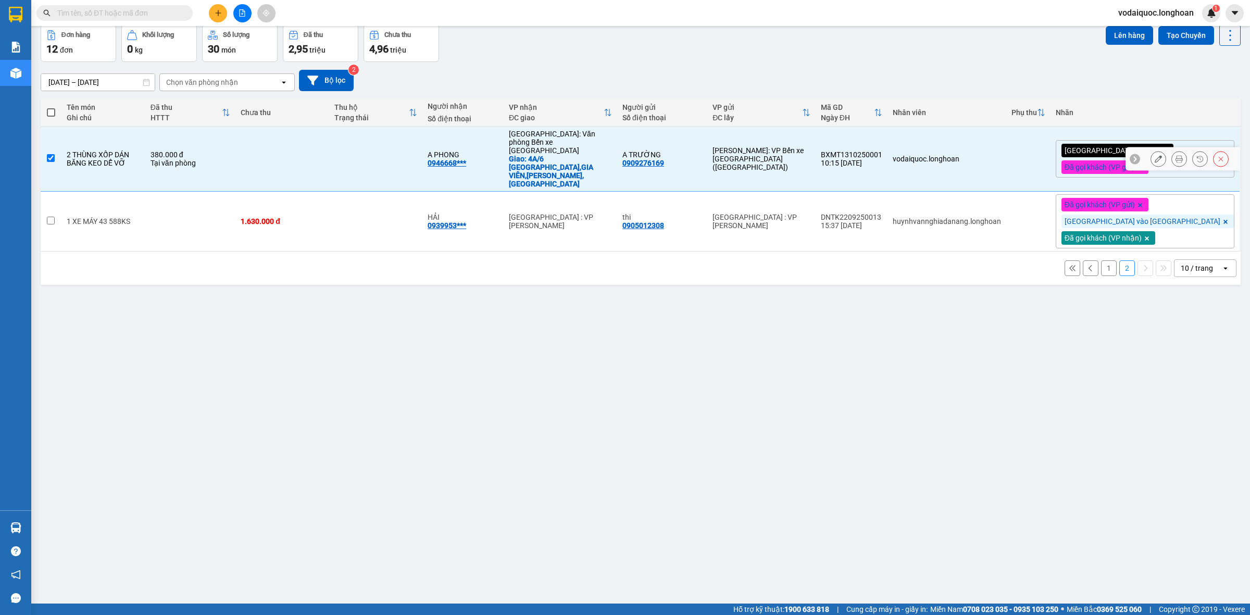
click at [883, 151] on div "BXMT1310250001" at bounding box center [851, 155] width 61 height 8
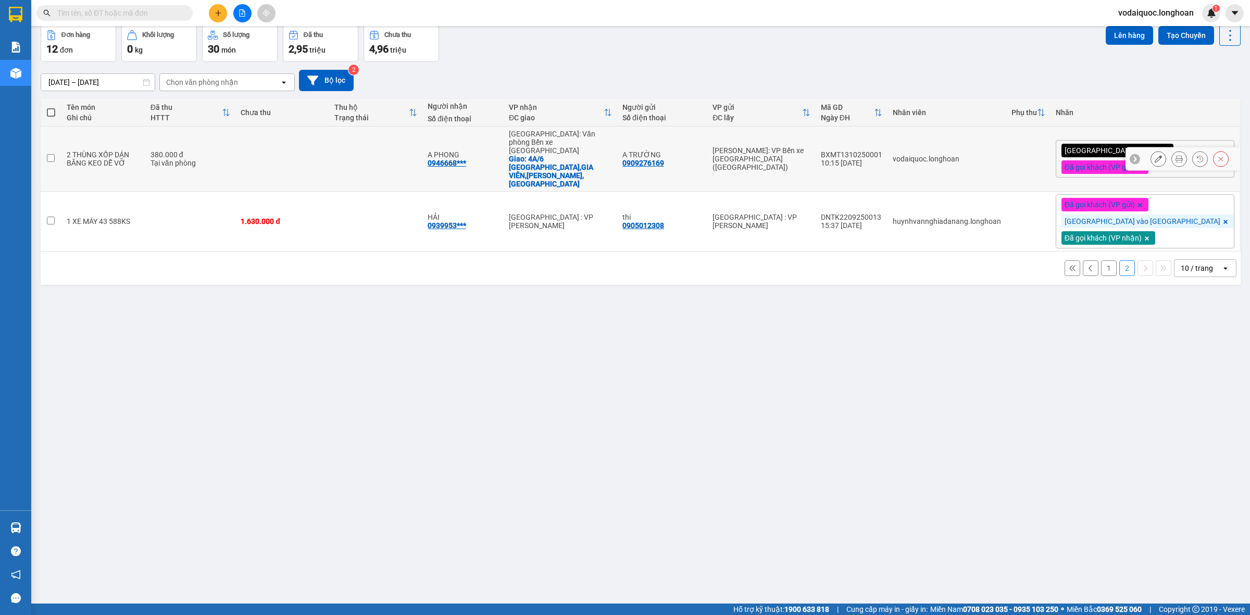
click at [883, 151] on div "BXMT1310250001" at bounding box center [851, 155] width 61 height 8
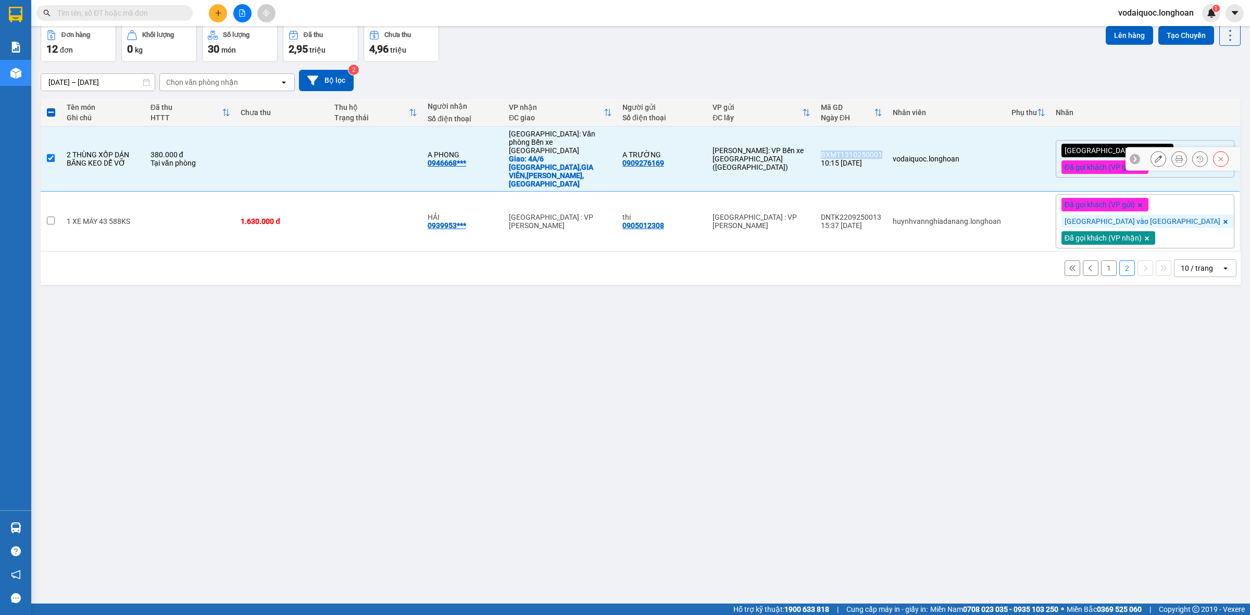
drag, startPoint x: 895, startPoint y: 142, endPoint x: 957, endPoint y: 145, distance: 61.5
click at [888, 145] on td "BXMT1310250001 10:15 [DATE]" at bounding box center [852, 159] width 72 height 65
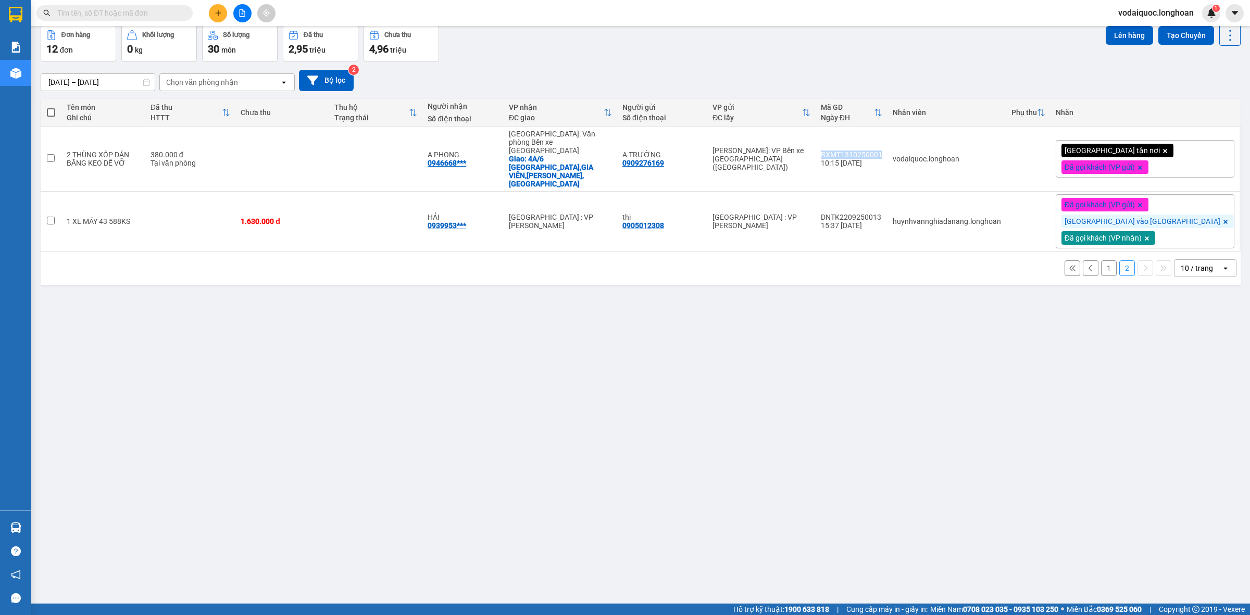
click at [1101, 261] on button "1" at bounding box center [1109, 269] width 16 height 16
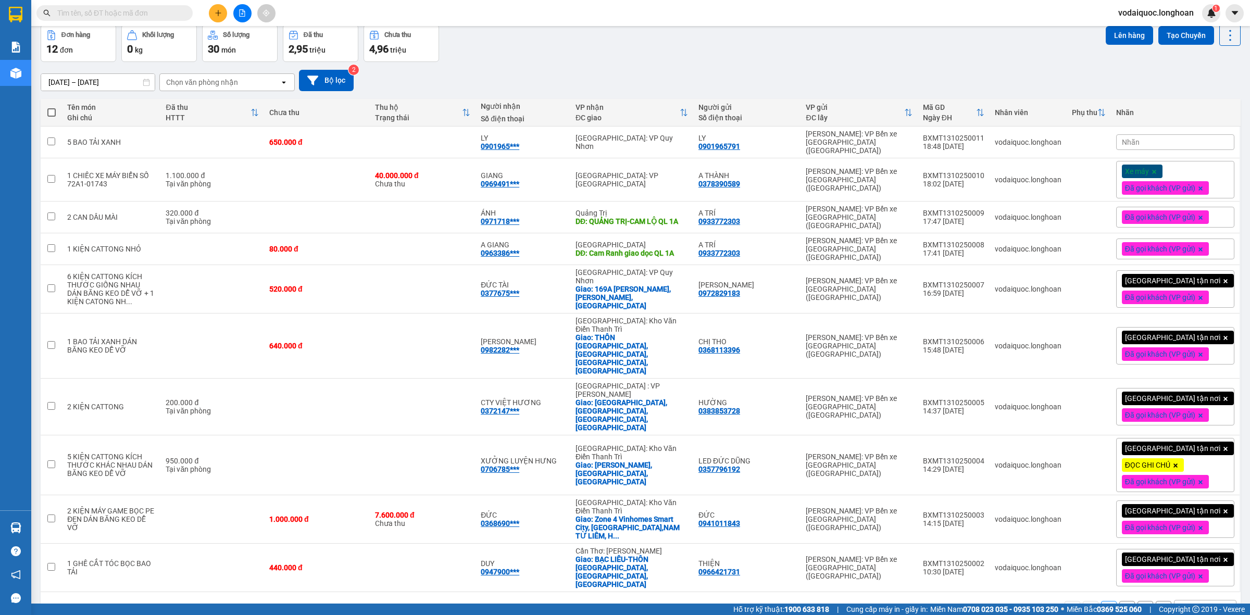
click at [1193, 140] on div "Nhãn" at bounding box center [1176, 142] width 118 height 16
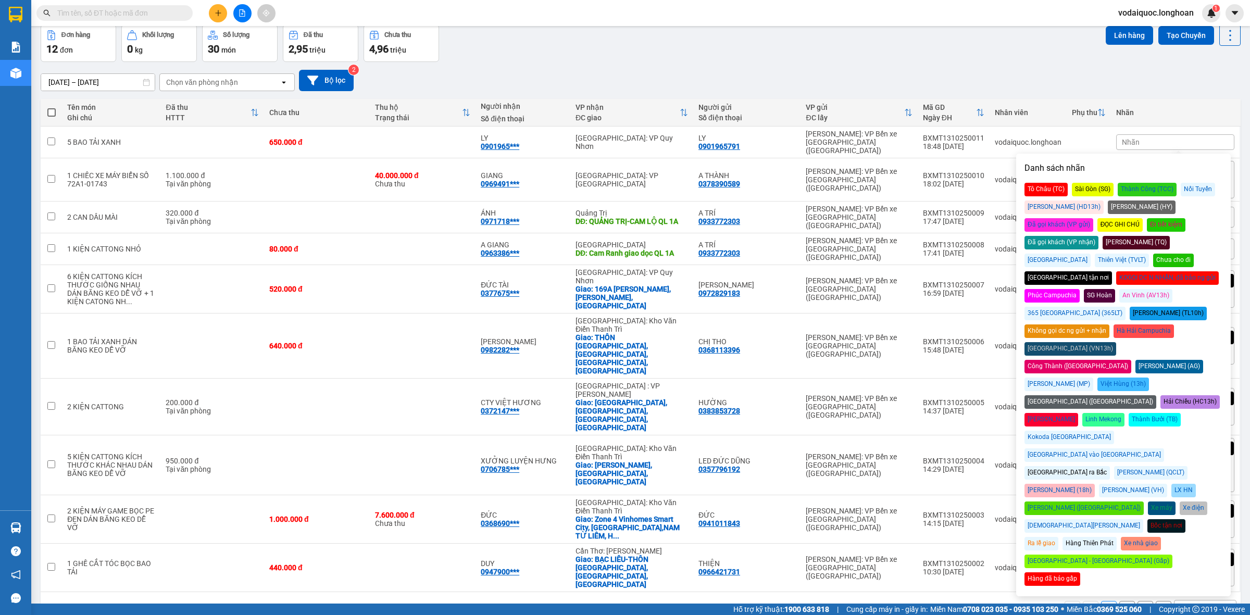
click at [1094, 218] on div "Đã gọi khách (VP gửi)" at bounding box center [1059, 225] width 69 height 14
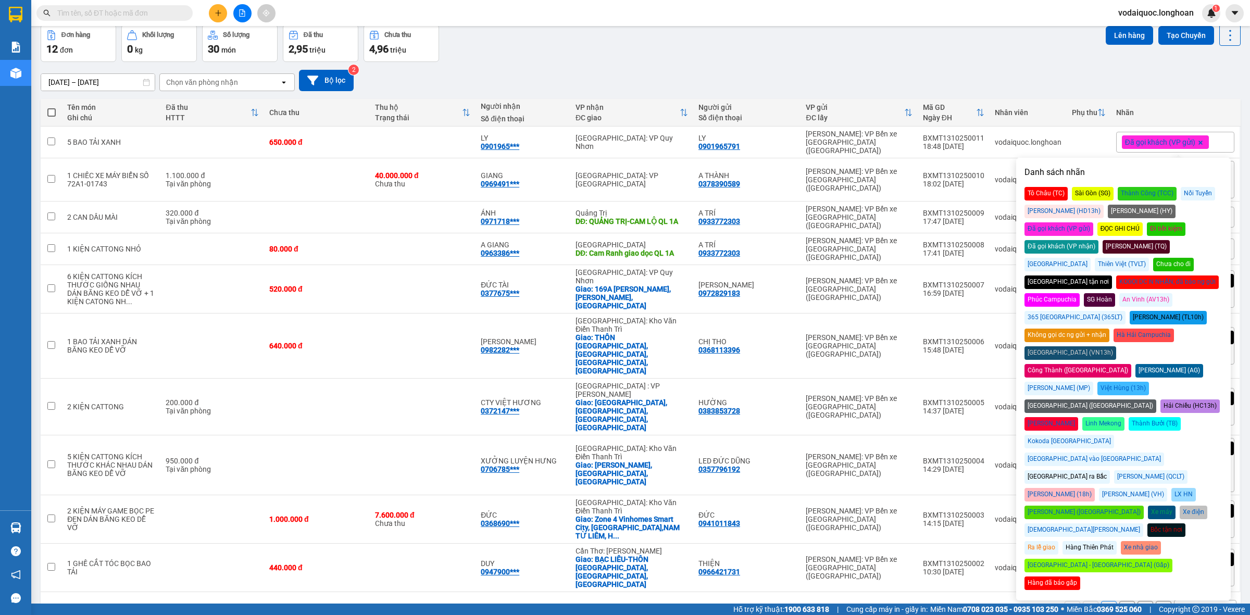
click at [783, 62] on div "[DATE] – [DATE] Press the down arrow key to interact with the calendar and sele…" at bounding box center [641, 80] width 1200 height 37
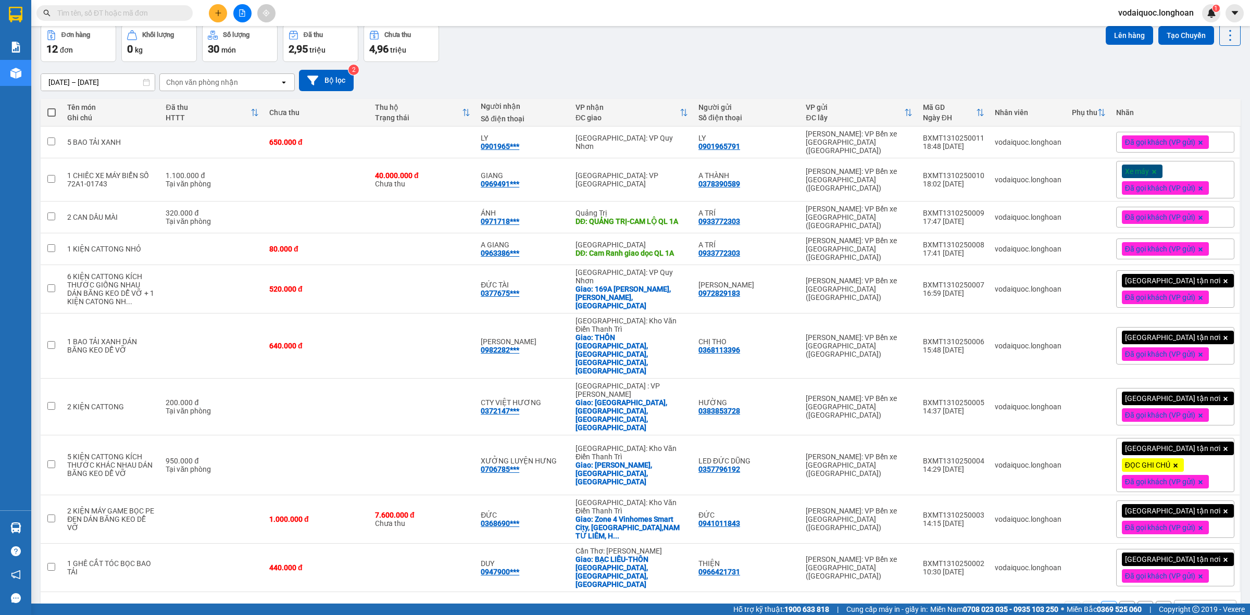
click at [1120, 601] on button "2" at bounding box center [1128, 609] width 16 height 16
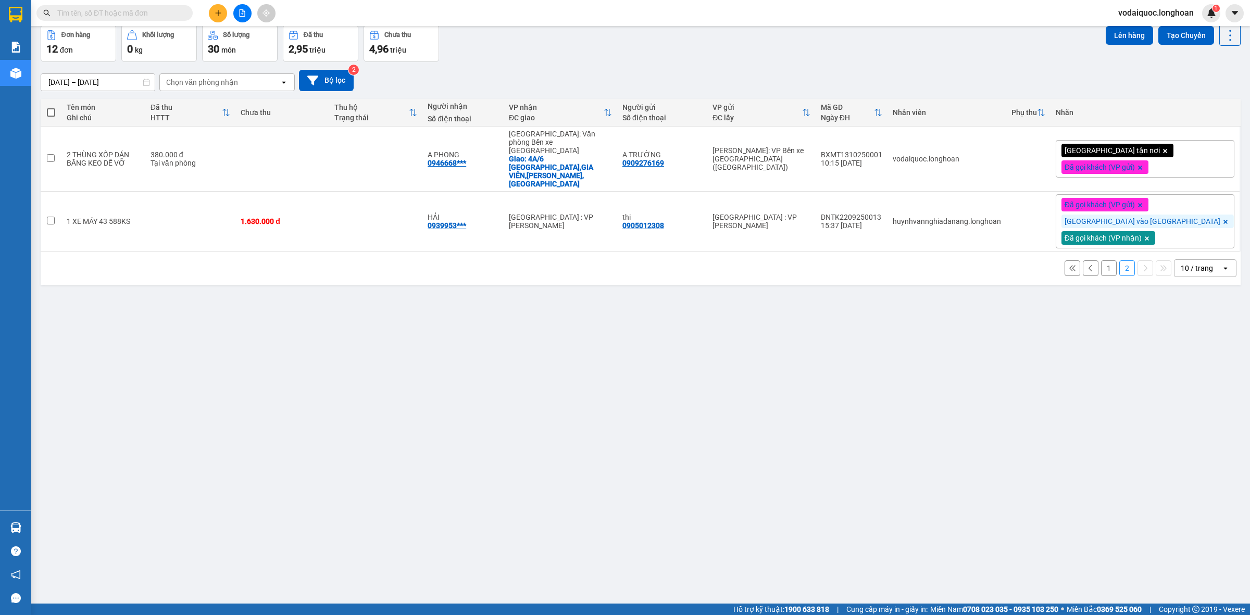
click at [1043, 48] on div "Đơn hàng 12 đơn Khối lượng 0 kg Số lượng 30 món Đã thu 2,95 triệu Chưa thu 4,96…" at bounding box center [641, 43] width 1200 height 38
click at [1103, 261] on button "1" at bounding box center [1109, 269] width 16 height 16
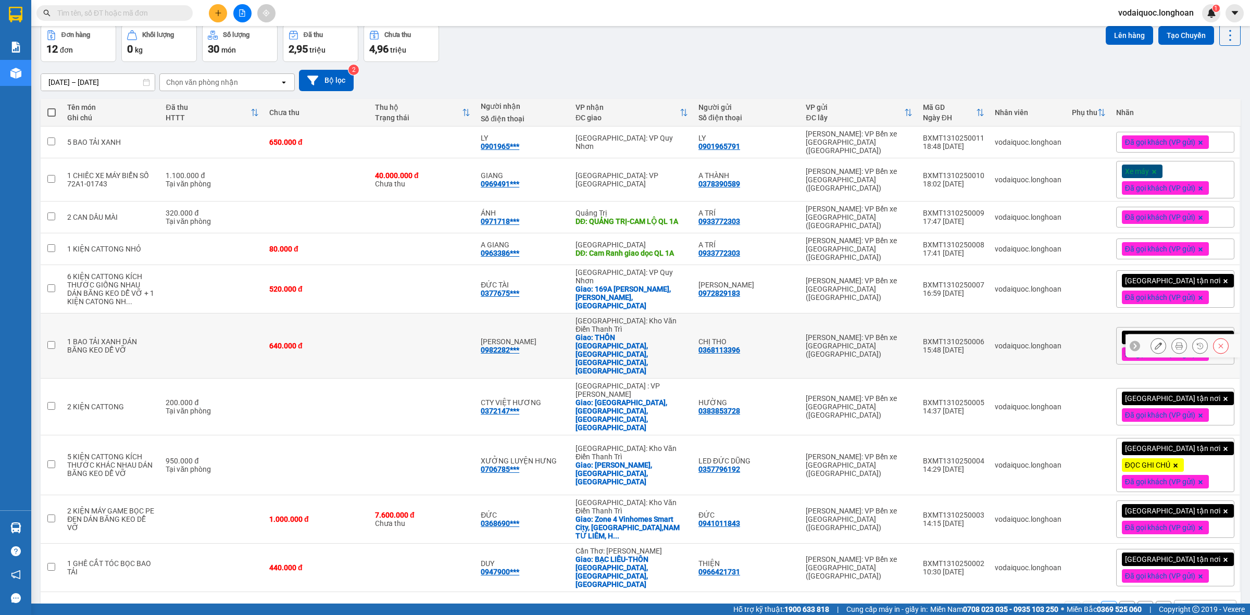
scroll to position [0, 0]
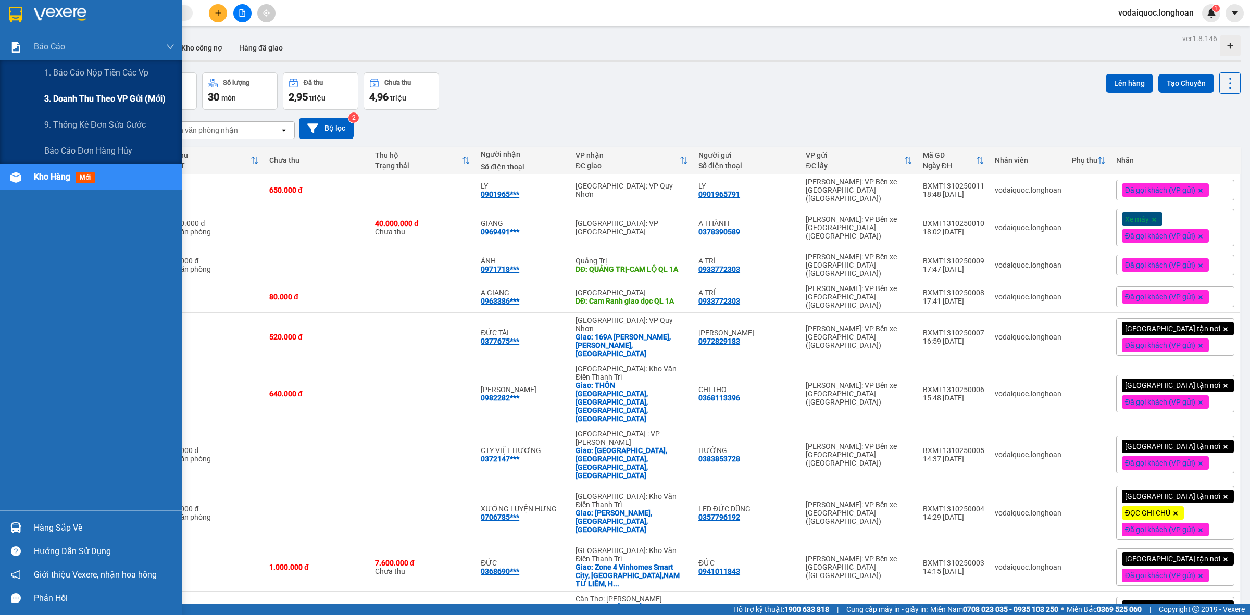
click at [112, 102] on span "3. Doanh Thu theo VP Gửi (mới)" at bounding box center [104, 98] width 121 height 13
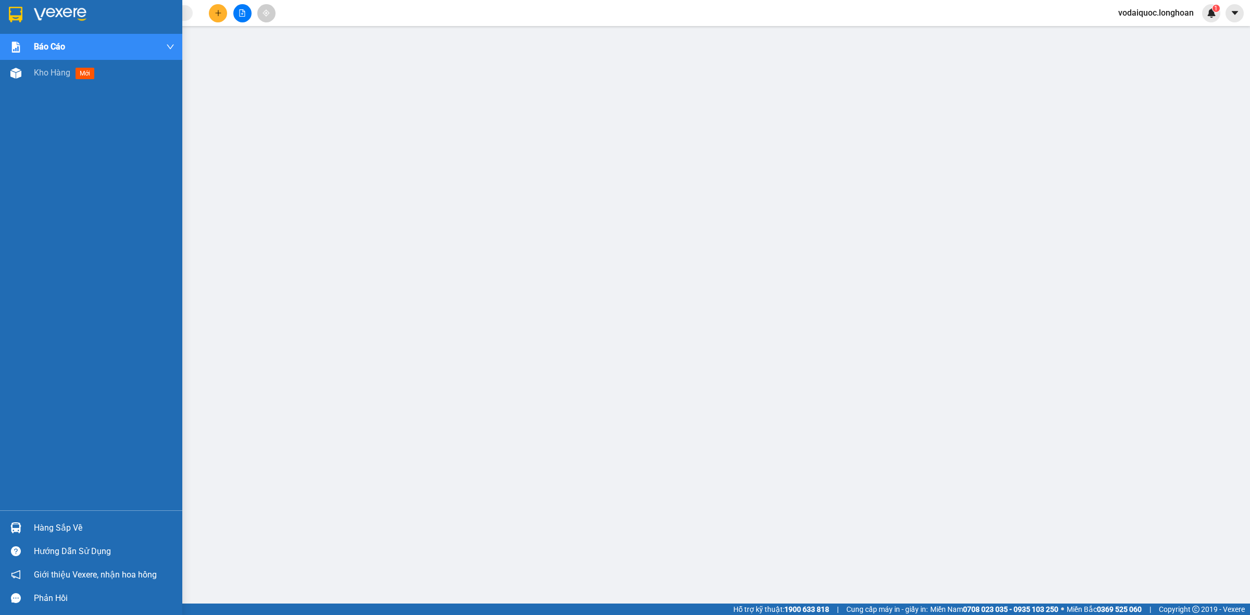
click at [50, 7] on img at bounding box center [60, 15] width 53 height 16
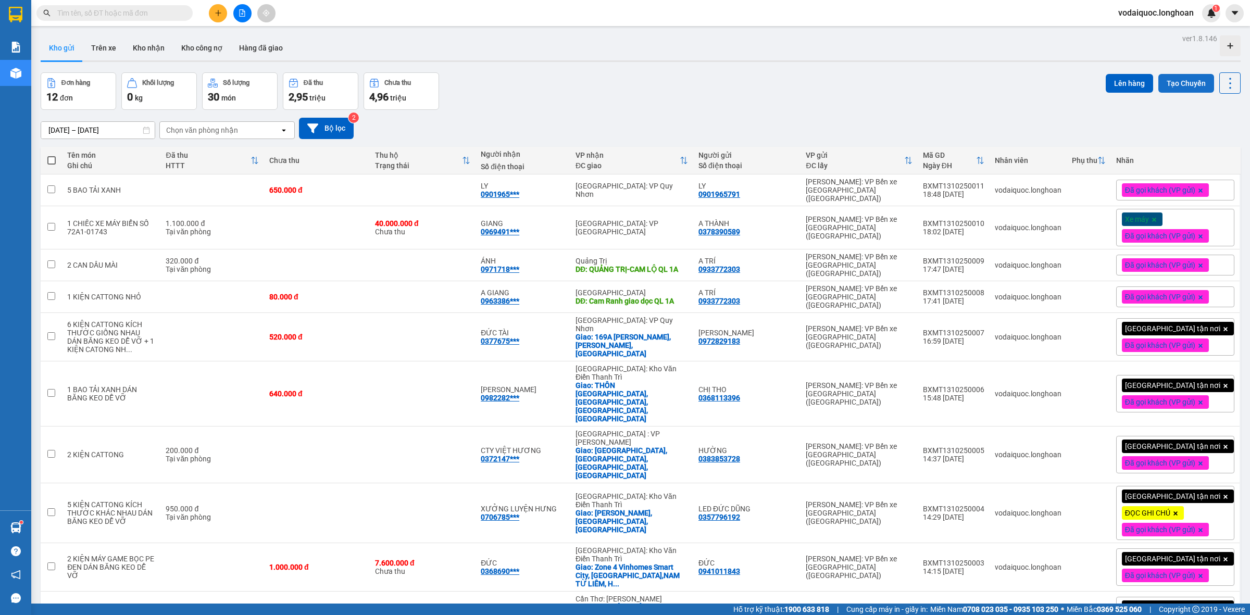
click at [1183, 81] on button "Tạo Chuyến" at bounding box center [1187, 83] width 56 height 19
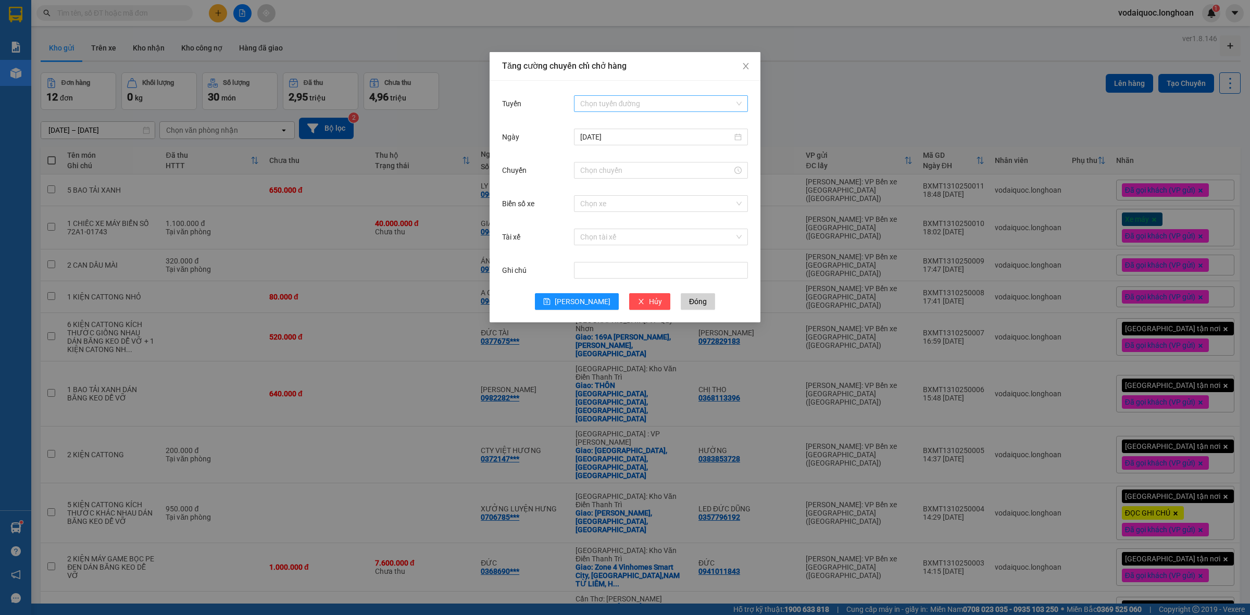
click at [621, 99] on input "Tuyến" at bounding box center [657, 104] width 154 height 16
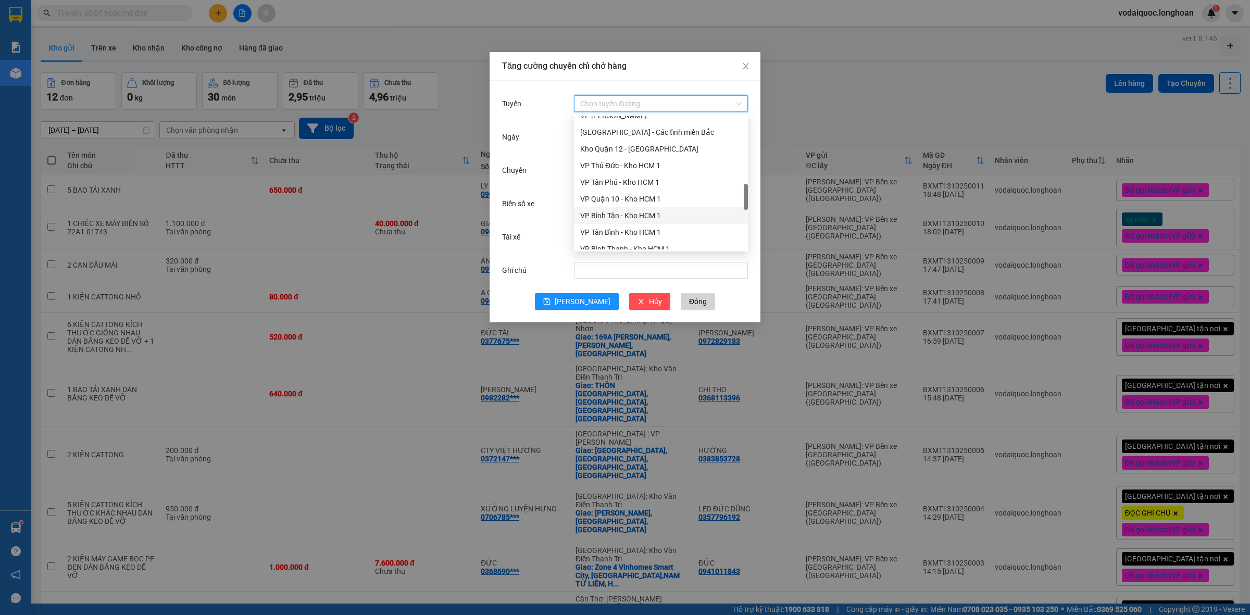
click at [624, 212] on div "VP Bình Tân - Kho HCM 1" at bounding box center [661, 215] width 162 height 11
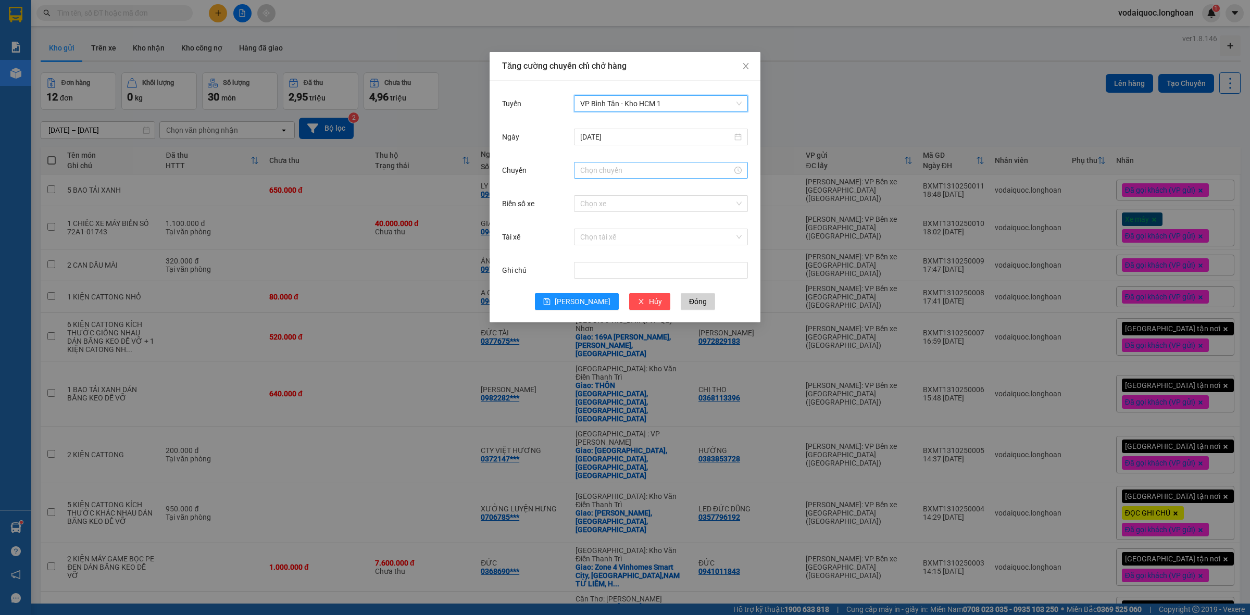
click at [621, 162] on div at bounding box center [661, 170] width 174 height 17
click at [619, 163] on div at bounding box center [661, 170] width 174 height 17
click at [586, 270] on div "19" at bounding box center [588, 272] width 29 height 15
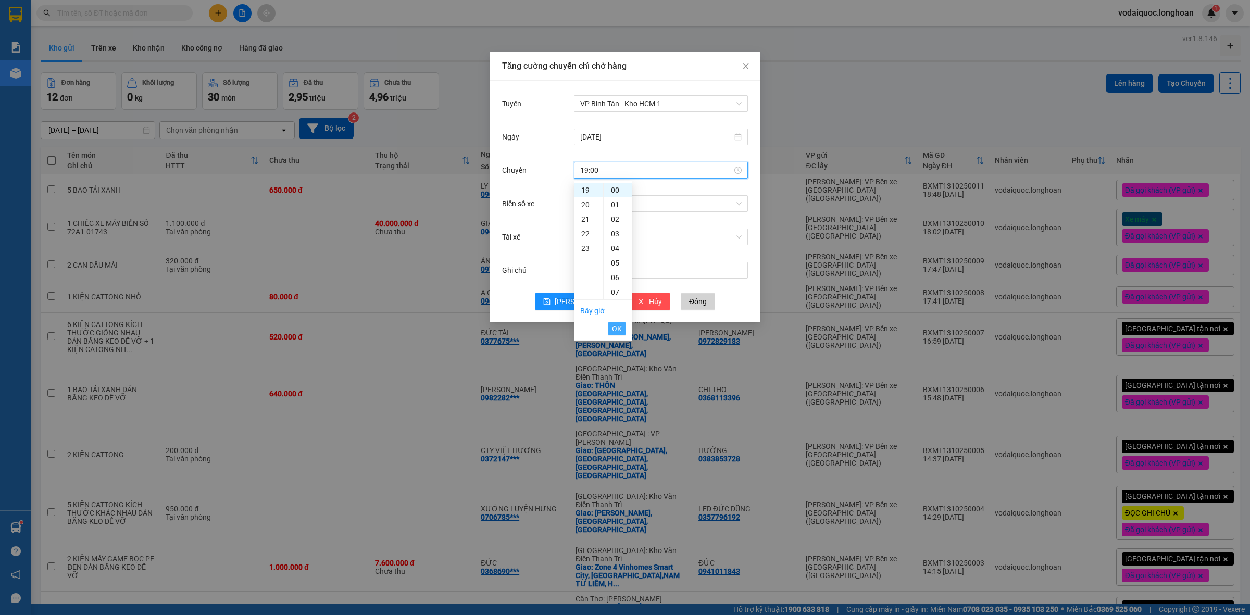
click at [616, 329] on span "OK" at bounding box center [617, 328] width 10 height 11
click at [629, 207] on input "Biển số xe" at bounding box center [657, 204] width 154 height 16
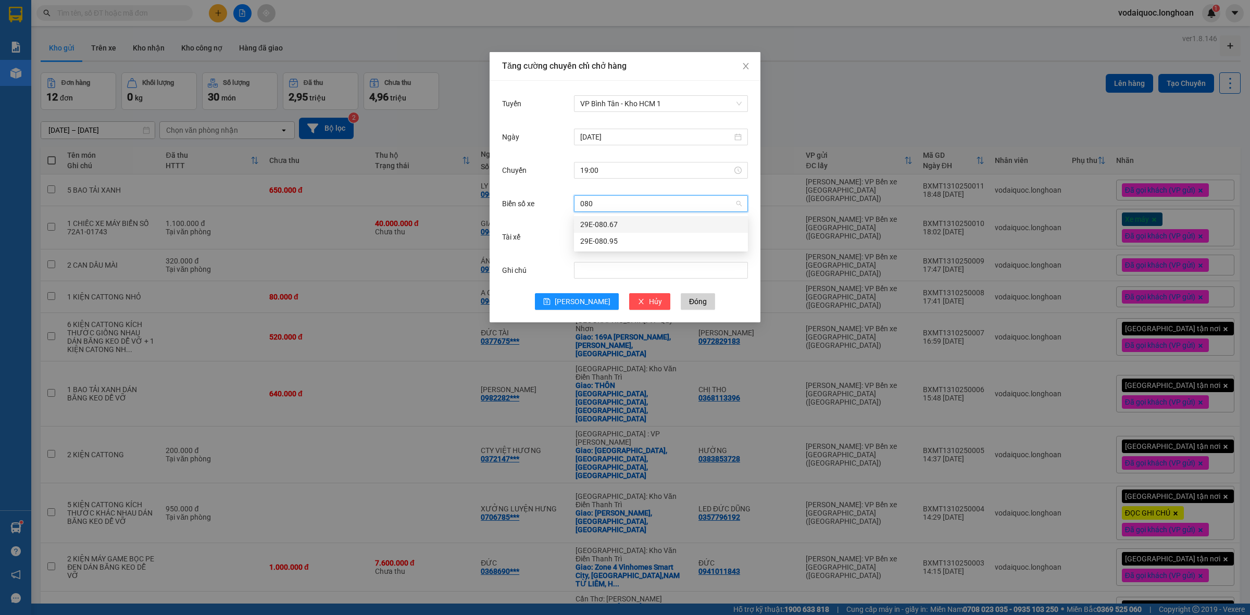
click at [621, 226] on div "29E-080.67" at bounding box center [661, 224] width 162 height 11
drag, startPoint x: 610, startPoint y: 240, endPoint x: 618, endPoint y: 245, distance: 10.3
click at [610, 240] on input "Tài xế" at bounding box center [657, 237] width 154 height 16
click at [647, 254] on div "[PERSON_NAME]" at bounding box center [661, 257] width 162 height 11
click at [569, 294] on button "[PERSON_NAME]" at bounding box center [577, 301] width 84 height 17
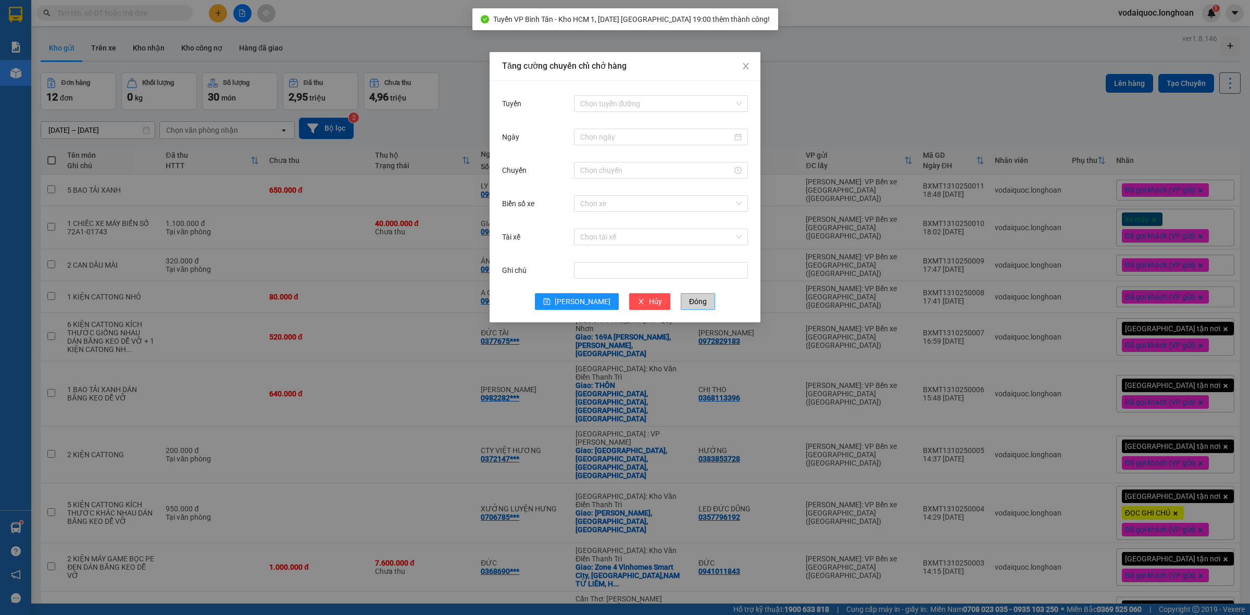
click at [689, 301] on span "Đóng" at bounding box center [698, 301] width 18 height 11
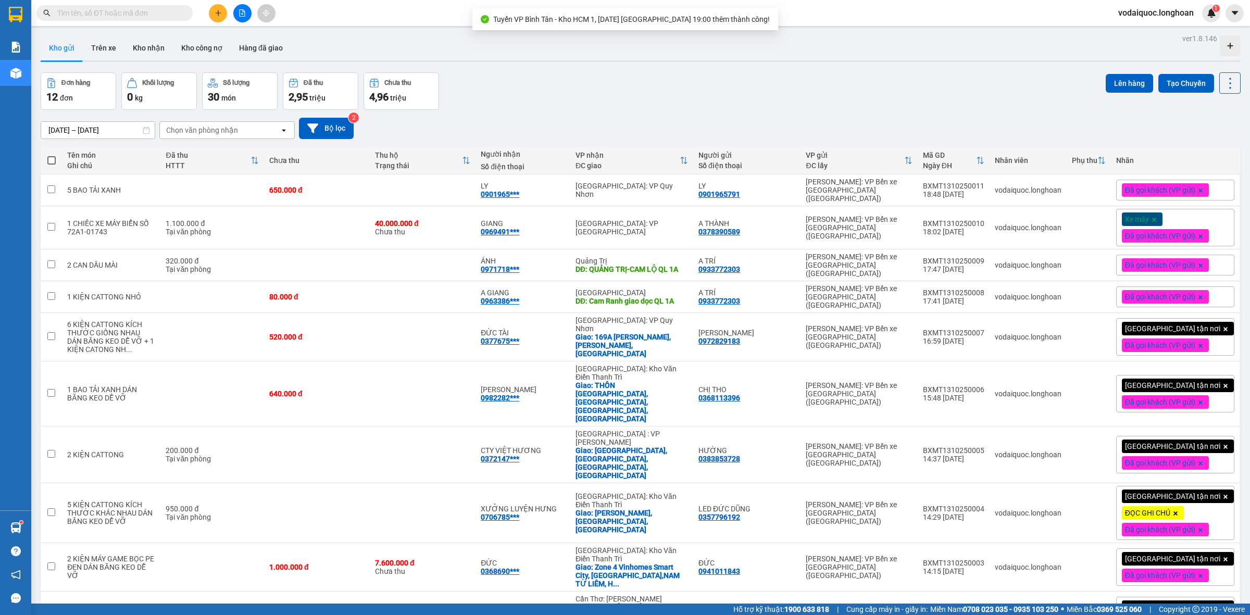
click at [48, 154] on th at bounding box center [51, 161] width 21 height 28
click at [53, 157] on span at bounding box center [51, 160] width 8 height 8
click at [52, 155] on input "checkbox" at bounding box center [52, 155] width 0 height 0
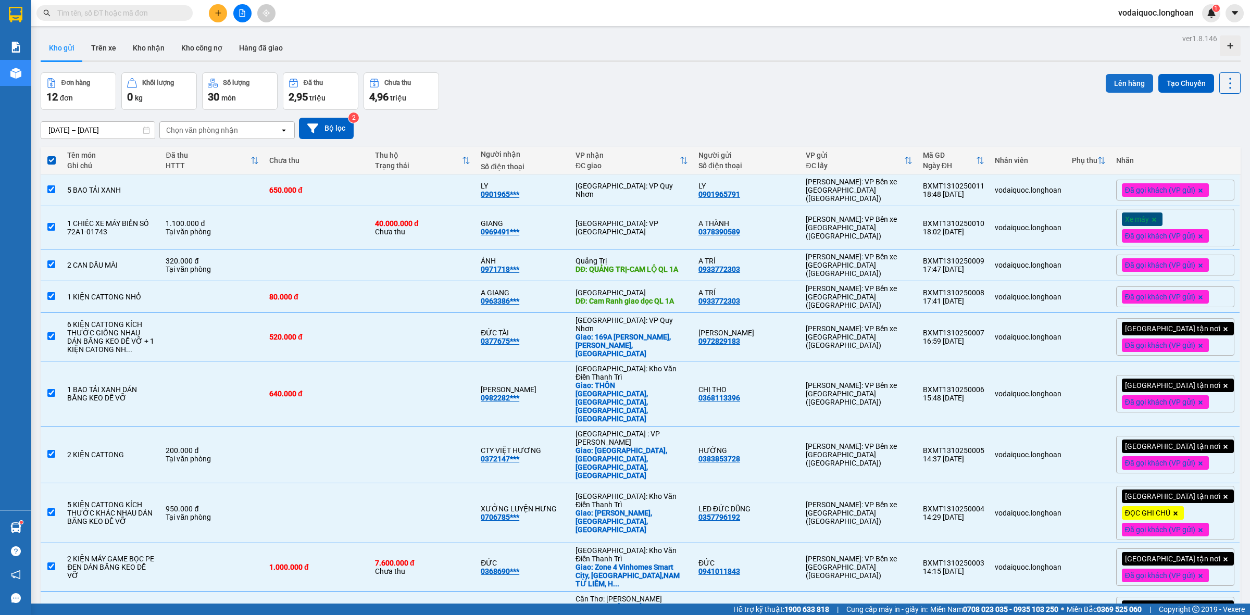
click at [1125, 83] on button "Lên hàng" at bounding box center [1129, 83] width 47 height 19
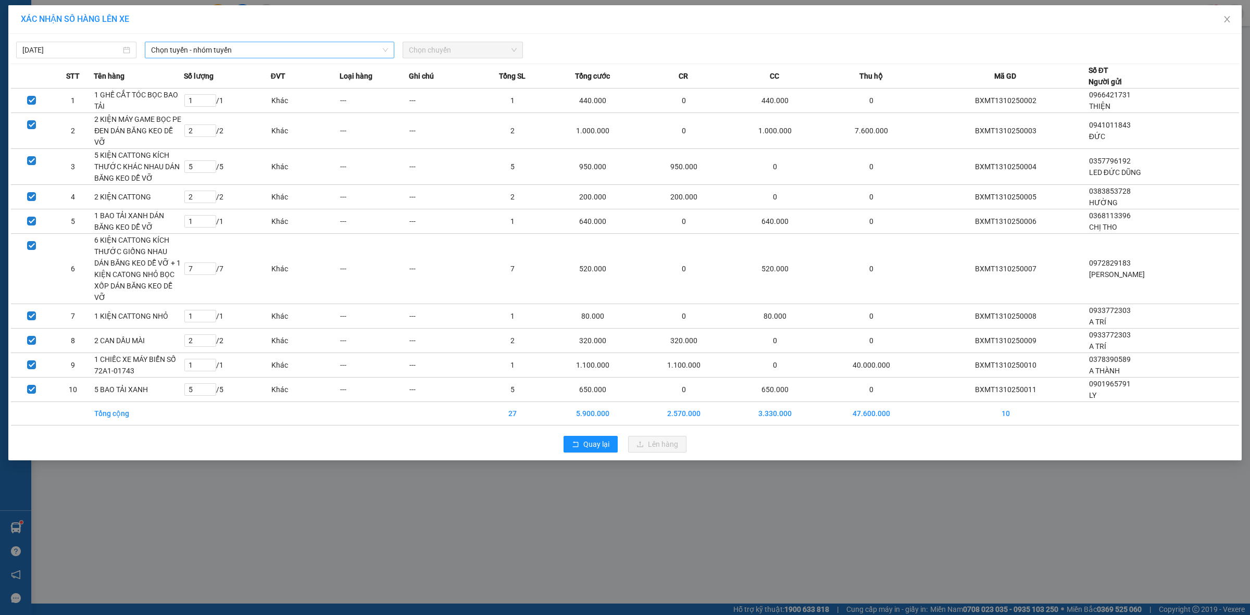
click at [248, 51] on span "Chọn tuyến - nhóm tuyến" at bounding box center [269, 50] width 237 height 16
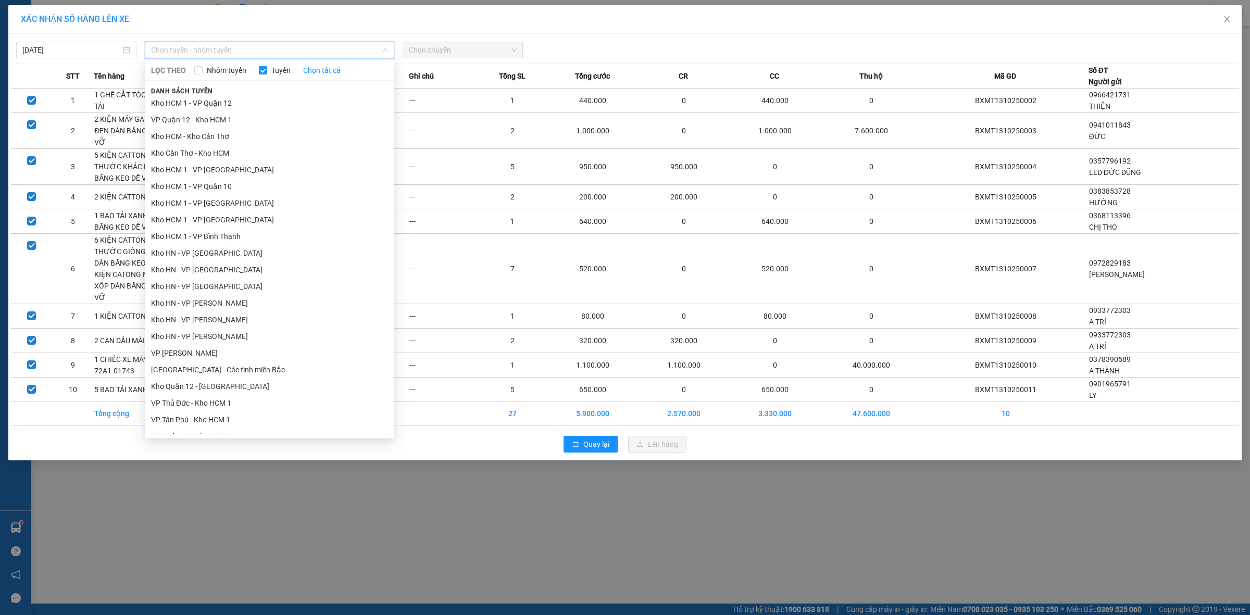
scroll to position [326, 0]
click at [199, 275] on li "VP Bình Tân - Kho HCM 1" at bounding box center [270, 279] width 250 height 17
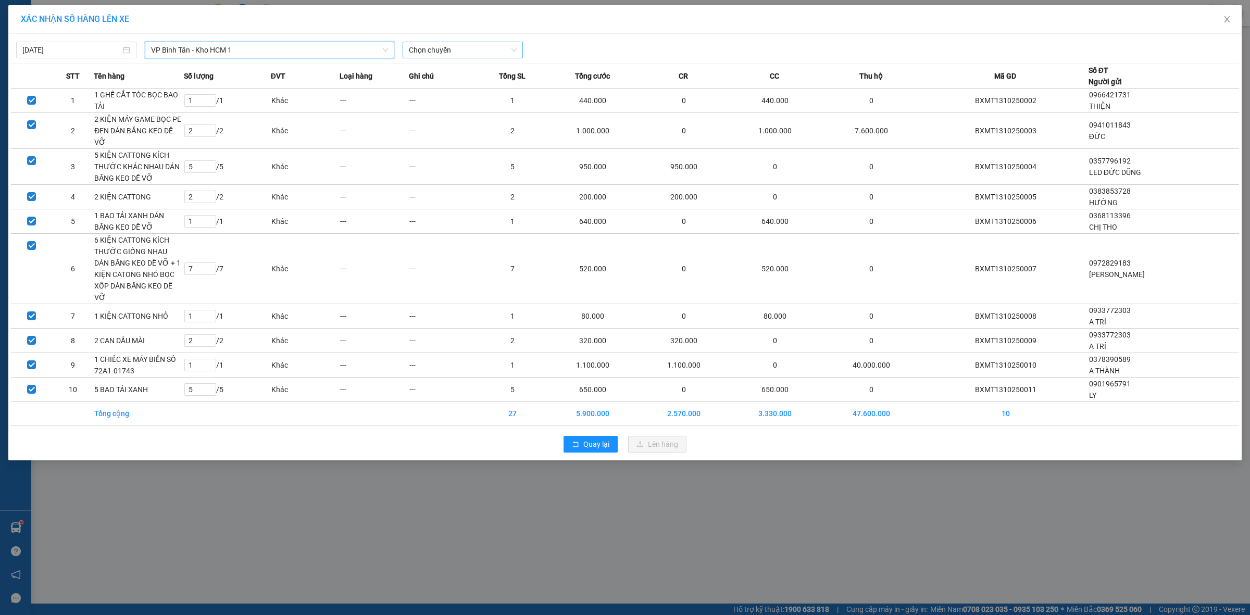
click at [469, 48] on span "Chọn chuyến" at bounding box center [463, 50] width 108 height 16
click at [452, 87] on div "19:00 (TC) - 29E-080.67" at bounding box center [449, 87] width 81 height 11
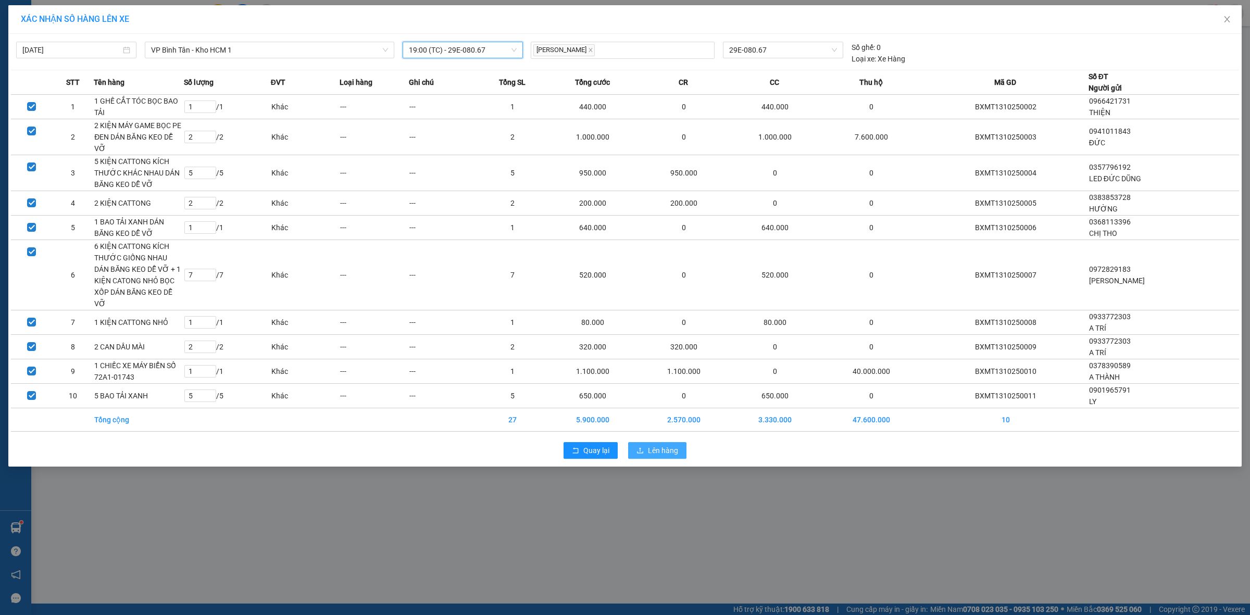
click at [662, 445] on span "Lên hàng" at bounding box center [663, 450] width 30 height 11
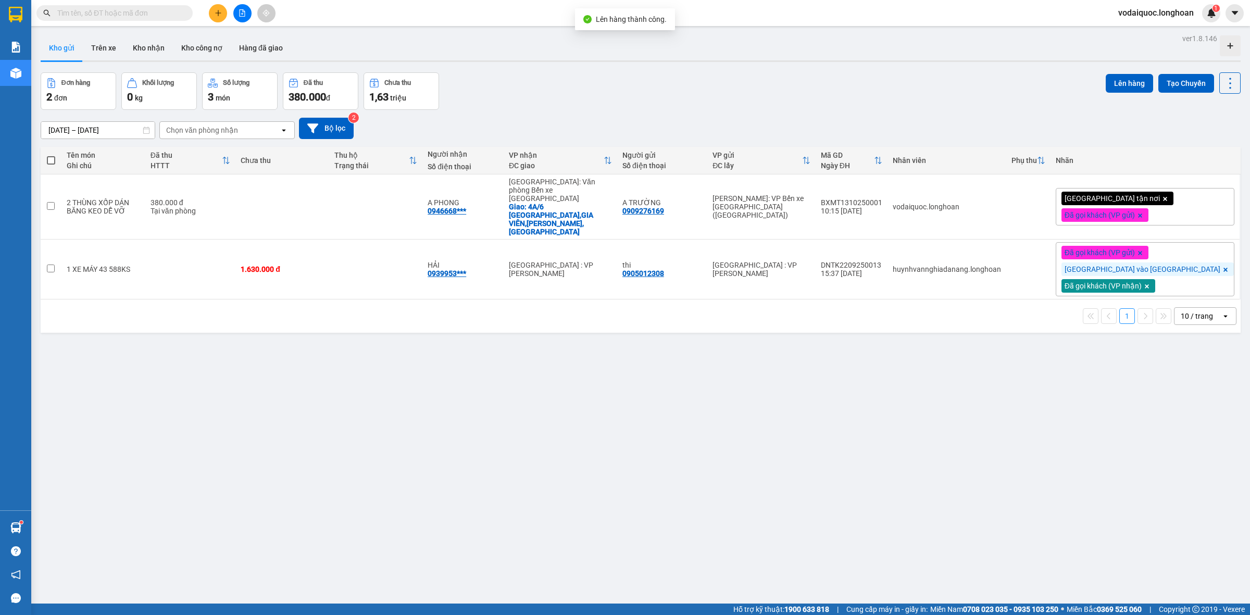
click at [55, 156] on label at bounding box center [51, 160] width 10 height 10
click at [51, 155] on input "checkbox" at bounding box center [51, 155] width 0 height 0
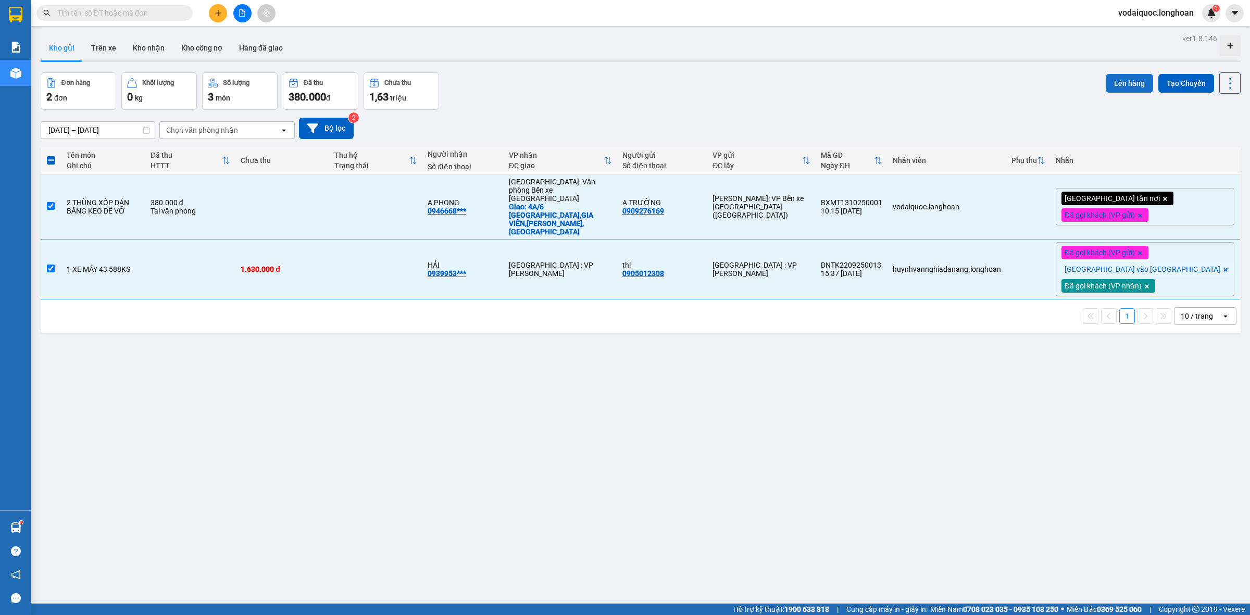
click at [1109, 85] on button "Lên hàng" at bounding box center [1129, 83] width 47 height 19
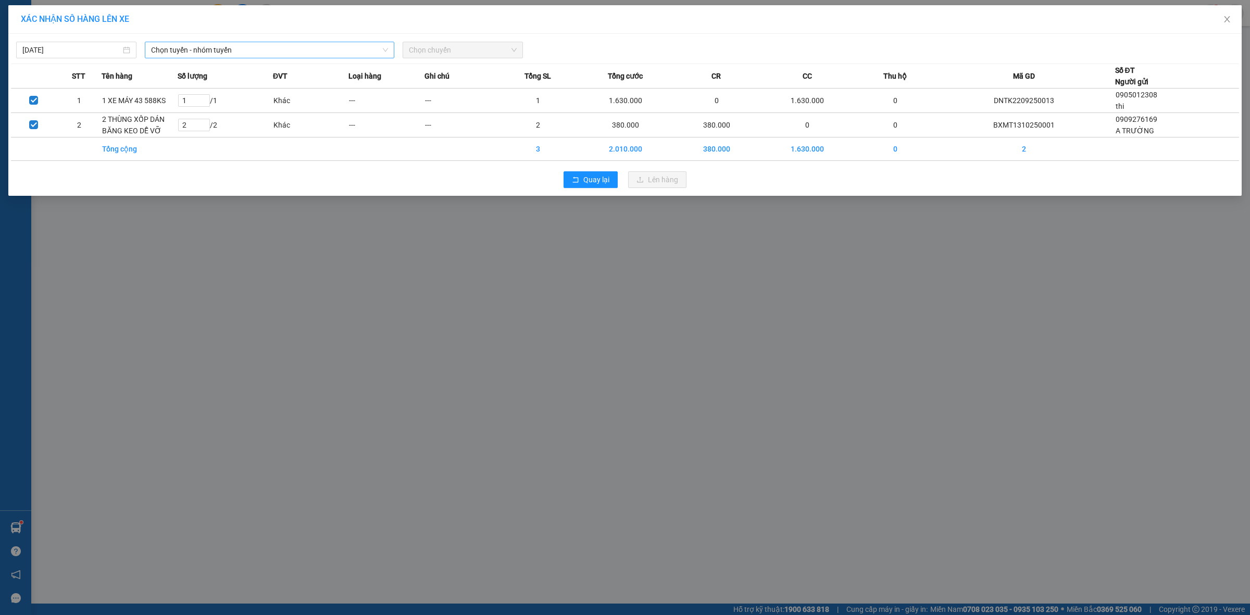
click at [315, 48] on span "Chọn tuyến - nhóm tuyến" at bounding box center [269, 50] width 237 height 16
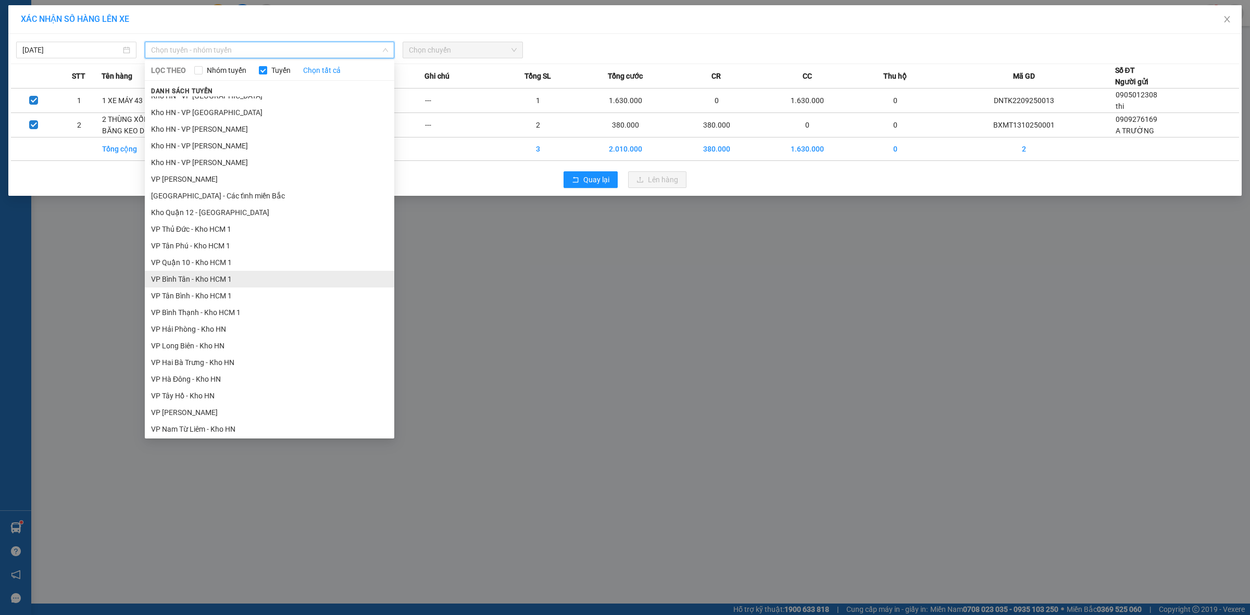
scroll to position [347, 0]
click at [193, 254] on li "VP Bình Tân - Kho HCM 1" at bounding box center [270, 258] width 250 height 17
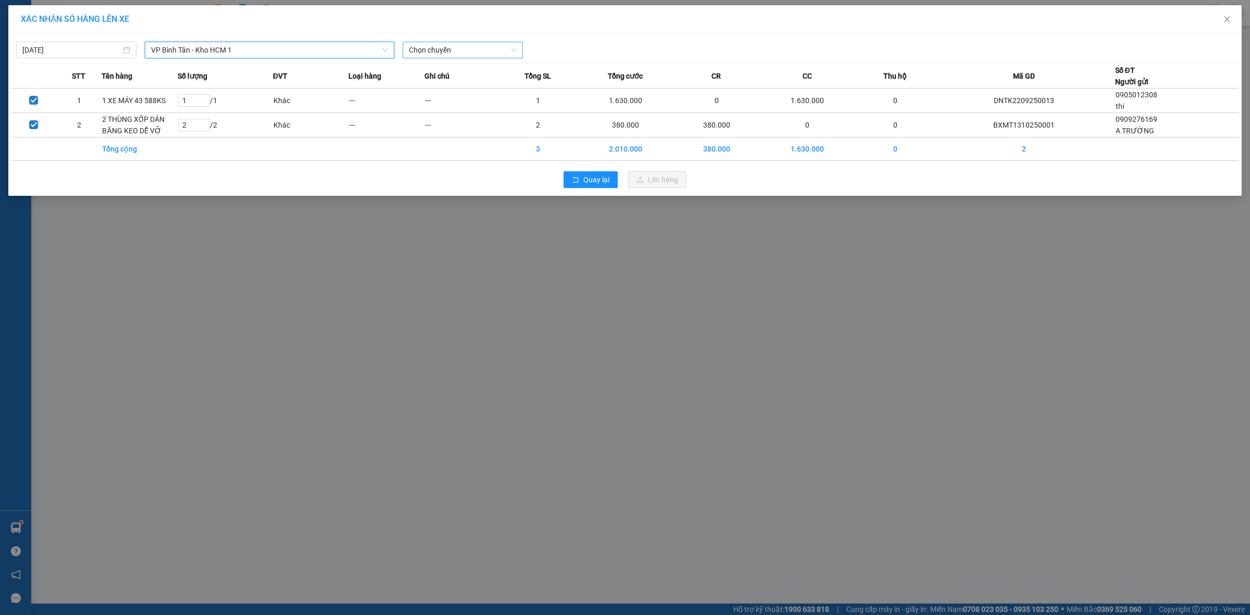
click at [488, 48] on span "Chọn chuyến" at bounding box center [463, 50] width 108 height 16
click at [452, 88] on div "19:00 (TC) - 29E-080.67" at bounding box center [449, 87] width 81 height 11
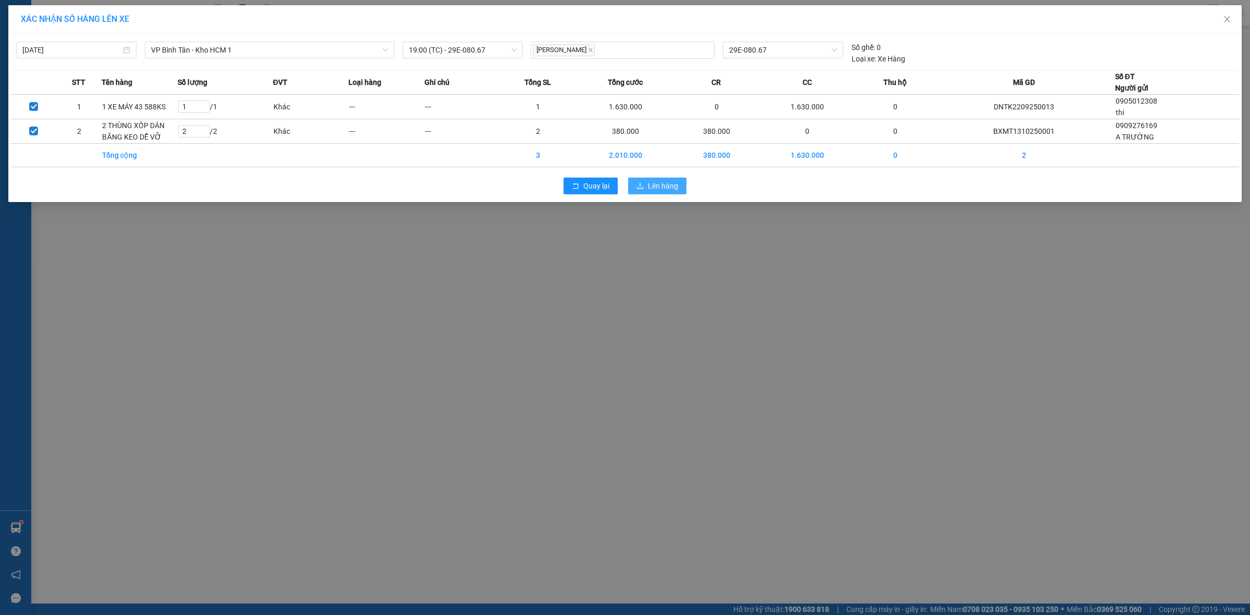
click at [659, 178] on button "Lên hàng" at bounding box center [657, 186] width 58 height 17
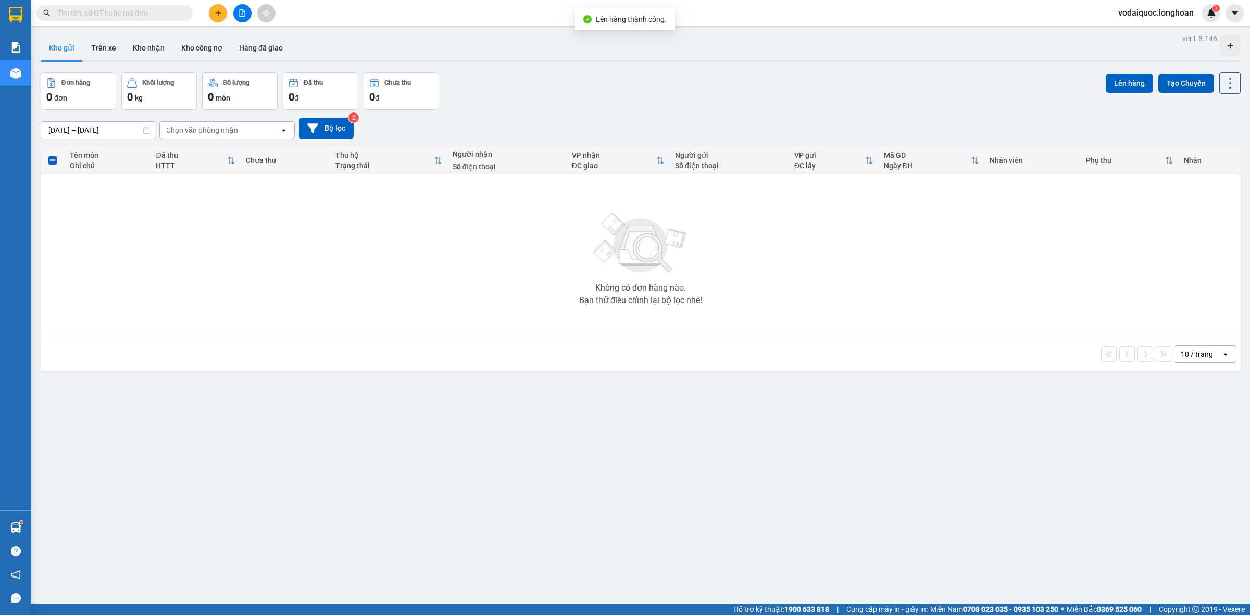
click at [68, 47] on button "Kho gửi" at bounding box center [62, 47] width 42 height 25
click at [243, 15] on icon "file-add" at bounding box center [242, 12] width 7 height 7
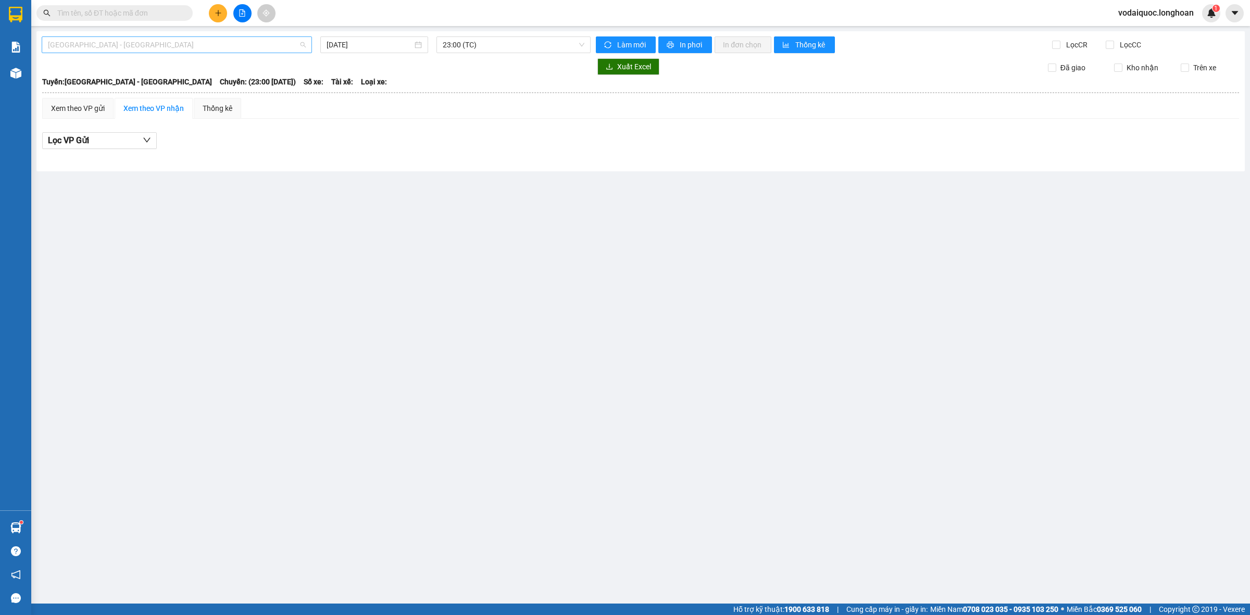
click at [195, 44] on span "[GEOGRAPHIC_DATA] - [GEOGRAPHIC_DATA]" at bounding box center [177, 45] width 258 height 16
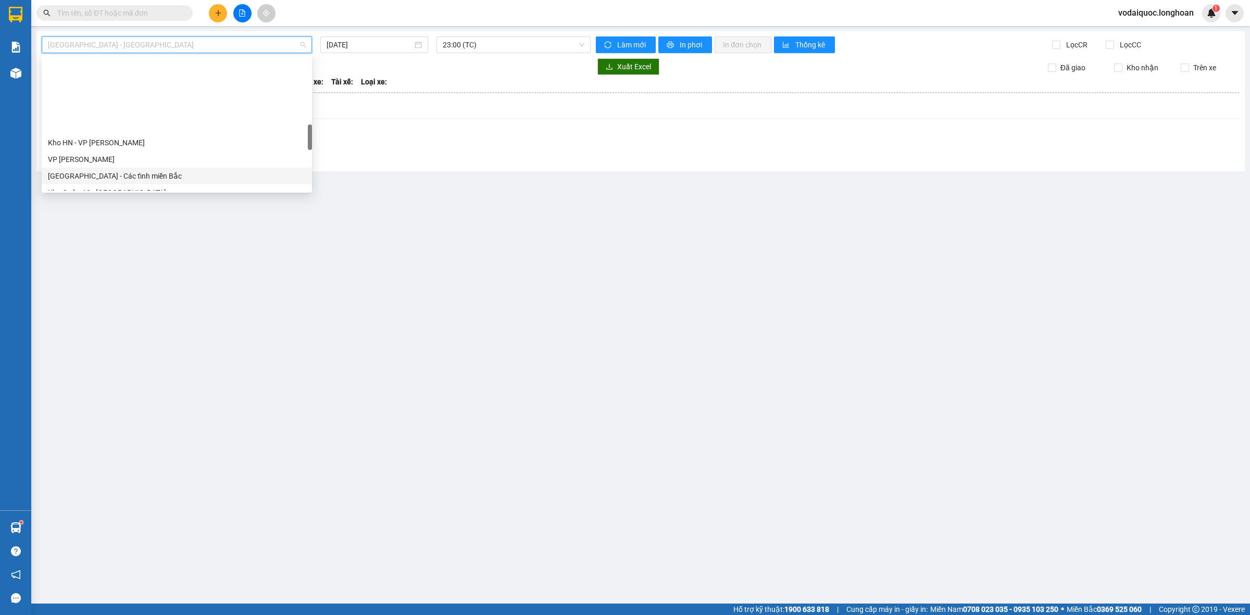
scroll to position [495, 0]
click at [127, 87] on div "VP Bình Tân - Kho HCM 1" at bounding box center [177, 86] width 258 height 11
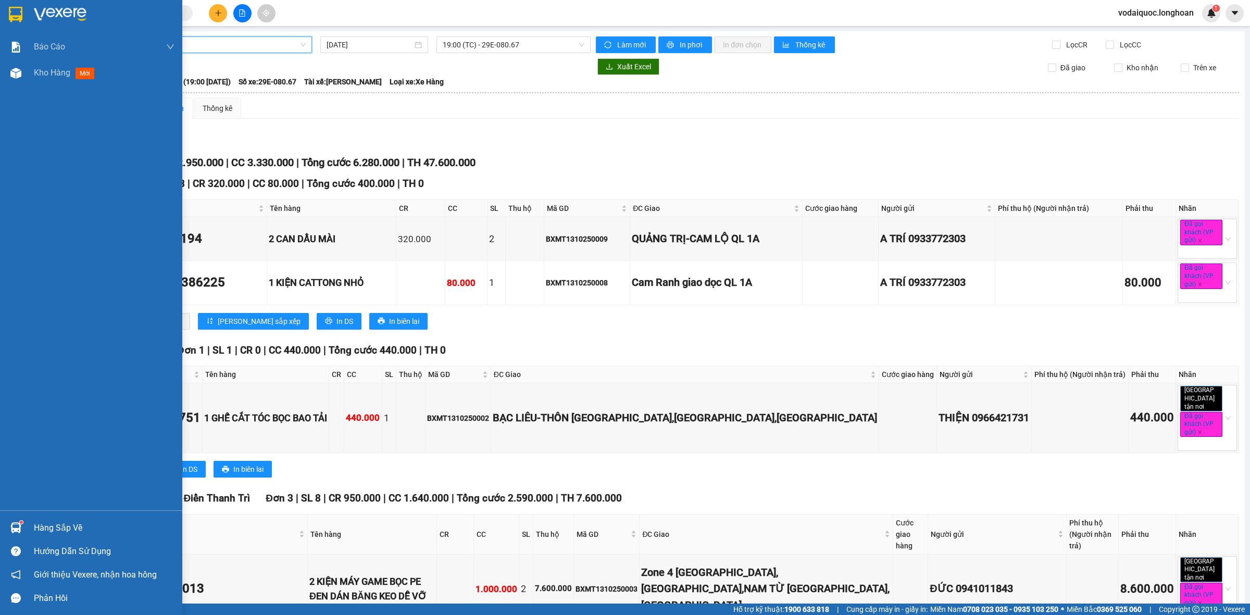
click at [88, 10] on div at bounding box center [104, 15] width 141 height 16
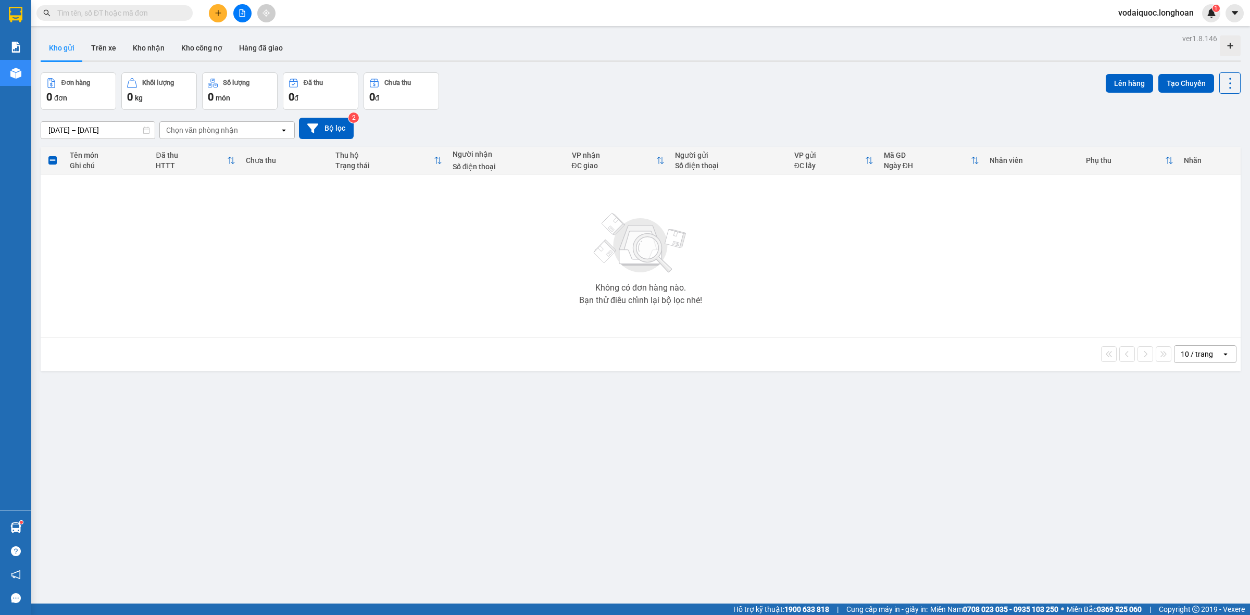
click at [742, 74] on div "Đơn hàng 0 đơn Khối lượng 0 kg Số lượng 0 món Đã thu 0 đ Chưa thu 0 đ Lên hàng …" at bounding box center [641, 91] width 1200 height 38
